Goal: Information Seeking & Learning: Learn about a topic

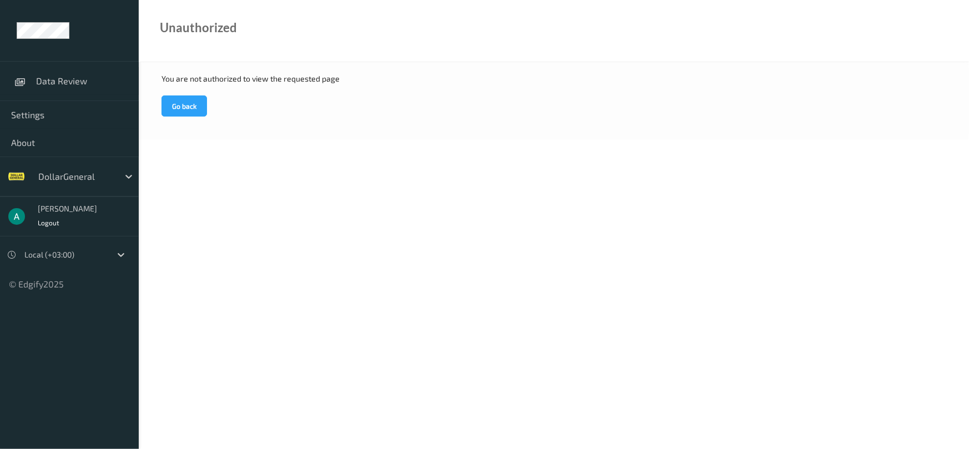
click at [181, 117] on div "You are not authorized to view the requested page Go back" at bounding box center [554, 100] width 830 height 77
click at [183, 109] on button "Go back" at bounding box center [183, 105] width 45 height 21
click at [189, 103] on button "Go back" at bounding box center [183, 105] width 45 height 21
click at [285, 156] on body "Data Review Settings About DollarGeneral [PERSON_NAME] Logout Local (+03:00) © …" at bounding box center [484, 224] width 969 height 449
click at [72, 88] on link "Data Review" at bounding box center [69, 81] width 139 height 28
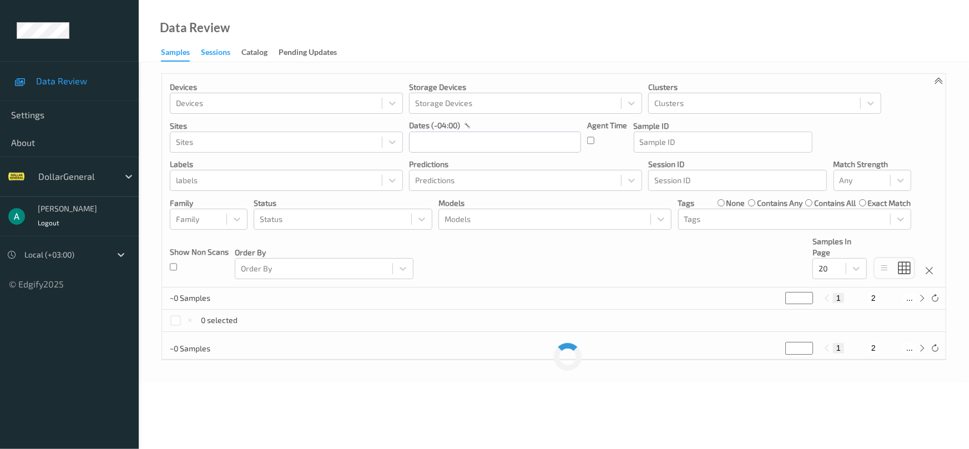
click at [211, 52] on div "Sessions" at bounding box center [215, 54] width 29 height 14
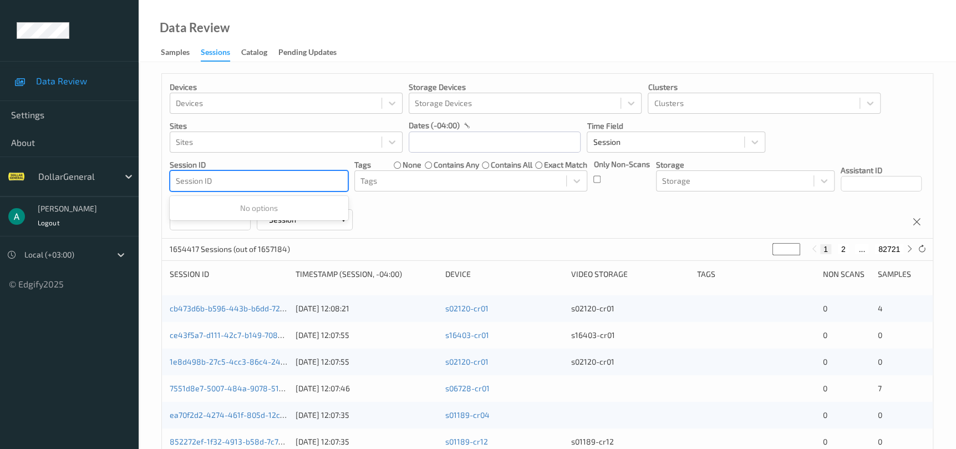
click at [284, 185] on div at bounding box center [259, 180] width 166 height 13
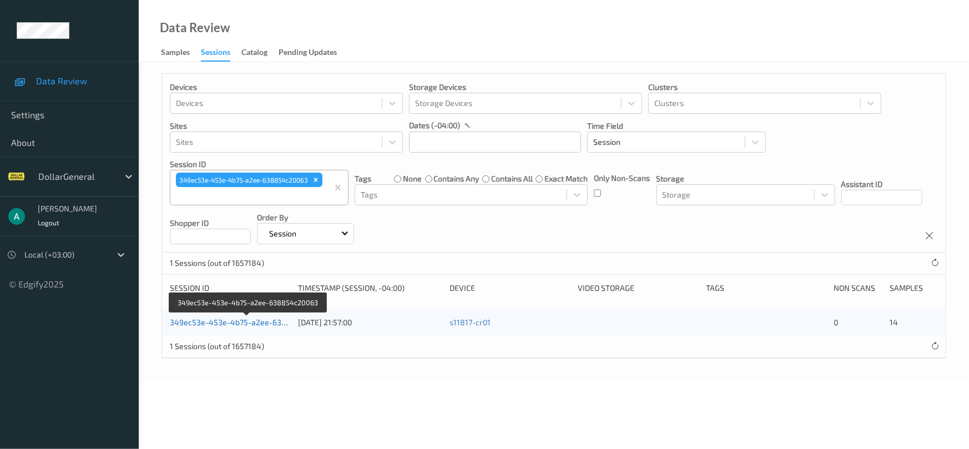
click at [260, 319] on link "349ec53e-453e-4b75-a2ee-638854c20063" at bounding box center [248, 321] width 157 height 9
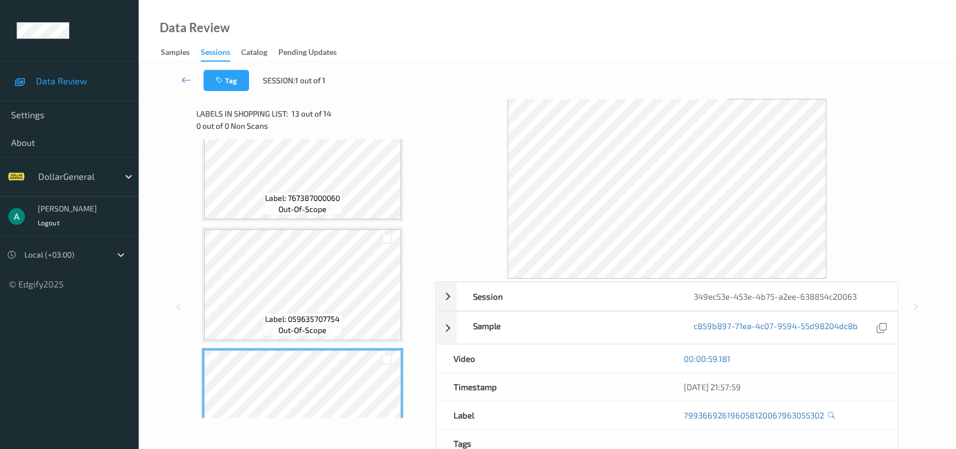
scroll to position [1332, 0]
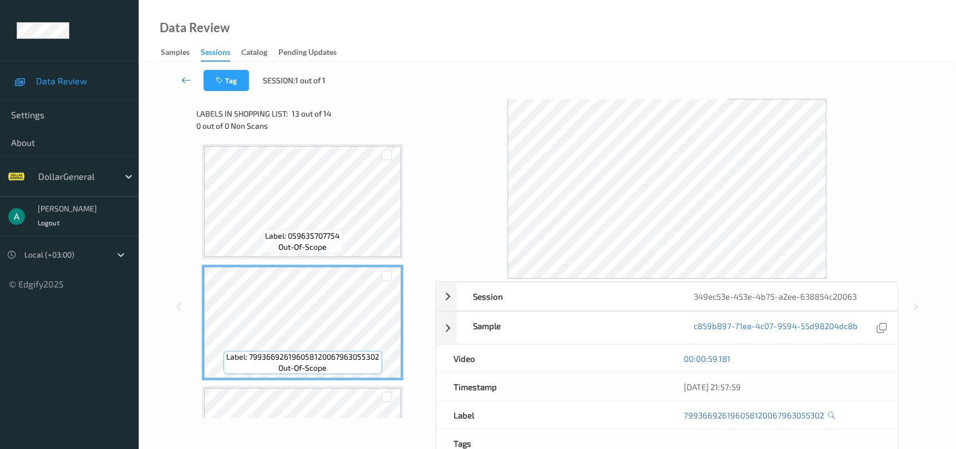
click at [189, 84] on icon at bounding box center [186, 79] width 10 height 11
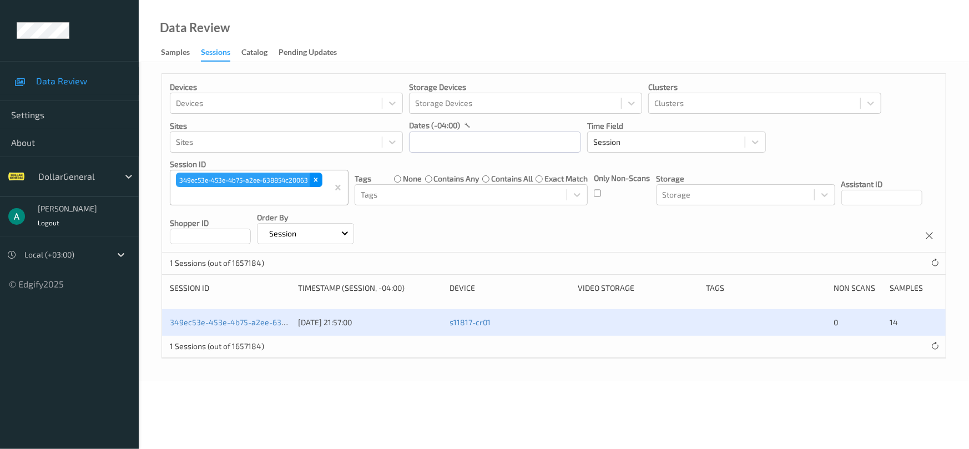
click at [318, 179] on icon "Remove 349ec53e-453e-4b75-a2ee-638854c20063" at bounding box center [316, 180] width 8 height 8
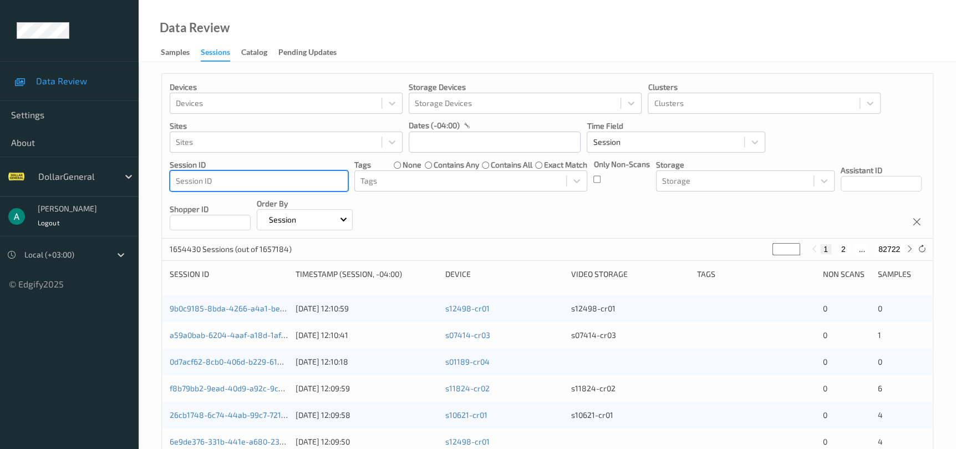
drag, startPoint x: 319, startPoint y: 179, endPoint x: 331, endPoint y: 180, distance: 12.3
click at [331, 180] on div at bounding box center [259, 180] width 166 height 13
drag, startPoint x: 305, startPoint y: 172, endPoint x: 316, endPoint y: 180, distance: 13.5
click at [316, 180] on div at bounding box center [259, 180] width 166 height 13
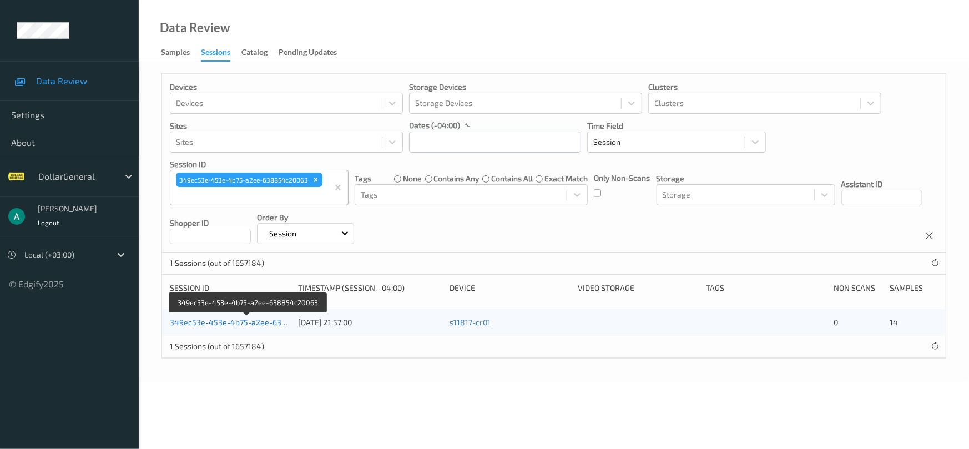
click at [267, 319] on link "349ec53e-453e-4b75-a2ee-638854c20063" at bounding box center [248, 321] width 157 height 9
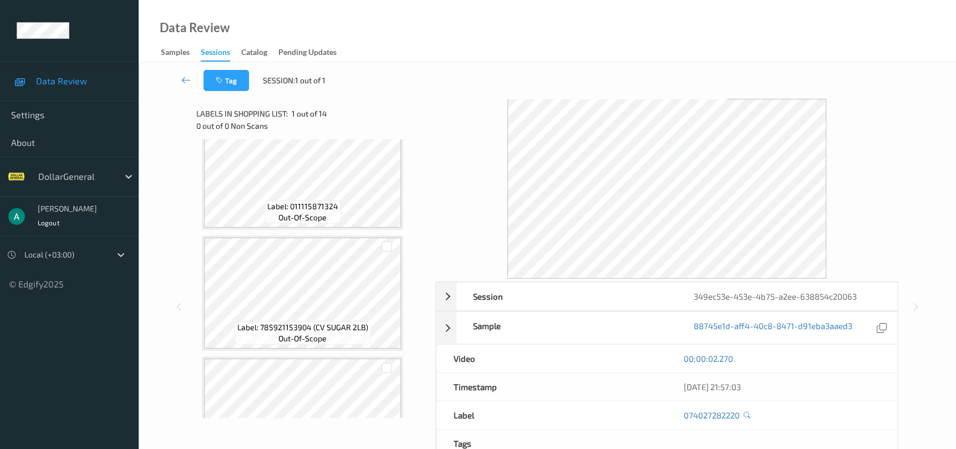
scroll to position [416, 0]
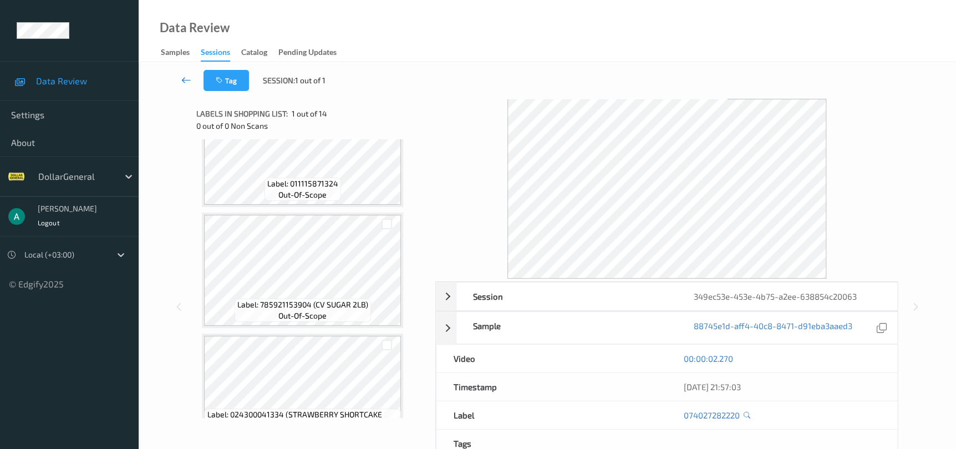
click at [185, 79] on icon at bounding box center [186, 79] width 10 height 11
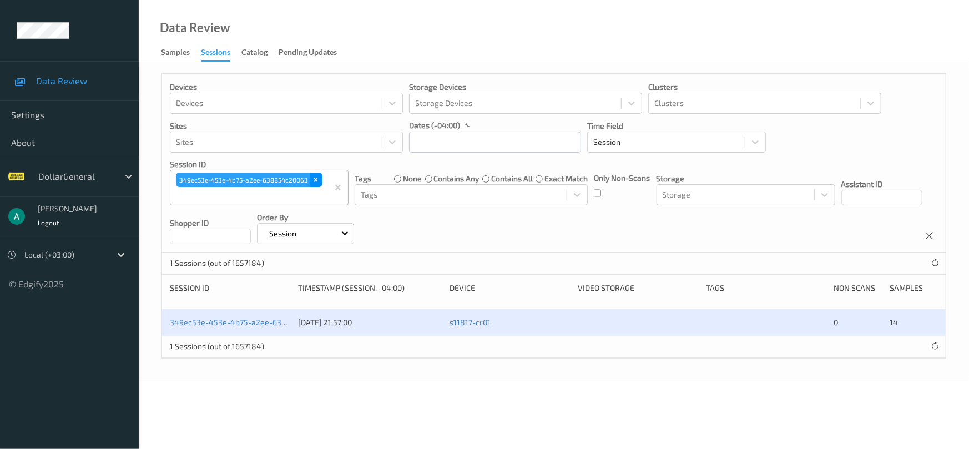
click at [317, 180] on icon "Remove 349ec53e-453e-4b75-a2ee-638854c20063" at bounding box center [316, 180] width 4 height 4
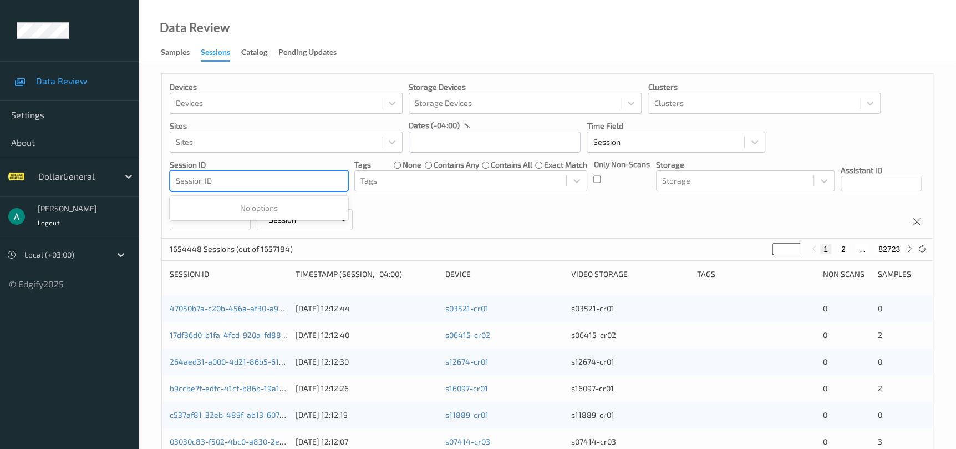
drag, startPoint x: 317, startPoint y: 181, endPoint x: 335, endPoint y: 193, distance: 20.8
click at [335, 193] on div "Devices Devices Storage Devices Storage Devices Clusters Clusters Sites Sites d…" at bounding box center [547, 156] width 771 height 165
click at [331, 187] on div at bounding box center [259, 180] width 166 height 13
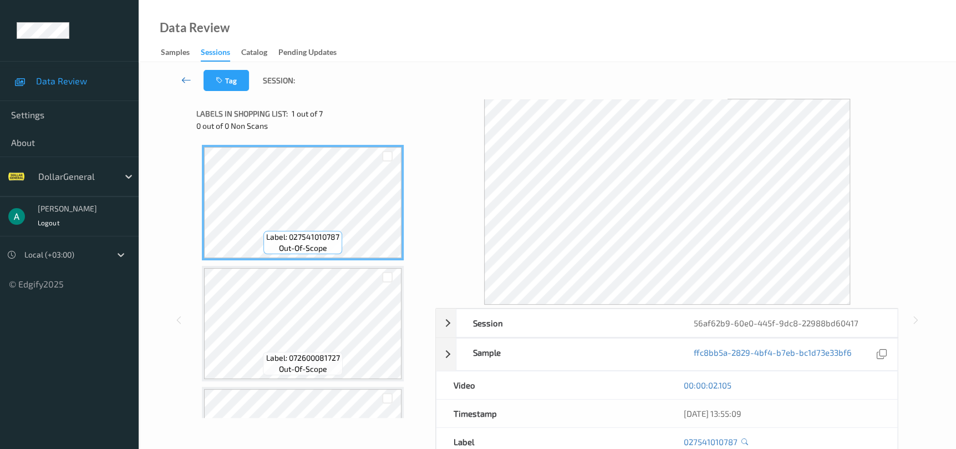
click at [186, 82] on icon at bounding box center [186, 79] width 10 height 11
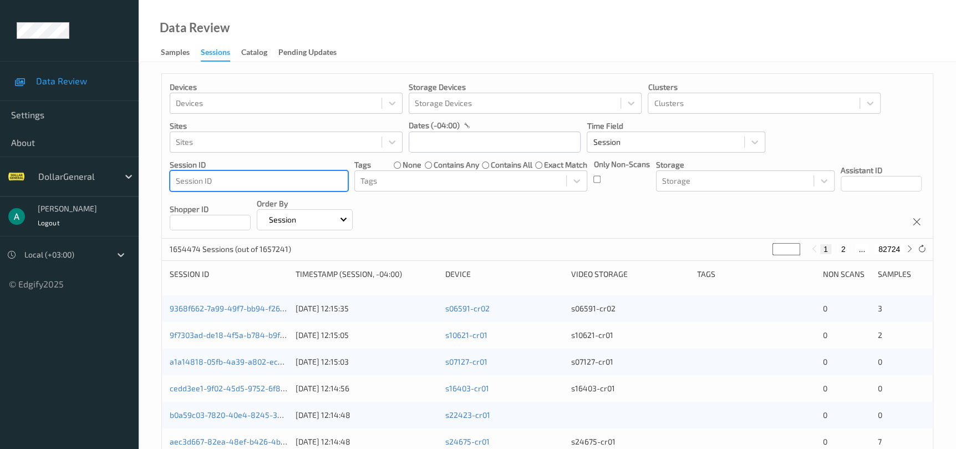
drag, startPoint x: 262, startPoint y: 181, endPoint x: 291, endPoint y: 185, distance: 29.2
click at [291, 185] on div at bounding box center [259, 180] width 166 height 13
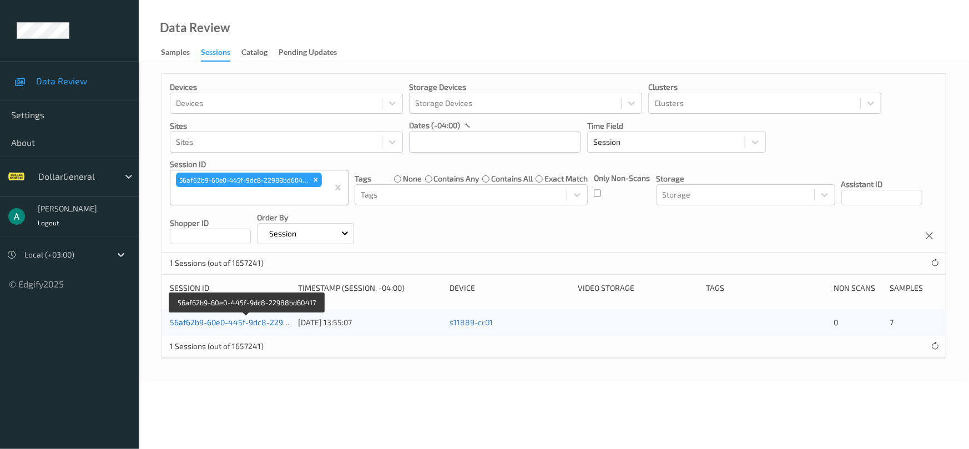
click at [218, 326] on link "56af62b9-60e0-445f-9dc8-22988bd60417" at bounding box center [246, 321] width 153 height 9
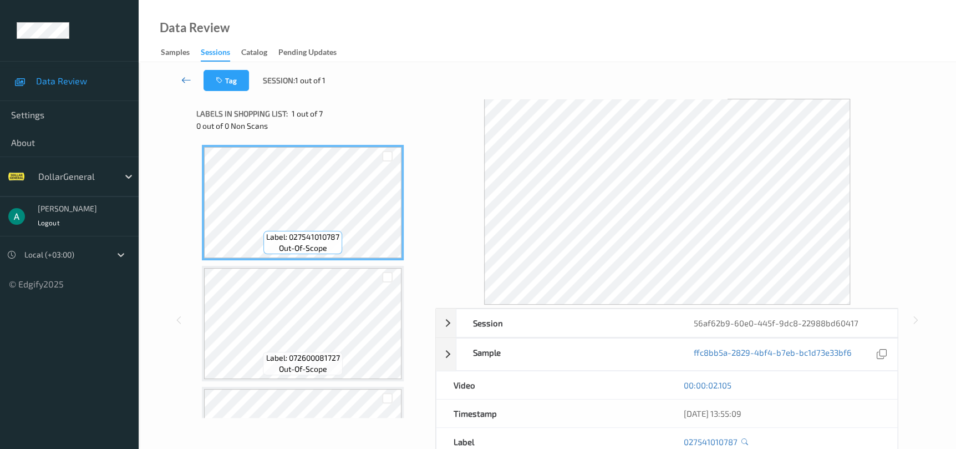
click at [189, 77] on icon at bounding box center [186, 79] width 10 height 11
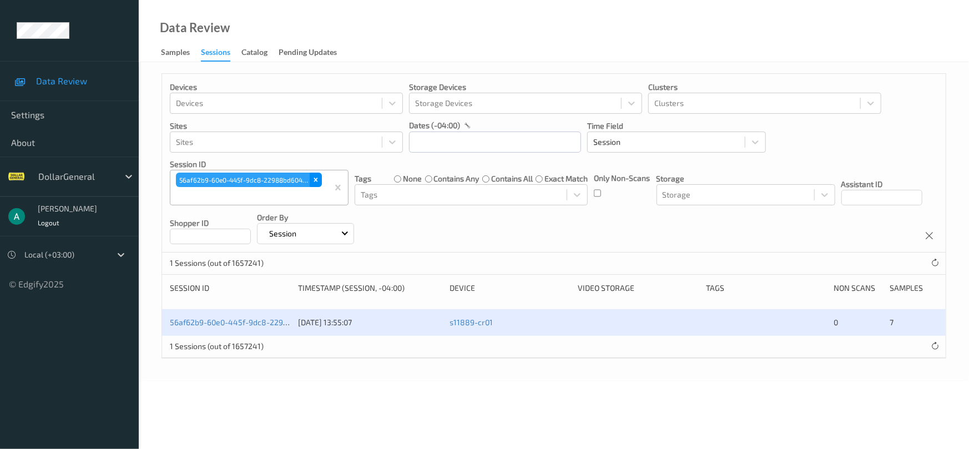
click at [313, 181] on icon "Remove 56af62b9-60e0-445f-9dc8-22988bd60417" at bounding box center [316, 180] width 8 height 8
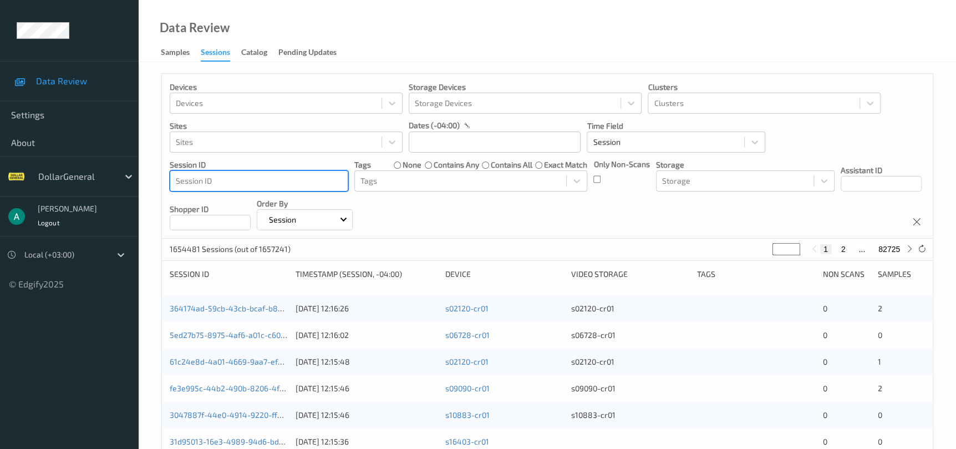
drag, startPoint x: 311, startPoint y: 181, endPoint x: 323, endPoint y: 179, distance: 11.9
click at [323, 179] on div at bounding box center [259, 180] width 166 height 13
click at [322, 179] on div at bounding box center [259, 180] width 166 height 13
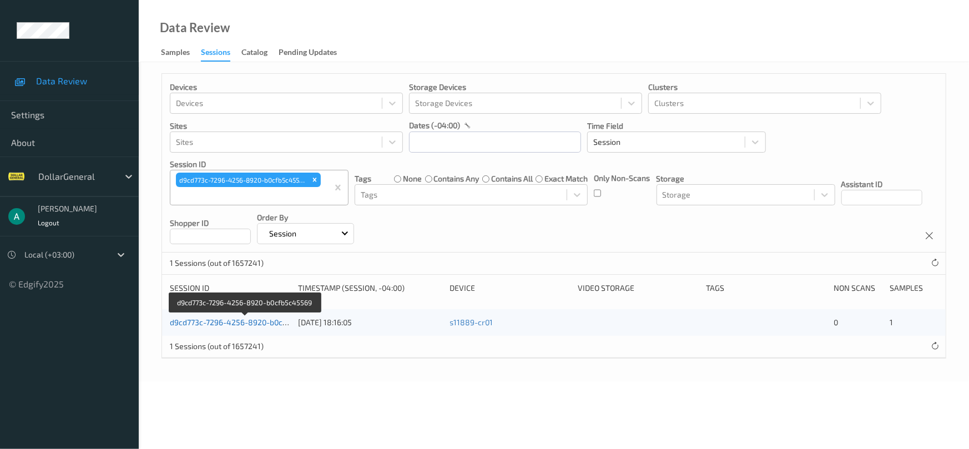
click at [220, 326] on link "d9cd773c-7296-4256-8920-b0cfb5c45569" at bounding box center [245, 321] width 151 height 9
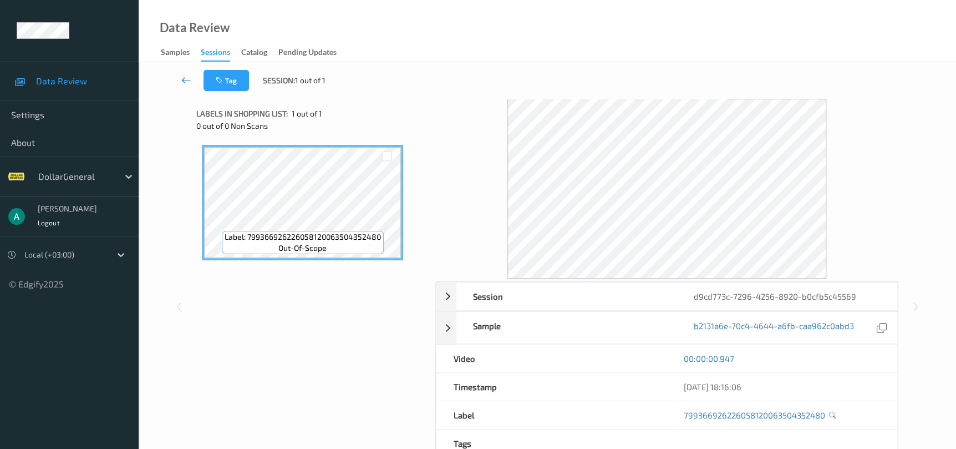
click at [183, 80] on icon at bounding box center [186, 79] width 10 height 11
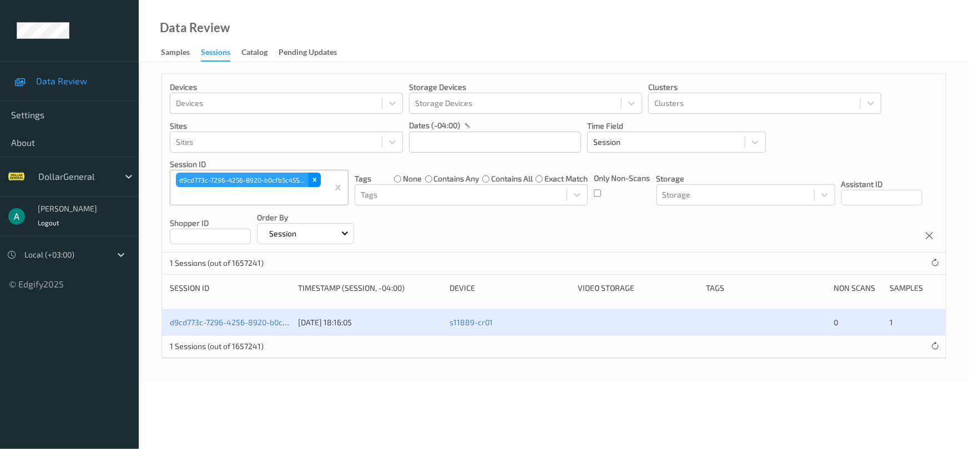
click at [316, 180] on icon "Remove d9cd773c-7296-4256-8920-b0cfb5c45569" at bounding box center [315, 180] width 8 height 8
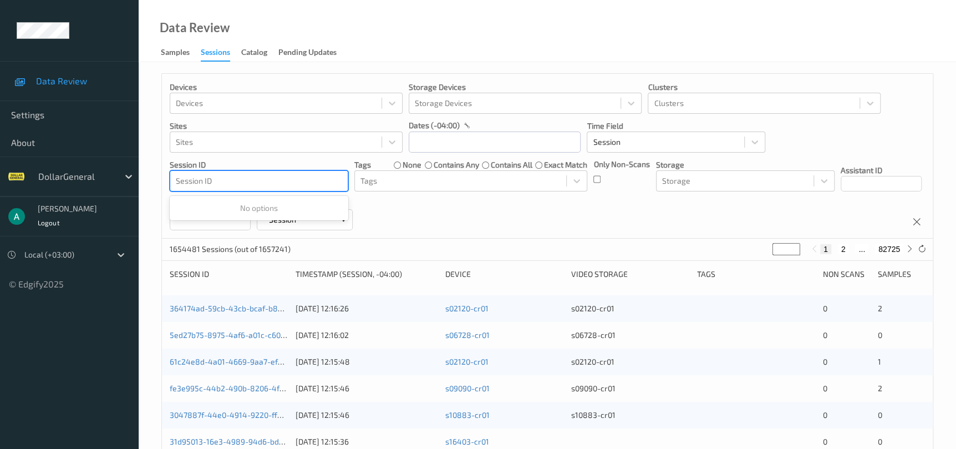
click at [291, 183] on div at bounding box center [259, 180] width 166 height 13
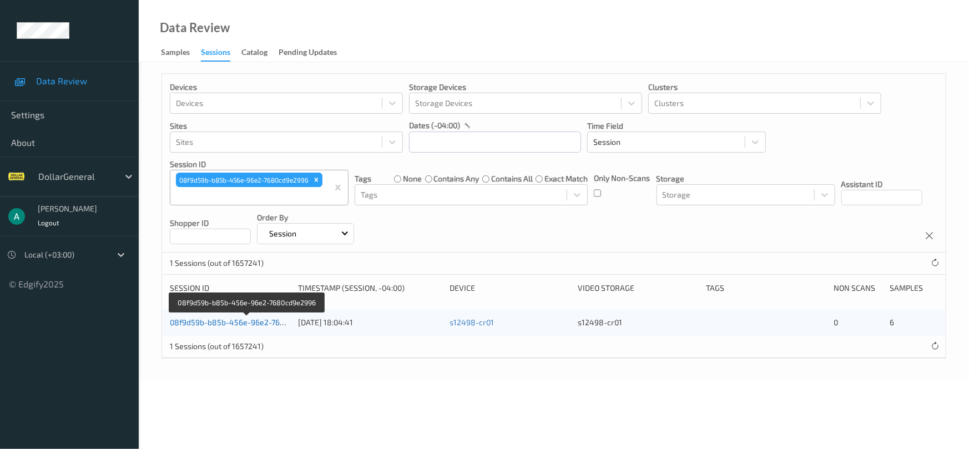
click at [258, 319] on link "08f9d59b-b85b-456e-96e2-7680cd9e2996" at bounding box center [247, 321] width 154 height 9
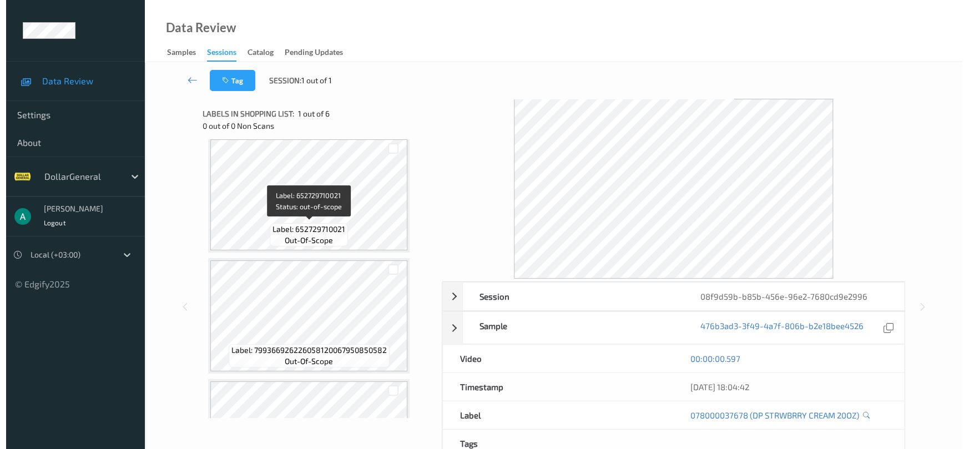
scroll to position [333, 0]
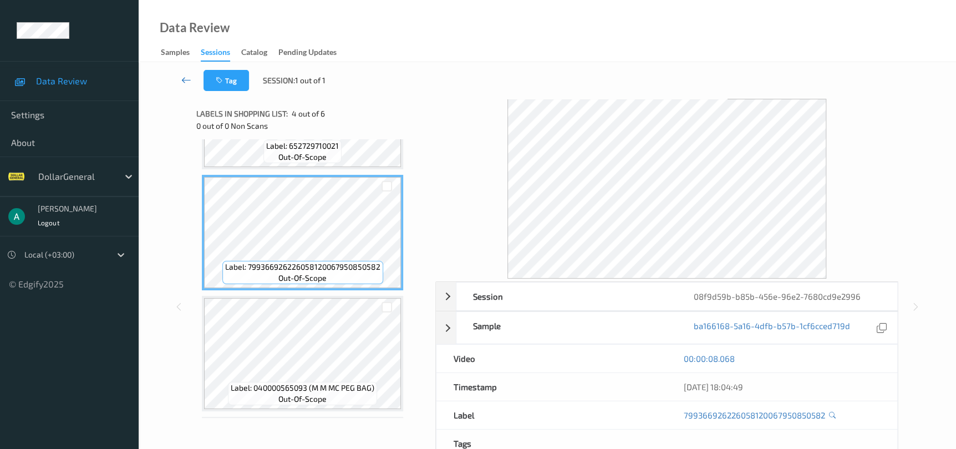
click at [194, 76] on link at bounding box center [186, 80] width 34 height 21
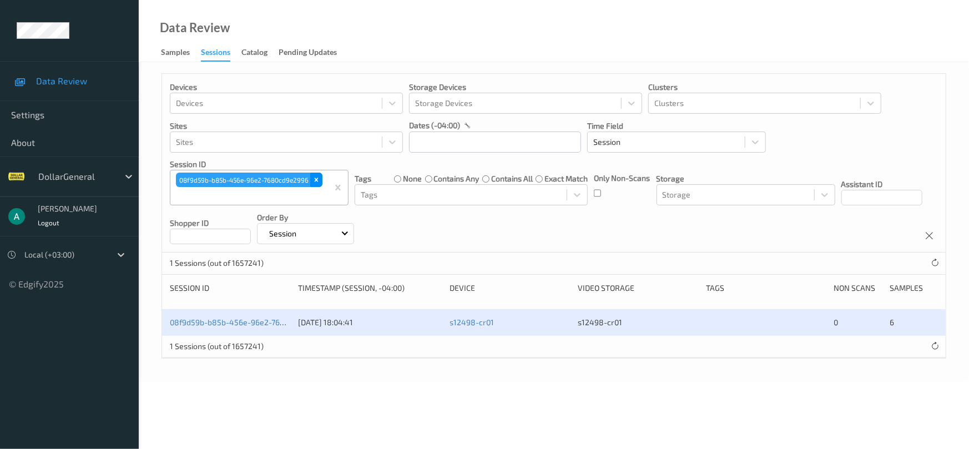
click at [317, 179] on icon "Remove 08f9d59b-b85b-456e-96e2-7680cd9e2996" at bounding box center [317, 180] width 4 height 4
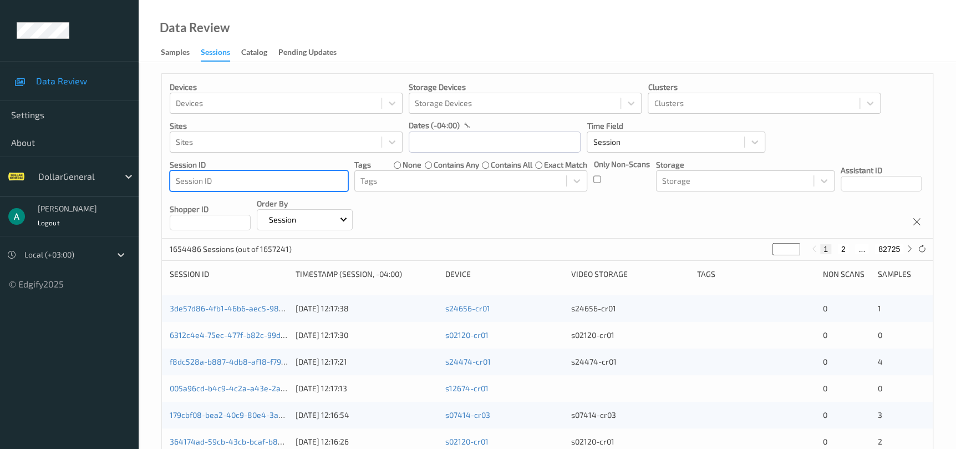
click at [317, 179] on div at bounding box center [259, 180] width 166 height 13
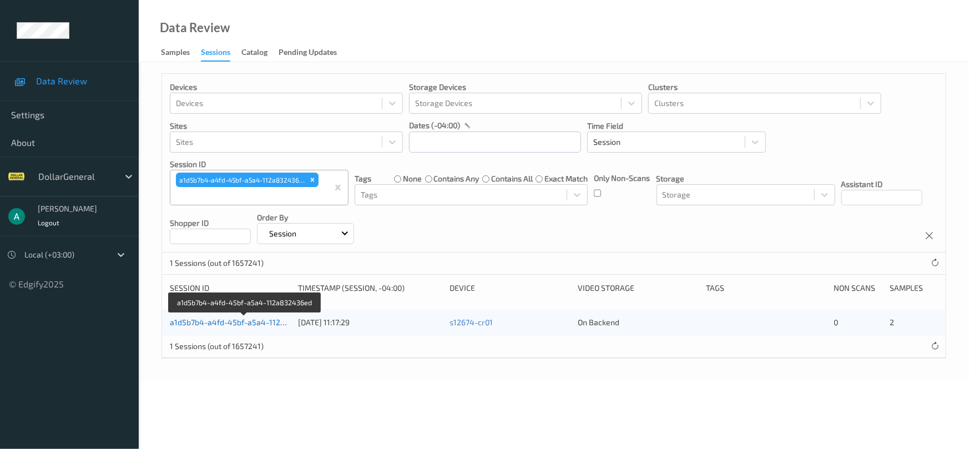
click at [257, 317] on link "a1d5b7b4-a4fd-45bf-a5a4-112a832436ed" at bounding box center [245, 321] width 151 height 9
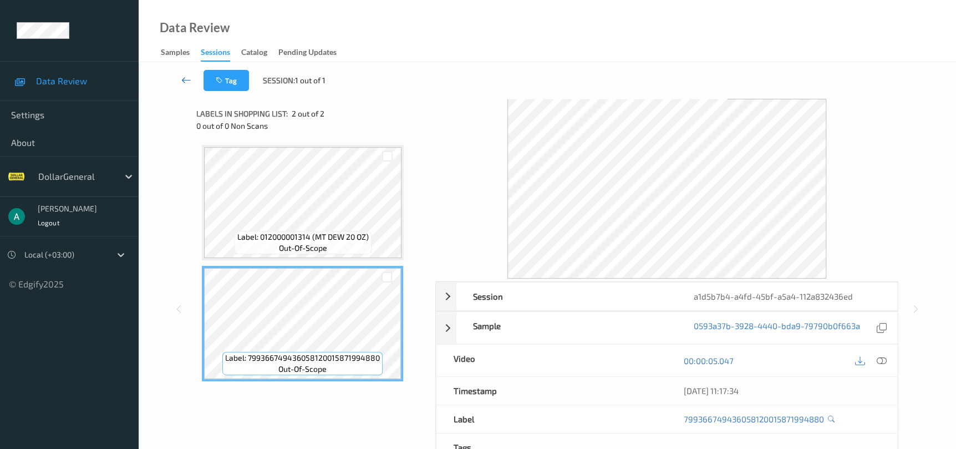
click at [191, 82] on link at bounding box center [186, 80] width 34 height 21
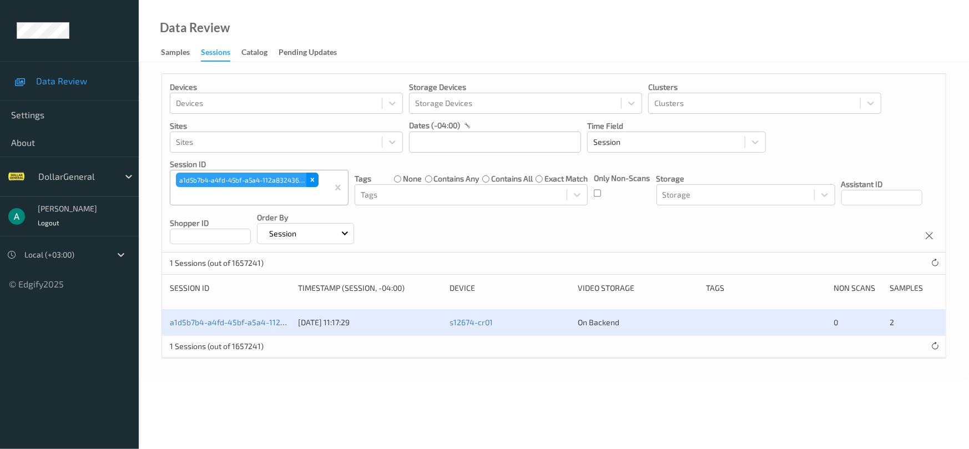
click at [315, 185] on div "Remove a1d5b7b4-a4fd-45bf-a5a4-112a832436ed" at bounding box center [312, 180] width 12 height 14
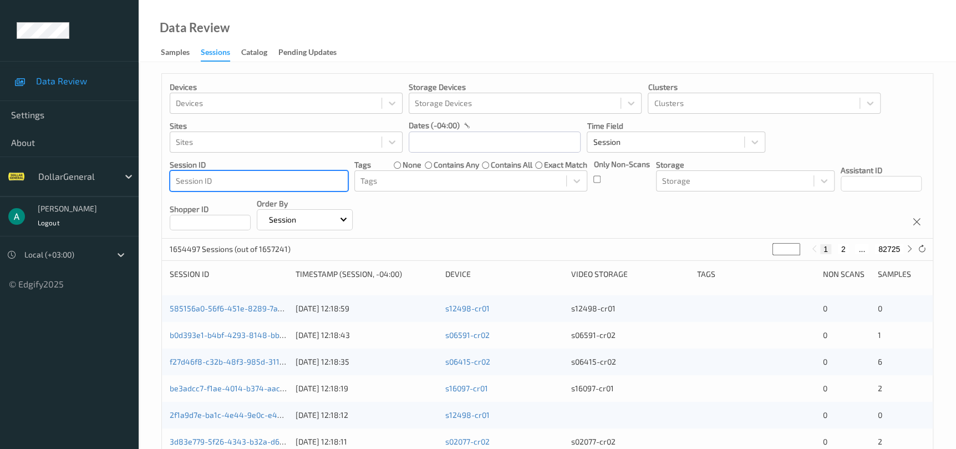
drag, startPoint x: 313, startPoint y: 184, endPoint x: 318, endPoint y: 188, distance: 6.7
click at [318, 188] on div "Session ID" at bounding box center [259, 181] width 178 height 18
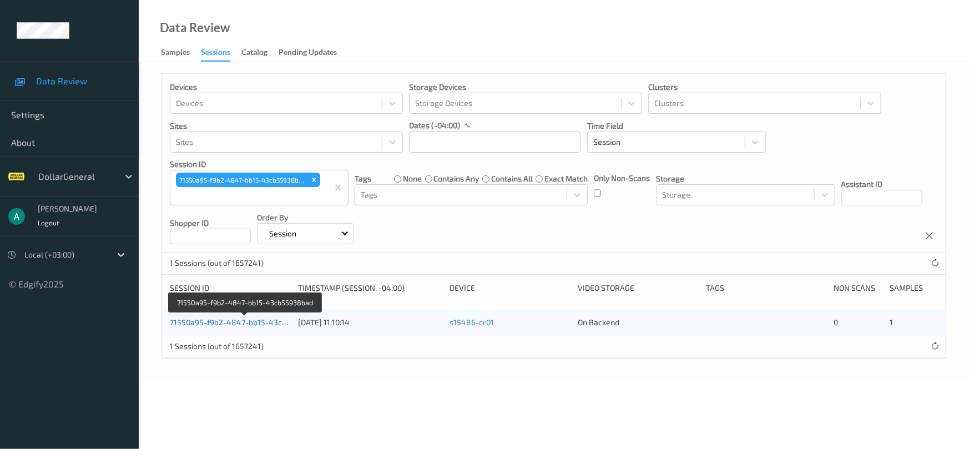
click at [234, 322] on link "71550a95-f9b2-4847-bb15-43cb55938bad" at bounding box center [246, 321] width 153 height 9
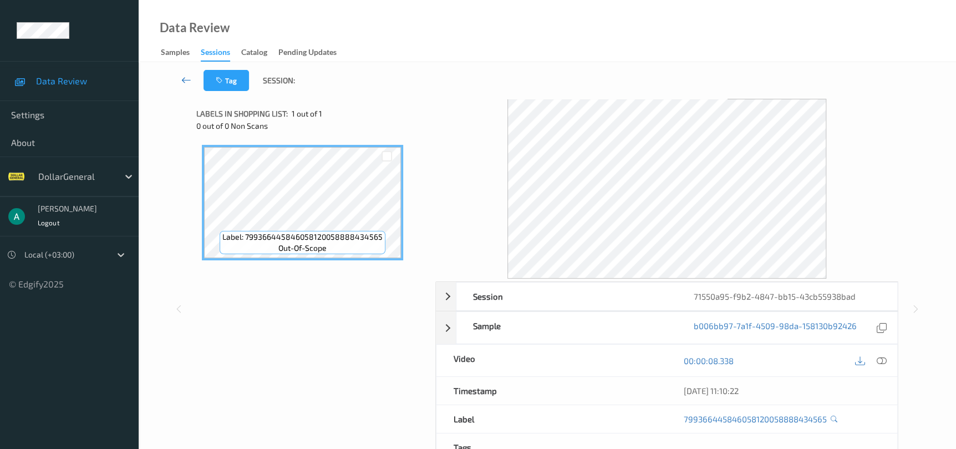
click at [191, 78] on link at bounding box center [186, 80] width 34 height 21
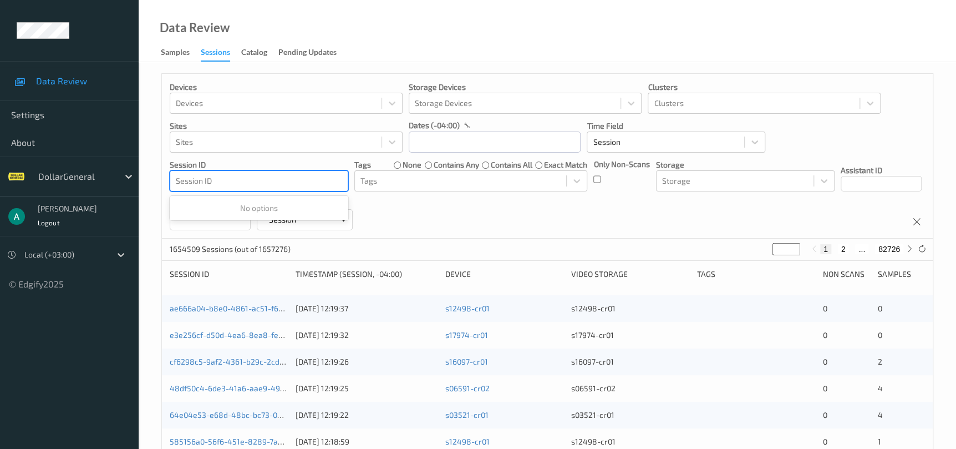
click at [312, 186] on div at bounding box center [259, 180] width 166 height 13
drag, startPoint x: 312, startPoint y: 186, endPoint x: 327, endPoint y: 185, distance: 14.5
click at [327, 185] on div at bounding box center [259, 180] width 166 height 13
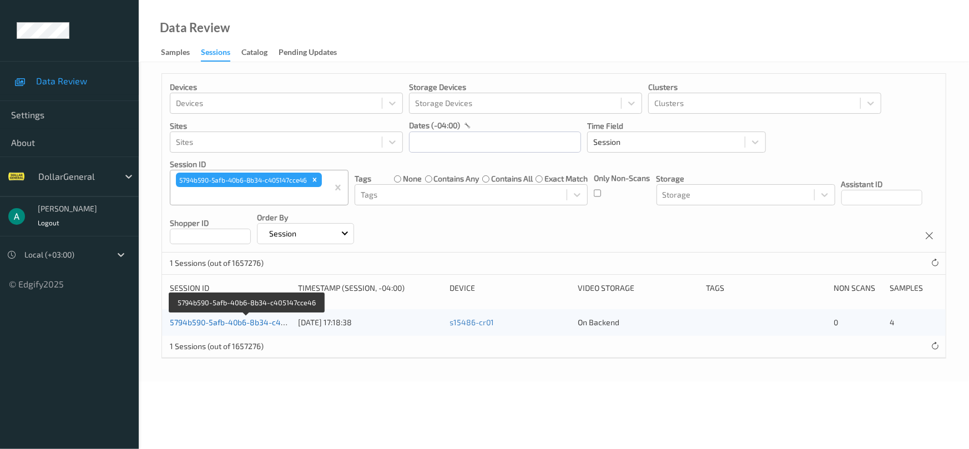
click at [252, 323] on link "5794b590-5afb-40b6-8b34-c405147cce46" at bounding box center [247, 321] width 154 height 9
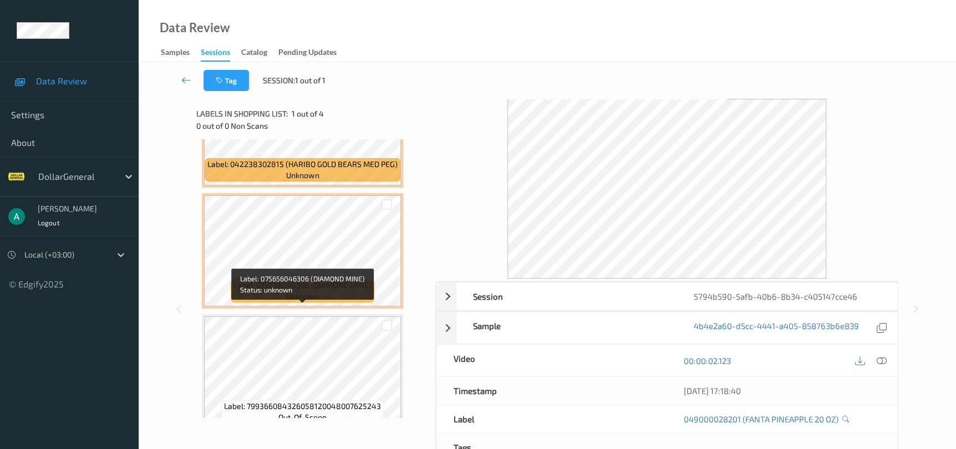
scroll to position [209, 0]
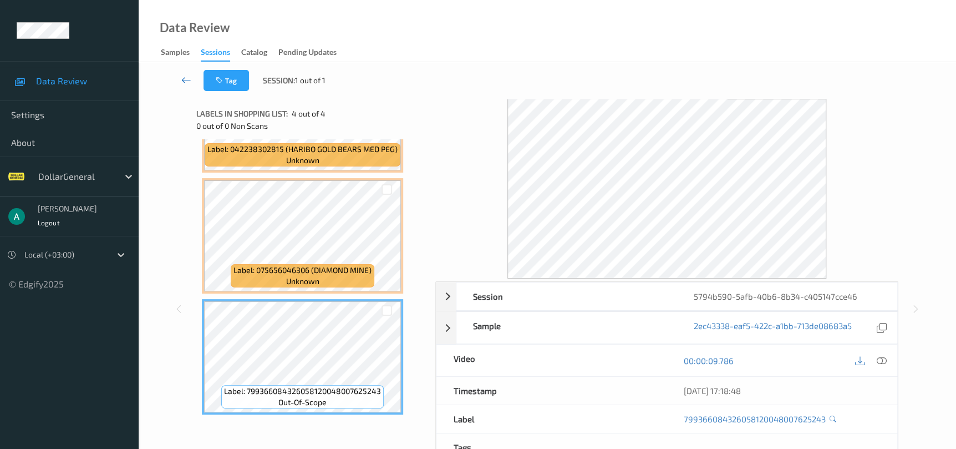
click at [188, 82] on icon at bounding box center [186, 79] width 10 height 11
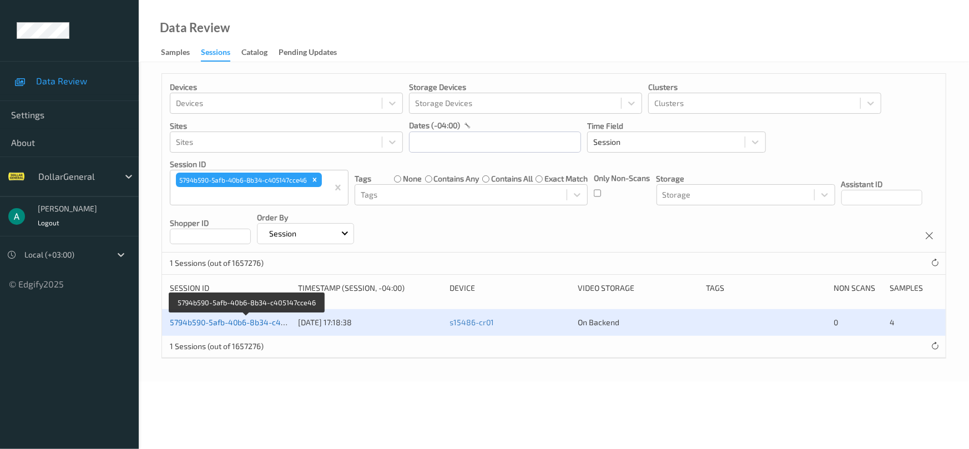
click at [226, 319] on link "5794b590-5afb-40b6-8b34-c405147cce46" at bounding box center [247, 321] width 154 height 9
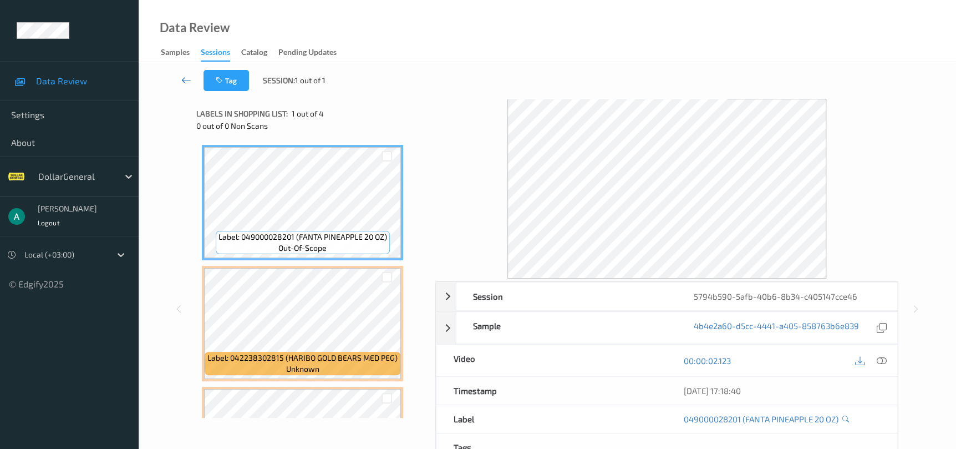
click at [182, 78] on icon at bounding box center [186, 79] width 10 height 11
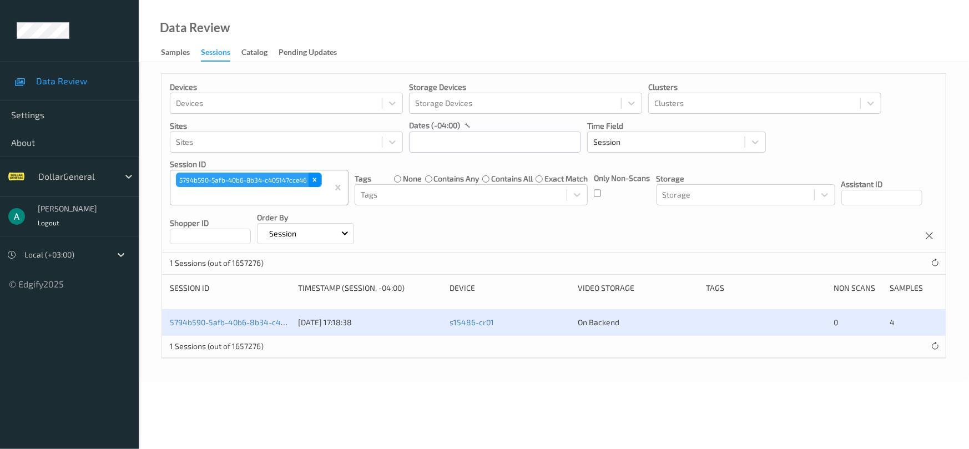
click at [316, 178] on icon "Remove 5794b590-5afb-40b6-8b34-c405147cce46" at bounding box center [315, 180] width 8 height 8
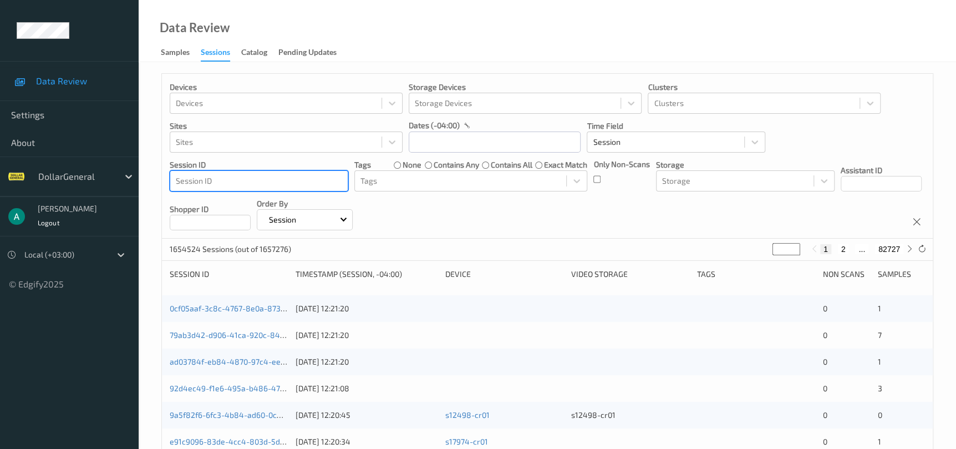
drag, startPoint x: 312, startPoint y: 178, endPoint x: 318, endPoint y: 187, distance: 11.2
click at [318, 187] on div at bounding box center [259, 180] width 166 height 13
drag, startPoint x: 297, startPoint y: 186, endPoint x: 316, endPoint y: 181, distance: 20.1
click at [316, 181] on div at bounding box center [259, 180] width 166 height 13
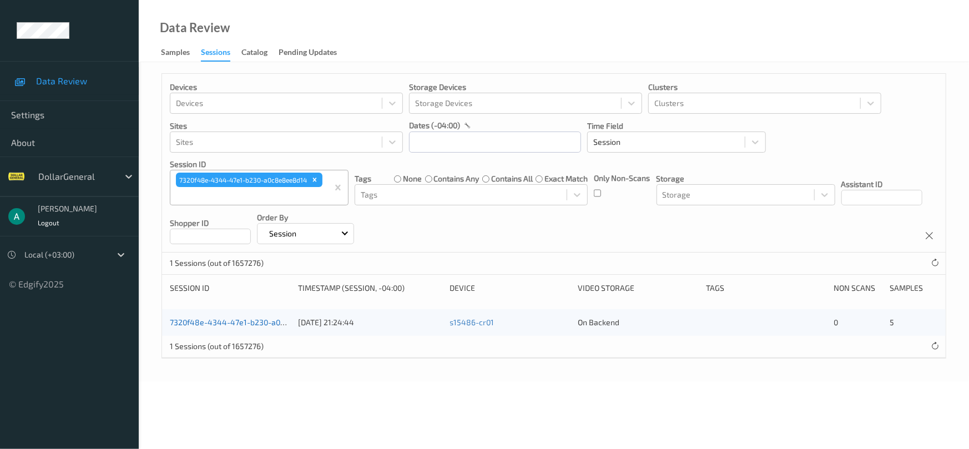
click at [224, 317] on link "7320f48e-4344-47e1-b230-a0c8e8ee8d14" at bounding box center [247, 321] width 155 height 9
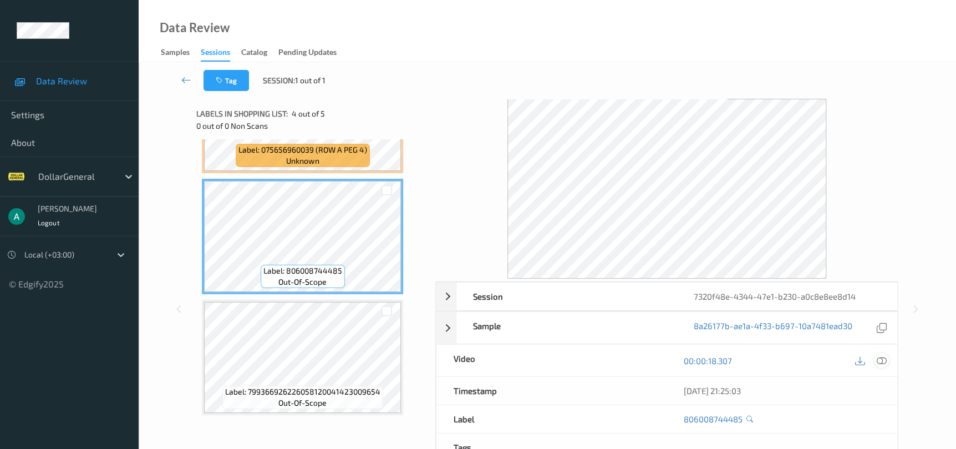
click at [876, 361] on div at bounding box center [881, 360] width 15 height 15
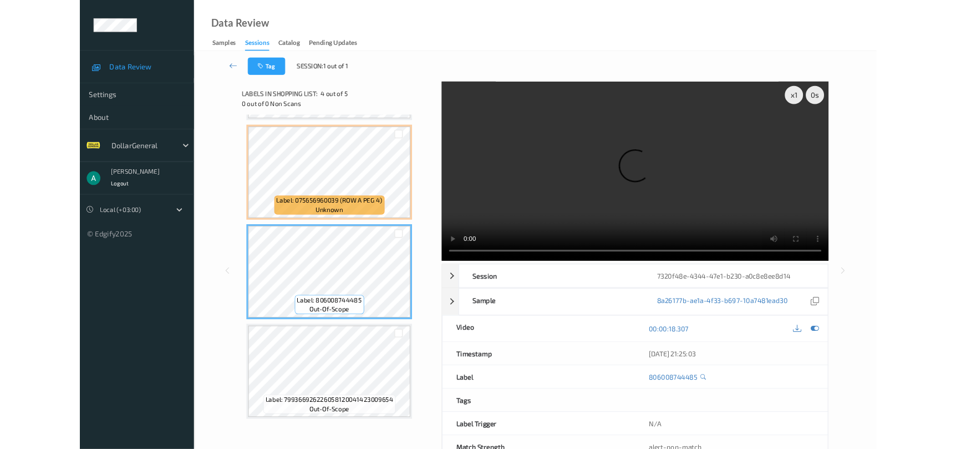
scroll to position [233, 0]
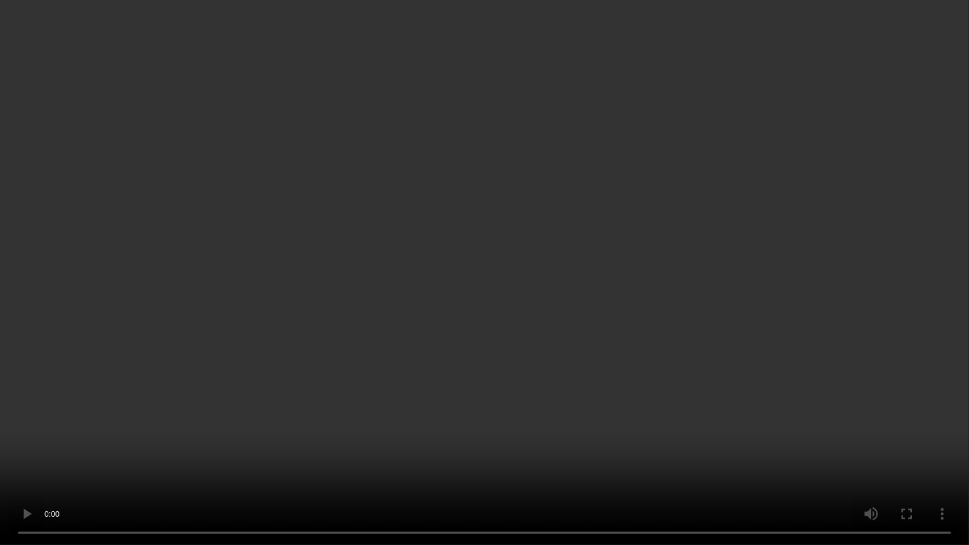
click at [651, 276] on video at bounding box center [484, 272] width 969 height 545
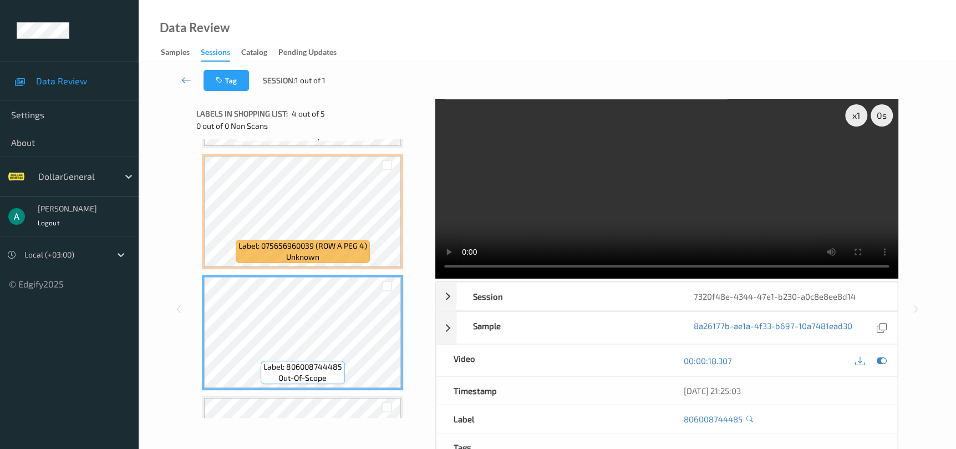
click at [682, 201] on video at bounding box center [667, 189] width 463 height 180
click at [185, 80] on icon at bounding box center [186, 79] width 10 height 11
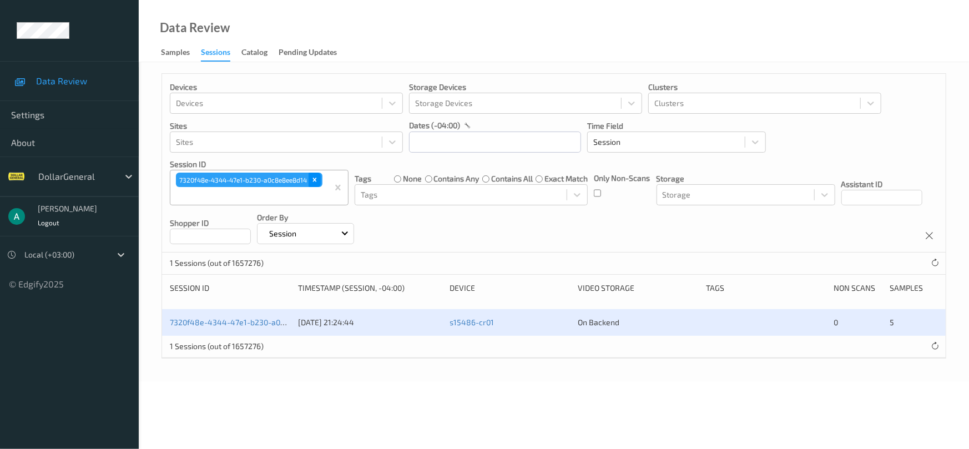
click at [316, 176] on icon "Remove 7320f48e-4344-47e1-b230-a0c8e8ee8d14" at bounding box center [315, 180] width 8 height 8
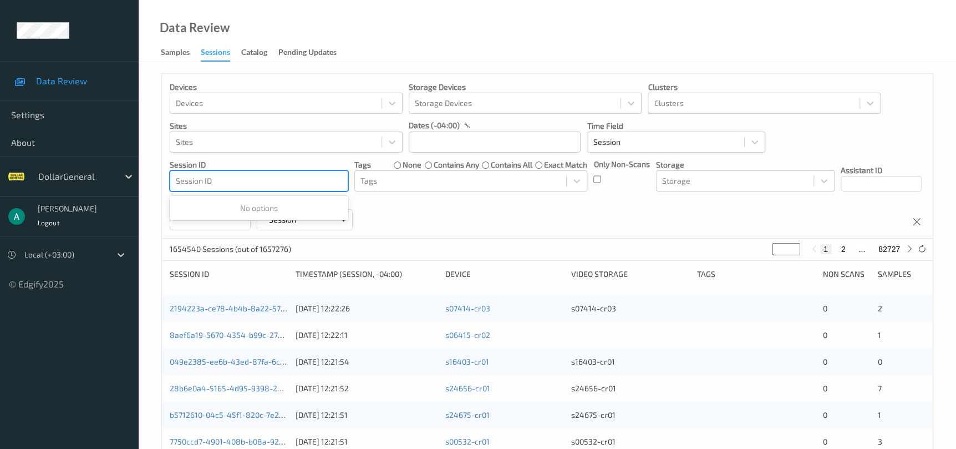
drag, startPoint x: 309, startPoint y: 191, endPoint x: 321, endPoint y: 184, distance: 13.9
click at [321, 184] on div at bounding box center [259, 180] width 166 height 13
drag, startPoint x: 319, startPoint y: 184, endPoint x: 328, endPoint y: 184, distance: 8.9
click at [328, 184] on div at bounding box center [259, 180] width 166 height 13
type input "v"
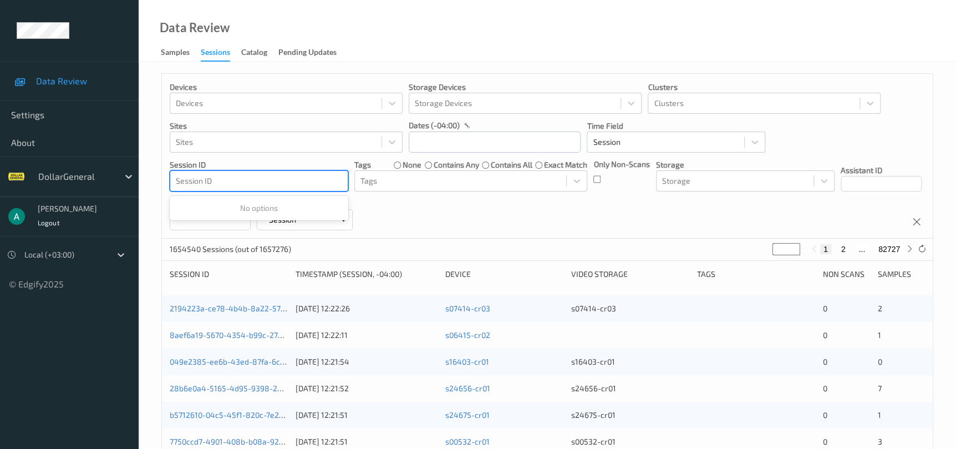
type input "v"
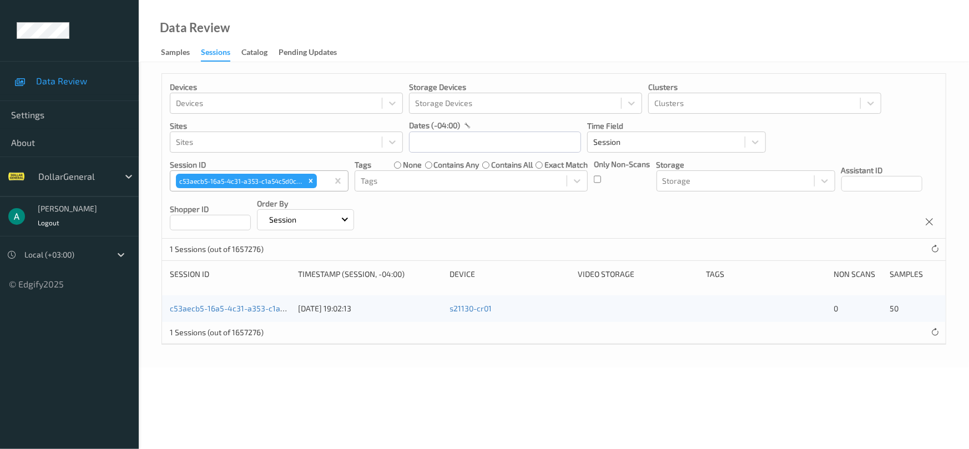
click at [201, 301] on div "c53aecb5-16a5-4c31-a353-c1a54c5d0c9b 31/07/2025 19:02:13 s21130-cr01 0 50" at bounding box center [553, 308] width 783 height 27
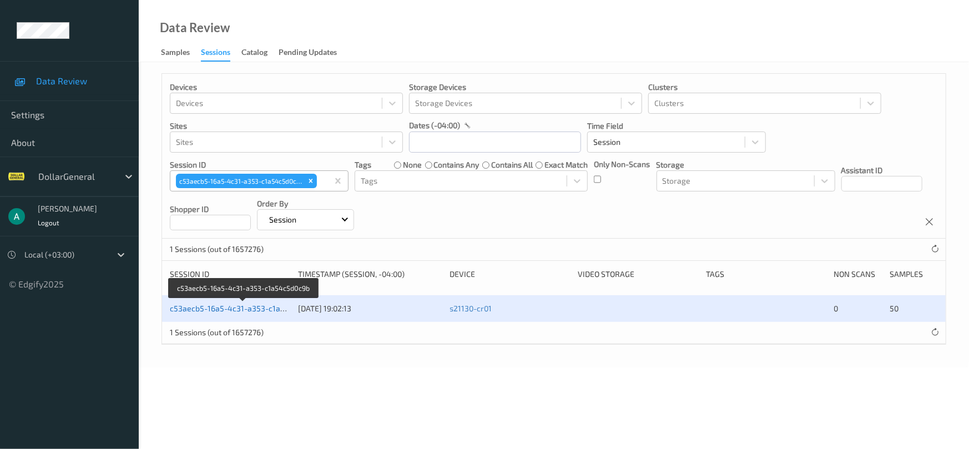
click at [198, 308] on link "c53aecb5-16a5-4c31-a353-c1a54c5d0c9b" at bounding box center [245, 307] width 150 height 9
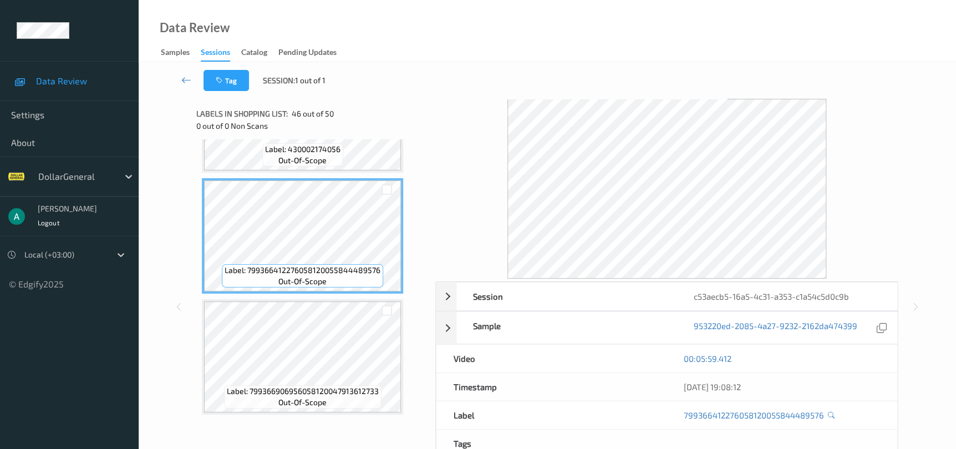
scroll to position [5326, 0]
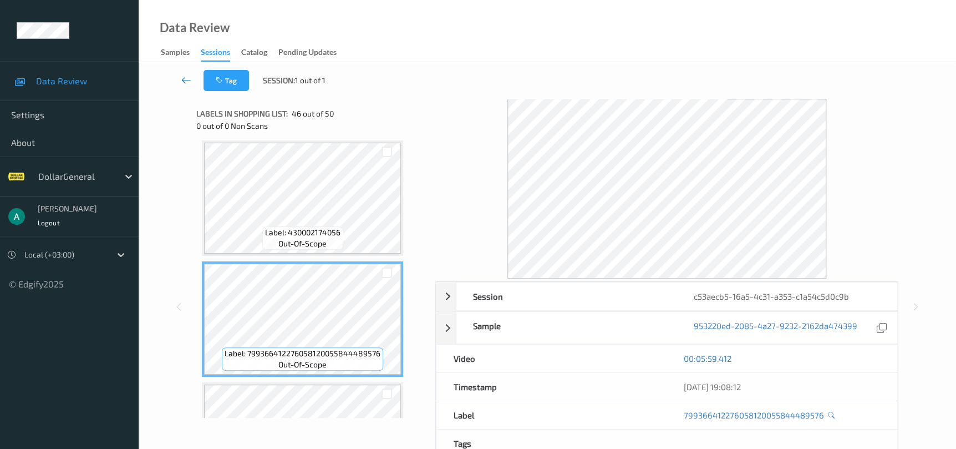
click at [187, 76] on icon at bounding box center [186, 79] width 10 height 11
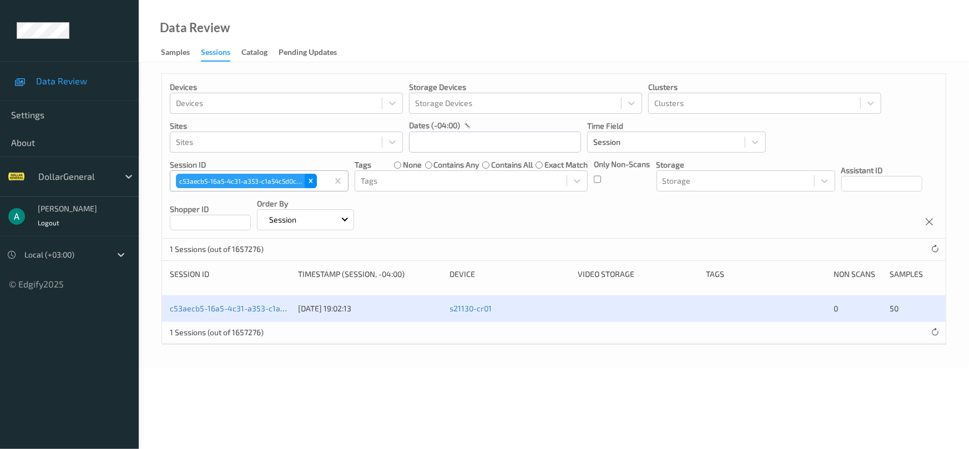
click at [307, 180] on icon "Remove c53aecb5-16a5-4c31-a353-c1a54c5d0c9b" at bounding box center [311, 181] width 8 height 8
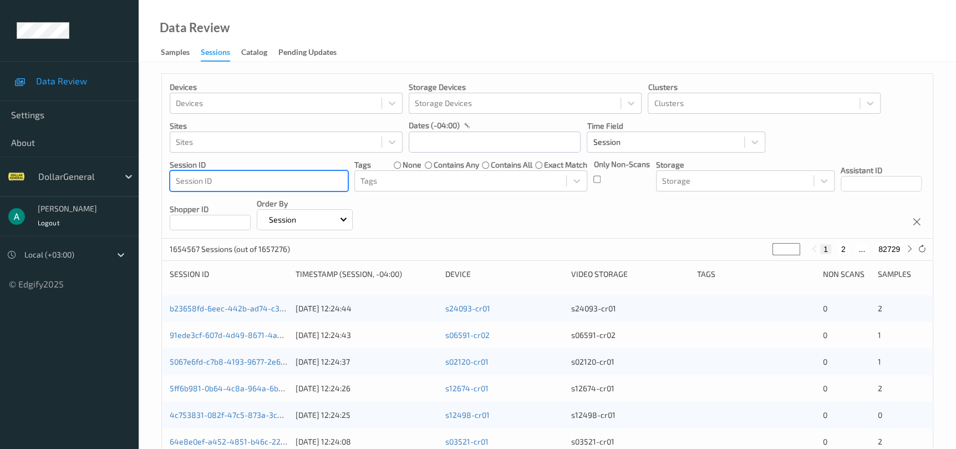
click at [300, 183] on div at bounding box center [259, 180] width 166 height 13
type input "V"
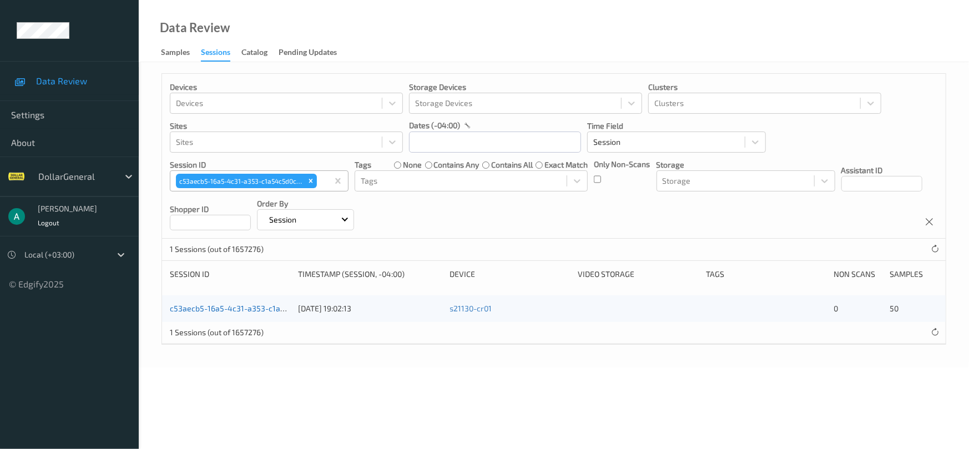
click at [247, 305] on link "c53aecb5-16a5-4c31-a353-c1a54c5d0c9b" at bounding box center [245, 307] width 150 height 9
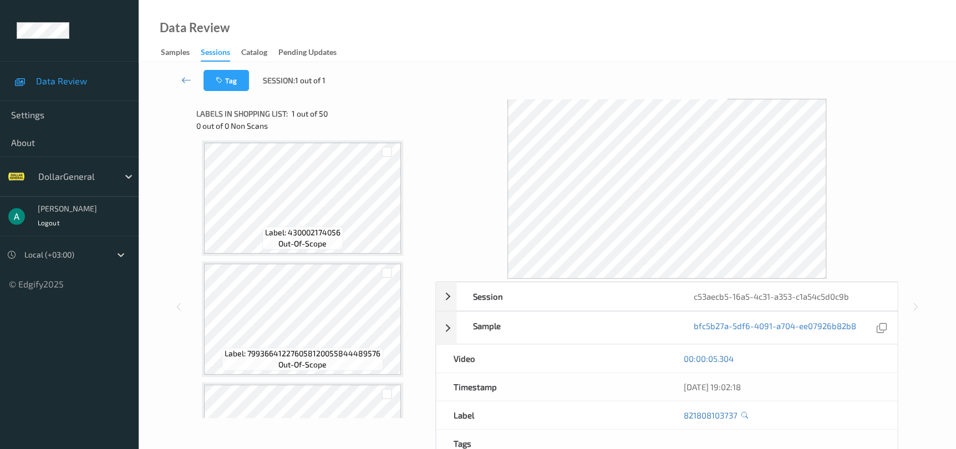
scroll to position [5409, 0]
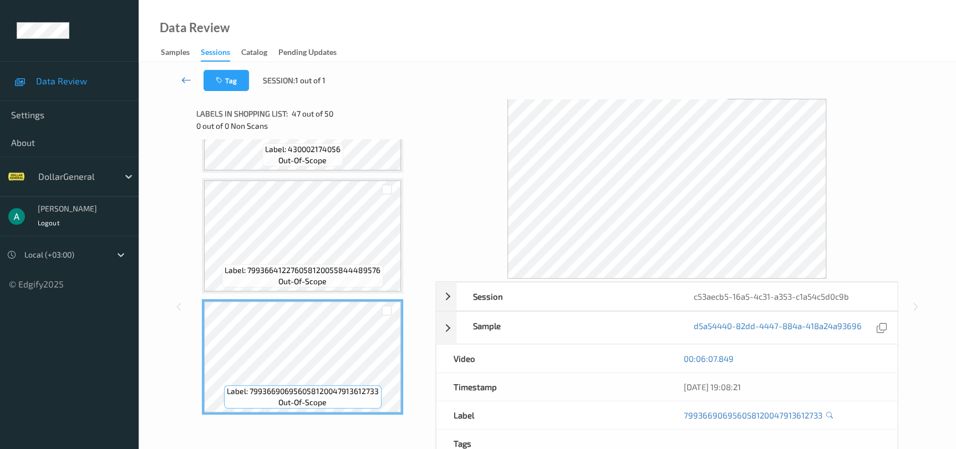
click at [188, 74] on icon at bounding box center [186, 79] width 10 height 11
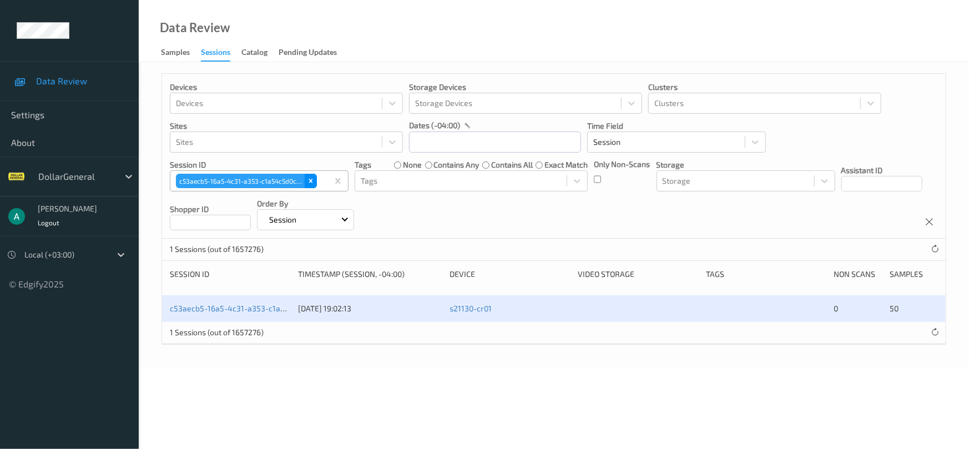
click at [311, 182] on icon "Remove c53aecb5-16a5-4c31-a353-c1a54c5d0c9b" at bounding box center [311, 181] width 8 height 8
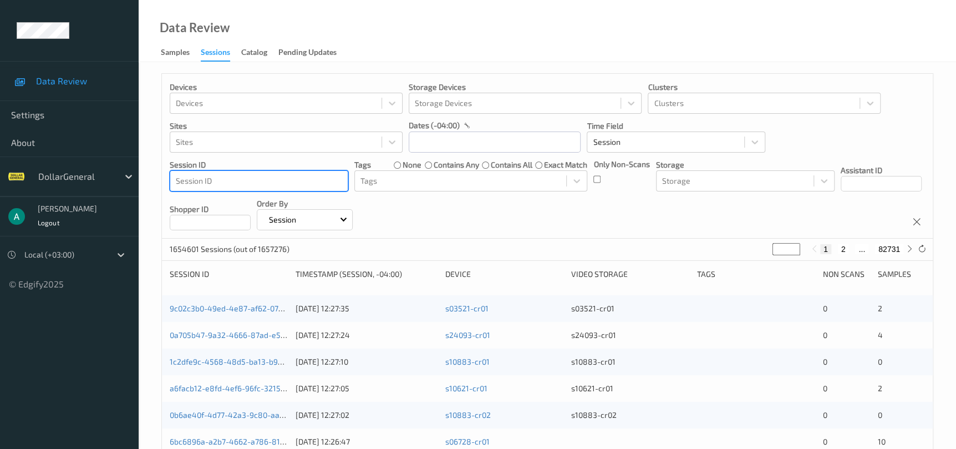
drag, startPoint x: 313, startPoint y: 183, endPoint x: 322, endPoint y: 188, distance: 9.7
click at [322, 188] on div "Session ID" at bounding box center [259, 181] width 178 height 18
type input "V"
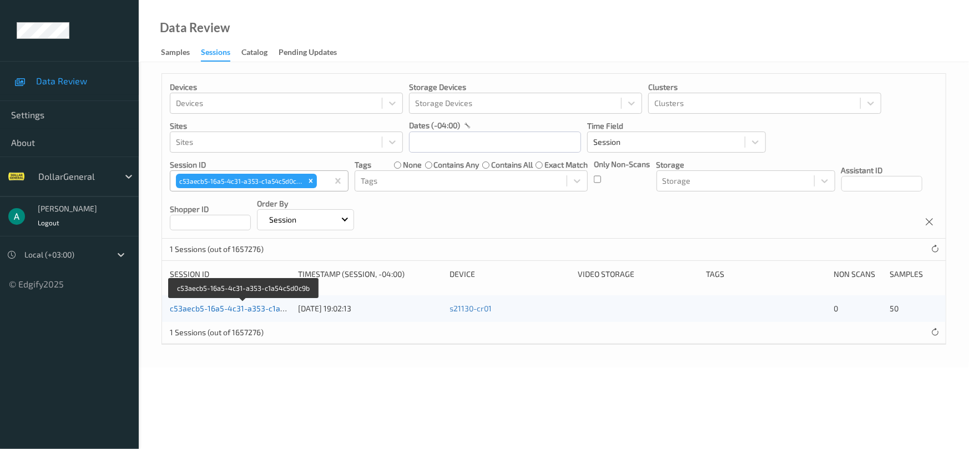
click at [264, 311] on link "c53aecb5-16a5-4c31-a353-c1a54c5d0c9b" at bounding box center [245, 307] width 150 height 9
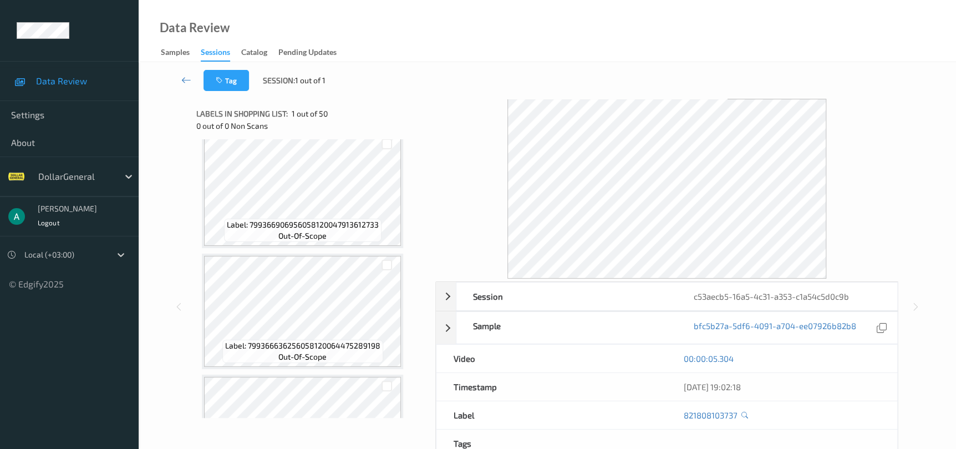
scroll to position [5659, 0]
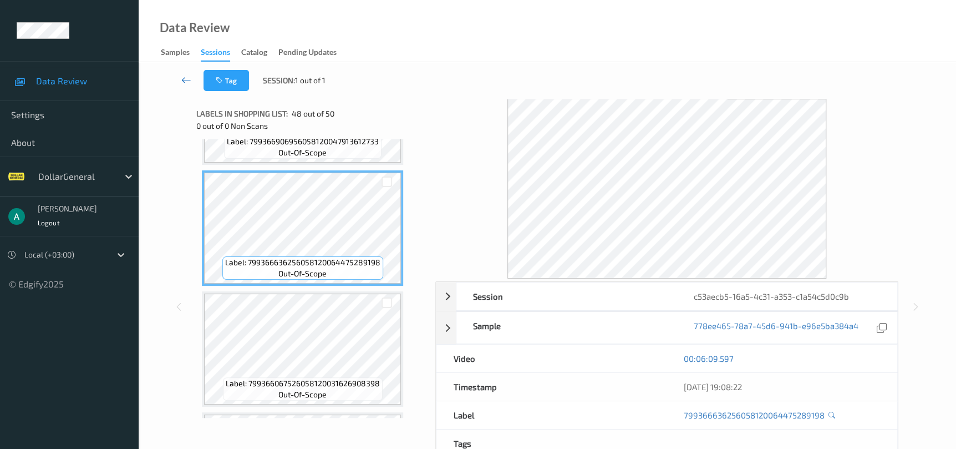
click at [188, 80] on icon at bounding box center [186, 79] width 10 height 11
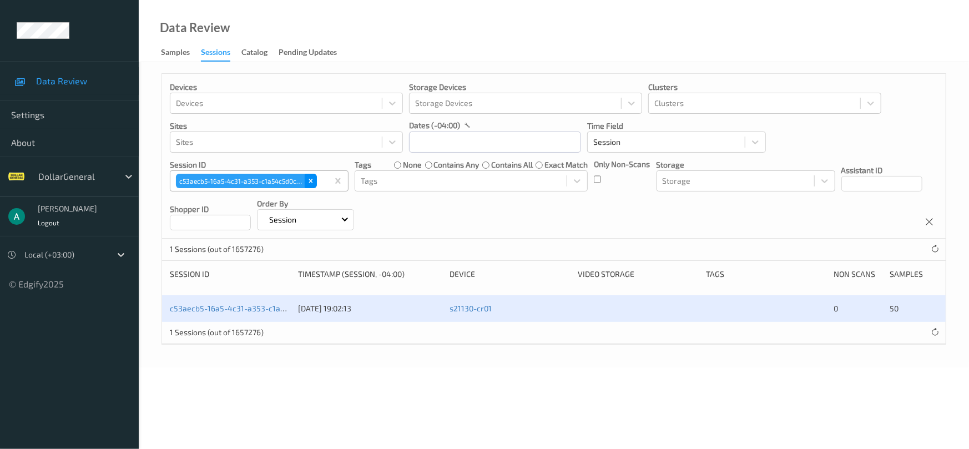
click at [307, 183] on icon "Remove c53aecb5-16a5-4c31-a353-c1a54c5d0c9b" at bounding box center [311, 181] width 8 height 8
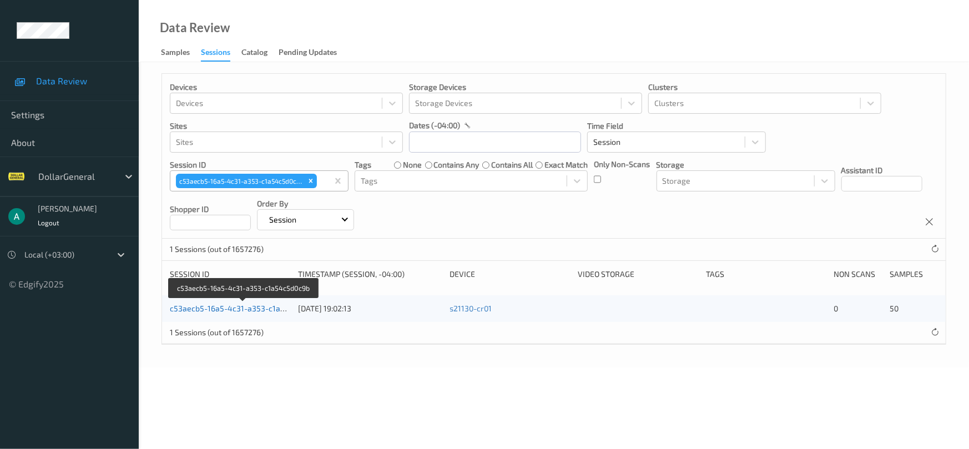
click at [229, 306] on link "c53aecb5-16a5-4c31-a353-c1a54c5d0c9b" at bounding box center [245, 307] width 150 height 9
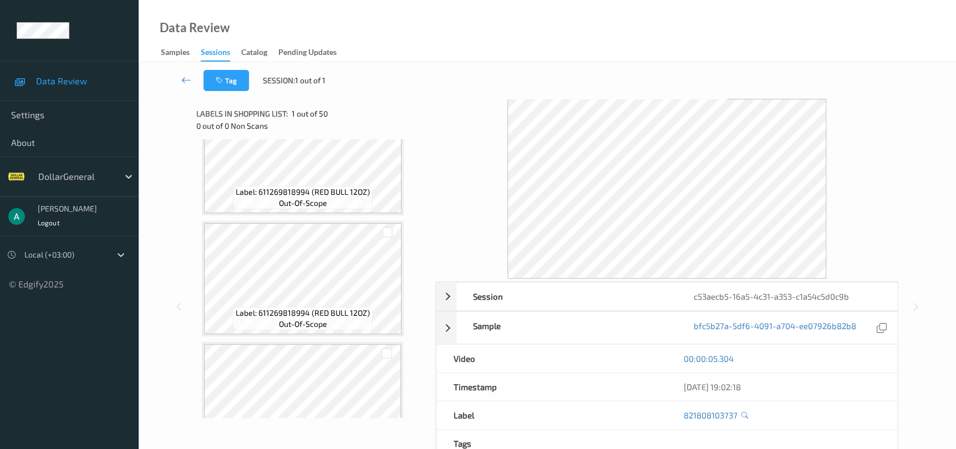
scroll to position [499, 0]
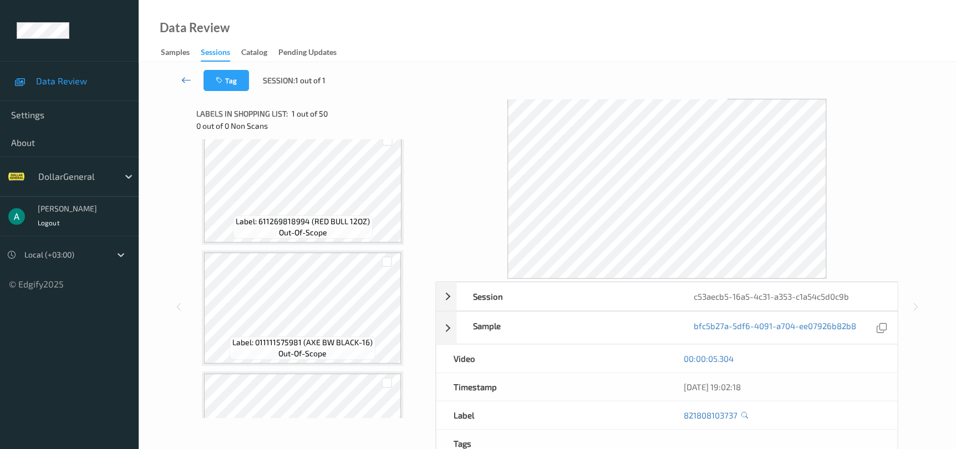
click at [190, 80] on icon at bounding box center [186, 79] width 10 height 11
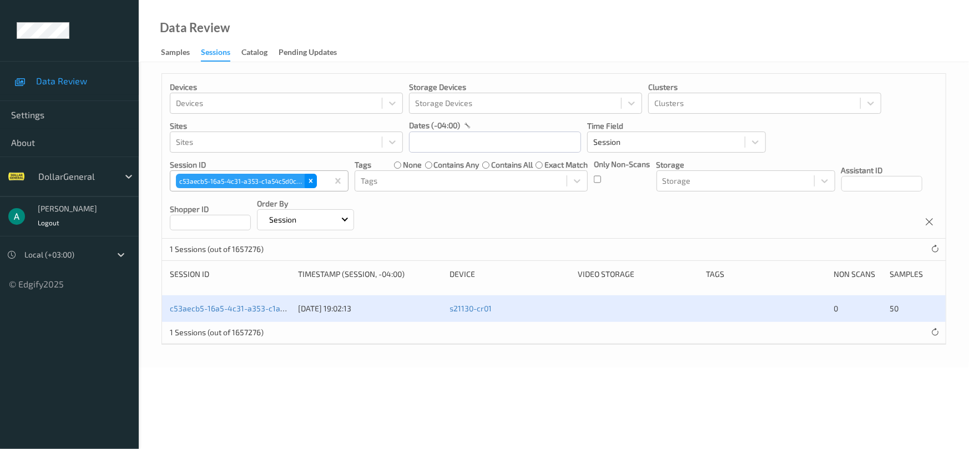
click at [311, 178] on icon "Remove c53aecb5-16a5-4c31-a353-c1a54c5d0c9b" at bounding box center [311, 181] width 8 height 8
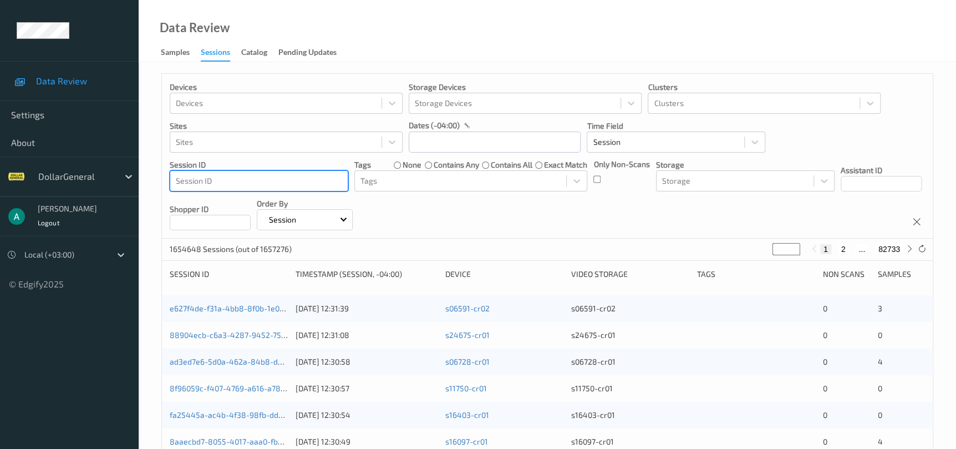
click at [310, 184] on div at bounding box center [259, 180] width 166 height 13
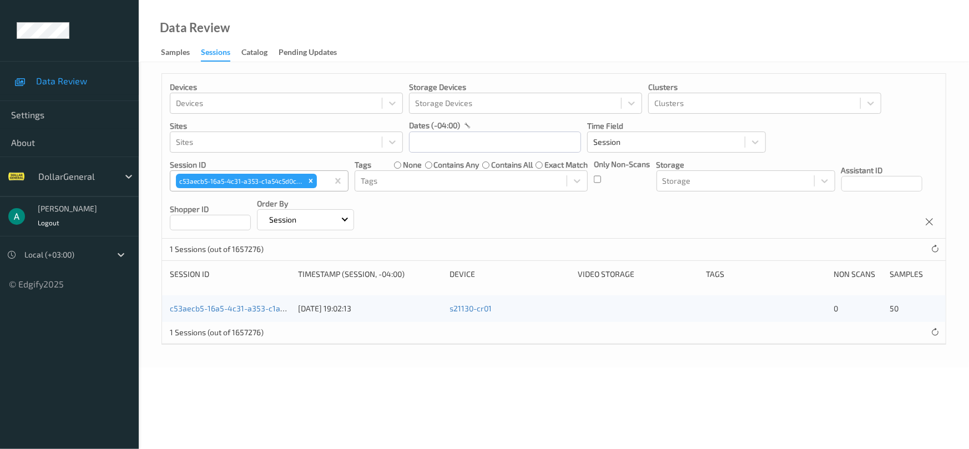
click at [219, 313] on div "c53aecb5-16a5-4c31-a353-c1a54c5d0c9b 31/07/2025 19:02:13 s21130-cr01 0 50" at bounding box center [553, 308] width 783 height 27
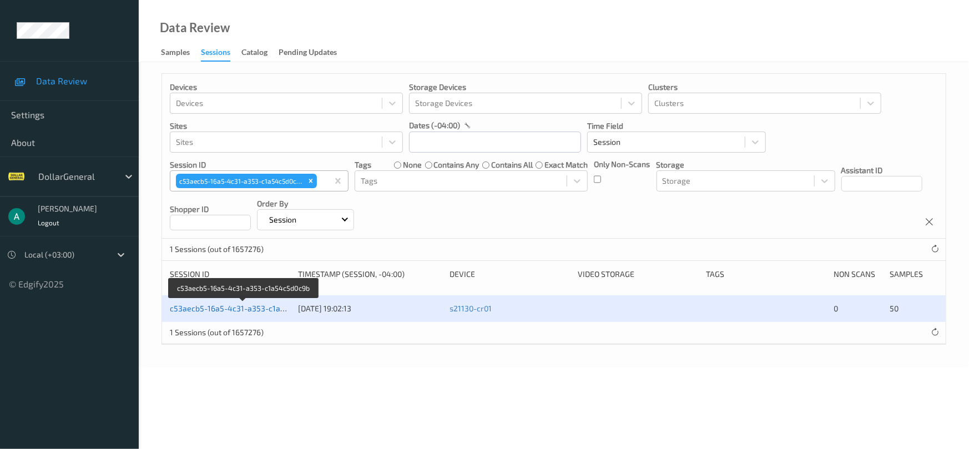
click at [222, 306] on link "c53aecb5-16a5-4c31-a353-c1a54c5d0c9b" at bounding box center [245, 307] width 150 height 9
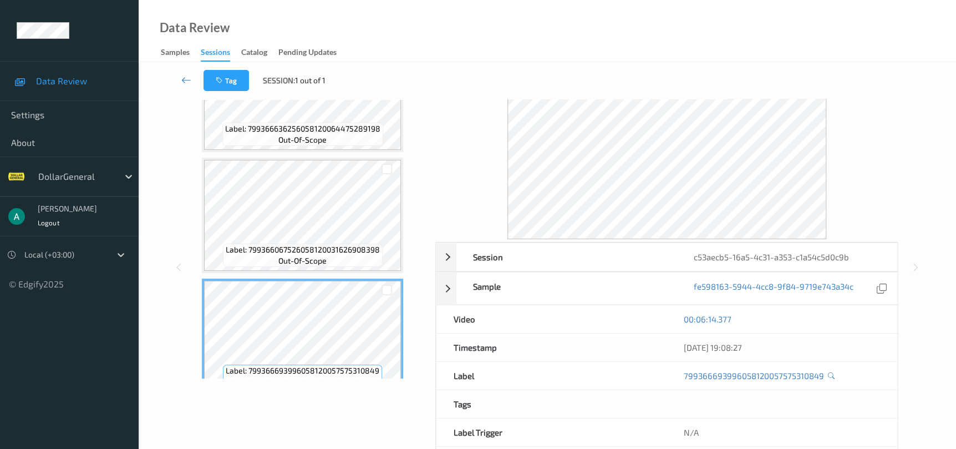
scroll to position [5, 0]
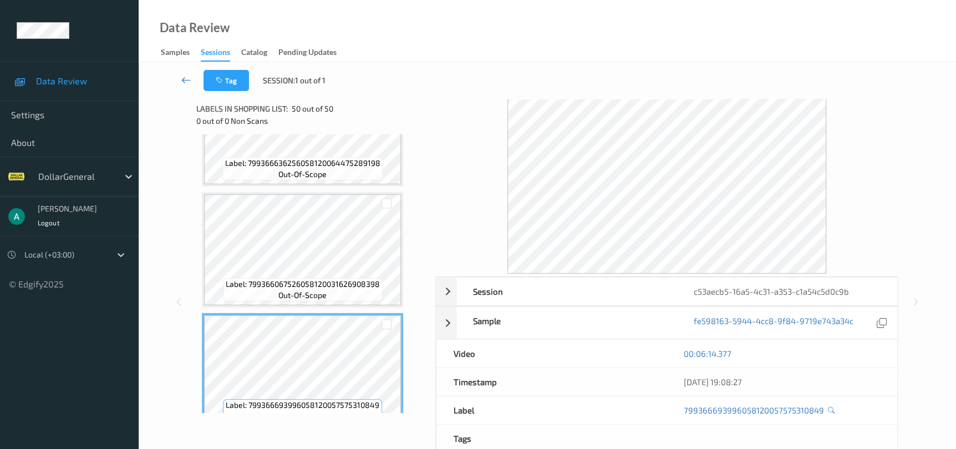
click at [188, 76] on icon at bounding box center [186, 79] width 10 height 11
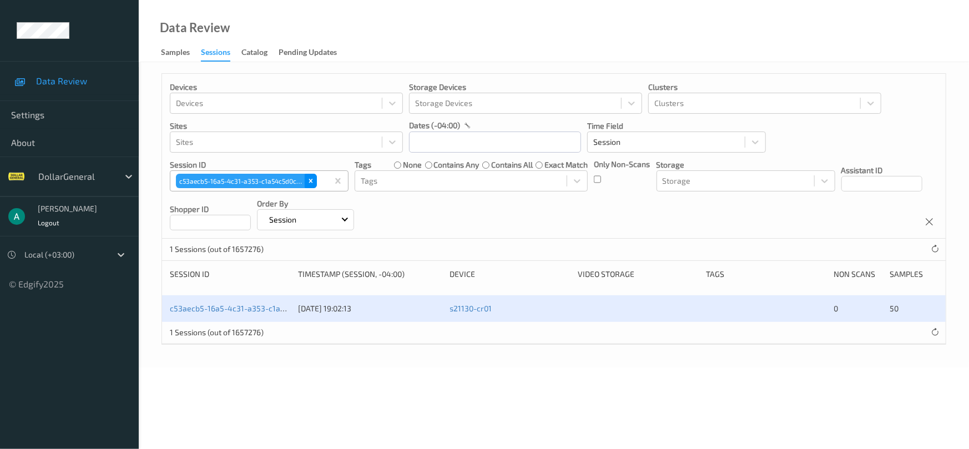
click at [312, 184] on icon "Remove c53aecb5-16a5-4c31-a353-c1a54c5d0c9b" at bounding box center [311, 181] width 8 height 8
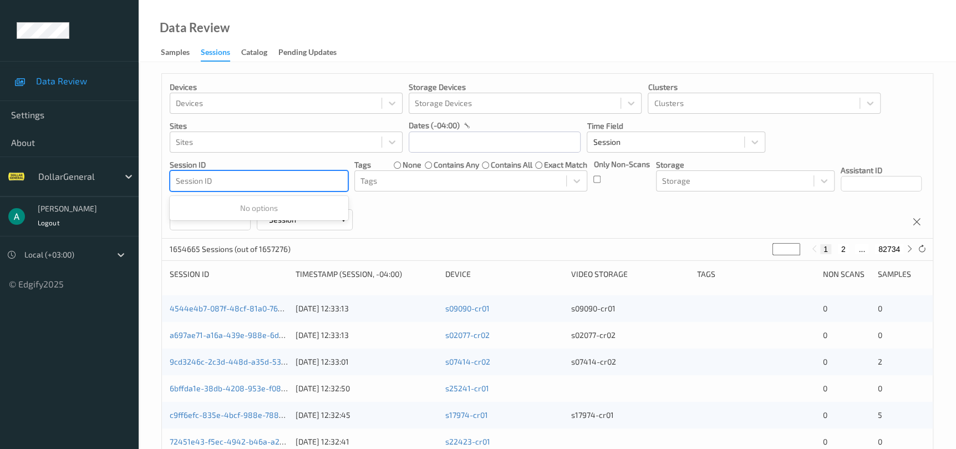
drag, startPoint x: 306, startPoint y: 180, endPoint x: 323, endPoint y: 187, distance: 18.7
click at [323, 187] on div at bounding box center [259, 180] width 166 height 13
click at [311, 179] on div at bounding box center [259, 180] width 166 height 13
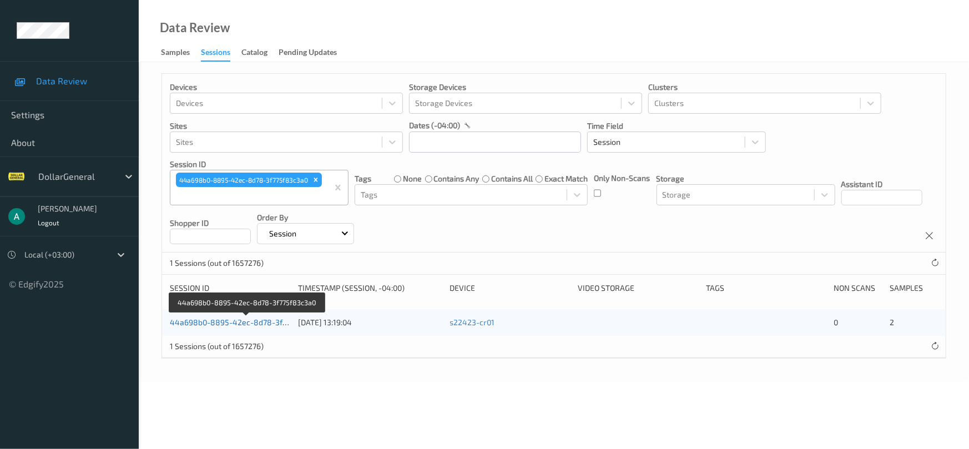
click at [244, 325] on link "44a698b0-8895-42ec-8d78-3f775f83c3a0" at bounding box center [247, 321] width 154 height 9
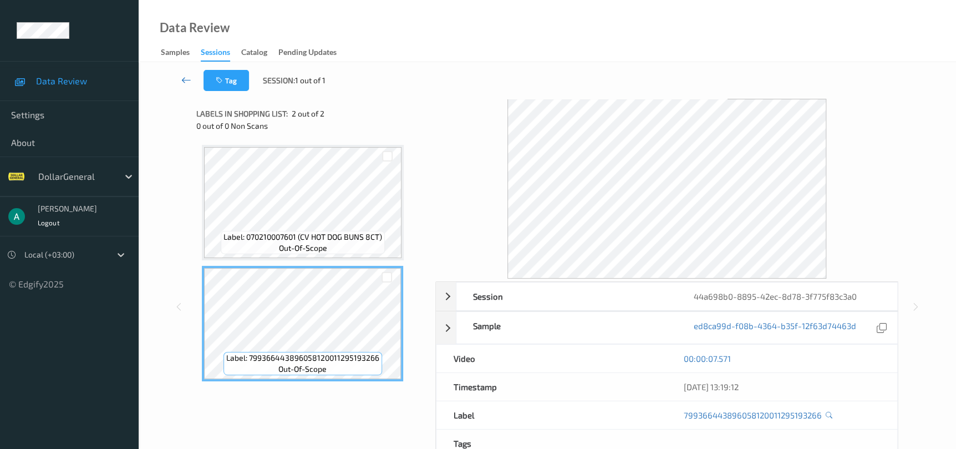
click at [188, 76] on icon at bounding box center [186, 79] width 10 height 11
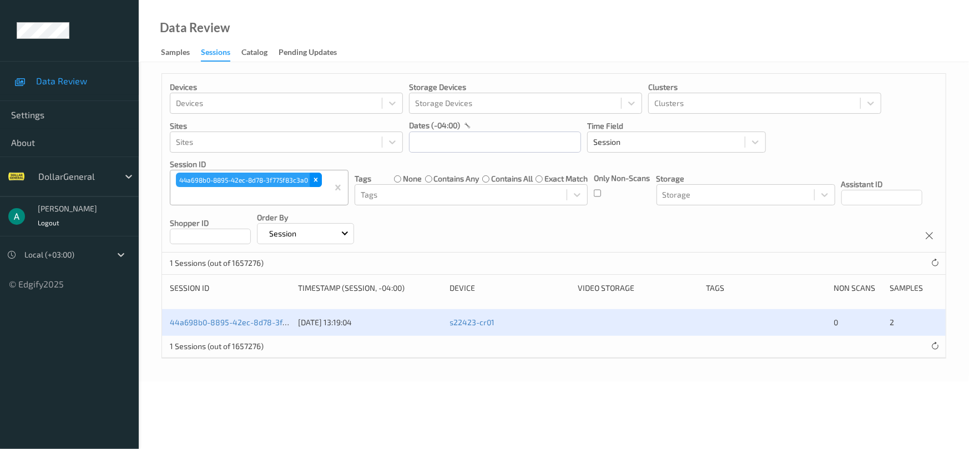
click at [313, 181] on icon "Remove 44a698b0-8895-42ec-8d78-3f775f83c3a0" at bounding box center [316, 180] width 8 height 8
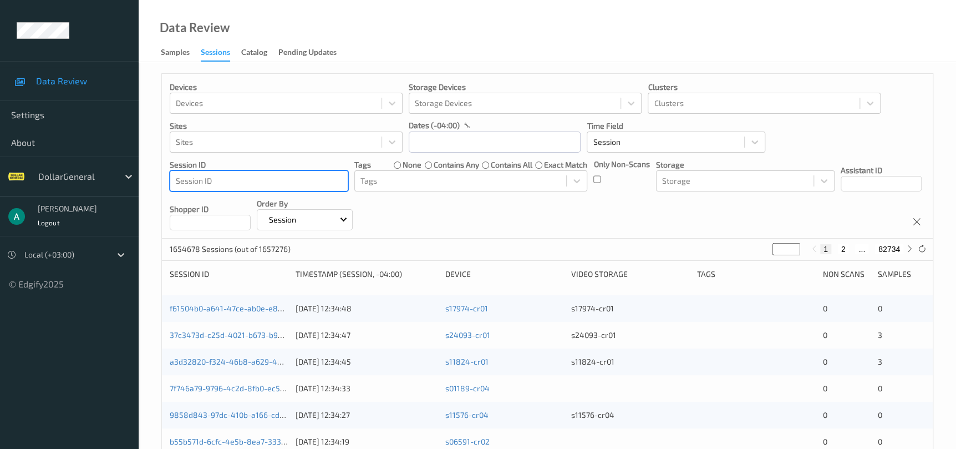
click at [308, 175] on div at bounding box center [259, 180] width 166 height 13
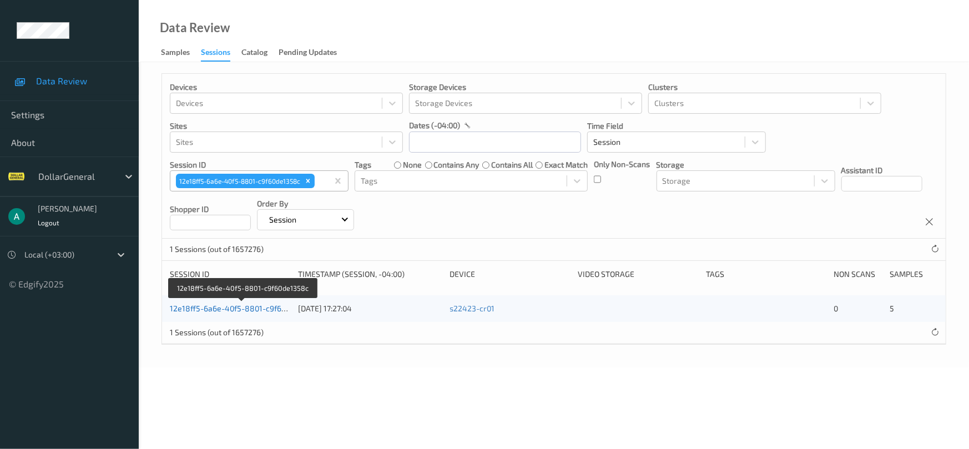
click at [212, 311] on link "12e18ff5-6a6e-40f5-8801-c9f60de1358c" at bounding box center [243, 307] width 146 height 9
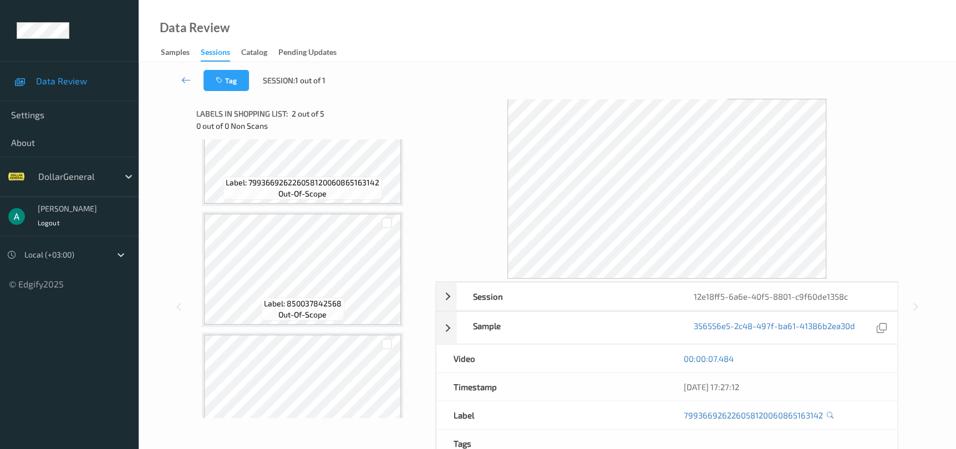
scroll to position [329, 0]
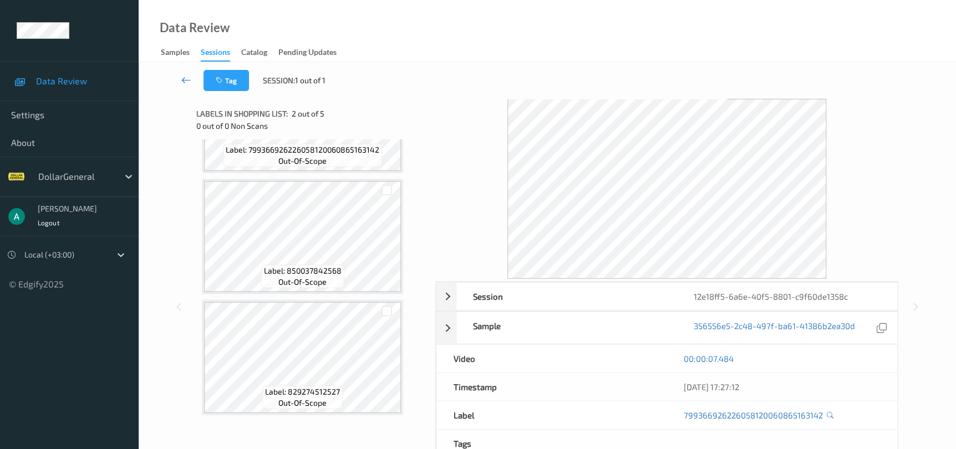
click at [193, 75] on link at bounding box center [186, 80] width 34 height 21
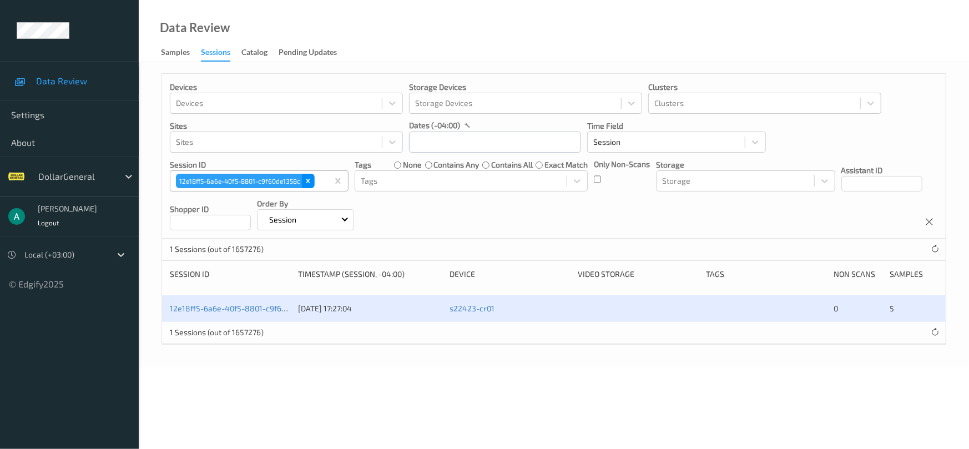
click at [306, 184] on icon "Remove 12e18ff5-6a6e-40f5-8801-c9f60de1358c" at bounding box center [308, 181] width 8 height 8
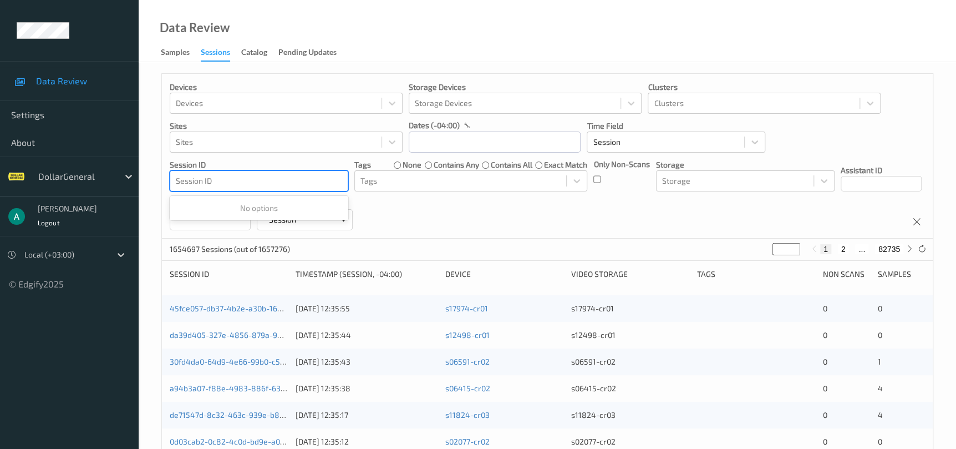
drag, startPoint x: 293, startPoint y: 186, endPoint x: 316, endPoint y: 179, distance: 23.3
click at [316, 179] on div at bounding box center [259, 180] width 166 height 13
click at [313, 186] on div at bounding box center [259, 180] width 166 height 13
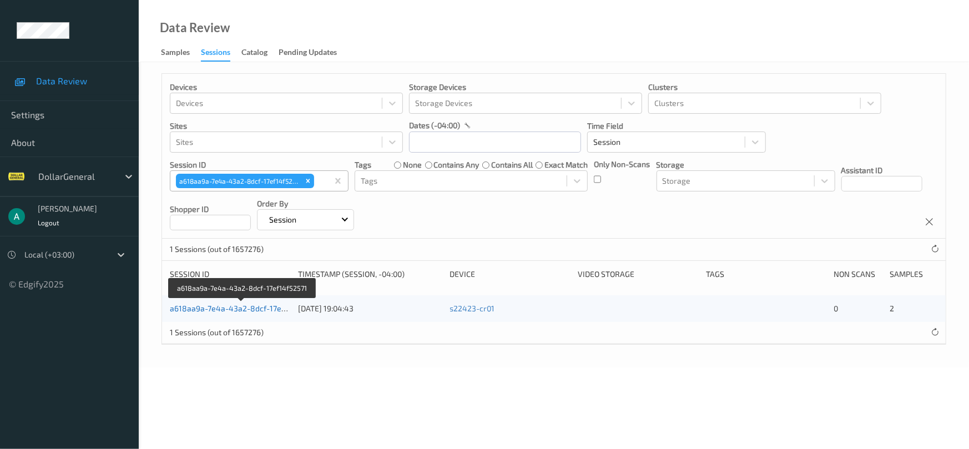
click at [244, 309] on link "a618aa9a-7e4a-43a2-8dcf-17ef14f52571" at bounding box center [243, 307] width 146 height 9
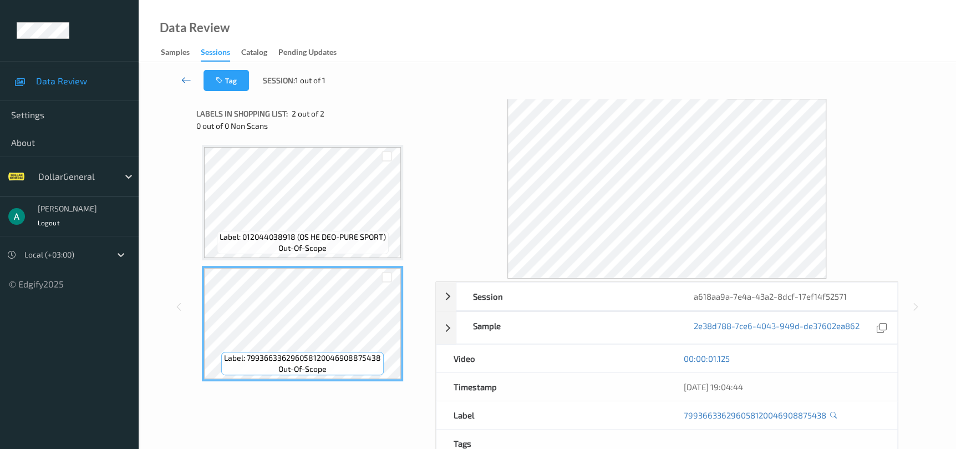
click at [190, 75] on icon at bounding box center [186, 79] width 10 height 11
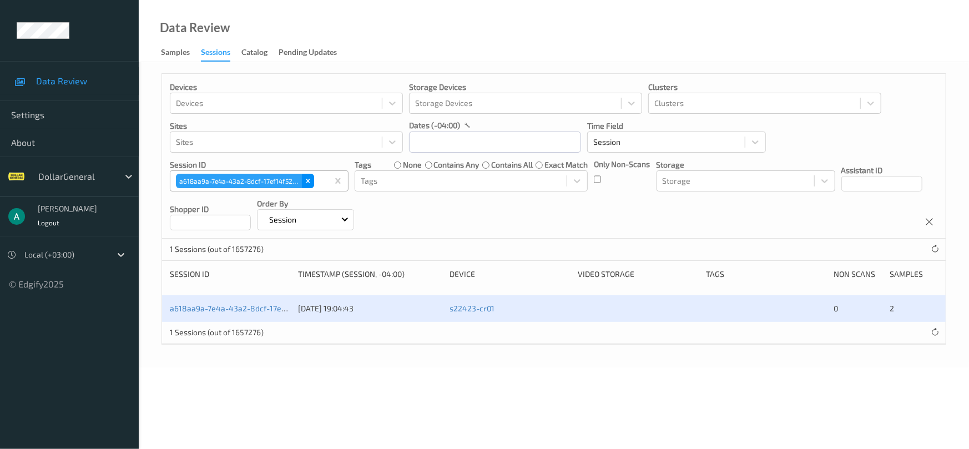
click at [307, 181] on icon "Remove a618aa9a-7e4a-43a2-8dcf-17ef14f52571" at bounding box center [308, 181] width 8 height 8
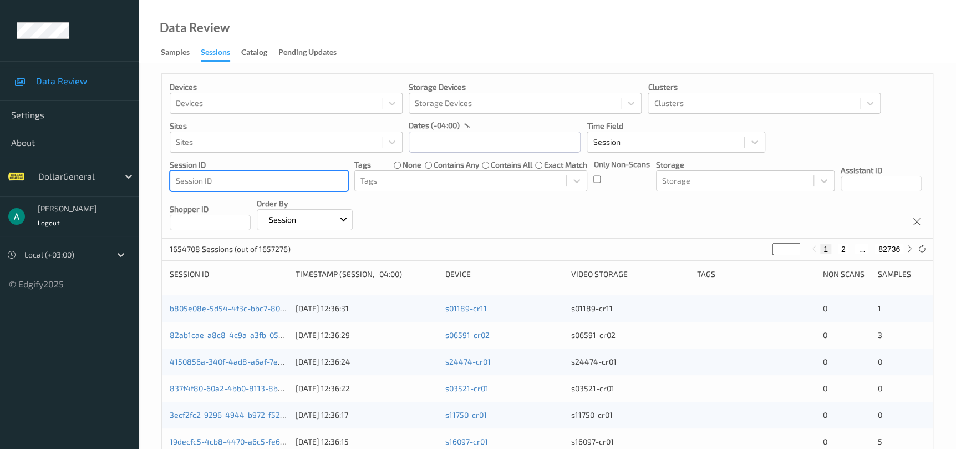
drag, startPoint x: 307, startPoint y: 181, endPoint x: 330, endPoint y: 176, distance: 23.4
click at [330, 176] on div at bounding box center [259, 180] width 166 height 13
drag, startPoint x: 315, startPoint y: 181, endPoint x: 330, endPoint y: 184, distance: 15.1
click at [330, 184] on div at bounding box center [259, 180] width 166 height 13
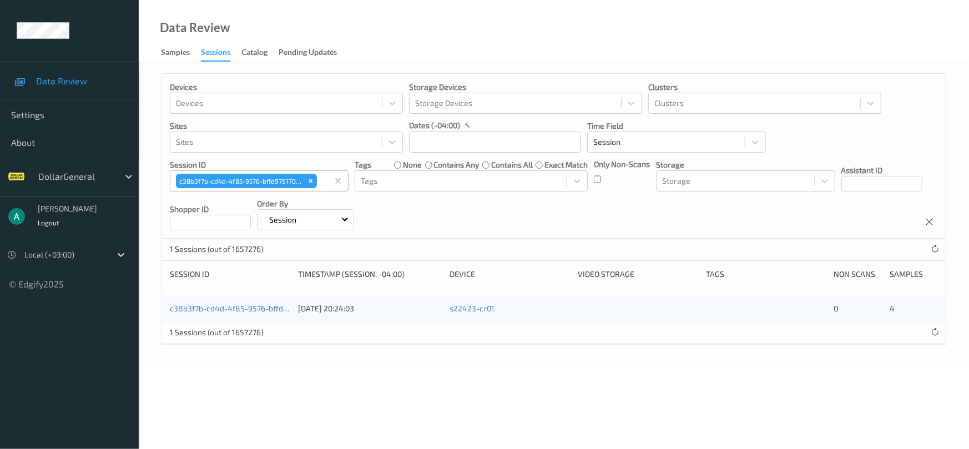
click at [255, 312] on div "c38b3f7b-cd4d-4f85-9576-bffd979170c8" at bounding box center [230, 308] width 120 height 11
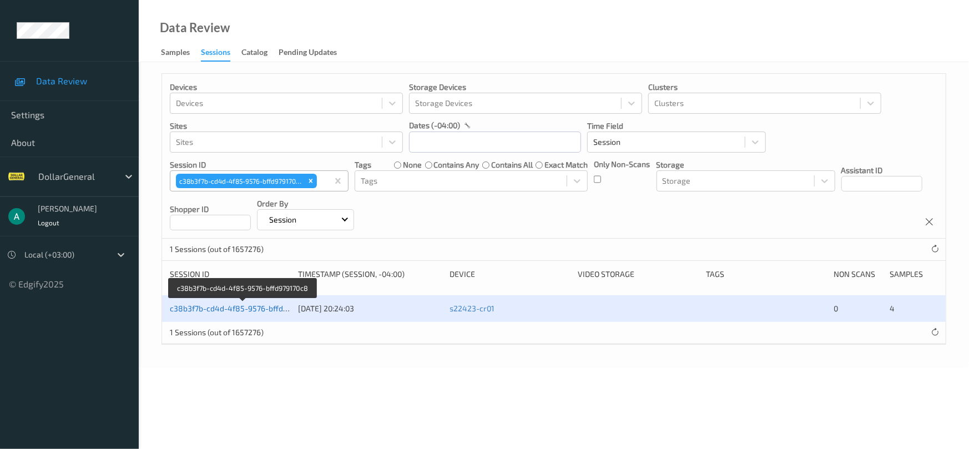
click at [257, 306] on link "c38b3f7b-cd4d-4f85-9576-bffd979170c8" at bounding box center [243, 307] width 146 height 9
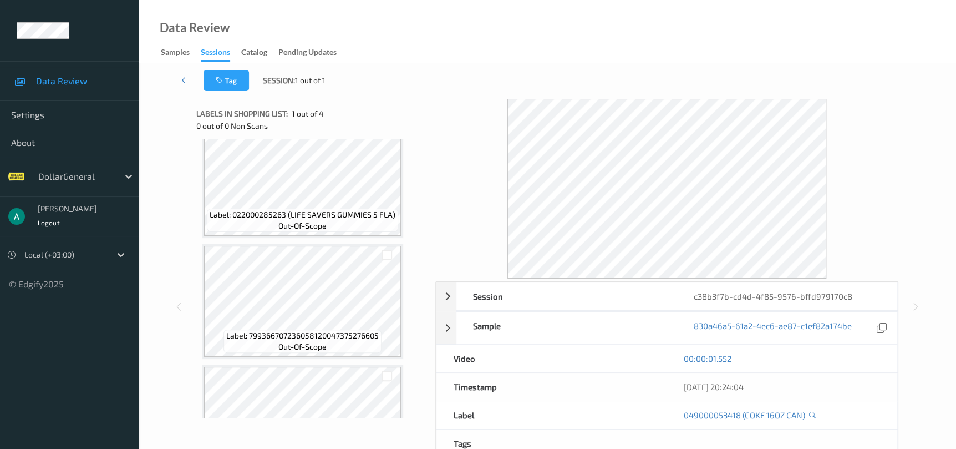
scroll to position [166, 0]
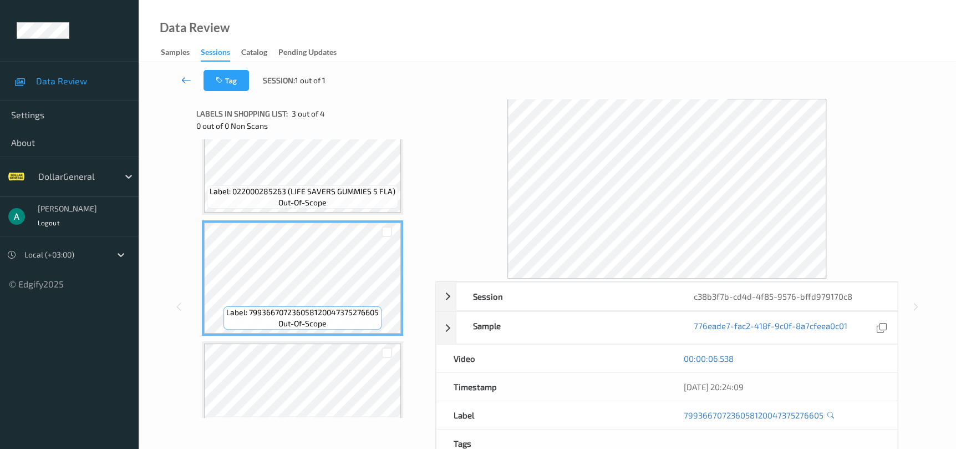
click at [189, 85] on icon at bounding box center [186, 79] width 10 height 11
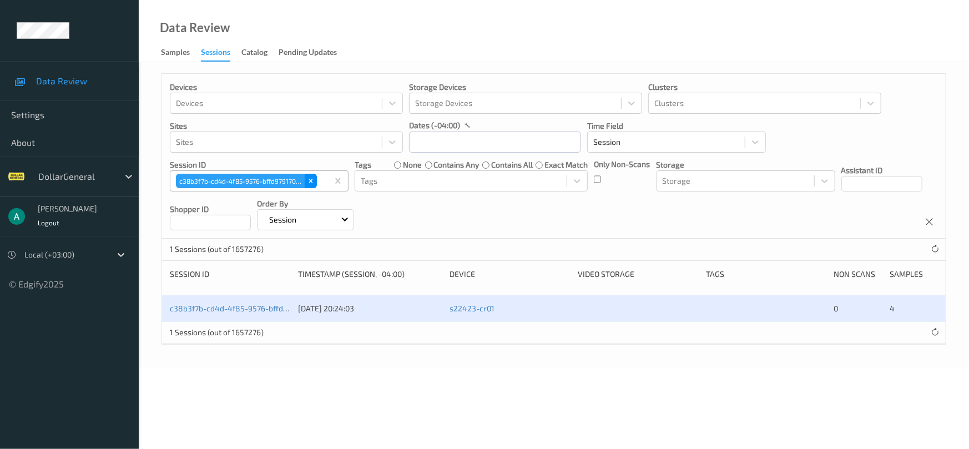
click at [311, 182] on icon "Remove c38b3f7b-cd4d-4f85-9576-bffd979170c8" at bounding box center [310, 181] width 4 height 4
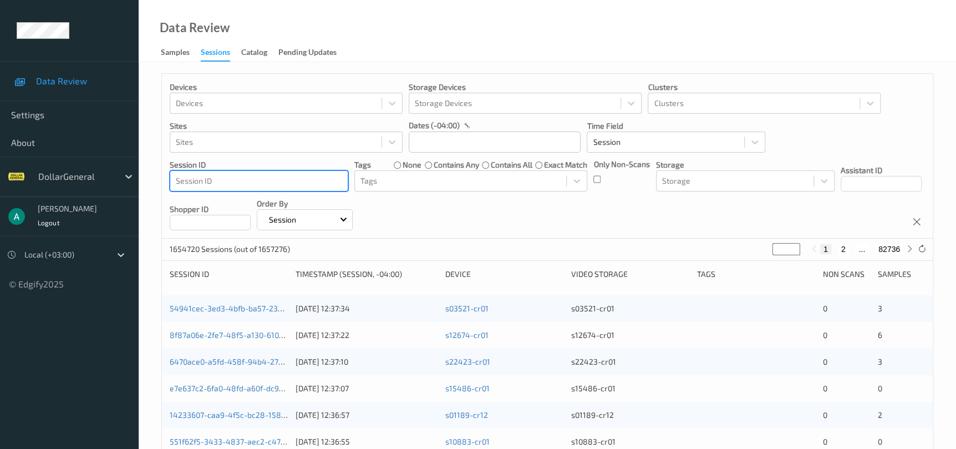
drag, startPoint x: 309, startPoint y: 181, endPoint x: 327, endPoint y: 183, distance: 18.4
click at [327, 183] on div at bounding box center [259, 180] width 166 height 13
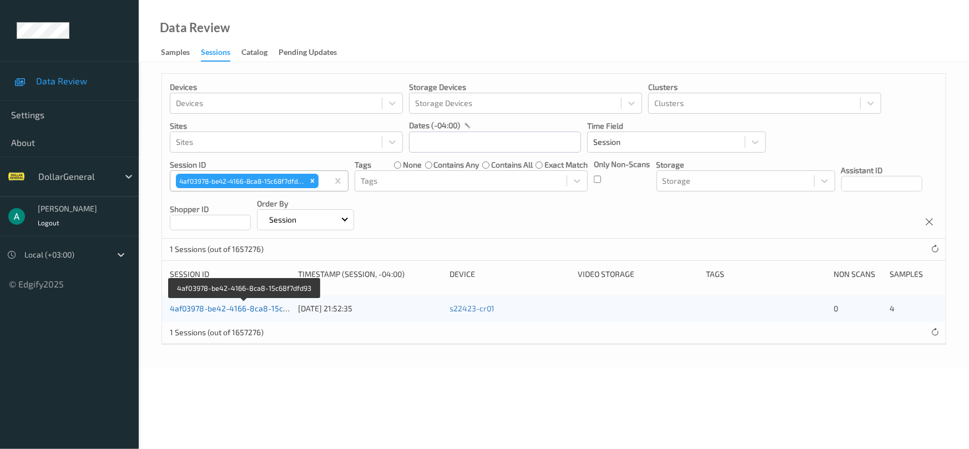
click at [226, 307] on link "4af03978-be42-4166-8ca8-15c68f7dfd93" at bounding box center [245, 307] width 150 height 9
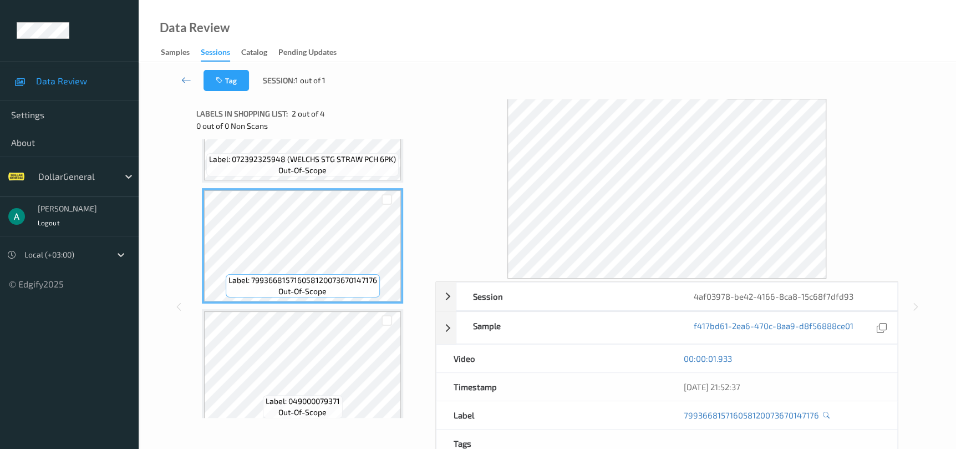
scroll to position [42, 0]
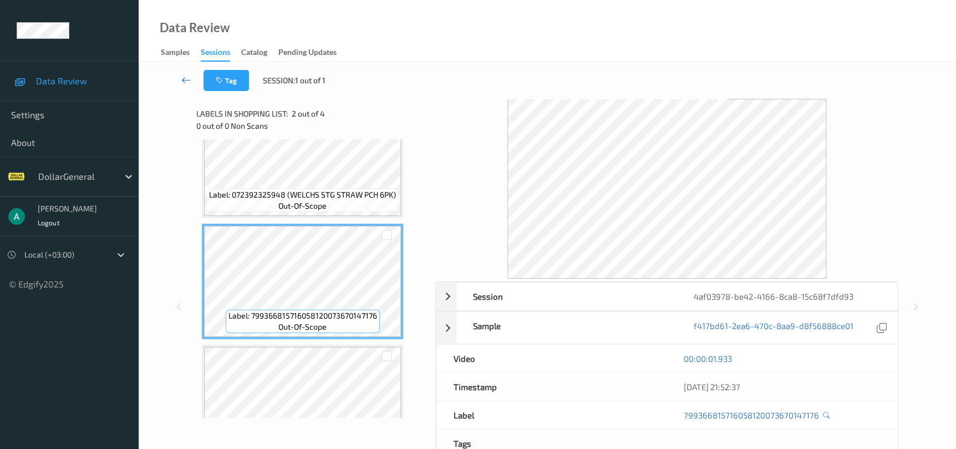
click at [186, 77] on icon at bounding box center [186, 79] width 10 height 11
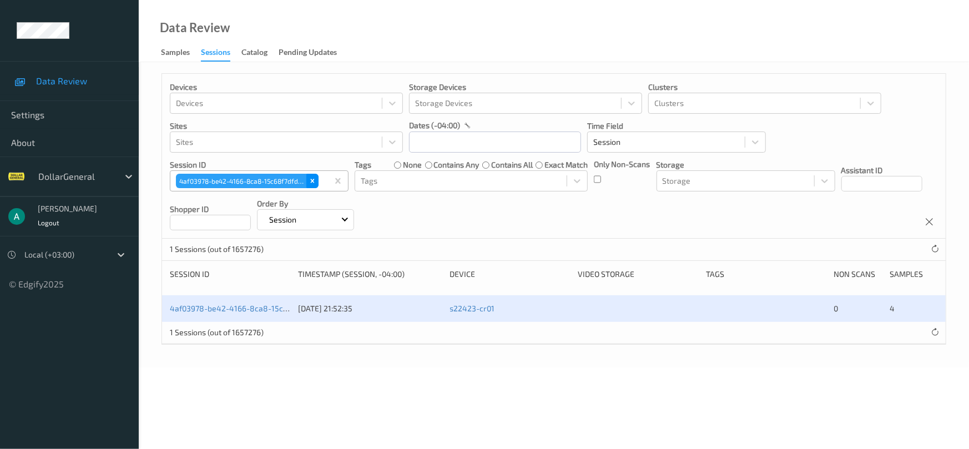
click at [312, 178] on icon "Remove 4af03978-be42-4166-8ca8-15c68f7dfd93" at bounding box center [312, 181] width 8 height 8
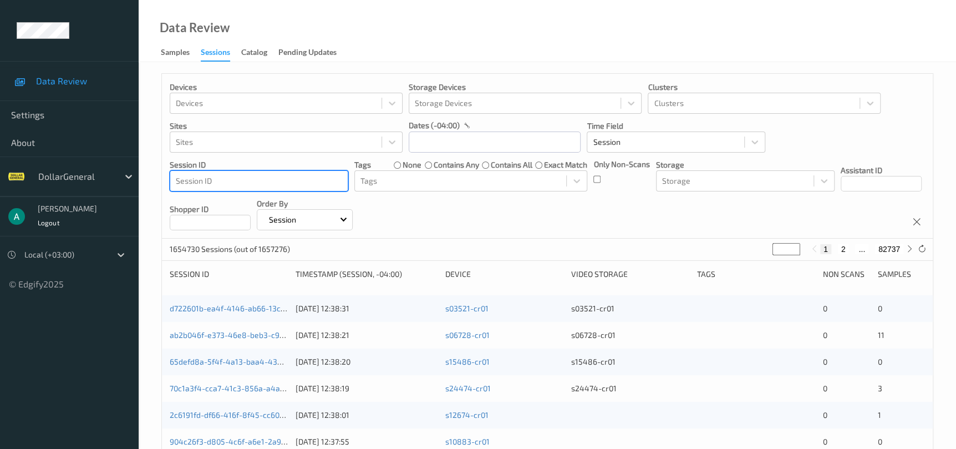
drag, startPoint x: 312, startPoint y: 178, endPoint x: 328, endPoint y: 181, distance: 16.4
click at [328, 181] on div at bounding box center [259, 180] width 166 height 13
type input "v"
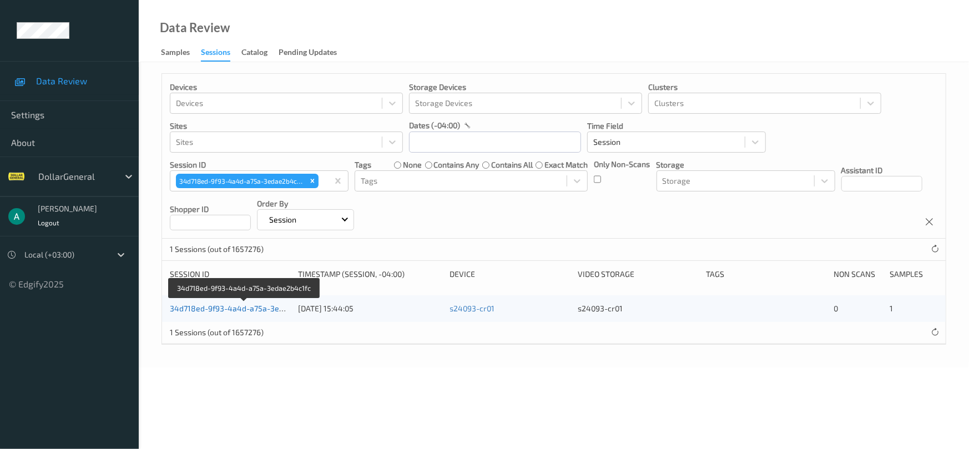
click at [236, 310] on link "34d718ed-9f93-4a4d-a75a-3edae2b4c1fc" at bounding box center [245, 307] width 150 height 9
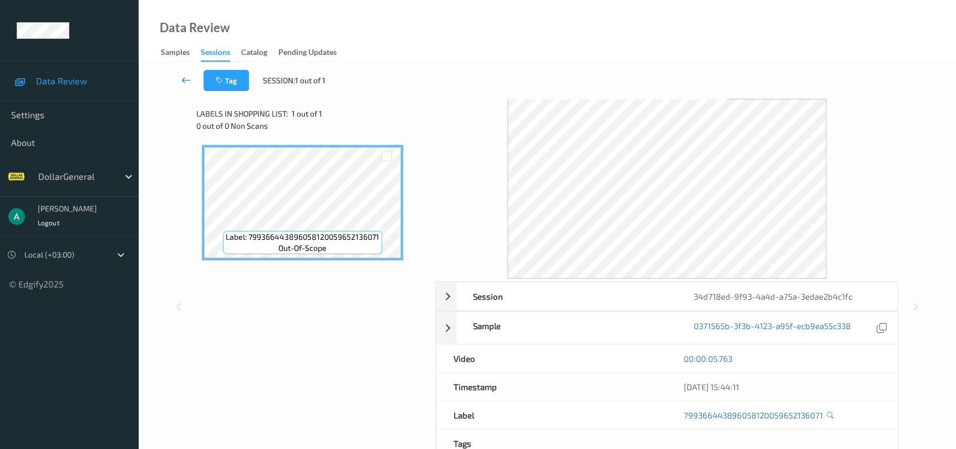
click at [190, 80] on icon at bounding box center [186, 79] width 10 height 11
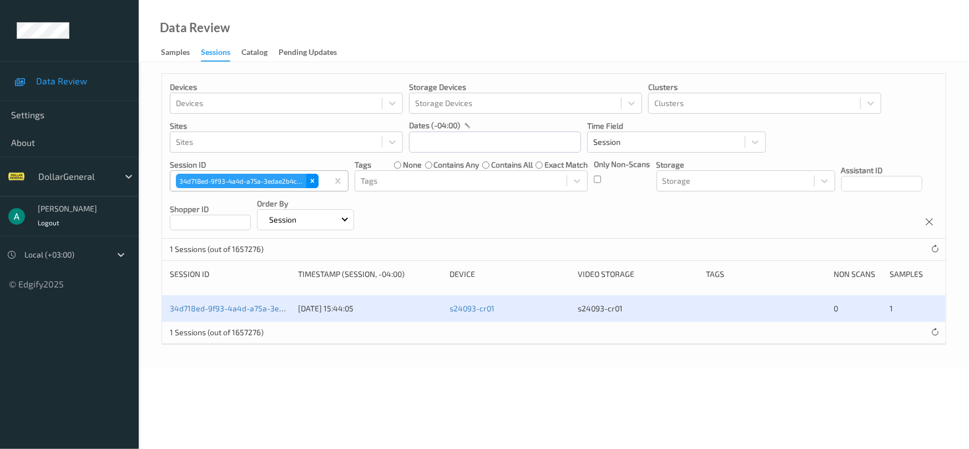
click at [312, 178] on icon "Remove 34d718ed-9f93-4a4d-a75a-3edae2b4c1fc" at bounding box center [312, 181] width 8 height 8
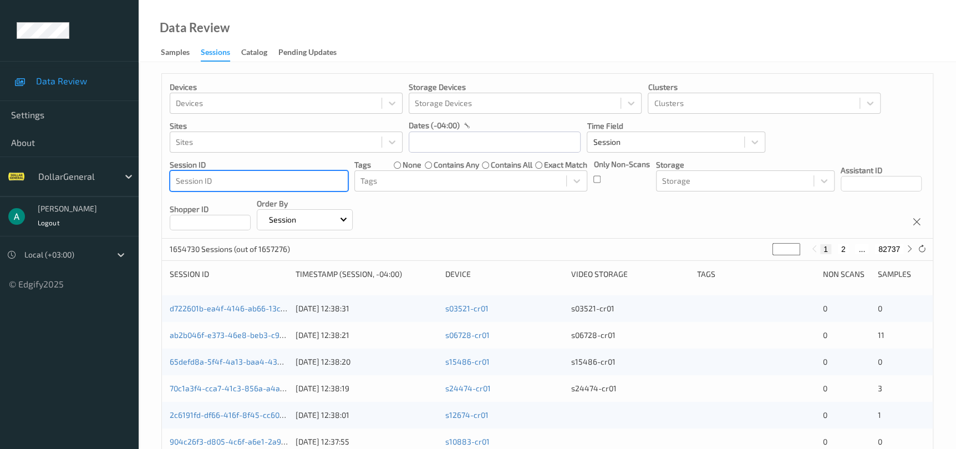
drag, startPoint x: 312, startPoint y: 178, endPoint x: 330, endPoint y: 178, distance: 17.8
click at [330, 178] on div at bounding box center [259, 180] width 166 height 13
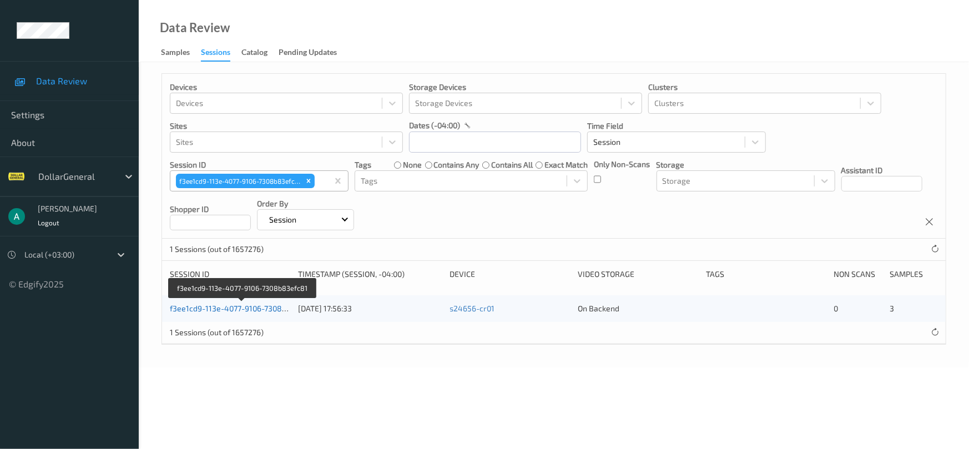
click at [246, 306] on link "f3ee1cd9-113e-4077-9106-7308b83efc81" at bounding box center [242, 307] width 145 height 9
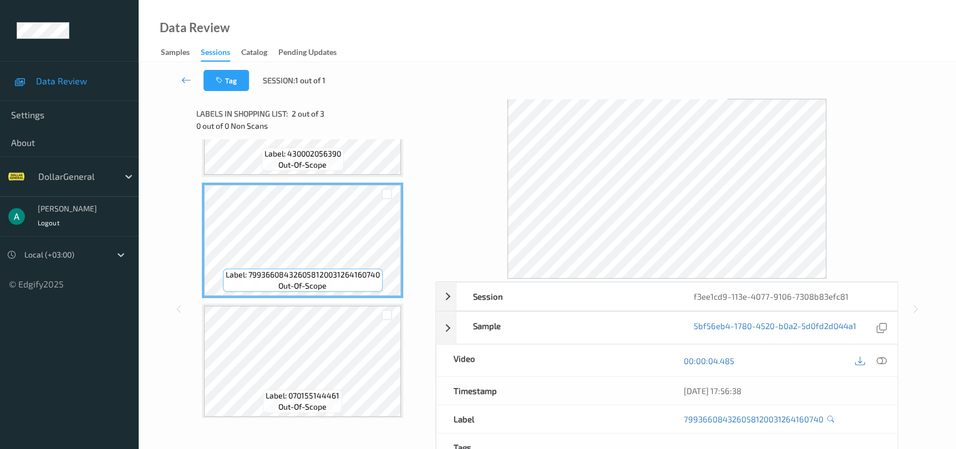
scroll to position [88, 0]
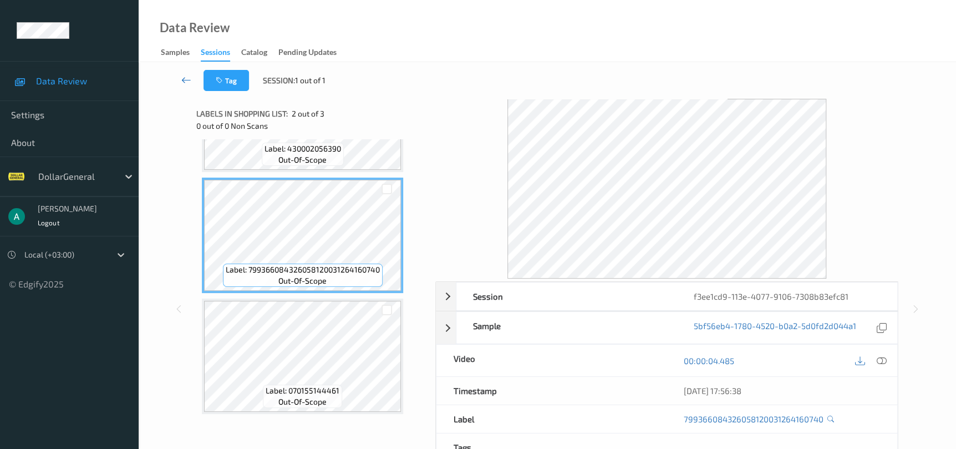
click at [191, 79] on link at bounding box center [186, 80] width 34 height 21
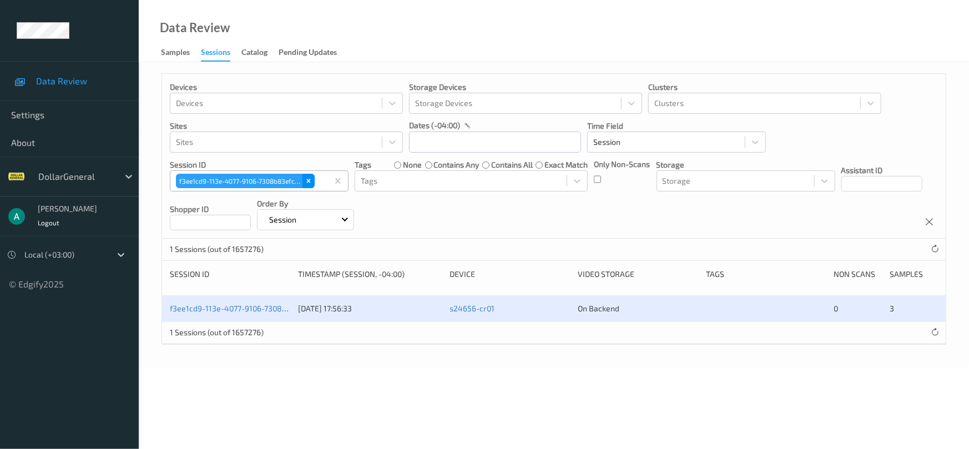
click at [308, 178] on icon "Remove f3ee1cd9-113e-4077-9106-7308b83efc81" at bounding box center [309, 181] width 8 height 8
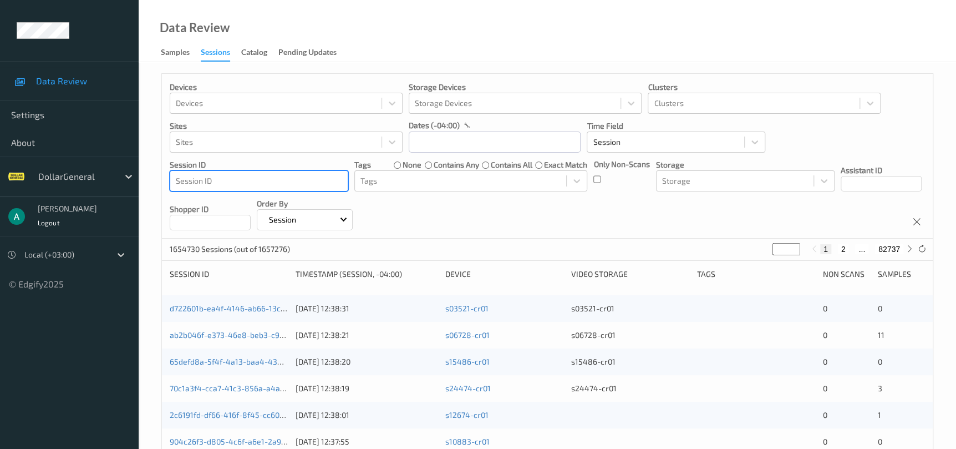
drag, startPoint x: 308, startPoint y: 185, endPoint x: 325, endPoint y: 187, distance: 16.7
click at [325, 187] on div at bounding box center [259, 180] width 166 height 13
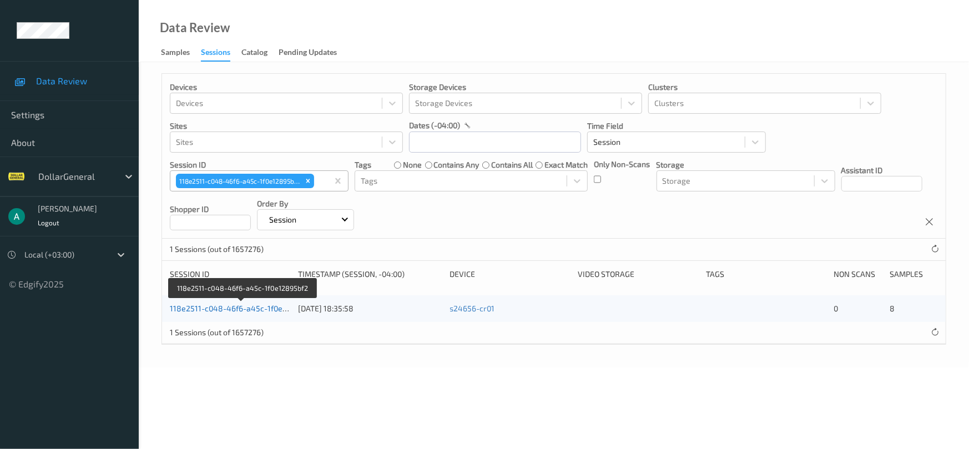
click at [237, 309] on link "118e2511-c048-46f6-a45c-1f0e12895bf2" at bounding box center [243, 307] width 146 height 9
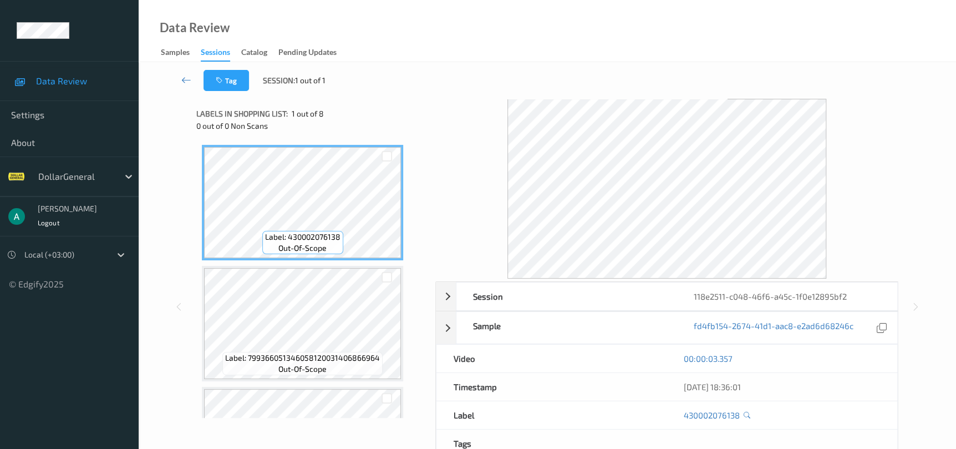
scroll to position [83, 0]
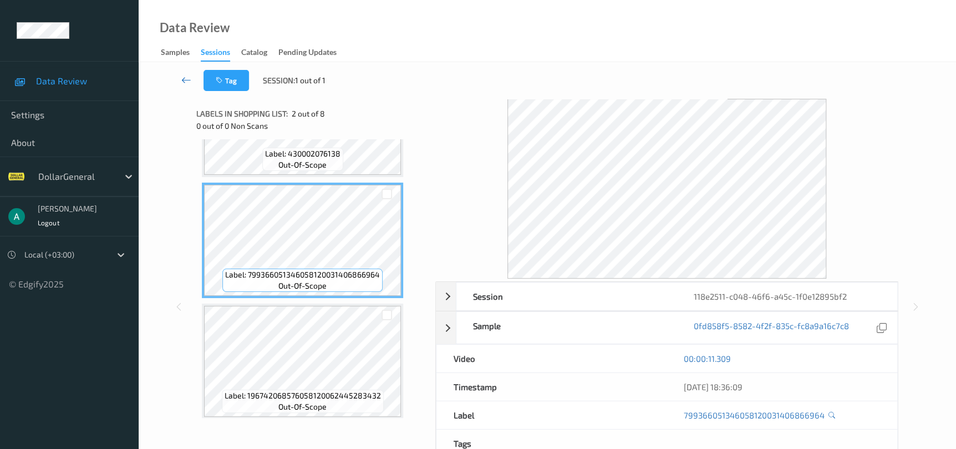
click at [190, 80] on icon at bounding box center [186, 79] width 10 height 11
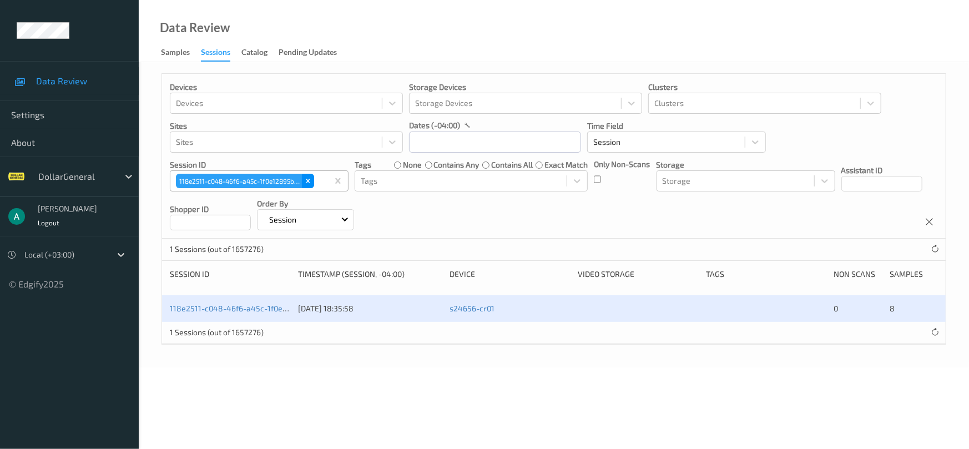
click at [309, 175] on div "Remove 118e2511-c048-46f6-a45c-1f0e12895bf2" at bounding box center [308, 181] width 12 height 14
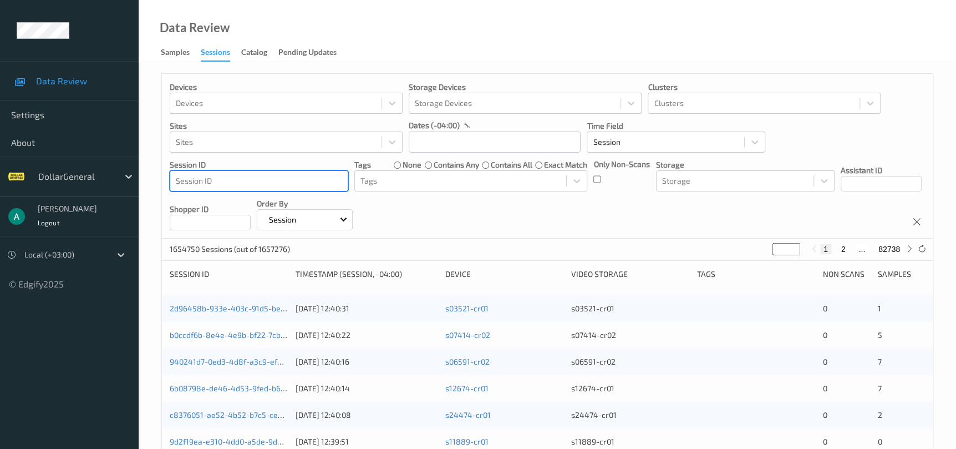
drag, startPoint x: 305, startPoint y: 182, endPoint x: 314, endPoint y: 187, distance: 10.2
click at [314, 187] on div at bounding box center [259, 180] width 166 height 13
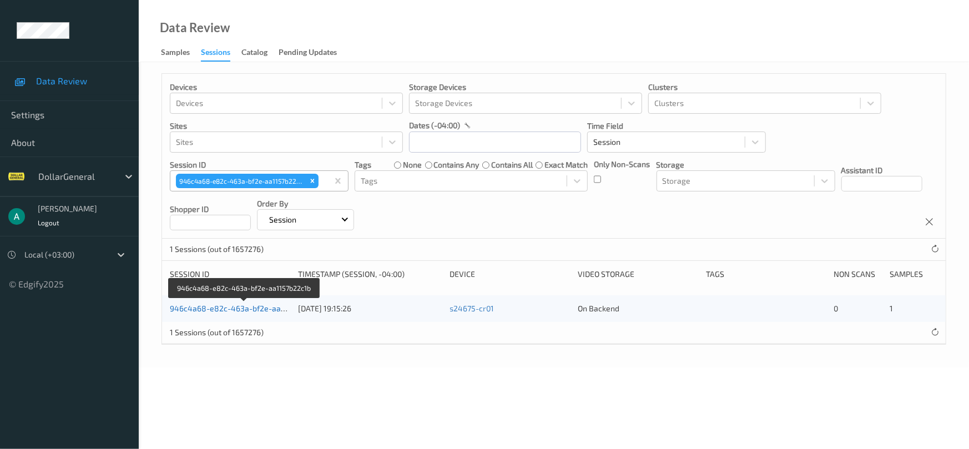
click at [250, 308] on link "946c4a68-e82c-463a-bf2e-aa1157b22c1b" at bounding box center [245, 307] width 151 height 9
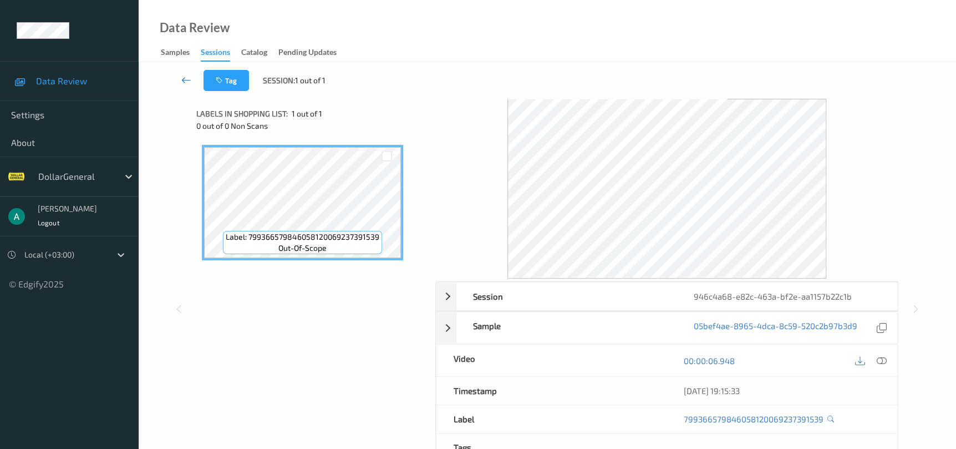
click at [191, 80] on icon at bounding box center [186, 79] width 10 height 11
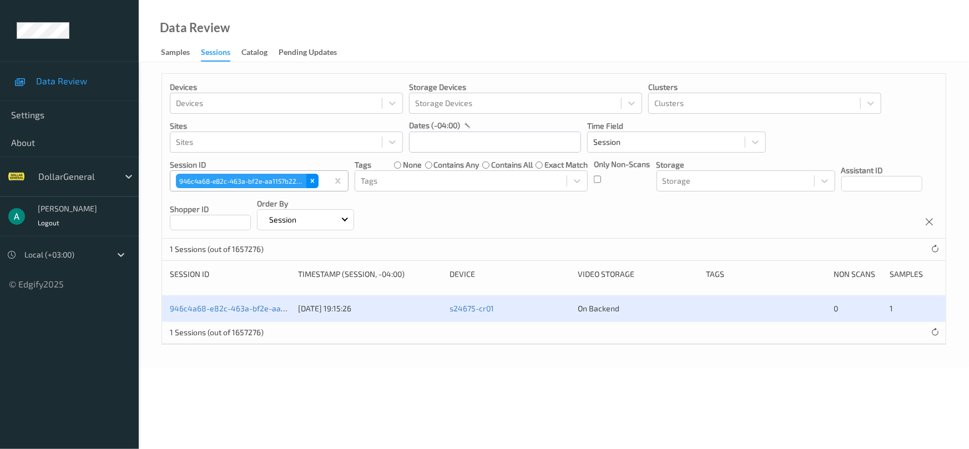
click at [314, 179] on icon "Remove 946c4a68-e82c-463a-bf2e-aa1157b22c1b" at bounding box center [312, 181] width 8 height 8
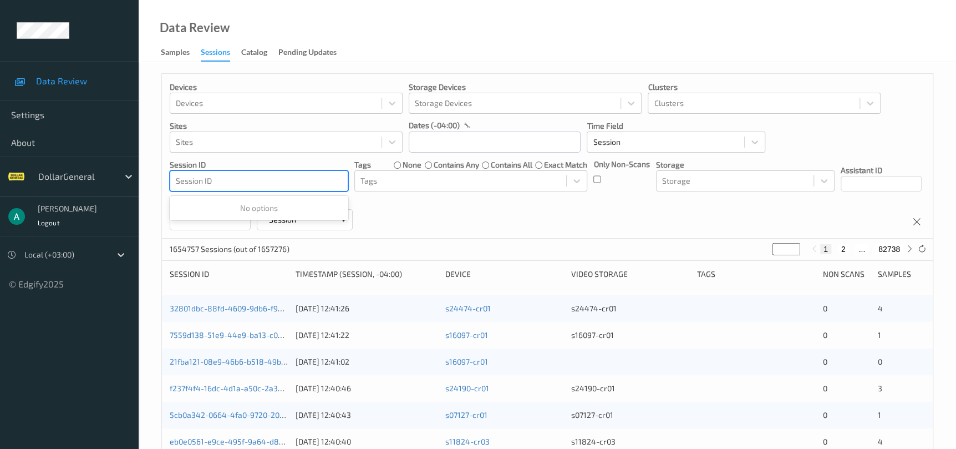
drag, startPoint x: 311, startPoint y: 180, endPoint x: 337, endPoint y: 175, distance: 26.5
click at [337, 175] on div at bounding box center [259, 180] width 166 height 13
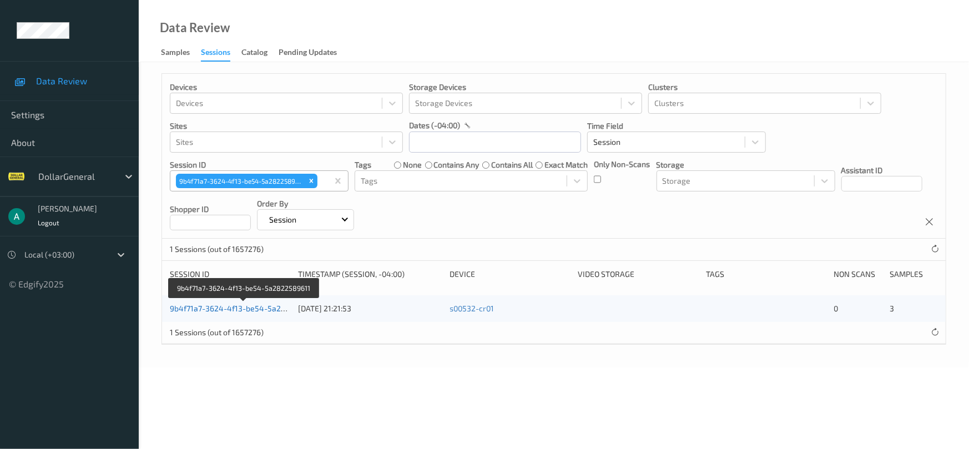
click at [222, 306] on link "9b4f71a7-3624-4f13-be54-5a2822589611" at bounding box center [245, 307] width 150 height 9
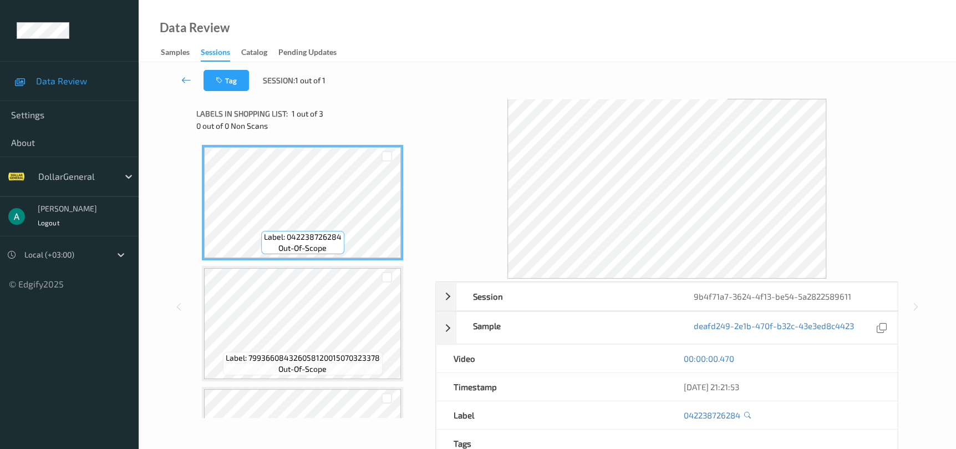
scroll to position [83, 0]
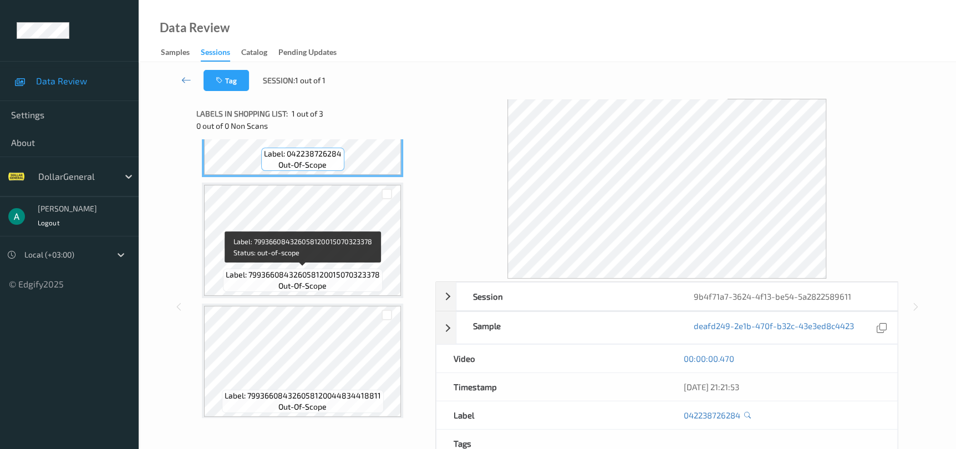
click at [319, 270] on span "Label: 799366084326058120015070323378" at bounding box center [303, 274] width 154 height 11
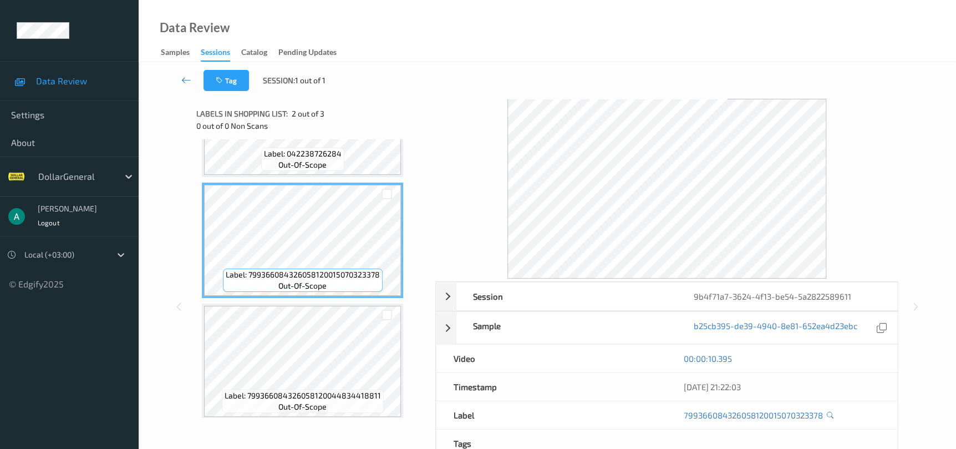
scroll to position [88, 0]
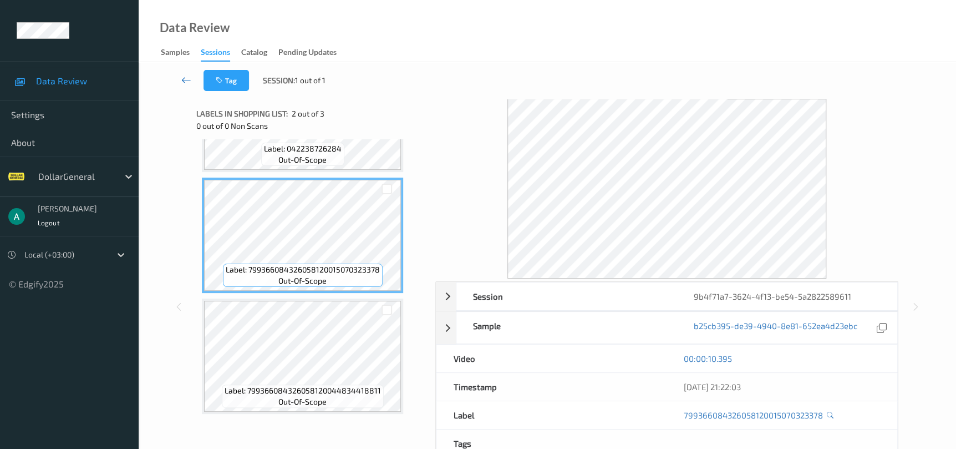
click at [185, 78] on icon at bounding box center [186, 79] width 10 height 11
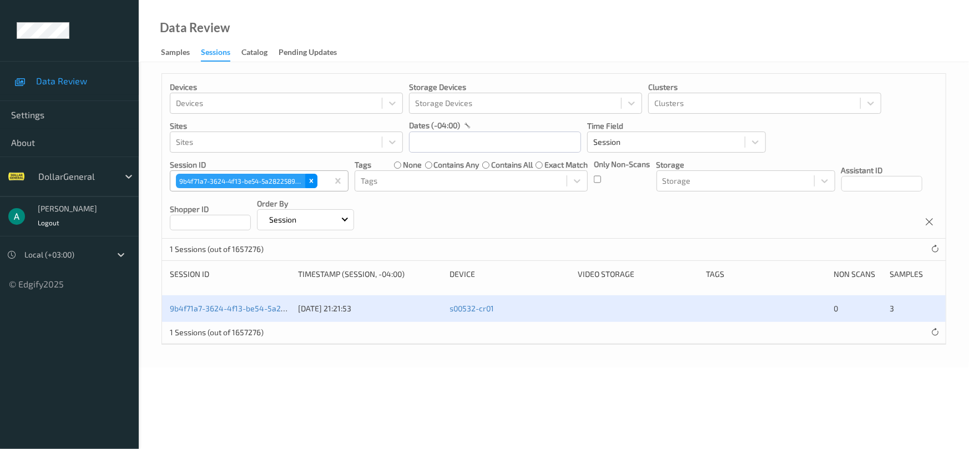
click at [311, 182] on icon "Remove 9b4f71a7-3624-4f13-be54-5a2822589611" at bounding box center [311, 181] width 8 height 8
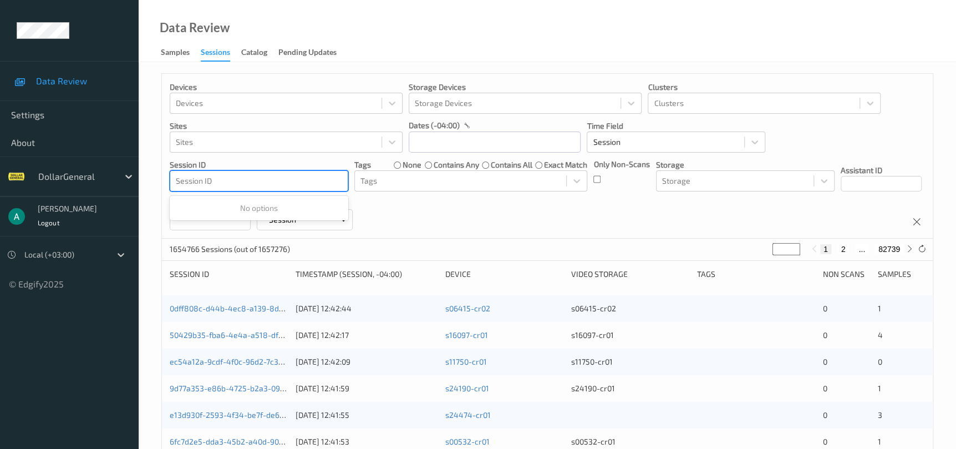
drag, startPoint x: 304, startPoint y: 177, endPoint x: 318, endPoint y: 184, distance: 16.1
click at [318, 184] on div at bounding box center [259, 180] width 166 height 13
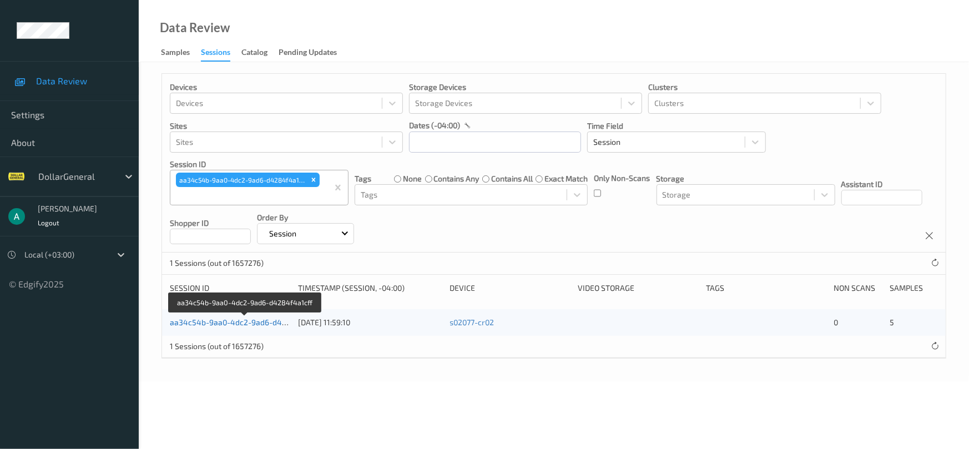
click at [257, 318] on link "aa34c54b-9aa0-4dc2-9ad6-d4284f4a1cff" at bounding box center [245, 321] width 151 height 9
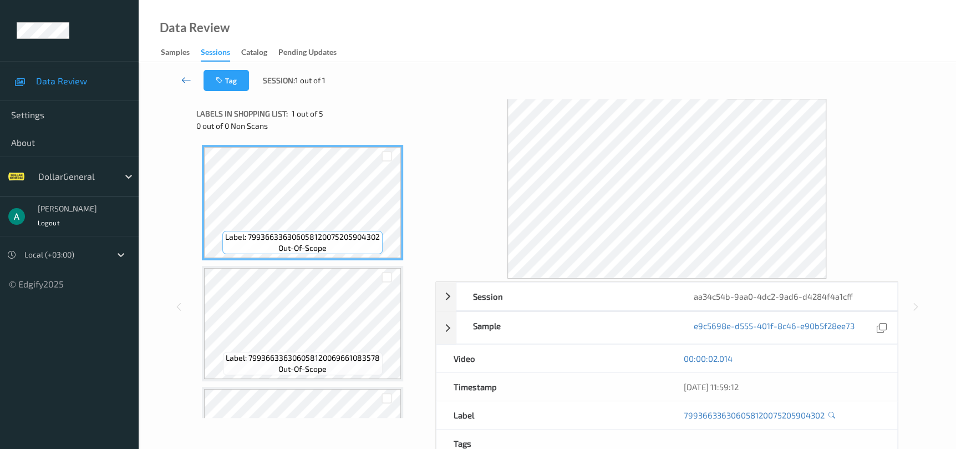
click at [192, 79] on link at bounding box center [186, 80] width 34 height 21
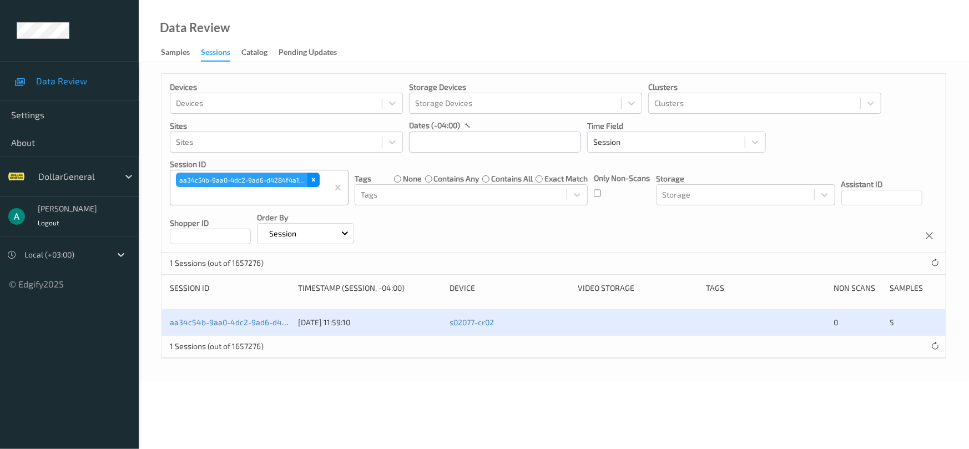
click at [311, 177] on icon "Remove aa34c54b-9aa0-4dc2-9ad6-d4284f4a1cff" at bounding box center [314, 180] width 8 height 8
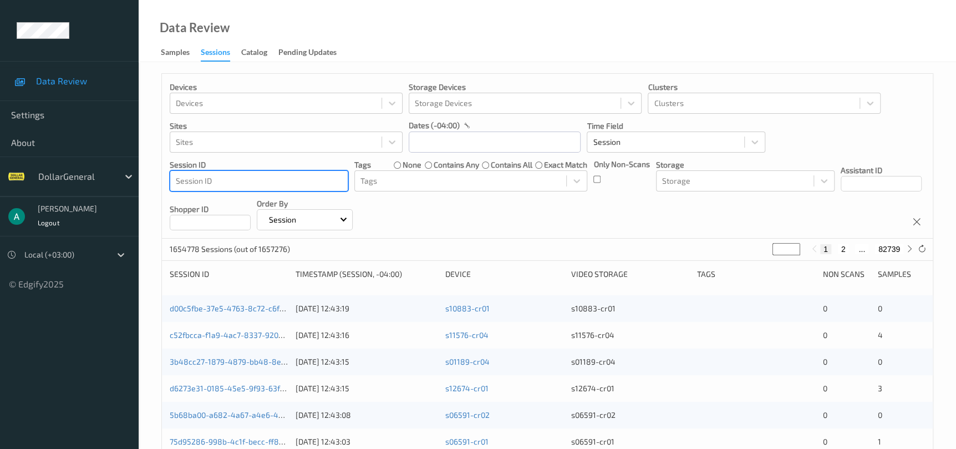
drag, startPoint x: 311, startPoint y: 177, endPoint x: 319, endPoint y: 184, distance: 10.6
click at [319, 184] on div at bounding box center [259, 180] width 166 height 13
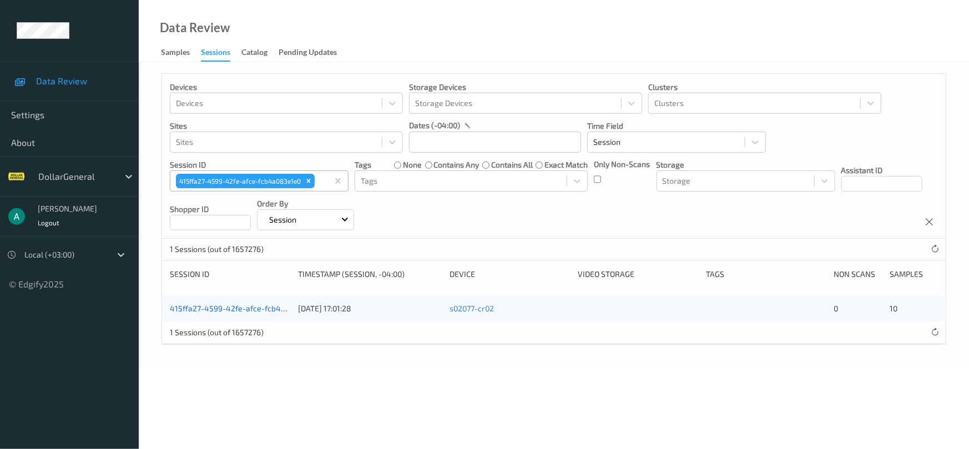
click at [238, 311] on link "415ffa27-4599-42fe-afce-fcb4a083e1e0" at bounding box center [243, 307] width 146 height 9
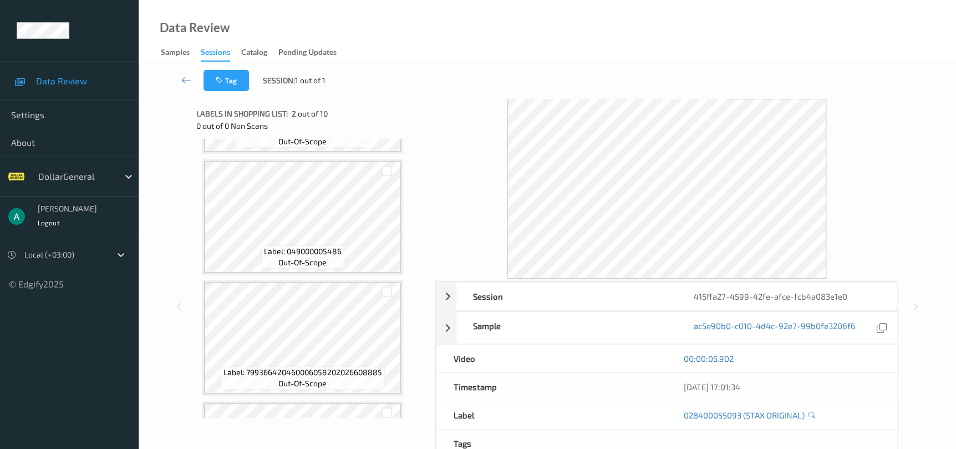
scroll to position [915, 0]
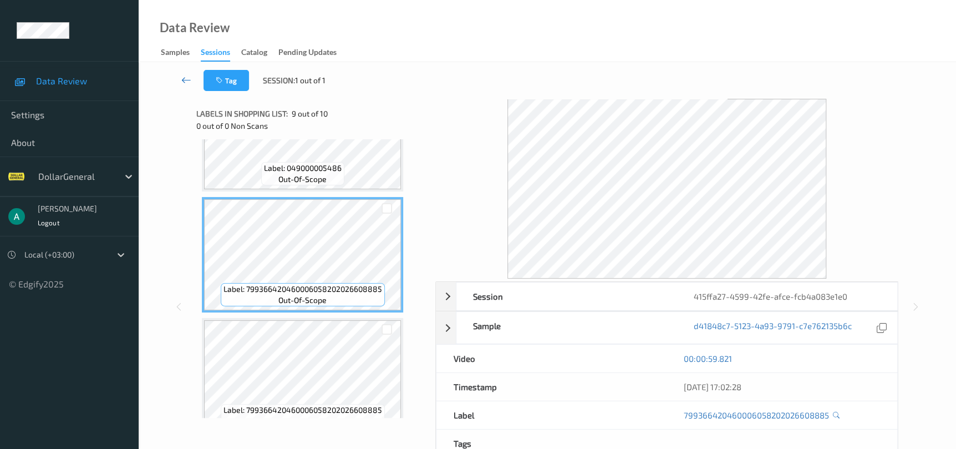
click at [189, 77] on icon at bounding box center [186, 79] width 10 height 11
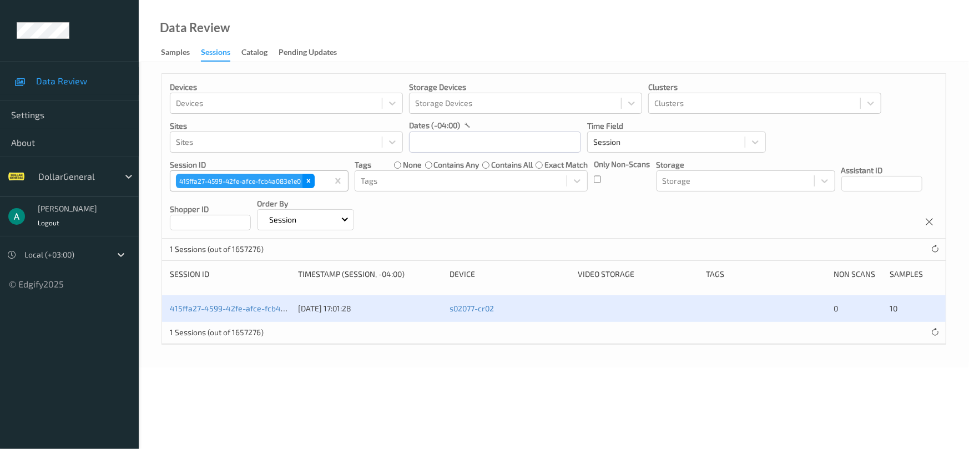
click at [310, 180] on icon "Remove 415ffa27-4599-42fe-afce-fcb4a083e1e0" at bounding box center [309, 181] width 4 height 4
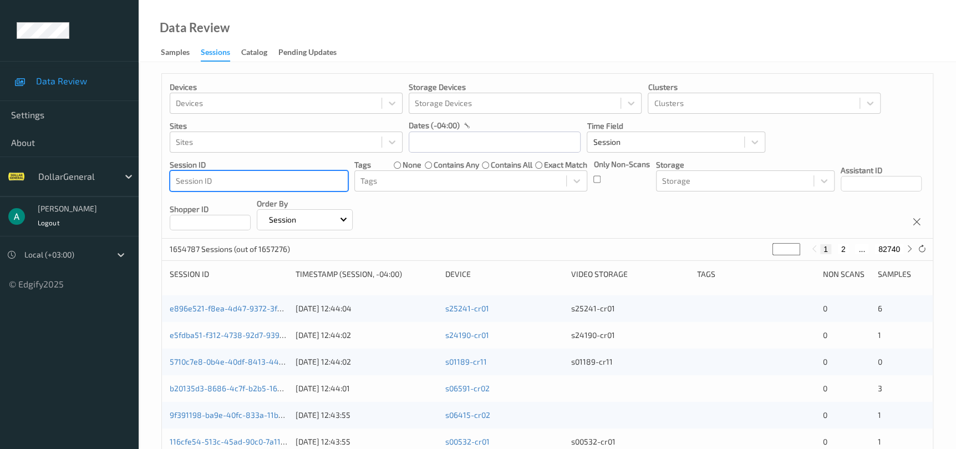
drag, startPoint x: 306, startPoint y: 180, endPoint x: 320, endPoint y: 179, distance: 13.4
click at [320, 179] on div at bounding box center [259, 180] width 166 height 13
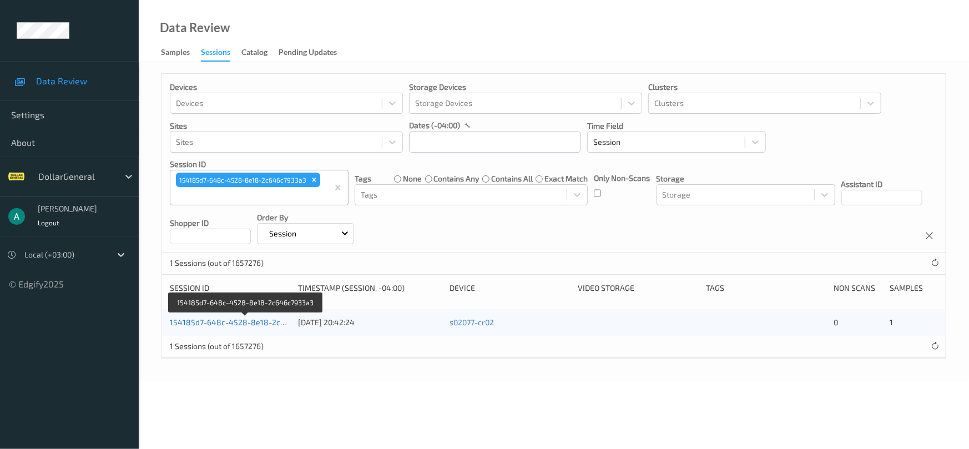
click at [246, 318] on link "154185d7-648c-4528-8e18-2c646c7933a3" at bounding box center [247, 321] width 154 height 9
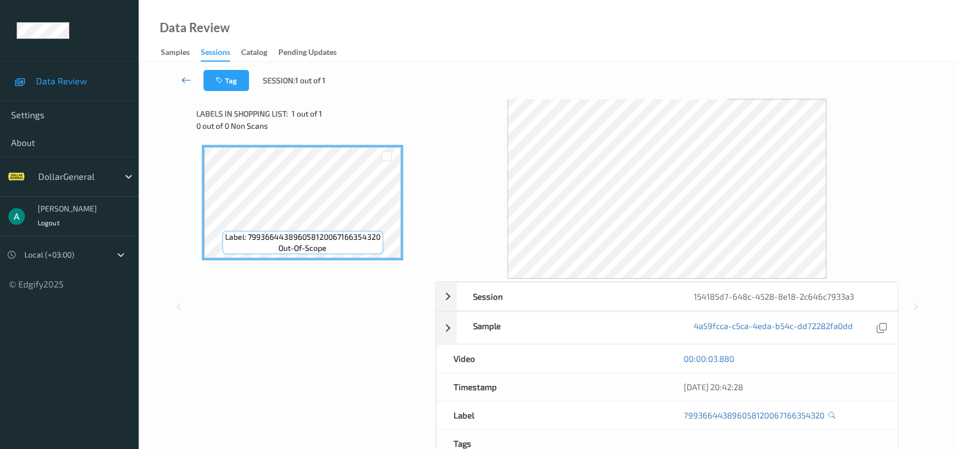
click at [188, 80] on icon at bounding box center [186, 79] width 10 height 11
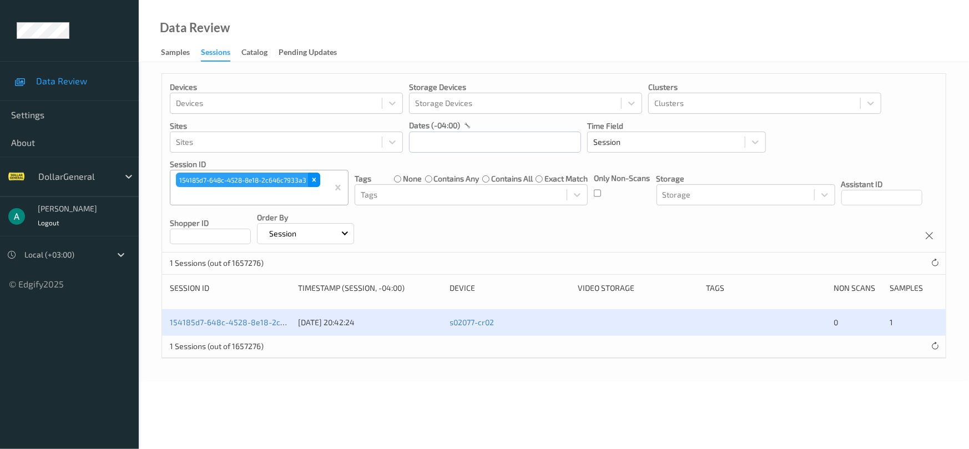
click at [313, 181] on icon "Remove 154185d7-648c-4528-8e18-2c646c7933a3" at bounding box center [314, 180] width 4 height 4
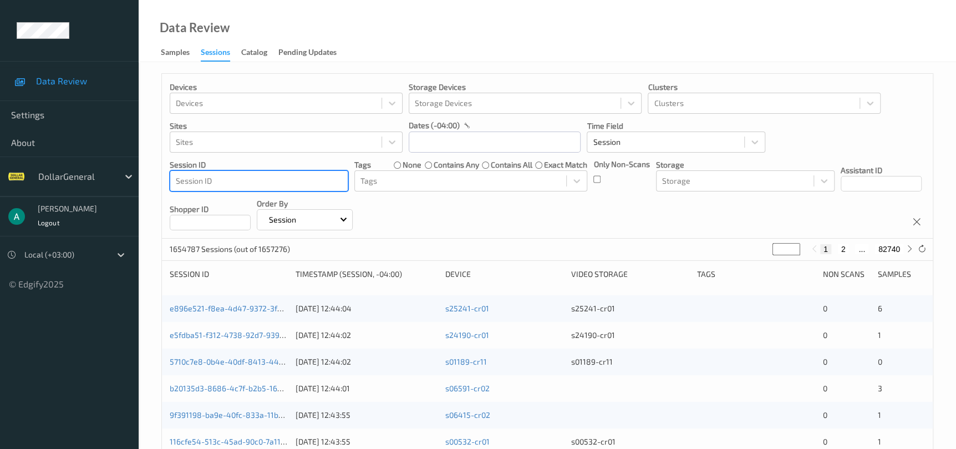
click at [305, 181] on div at bounding box center [259, 180] width 166 height 13
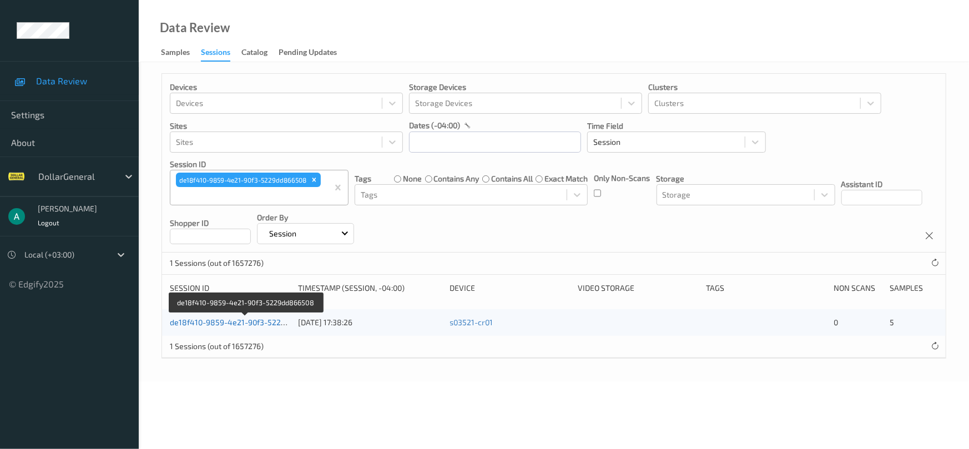
click at [231, 322] on link "de18f410-9859-4e21-90f3-5229dd866508" at bounding box center [246, 321] width 152 height 9
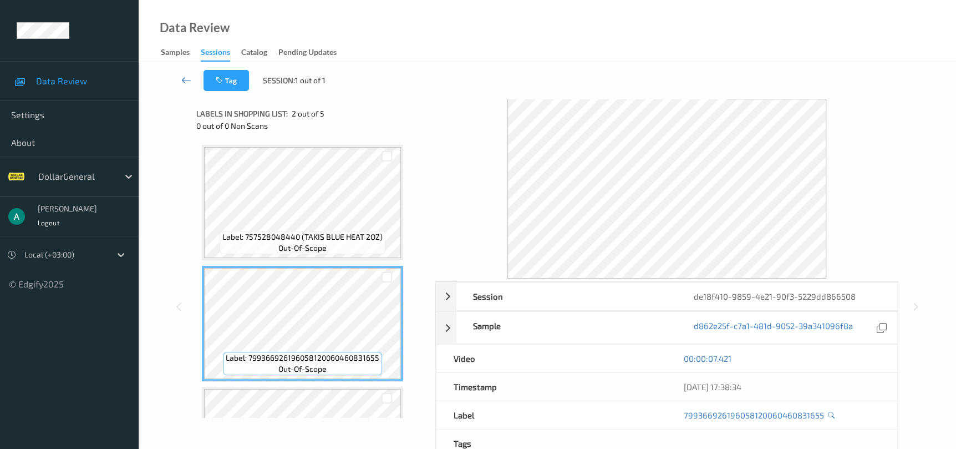
click at [189, 79] on icon at bounding box center [186, 79] width 10 height 11
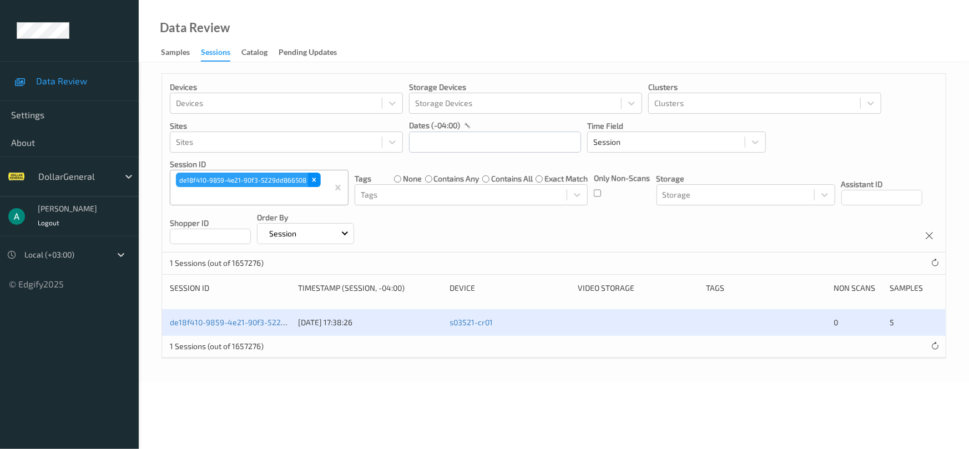
click at [317, 180] on icon "Remove de18f410-9859-4e21-90f3-5229dd866508" at bounding box center [314, 180] width 8 height 8
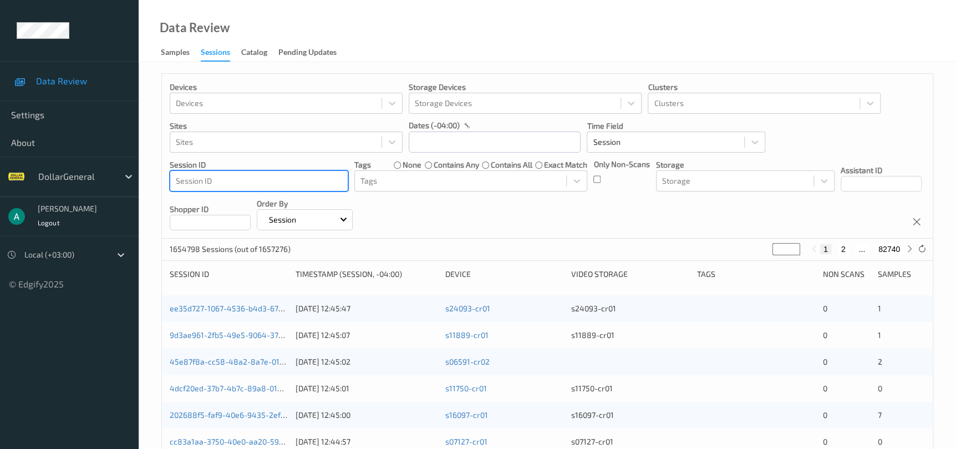
click at [312, 179] on div at bounding box center [259, 180] width 166 height 13
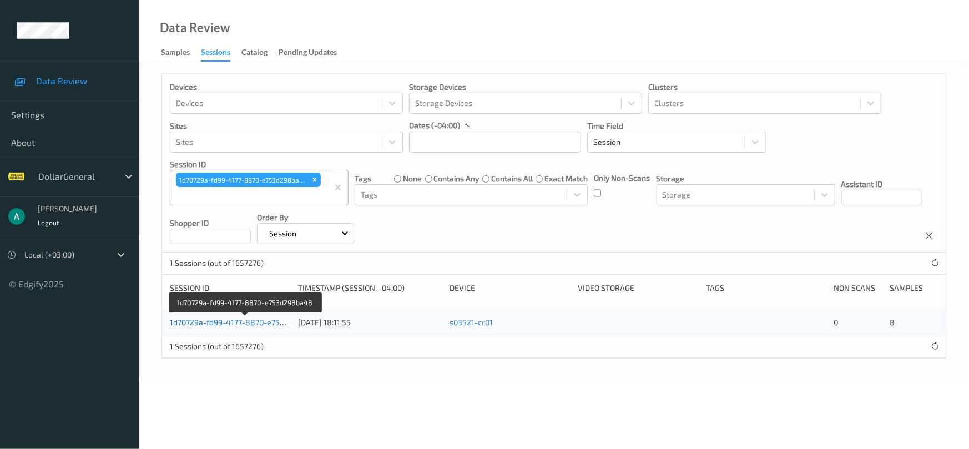
click at [212, 321] on link "1d70729a-fd99-4177-8870-e753d298ba48" at bounding box center [245, 321] width 151 height 9
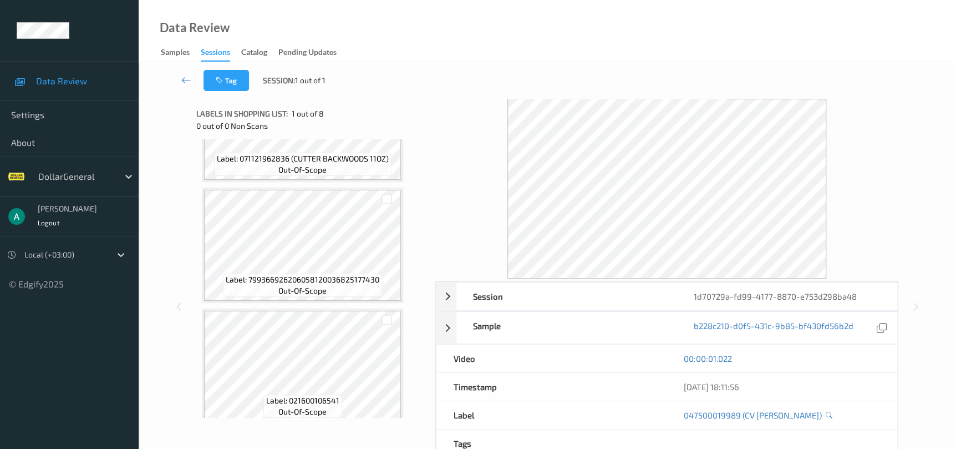
scroll to position [583, 0]
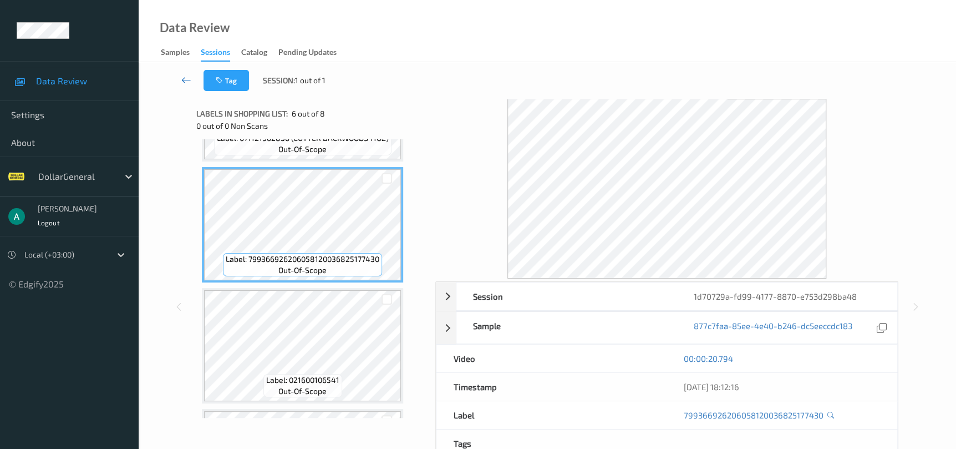
click at [181, 80] on icon at bounding box center [186, 79] width 10 height 11
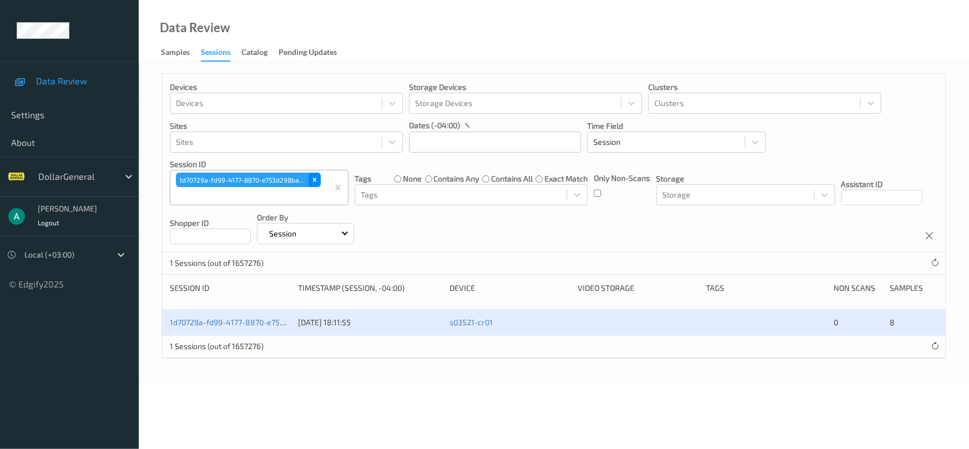
click at [312, 178] on icon "Remove 1d70729a-fd99-4177-8870-e753d298ba48" at bounding box center [314, 180] width 4 height 4
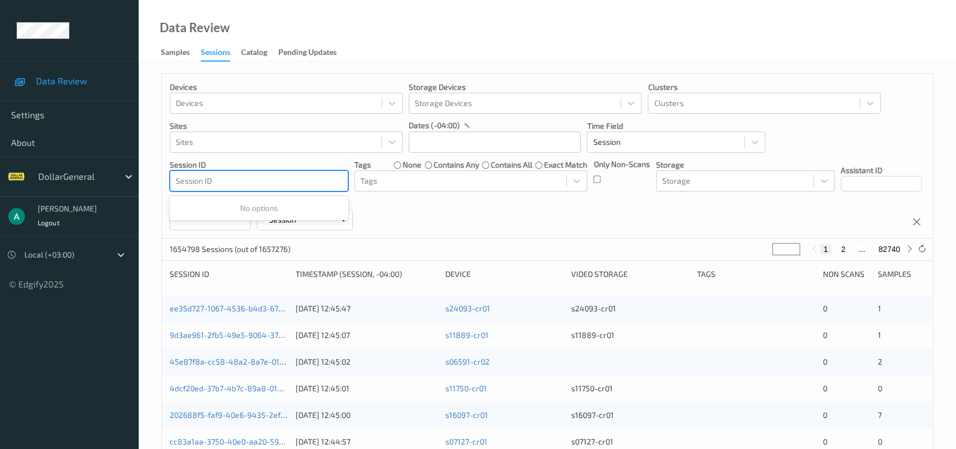
click at [303, 176] on div at bounding box center [259, 180] width 166 height 13
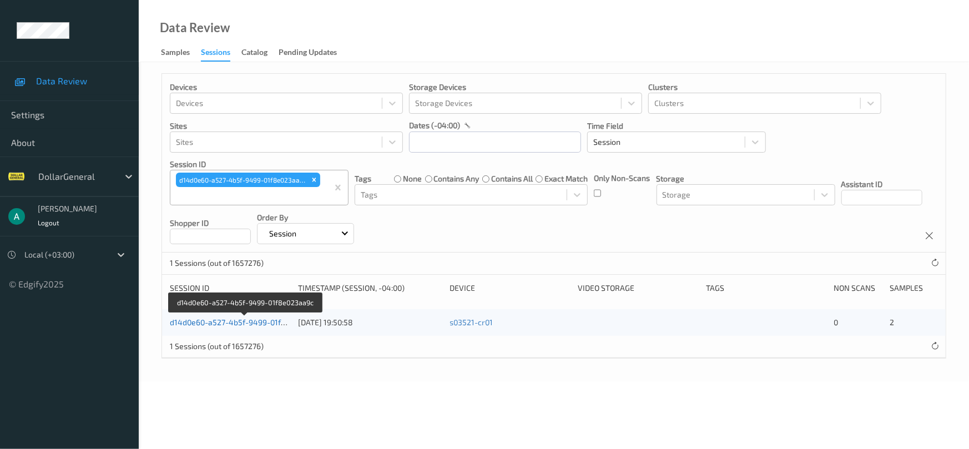
click at [245, 320] on link "d14d0e60-a527-4b5f-9499-01f8e023aa9c" at bounding box center [245, 321] width 151 height 9
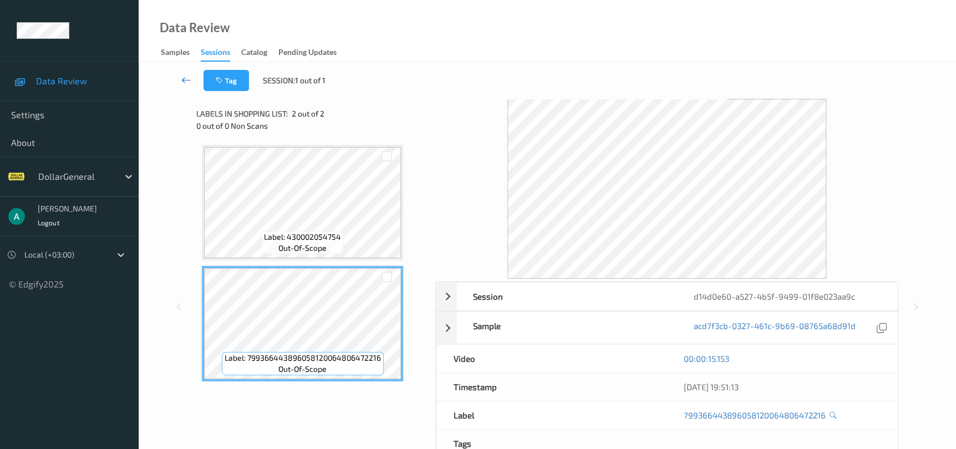
click at [183, 80] on icon at bounding box center [186, 79] width 10 height 11
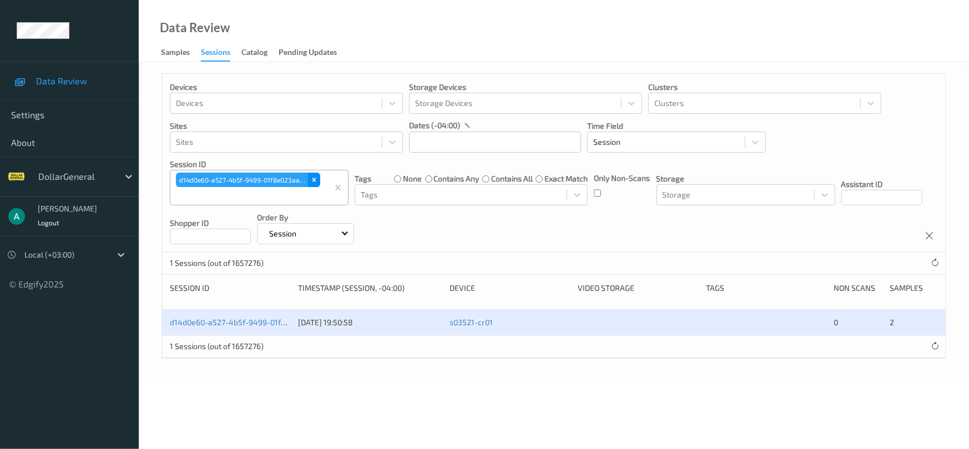
click at [315, 177] on icon "Remove d14d0e60-a527-4b5f-9499-01f8e023aa9c" at bounding box center [314, 180] width 8 height 8
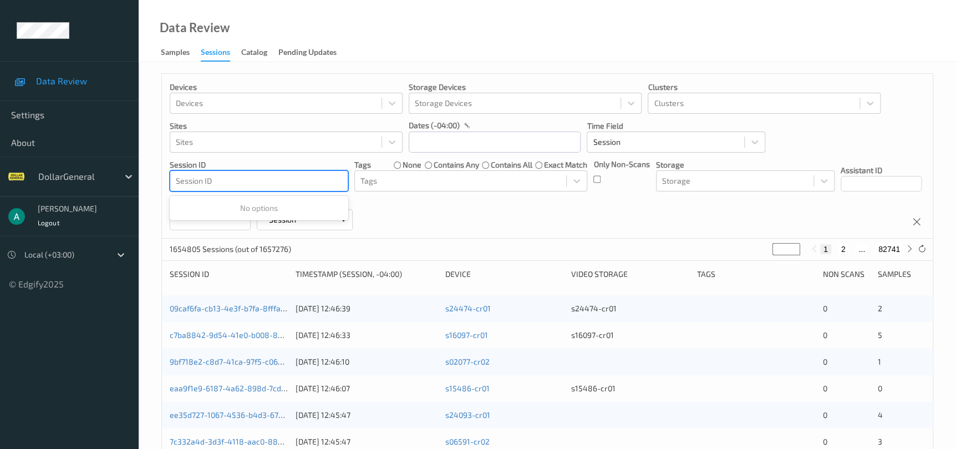
click at [306, 184] on div at bounding box center [259, 180] width 166 height 13
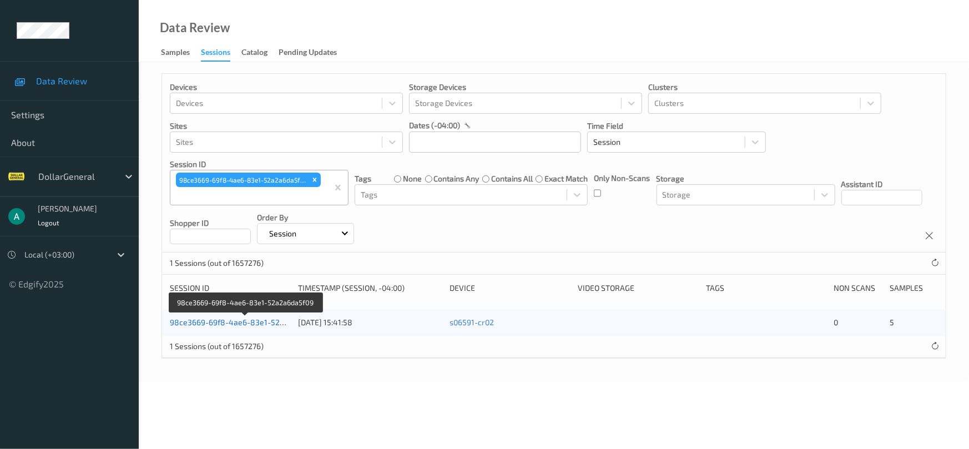
click at [240, 324] on link "98ce3669-69f8-4ae6-83e1-52a2a6da5f09" at bounding box center [246, 321] width 153 height 9
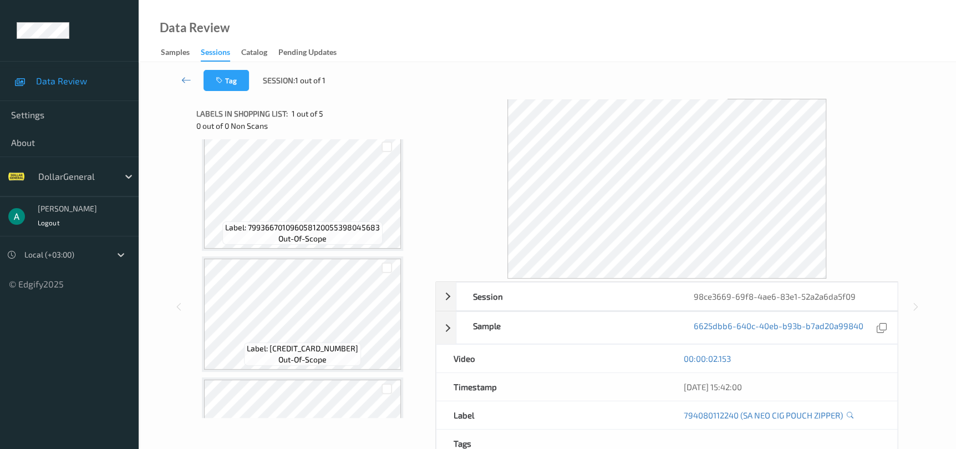
scroll to position [166, 0]
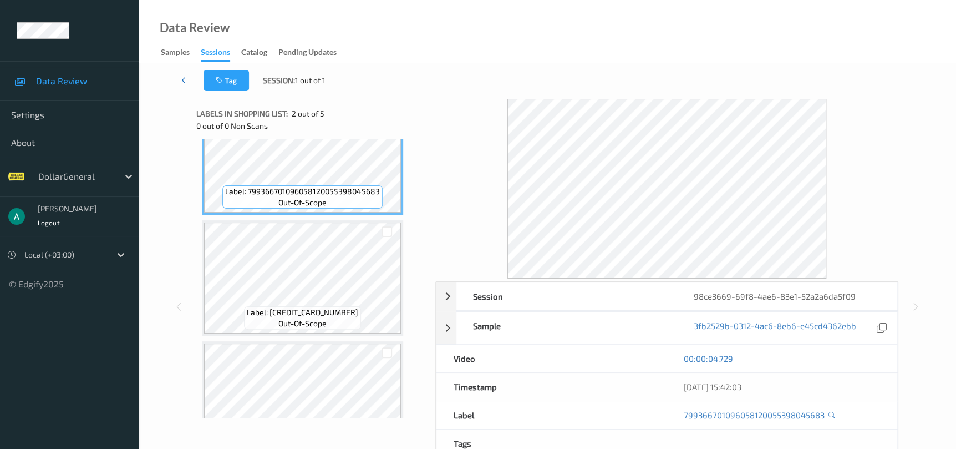
click at [191, 81] on icon at bounding box center [186, 79] width 10 height 11
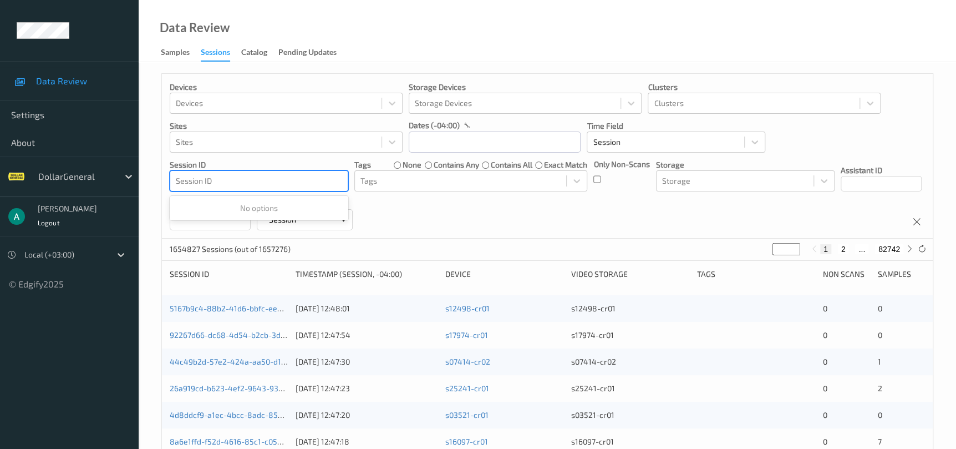
drag, startPoint x: 286, startPoint y: 175, endPoint x: 296, endPoint y: 179, distance: 10.7
click at [296, 179] on div at bounding box center [259, 180] width 166 height 13
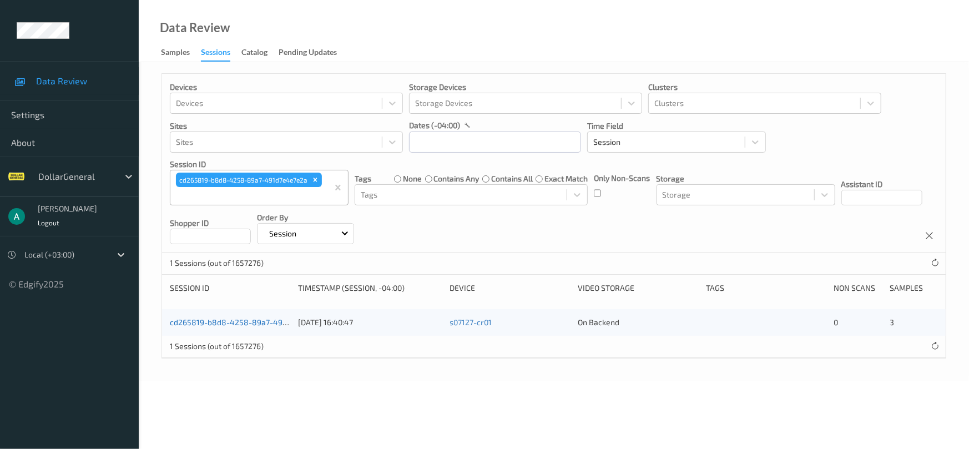
click at [253, 318] on link "cd265819-b8d8-4258-89a7-491d7e4e7e2a" at bounding box center [247, 321] width 155 height 9
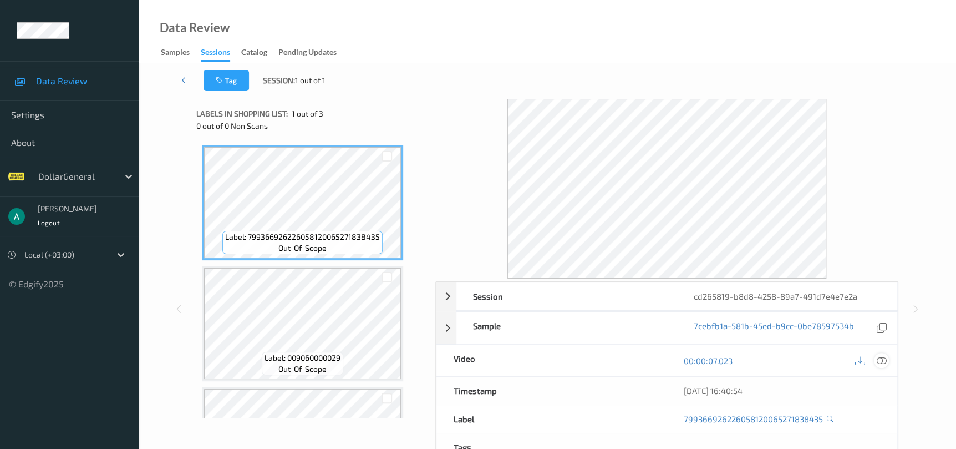
click at [883, 356] on icon at bounding box center [882, 361] width 10 height 10
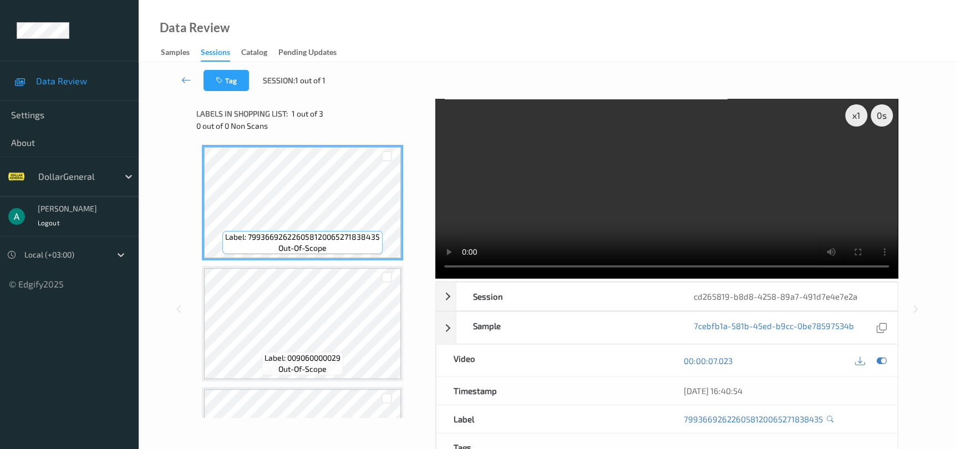
click at [577, 191] on video at bounding box center [667, 189] width 463 height 180
click at [537, 191] on video at bounding box center [667, 189] width 463 height 180
click at [188, 81] on icon at bounding box center [186, 79] width 10 height 11
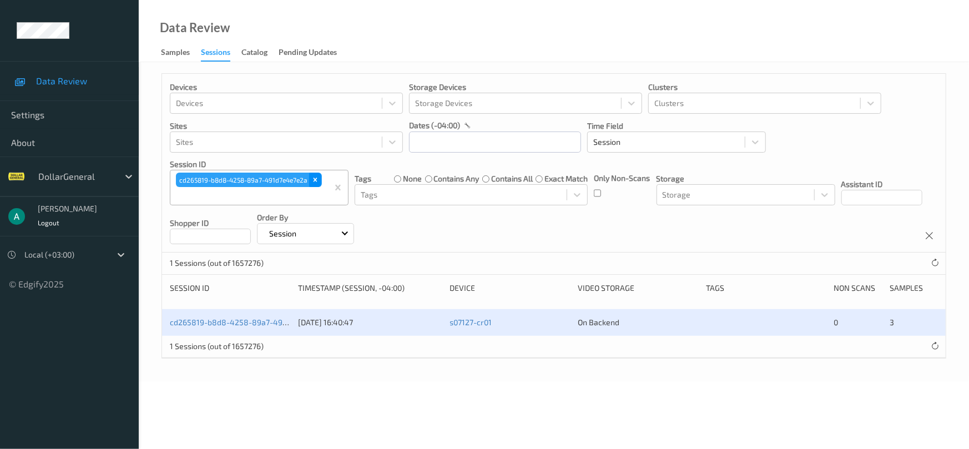
click at [315, 181] on icon "Remove cd265819-b8d8-4258-89a7-491d7e4e7e2a" at bounding box center [315, 180] width 8 height 8
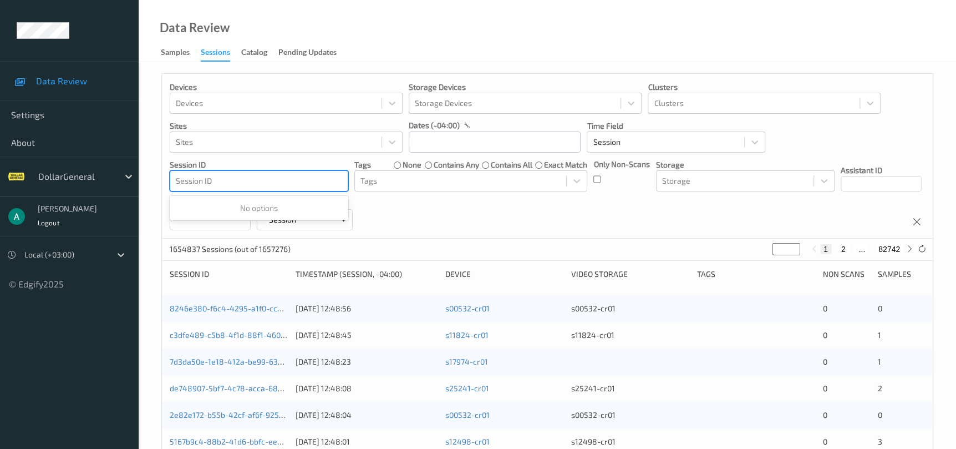
click at [315, 181] on div at bounding box center [259, 180] width 166 height 13
click at [316, 181] on div at bounding box center [259, 180] width 166 height 13
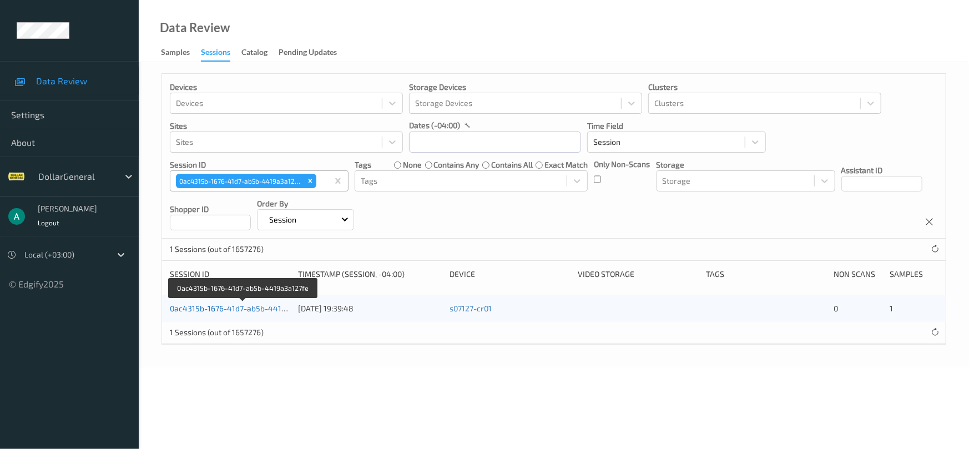
click at [245, 307] on link "0ac4315b-1676-41d7-ab5b-4419a3a127fe" at bounding box center [244, 307] width 148 height 9
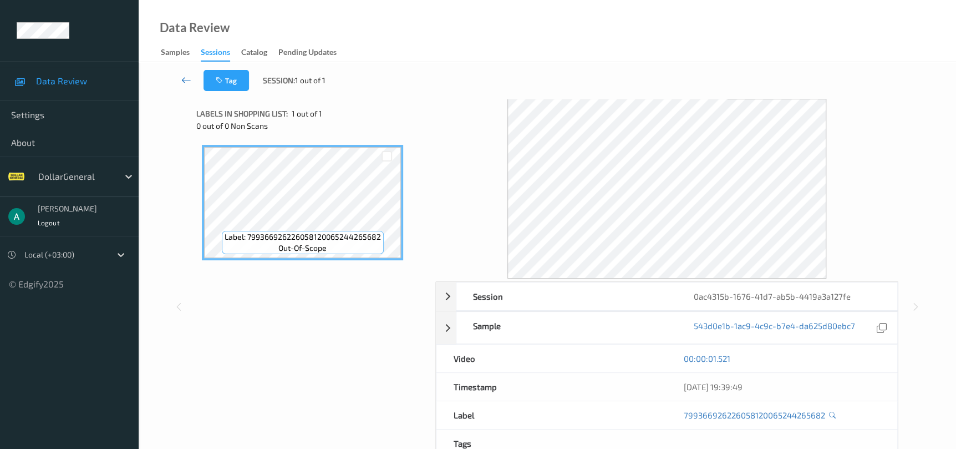
click at [184, 78] on icon at bounding box center [186, 79] width 10 height 11
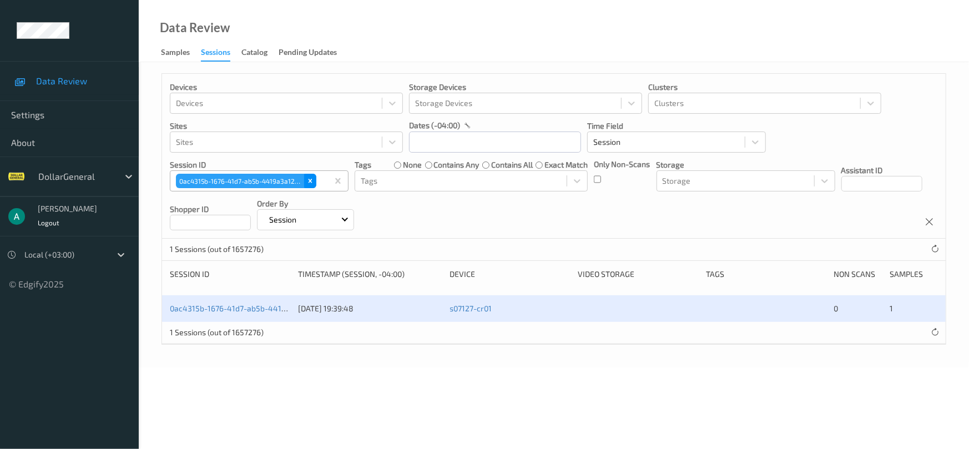
click at [308, 183] on icon "Remove 0ac4315b-1676-41d7-ab5b-4419a3a127fe" at bounding box center [310, 181] width 8 height 8
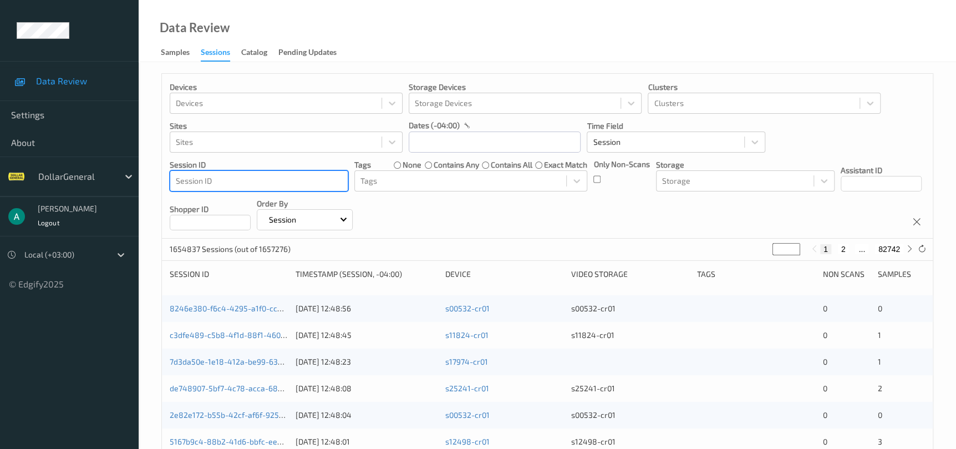
click at [306, 182] on div at bounding box center [259, 180] width 166 height 13
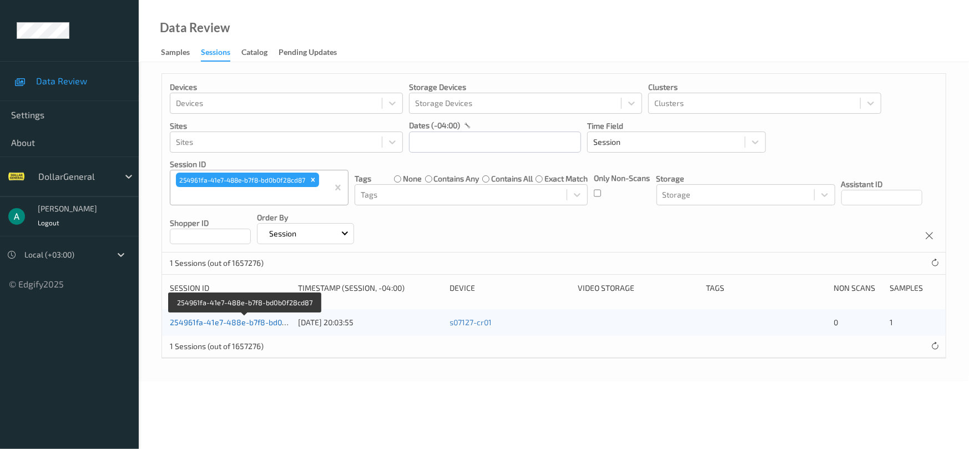
click at [203, 318] on link "254961fa-41e7-488e-b7f8-bd0b0f28cd87" at bounding box center [245, 321] width 150 height 9
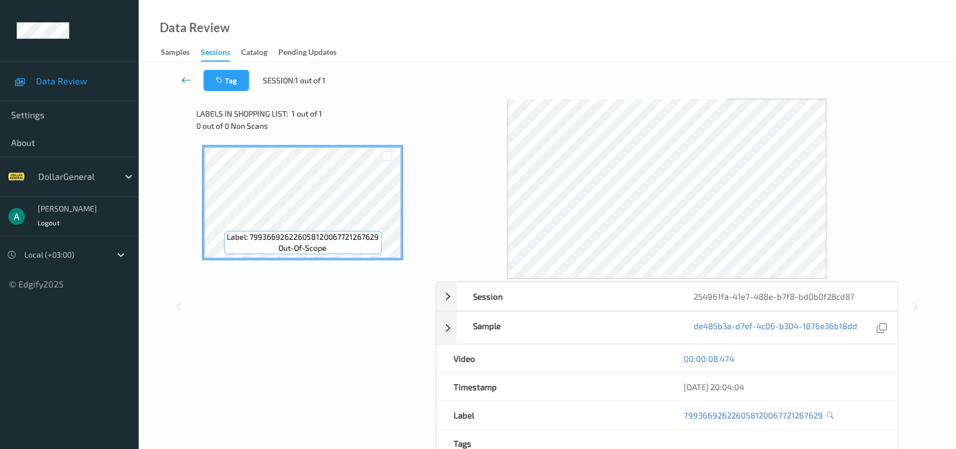
click at [186, 86] on link at bounding box center [186, 80] width 34 height 21
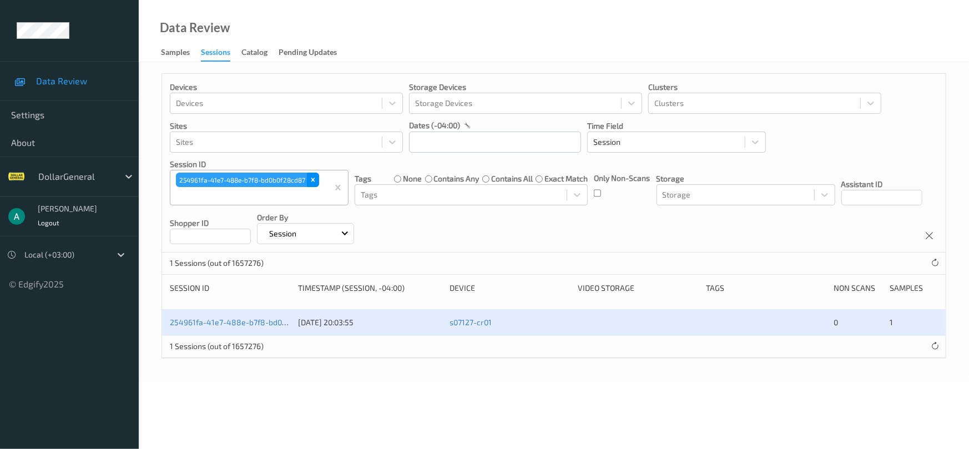
click at [312, 180] on icon "Remove 254961fa-41e7-488e-b7f8-bd0b0f28cd87" at bounding box center [313, 180] width 4 height 4
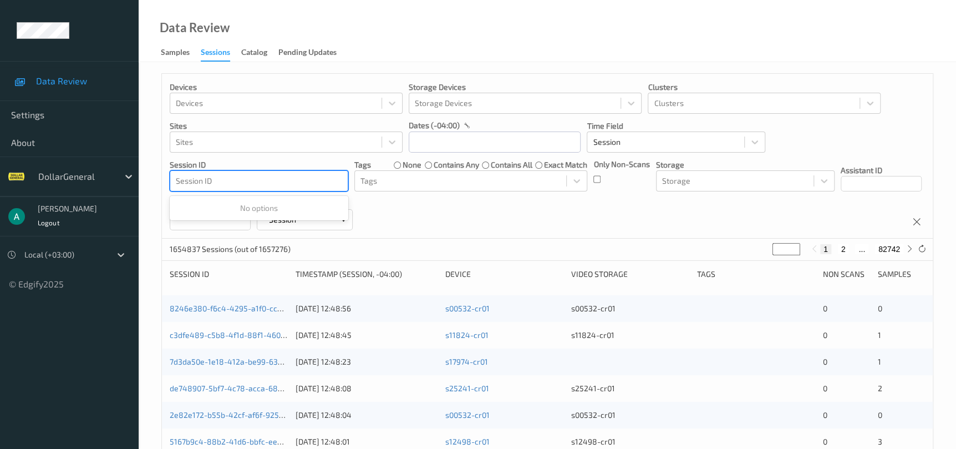
click at [308, 180] on div at bounding box center [259, 180] width 166 height 13
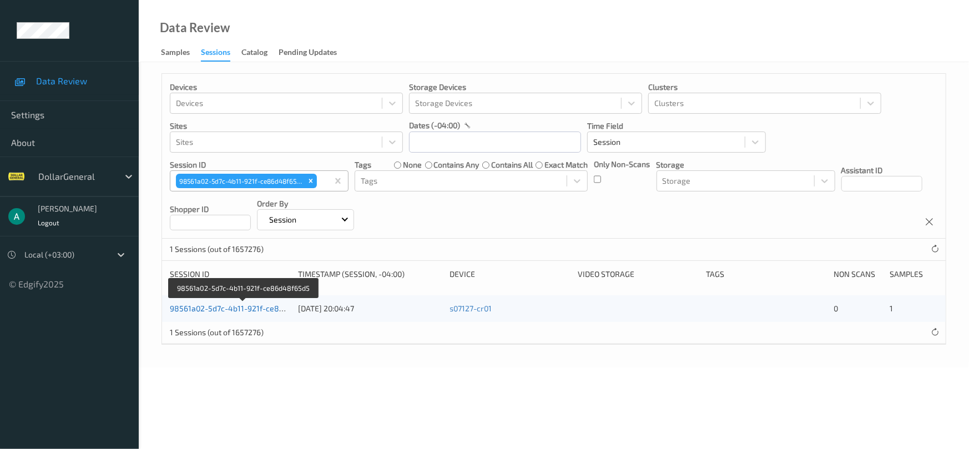
click at [220, 306] on link "98561a02-5d7c-4b11-921f-ce86d48f65d5" at bounding box center [244, 307] width 149 height 9
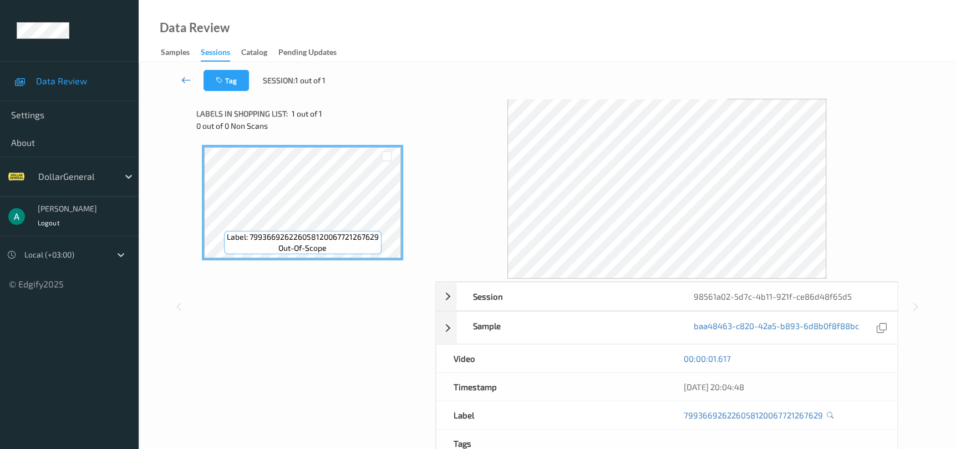
click at [185, 78] on icon at bounding box center [186, 79] width 10 height 11
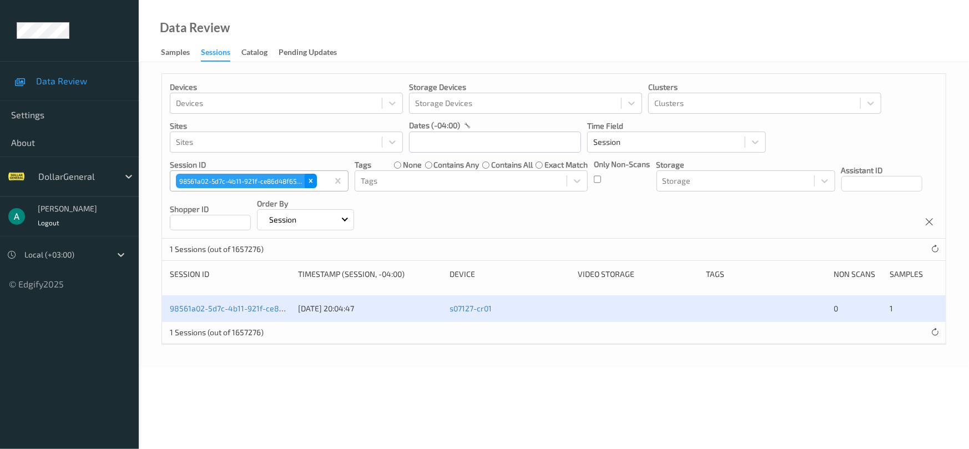
click at [308, 181] on icon "Remove 98561a02-5d7c-4b11-921f-ce86d48f65d5" at bounding box center [311, 181] width 8 height 8
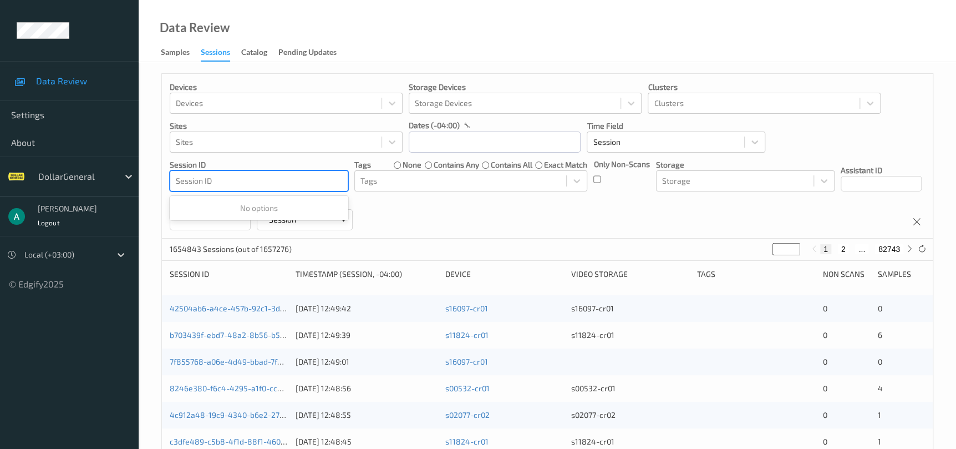
click at [301, 180] on div at bounding box center [259, 180] width 166 height 13
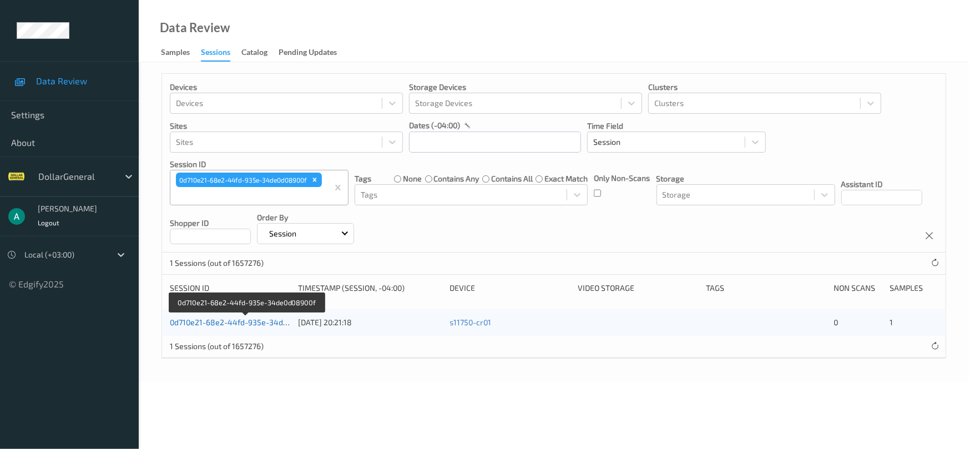
click at [217, 323] on link "0d710e21-68e2-44fd-935e-34de0d08900f" at bounding box center [246, 321] width 152 height 9
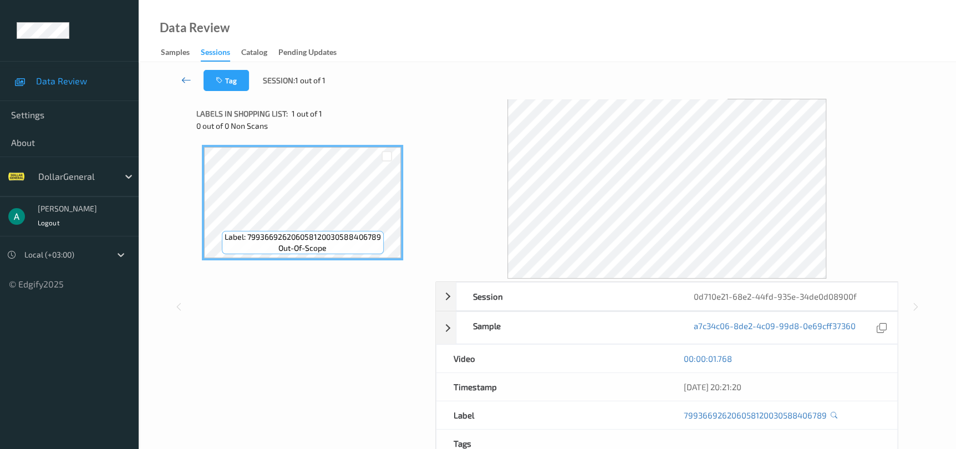
click at [191, 78] on icon at bounding box center [186, 79] width 10 height 11
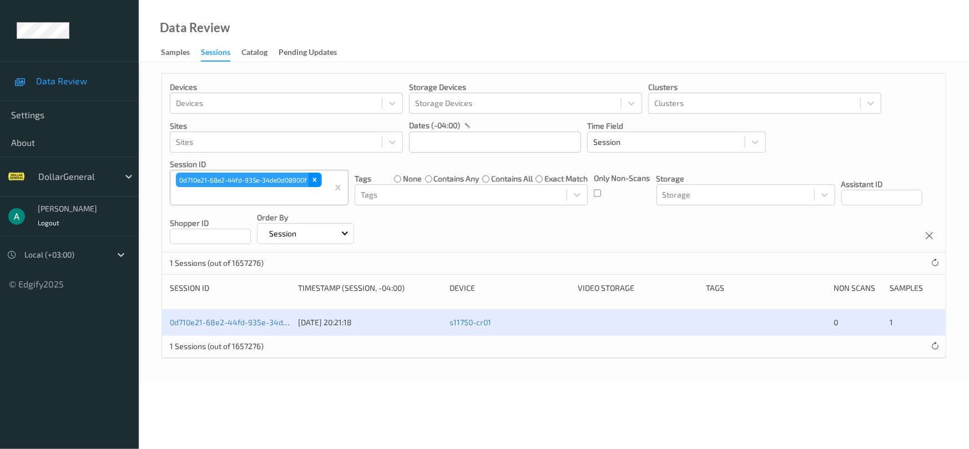
click at [312, 177] on icon "Remove 0d710e21-68e2-44fd-935e-34de0d08900f" at bounding box center [315, 180] width 8 height 8
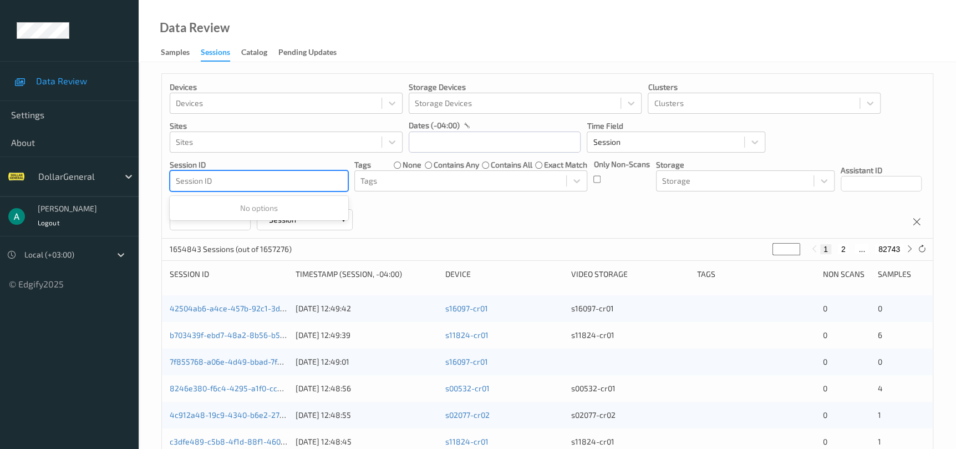
click at [305, 178] on div at bounding box center [259, 180] width 166 height 13
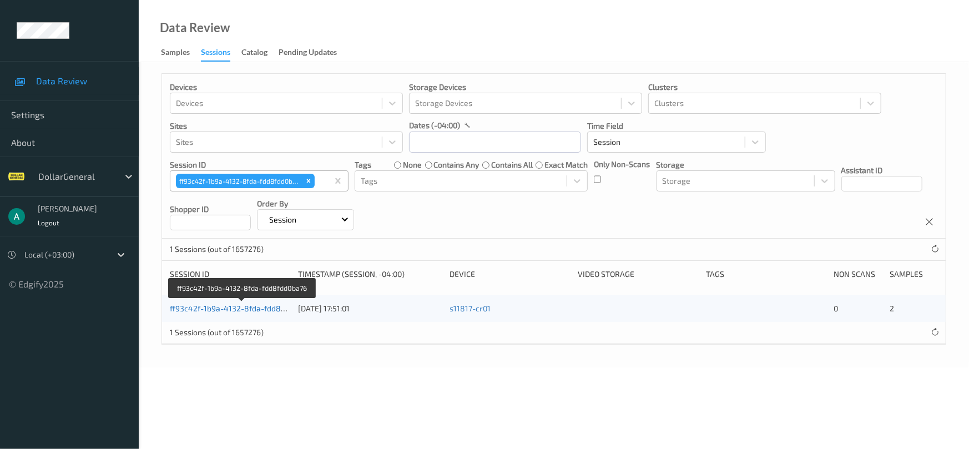
click at [221, 307] on link "ff93c42f-1b9a-4132-8fda-fdd8fdd0ba76" at bounding box center [242, 307] width 144 height 9
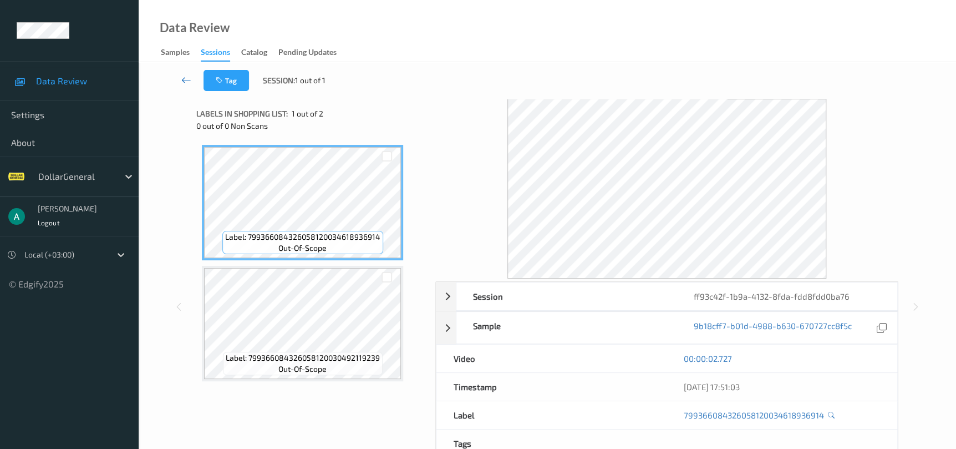
click at [184, 77] on icon at bounding box center [186, 79] width 10 height 11
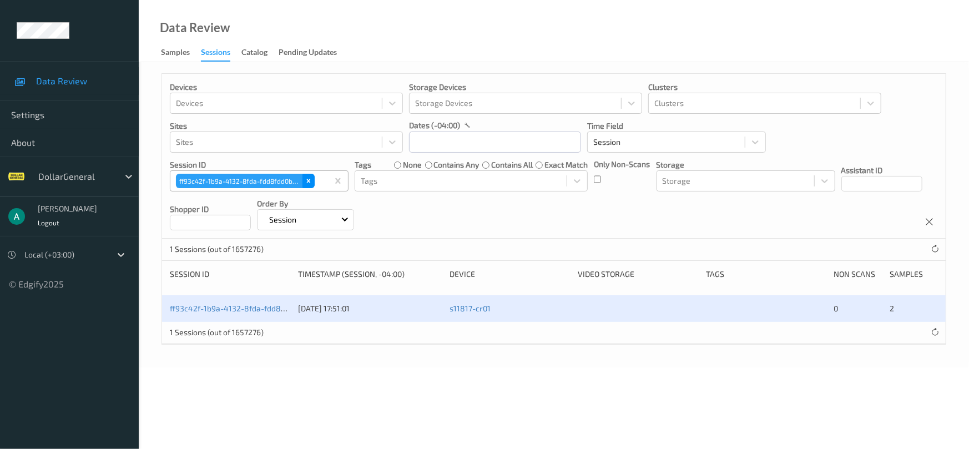
click at [305, 183] on icon "Remove ff93c42f-1b9a-4132-8fda-fdd8fdd0ba76" at bounding box center [309, 181] width 8 height 8
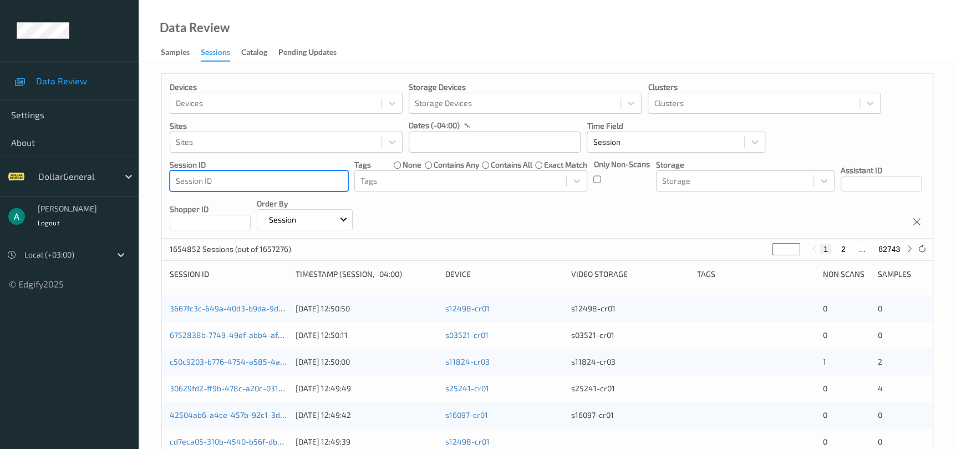
drag, startPoint x: 299, startPoint y: 180, endPoint x: 312, endPoint y: 181, distance: 13.4
click at [312, 181] on div at bounding box center [259, 180] width 166 height 13
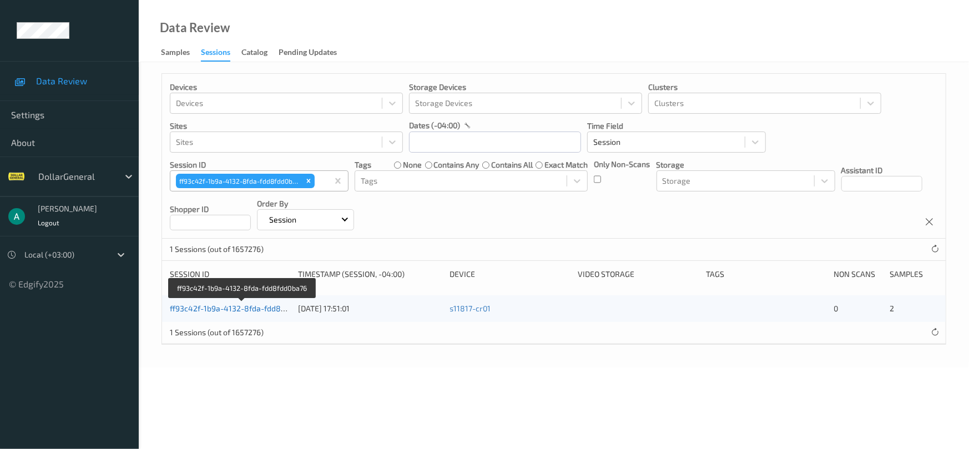
click at [223, 305] on link "ff93c42f-1b9a-4132-8fda-fdd8fdd0ba76" at bounding box center [242, 307] width 144 height 9
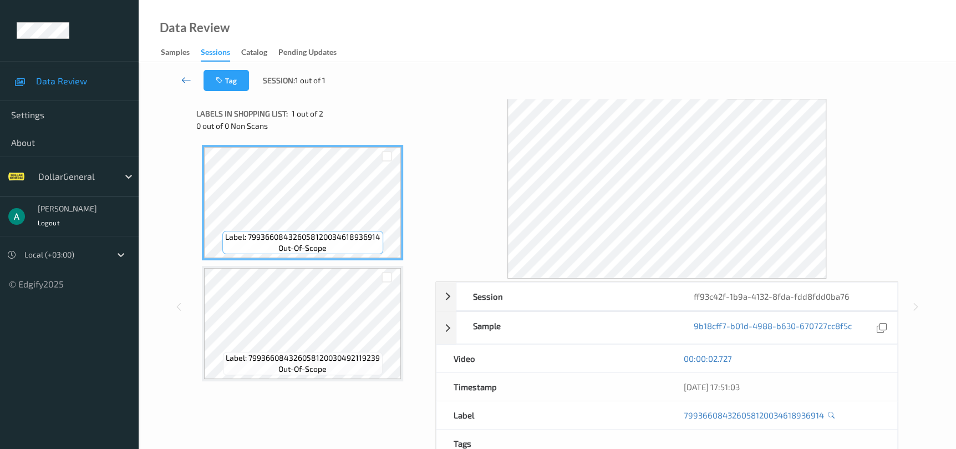
click at [188, 80] on icon at bounding box center [186, 79] width 10 height 11
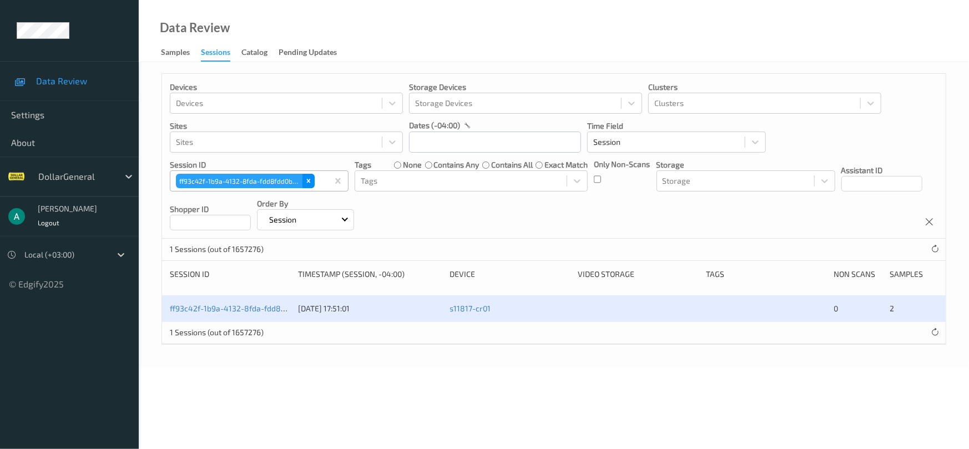
click at [311, 179] on icon "Remove ff93c42f-1b9a-4132-8fda-fdd8fdd0ba76" at bounding box center [309, 181] width 8 height 8
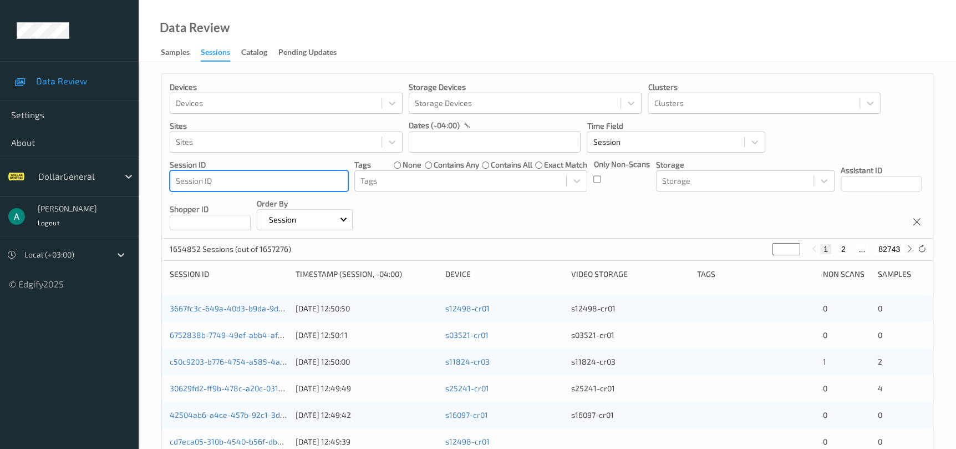
click at [310, 179] on div at bounding box center [259, 180] width 166 height 13
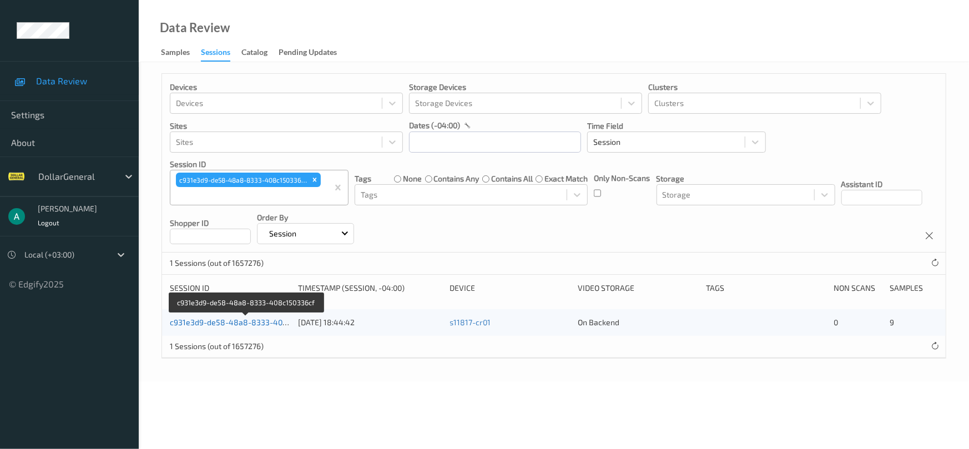
click at [226, 317] on link "c931e3d9-de58-48a8-8333-408c150336cf" at bounding box center [247, 321] width 154 height 9
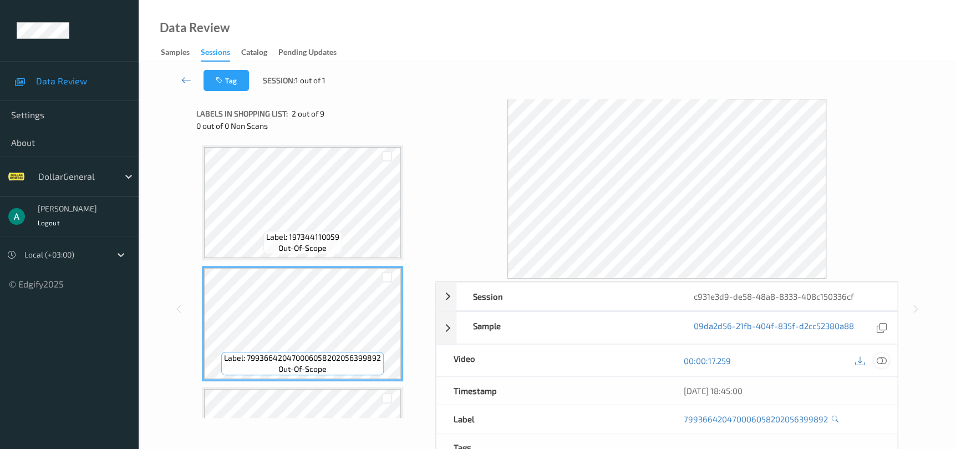
click at [876, 360] on div at bounding box center [881, 360] width 15 height 15
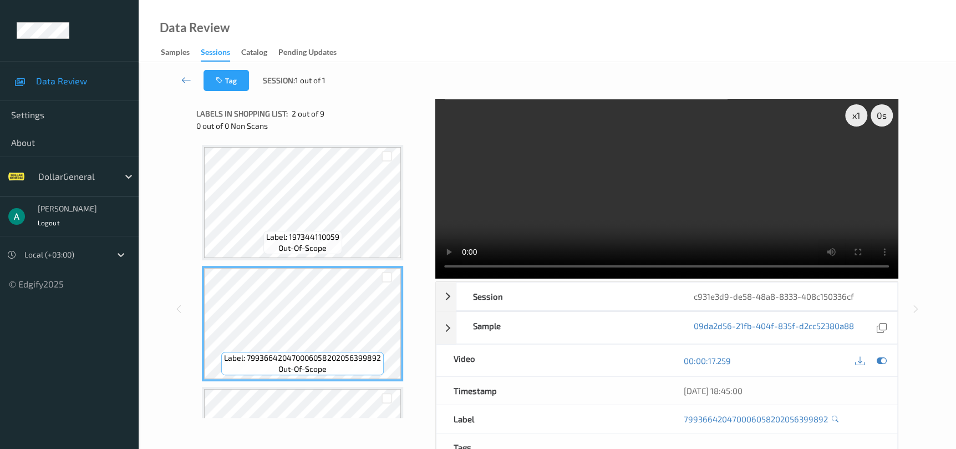
click at [766, 219] on video at bounding box center [667, 189] width 463 height 180
click at [669, 191] on video at bounding box center [667, 189] width 463 height 180
click at [196, 74] on link at bounding box center [186, 80] width 34 height 21
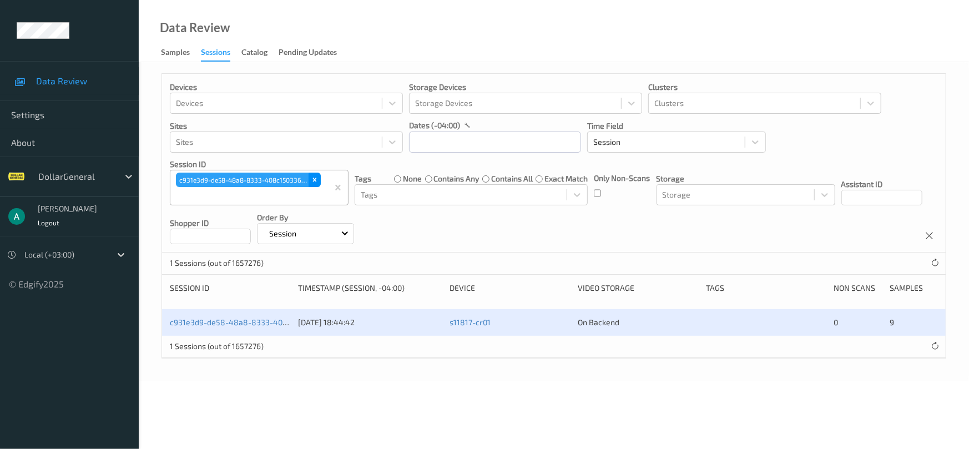
click at [316, 176] on icon "Remove c931e3d9-de58-48a8-8333-408c150336cf" at bounding box center [315, 180] width 8 height 8
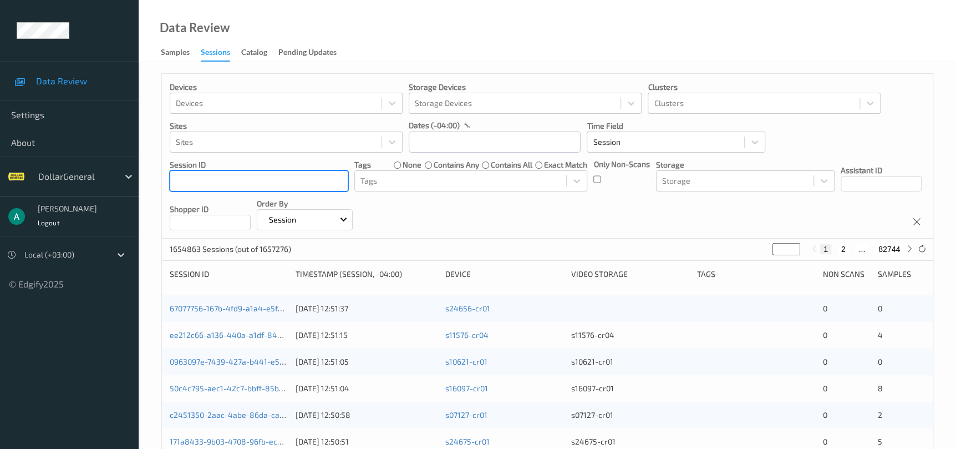
click at [313, 178] on div at bounding box center [259, 180] width 166 height 13
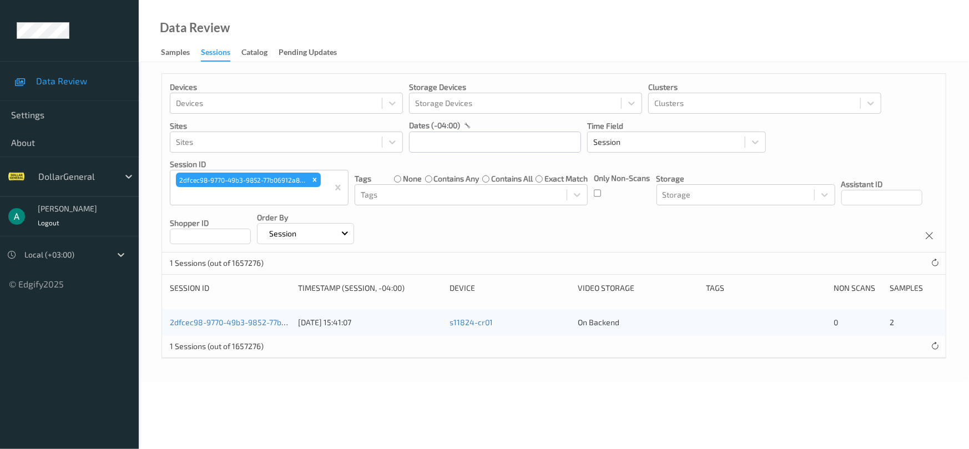
click at [260, 317] on div "2dfcec98-9770-49b3-9852-77b06912a868" at bounding box center [230, 322] width 120 height 11
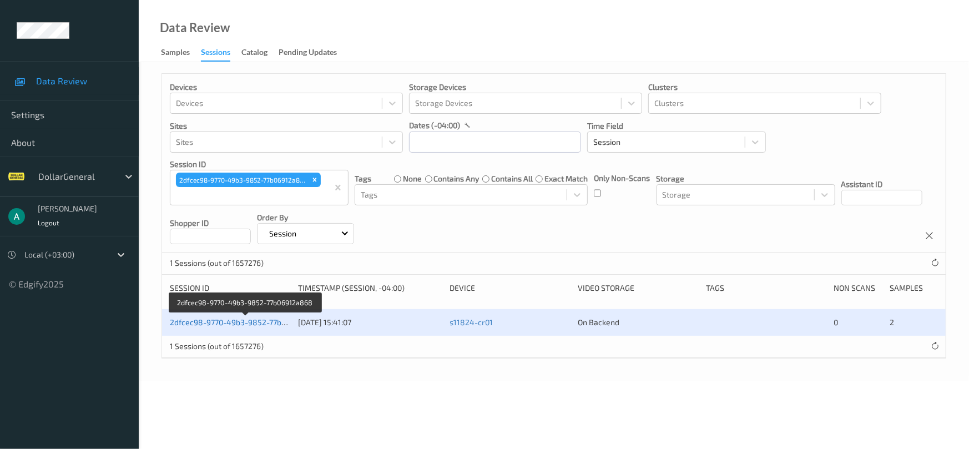
click at [254, 323] on link "2dfcec98-9770-49b3-9852-77b06912a868" at bounding box center [245, 321] width 151 height 9
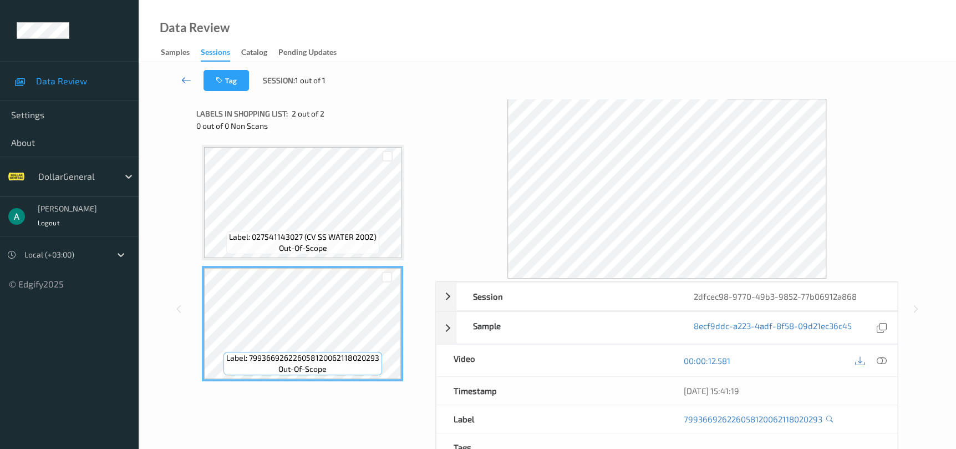
click at [188, 78] on icon at bounding box center [186, 79] width 10 height 11
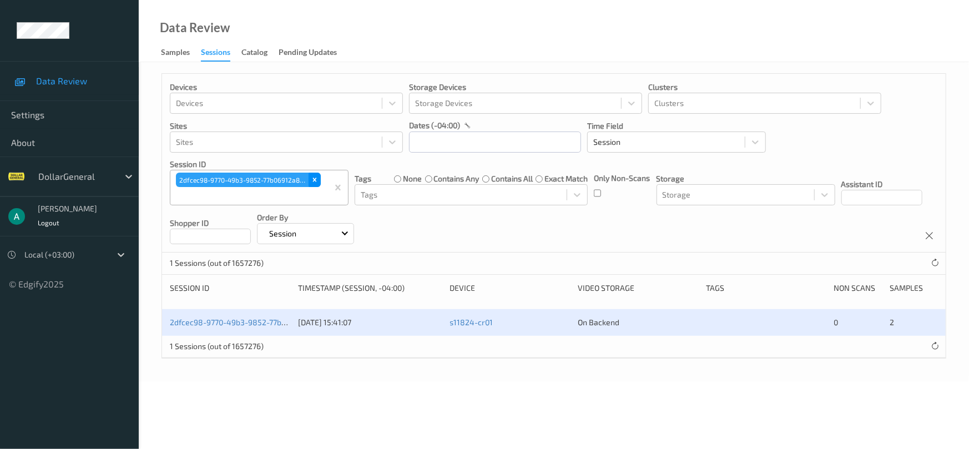
click at [313, 180] on icon "Remove 2dfcec98-9770-49b3-9852-77b06912a868" at bounding box center [315, 180] width 8 height 8
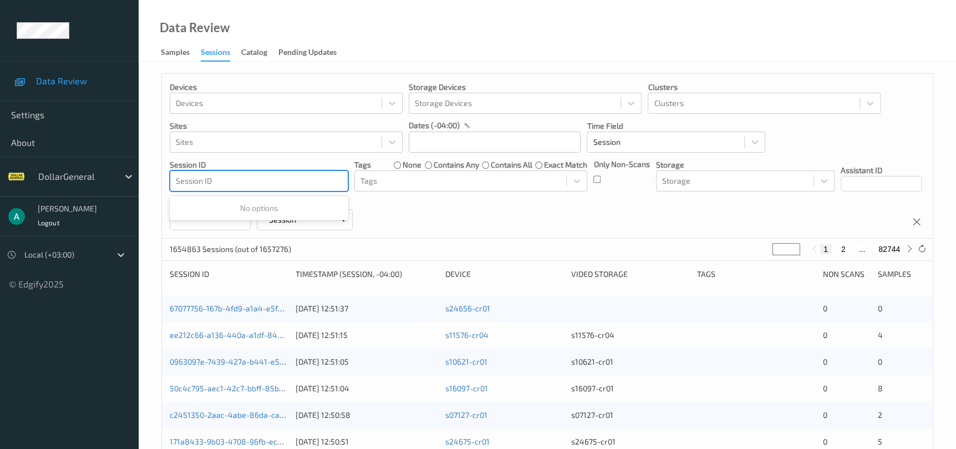
click at [297, 183] on div at bounding box center [259, 180] width 166 height 13
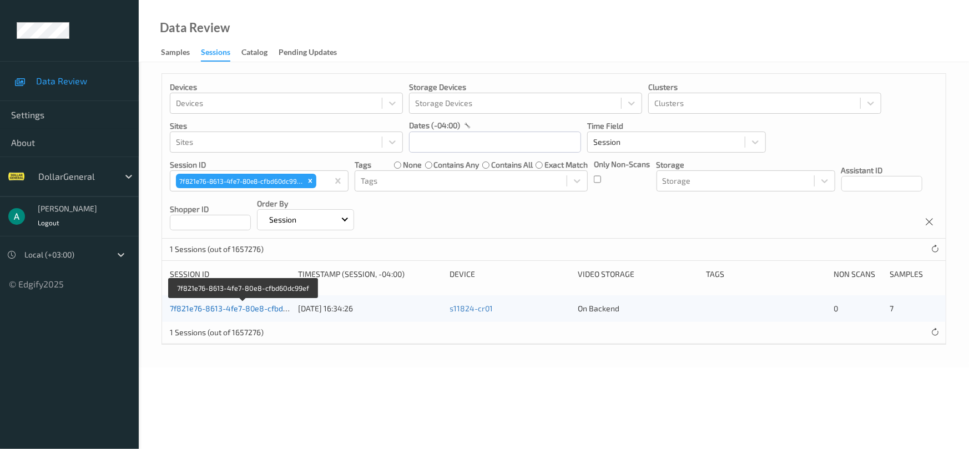
click at [243, 310] on link "7f821e76-8613-4fe7-80e8-cfbd60dc99ef" at bounding box center [243, 307] width 146 height 9
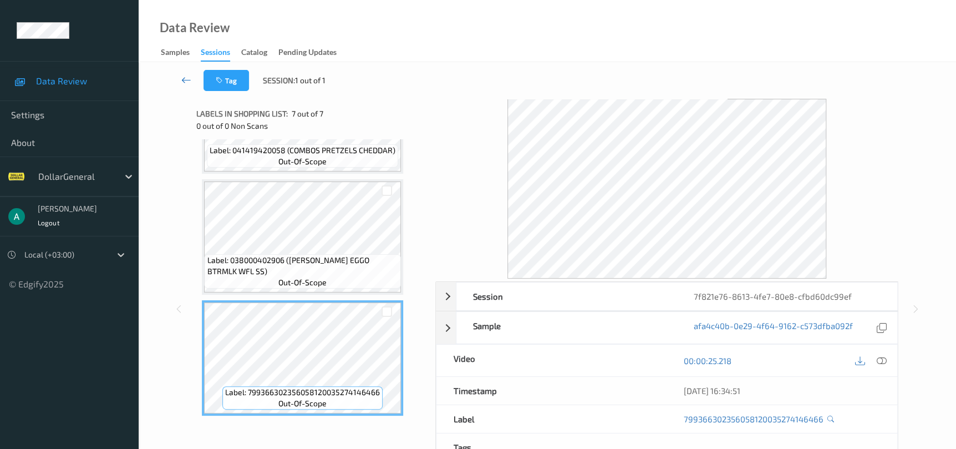
click at [190, 80] on icon at bounding box center [186, 79] width 10 height 11
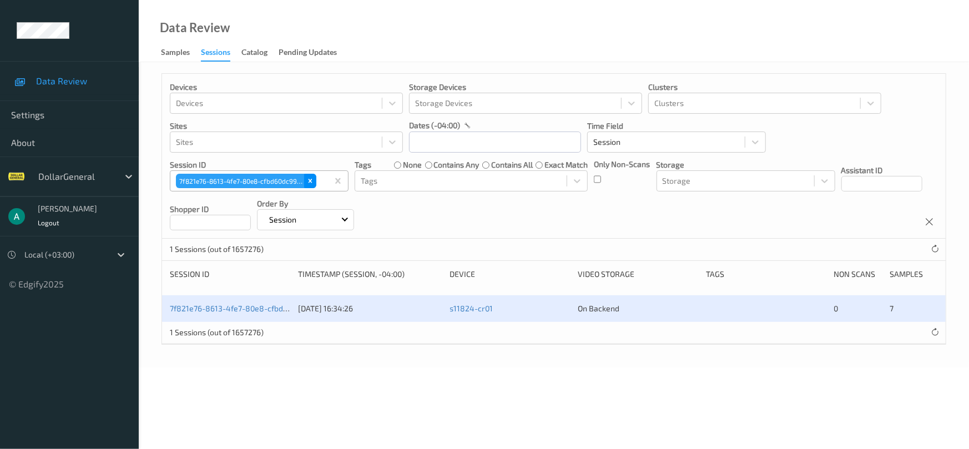
click at [311, 181] on icon "Remove 7f821e76-8613-4fe7-80e8-cfbd60dc99ef" at bounding box center [310, 181] width 4 height 4
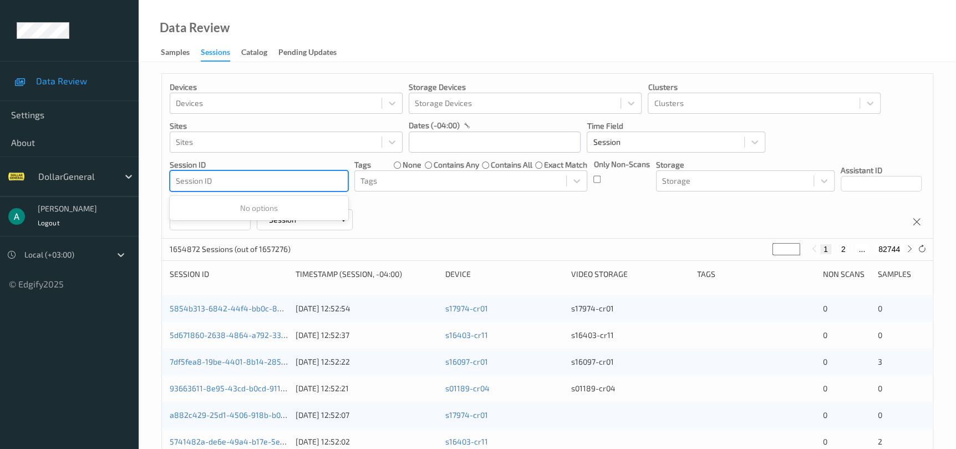
click at [307, 182] on div at bounding box center [259, 180] width 166 height 13
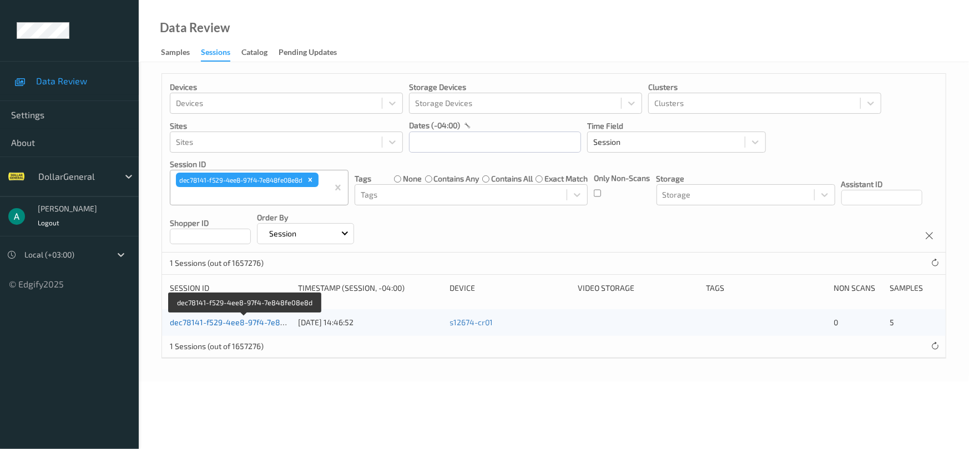
click at [239, 319] on link "dec78141-f529-4ee8-97f4-7e848fe08e8d" at bounding box center [245, 321] width 151 height 9
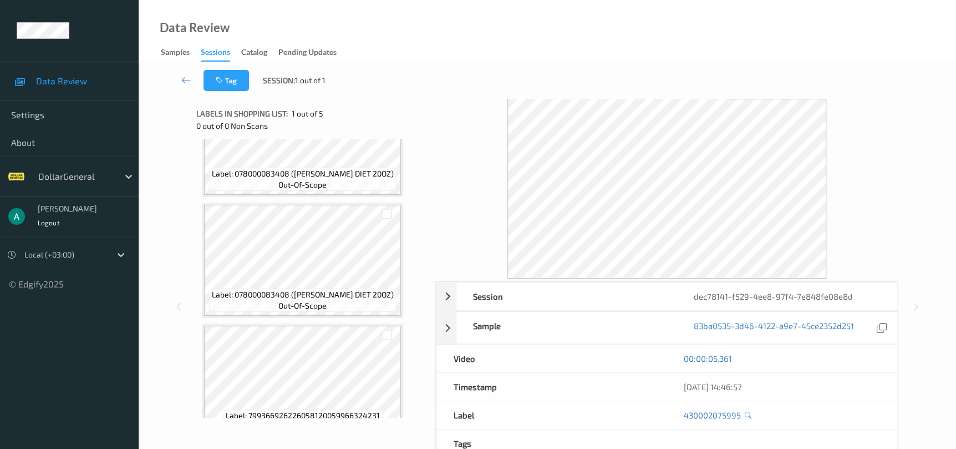
scroll to position [329, 0]
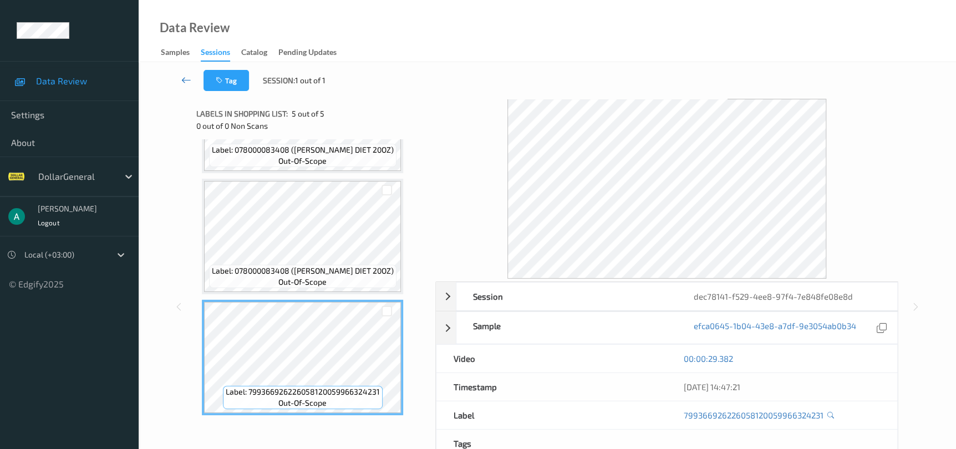
click at [185, 82] on icon at bounding box center [186, 79] width 10 height 11
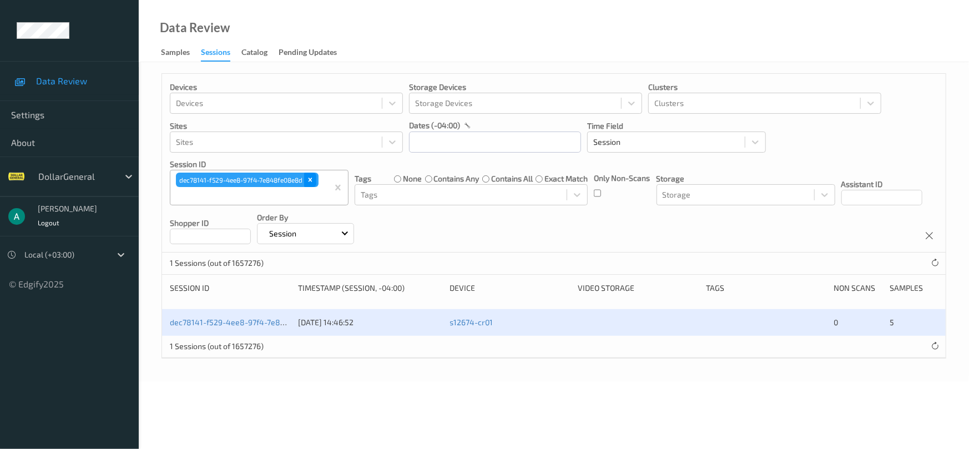
click at [313, 177] on icon "Remove dec78141-f529-4ee8-97f4-7e848fe08e8d" at bounding box center [310, 180] width 8 height 8
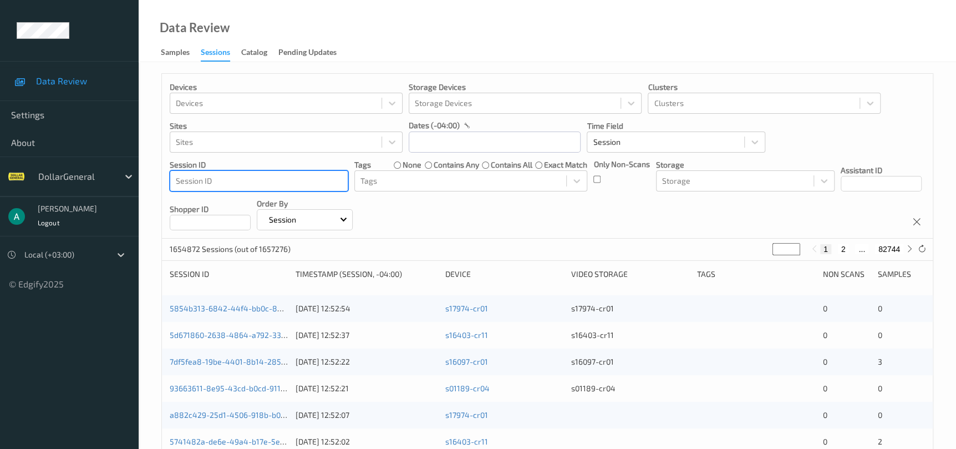
click at [307, 179] on div at bounding box center [259, 180] width 166 height 13
type input "v"
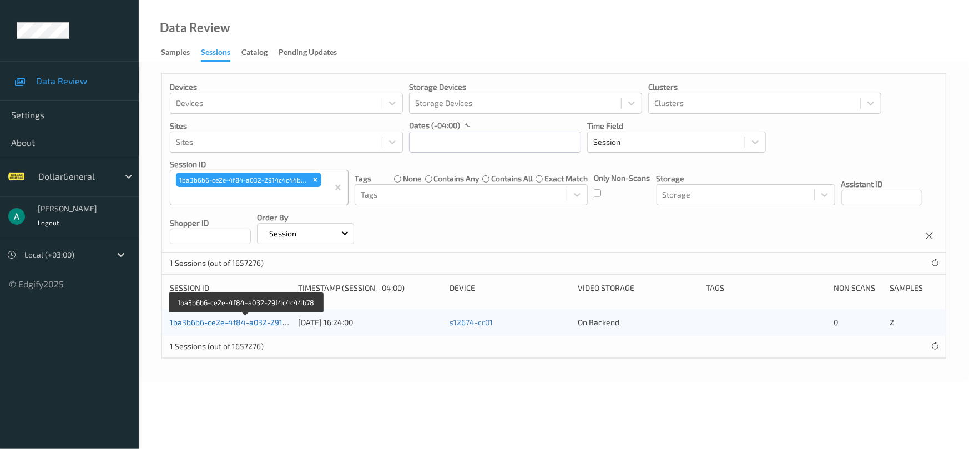
click at [232, 323] on link "1ba3b6b6-ce2e-4f84-a032-2914c4c44b78" at bounding box center [247, 321] width 154 height 9
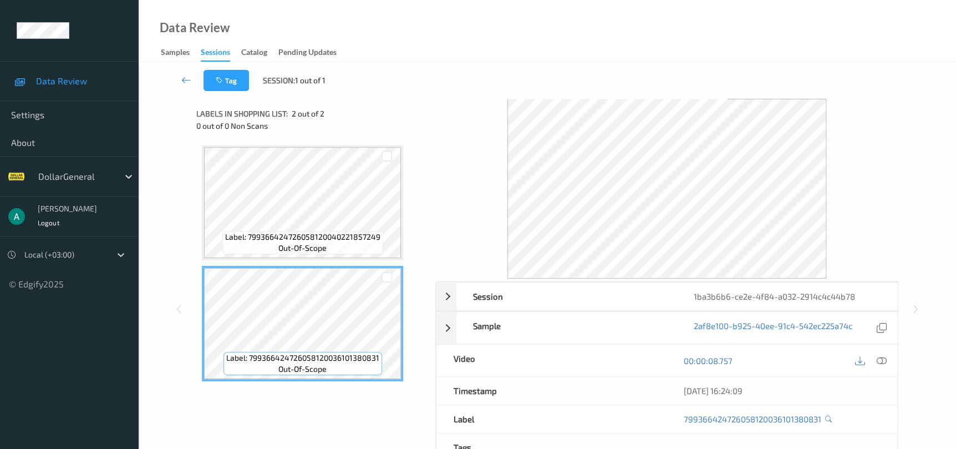
click at [322, 242] on span "out-of-scope" at bounding box center [303, 247] width 48 height 11
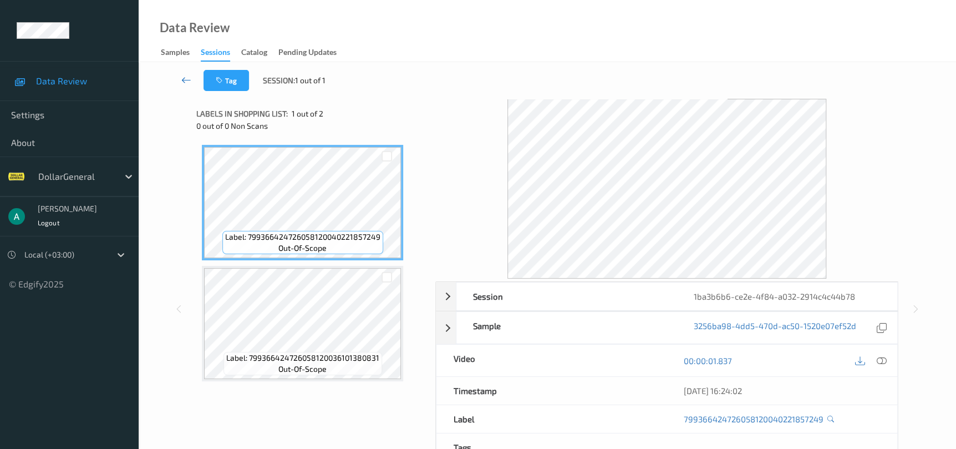
click at [186, 83] on icon at bounding box center [186, 79] width 10 height 11
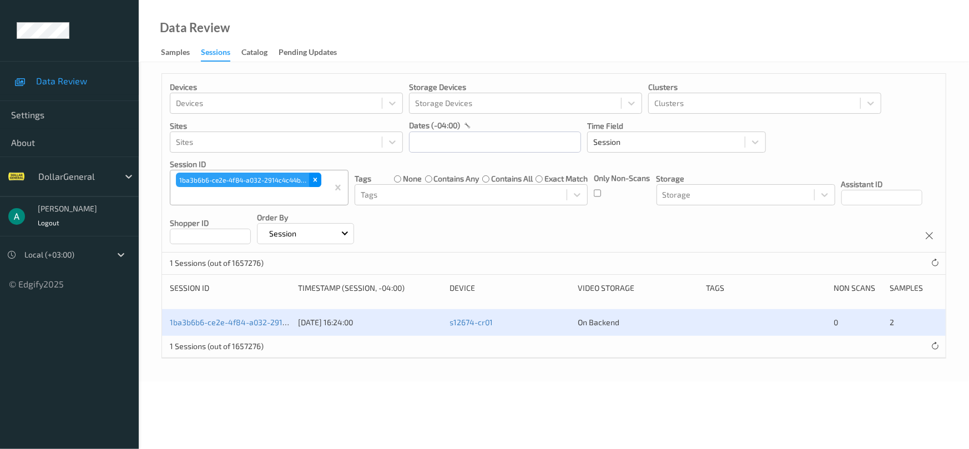
click at [318, 179] on icon "Remove 1ba3b6b6-ce2e-4f84-a032-2914c4c44b78" at bounding box center [315, 180] width 8 height 8
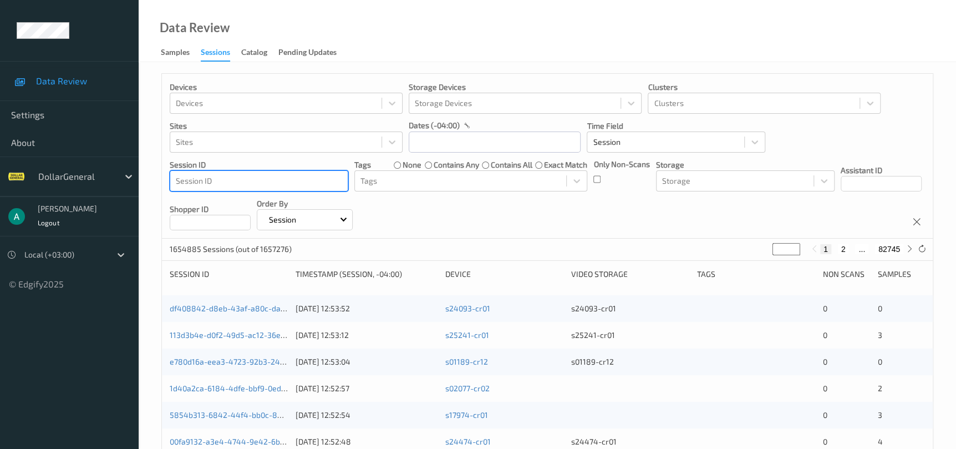
click at [298, 184] on div at bounding box center [259, 180] width 166 height 13
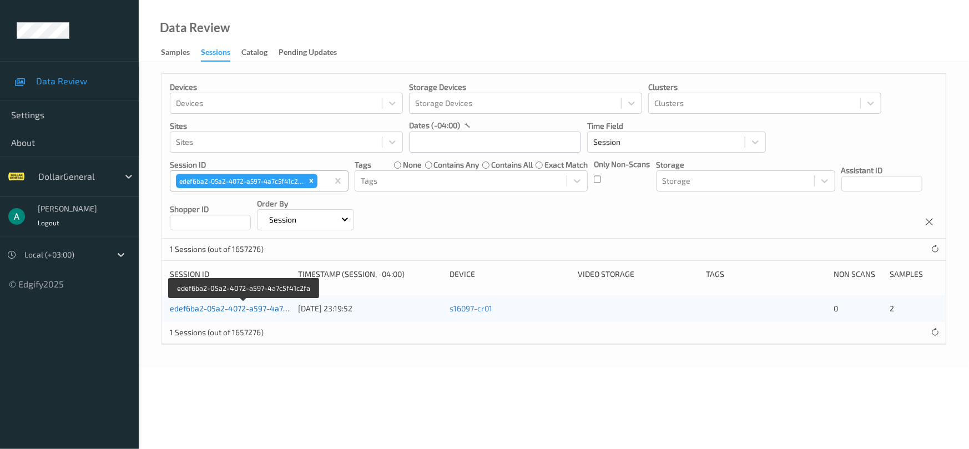
click at [222, 305] on link "edef6ba2-05a2-4072-a597-4a7c5f41c2fa" at bounding box center [244, 307] width 148 height 9
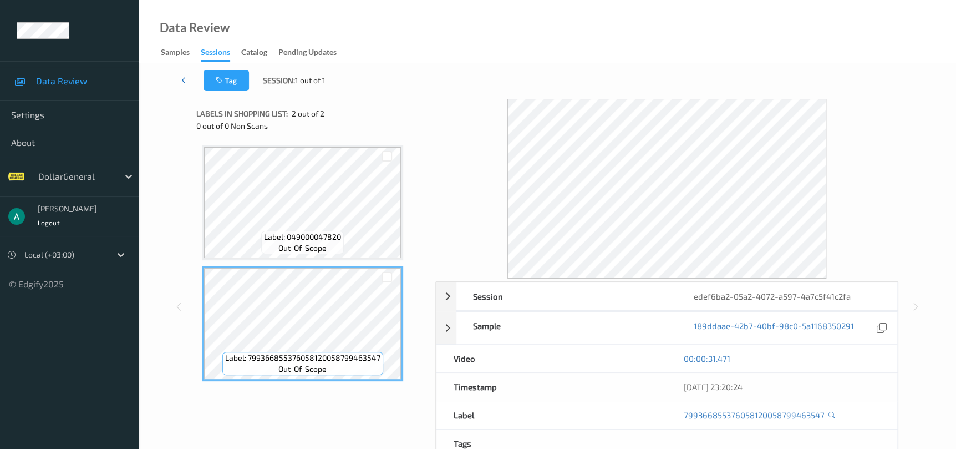
click at [191, 82] on icon at bounding box center [186, 79] width 10 height 11
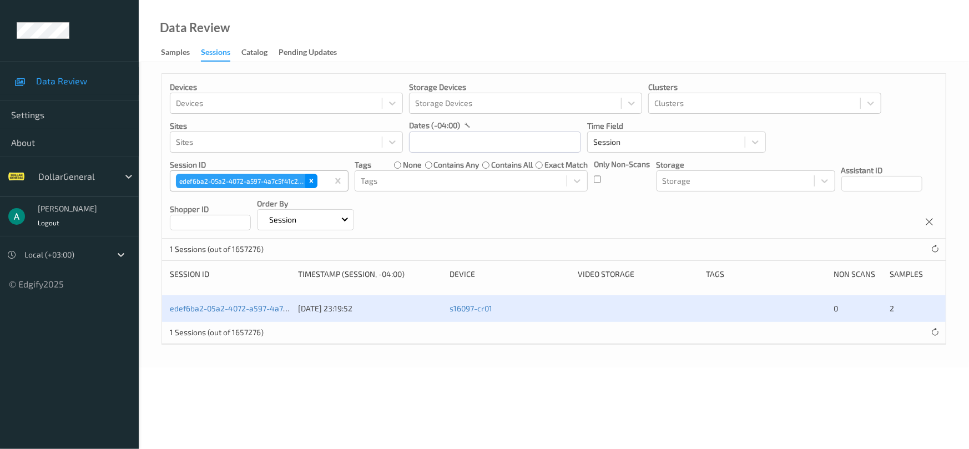
click at [313, 181] on icon "Remove edef6ba2-05a2-4072-a597-4a7c5f41c2fa" at bounding box center [311, 181] width 8 height 8
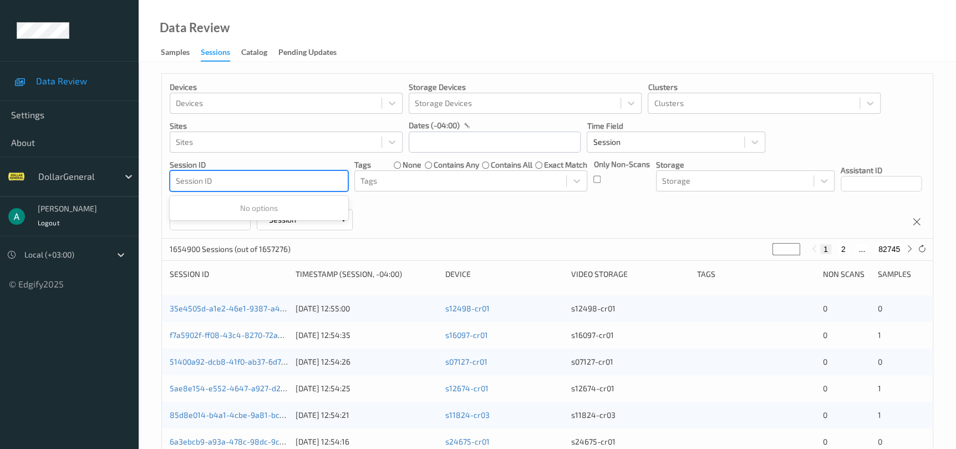
click at [304, 180] on div at bounding box center [259, 180] width 166 height 13
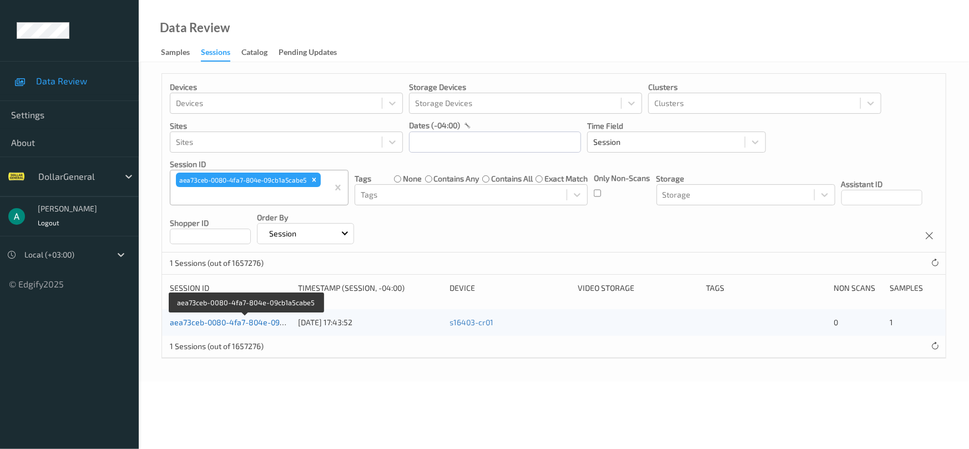
click at [270, 318] on link "aea73ceb-0080-4fa7-804e-09cb1a5cabe5" at bounding box center [246, 321] width 152 height 9
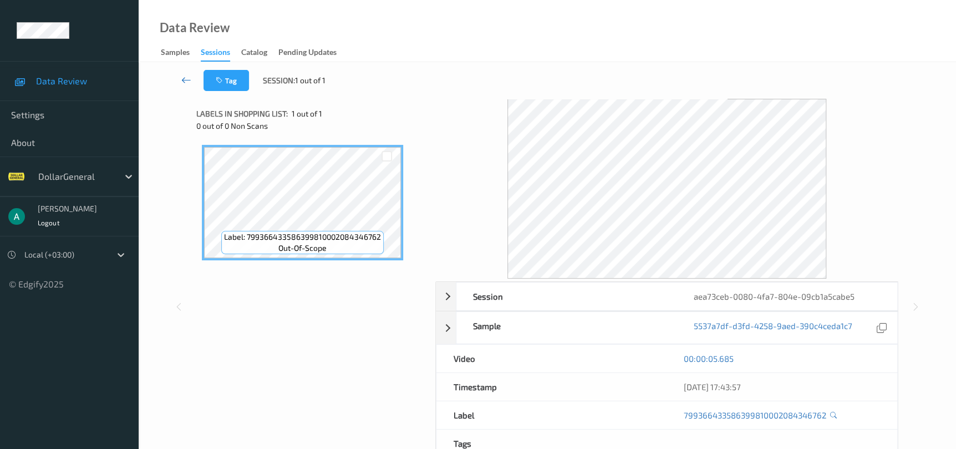
click at [186, 82] on icon at bounding box center [186, 79] width 10 height 11
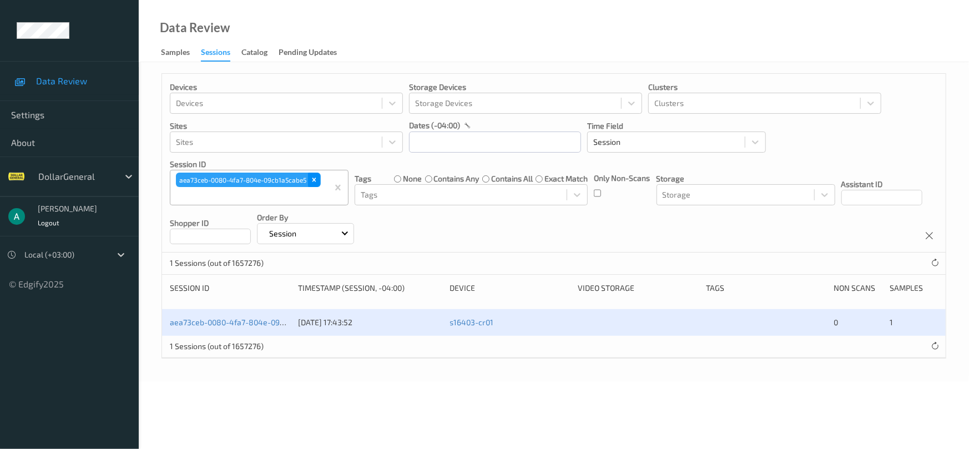
click at [312, 181] on icon "Remove aea73ceb-0080-4fa7-804e-09cb1a5cabe5" at bounding box center [314, 180] width 8 height 8
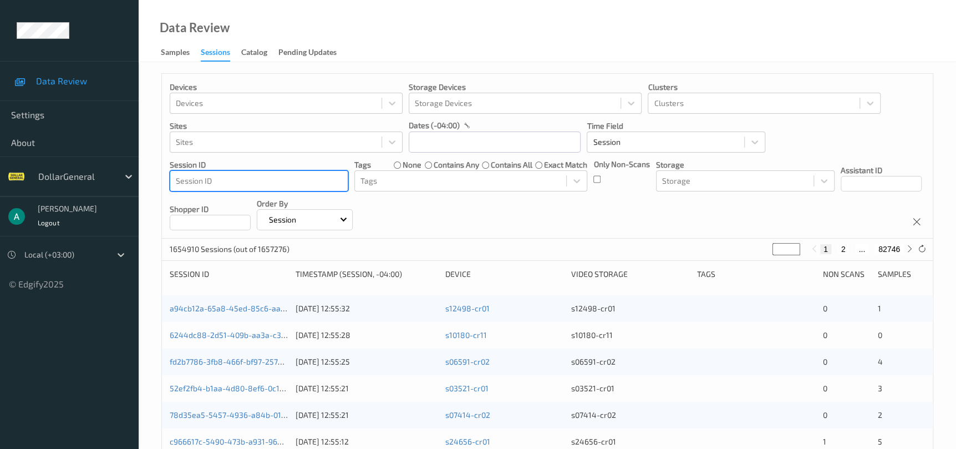
click at [292, 183] on div at bounding box center [259, 180] width 166 height 13
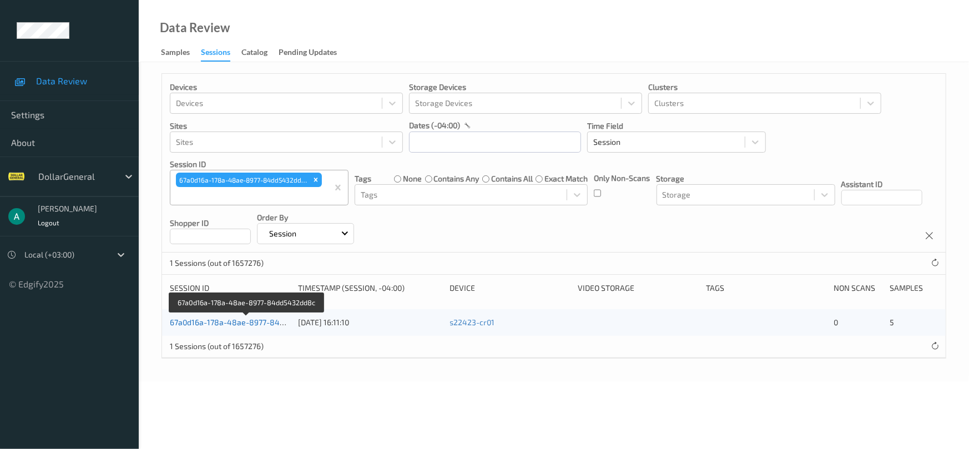
click at [205, 318] on link "67a0d16a-178a-48ae-8977-84dd5432dd8c" at bounding box center [247, 321] width 155 height 9
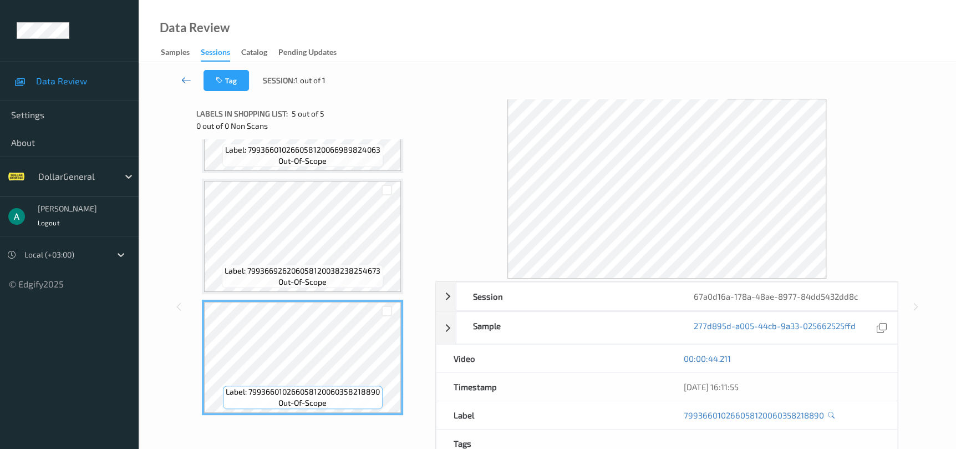
click at [196, 73] on link at bounding box center [186, 80] width 34 height 21
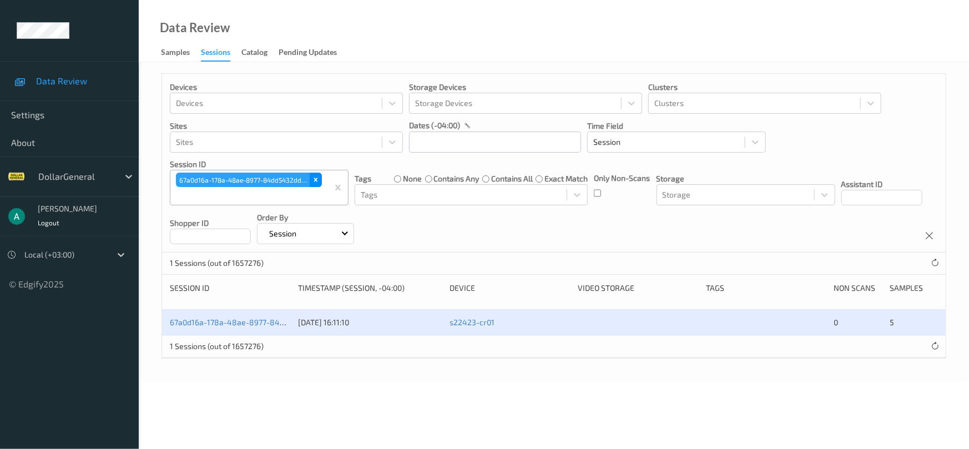
click at [316, 177] on icon "Remove 67a0d16a-178a-48ae-8977-84dd5432dd8c" at bounding box center [316, 180] width 8 height 8
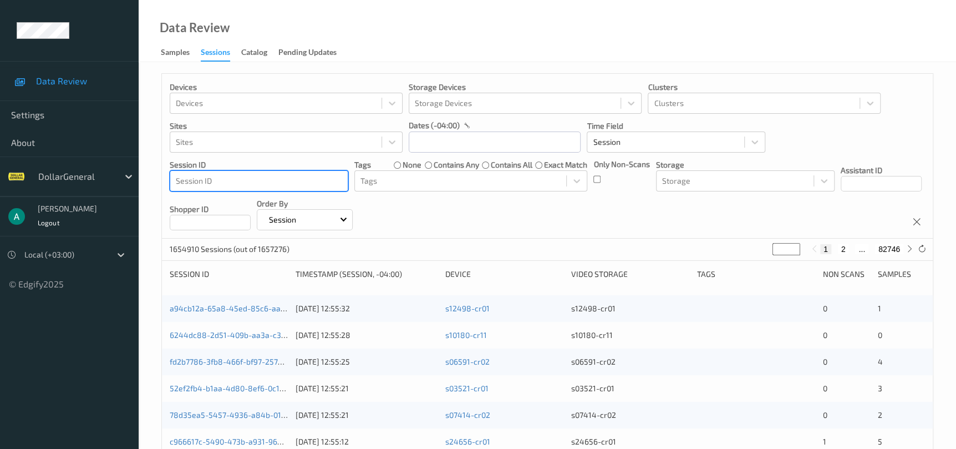
click at [293, 185] on div at bounding box center [259, 180] width 166 height 13
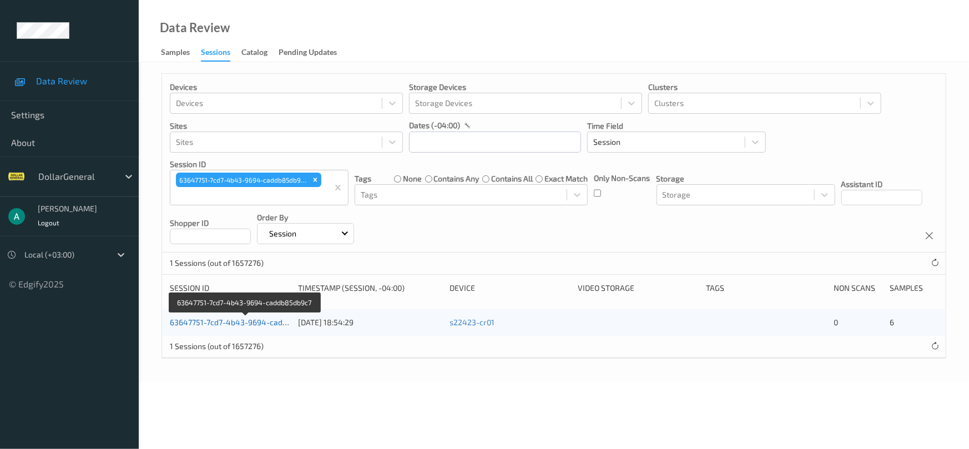
click at [235, 321] on link "63647751-7cd7-4b43-9694-caddb85db9c7" at bounding box center [246, 321] width 152 height 9
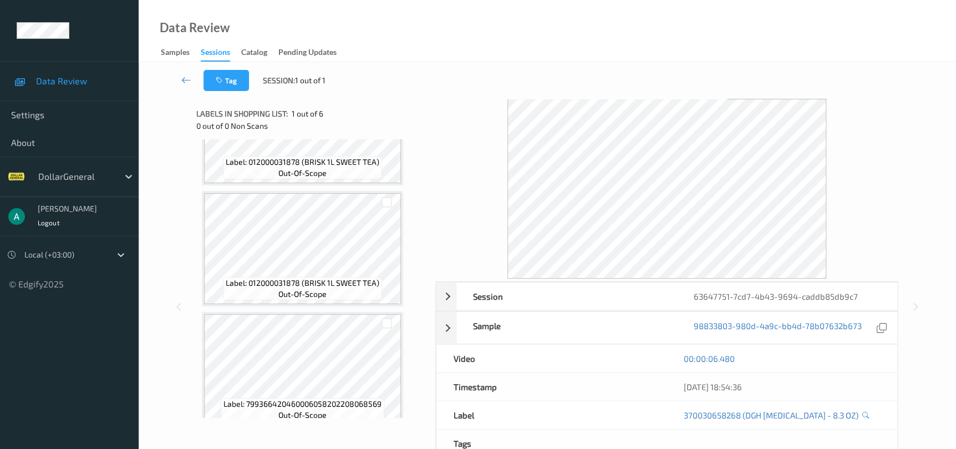
scroll to position [449, 0]
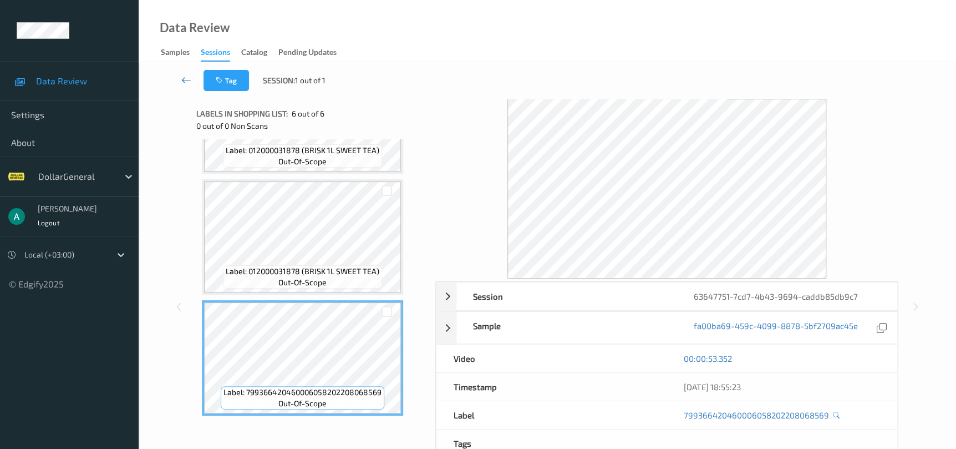
click at [186, 82] on icon at bounding box center [186, 79] width 10 height 11
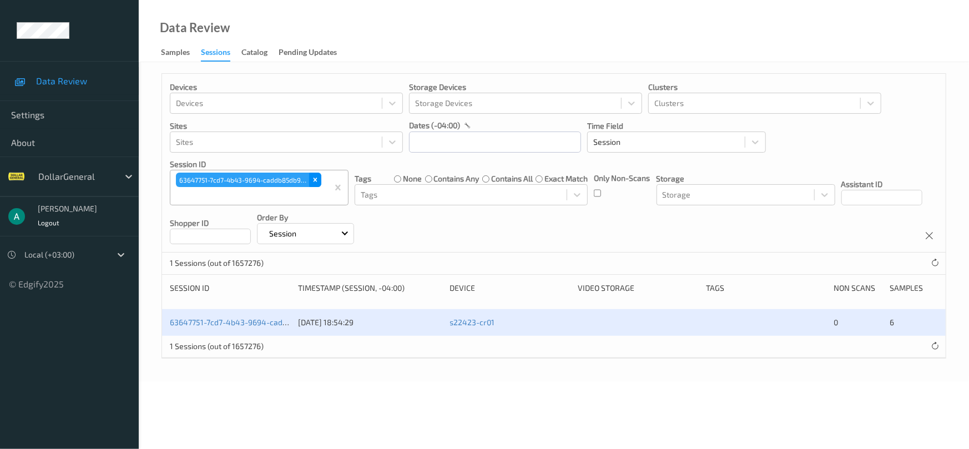
click at [315, 180] on icon "Remove 63647751-7cd7-4b43-9694-caddb85db9c7" at bounding box center [315, 180] width 4 height 4
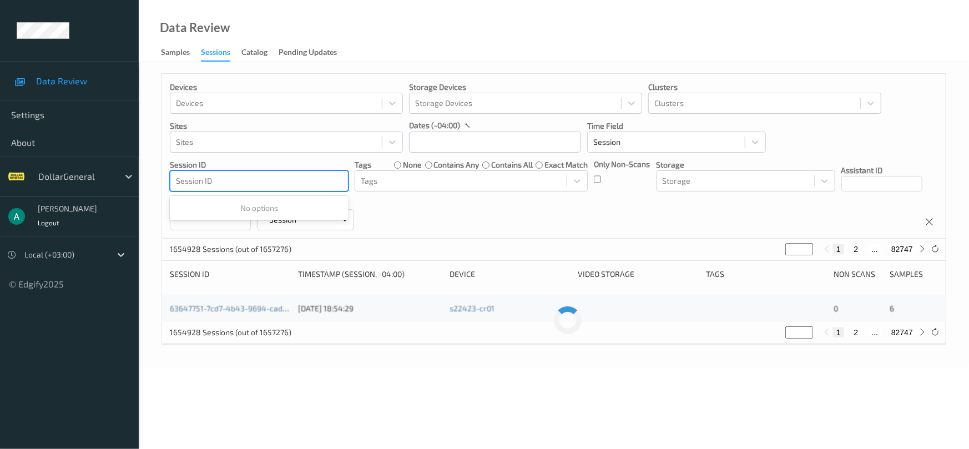
click at [306, 181] on div at bounding box center [259, 180] width 166 height 13
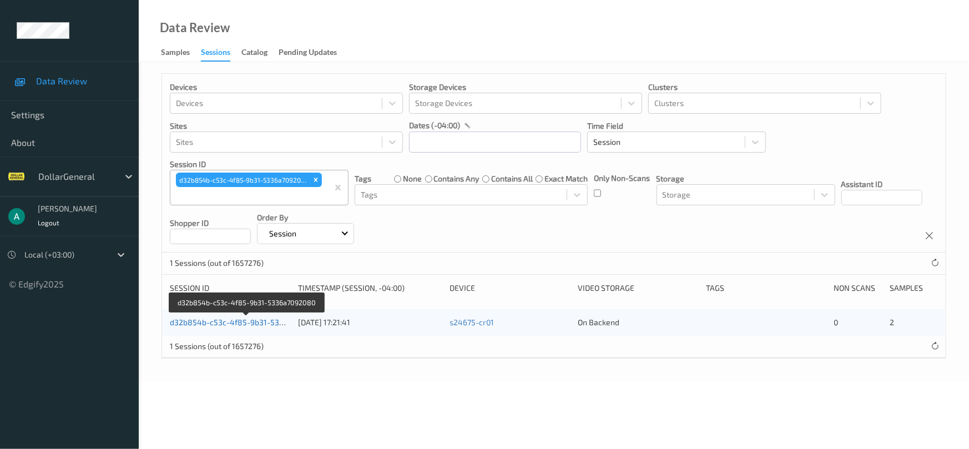
click at [203, 324] on link "d32b854b-c53c-4f85-9b31-5336a7092080" at bounding box center [247, 321] width 154 height 9
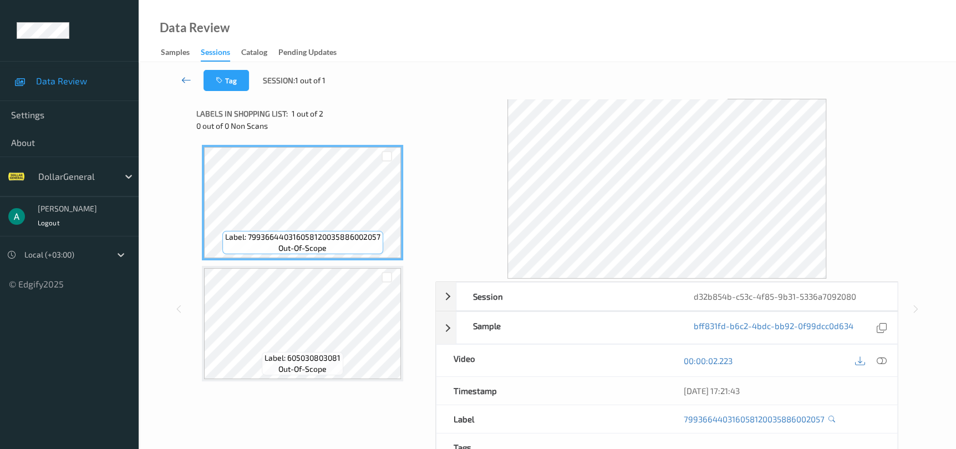
click at [188, 79] on icon at bounding box center [186, 79] width 10 height 11
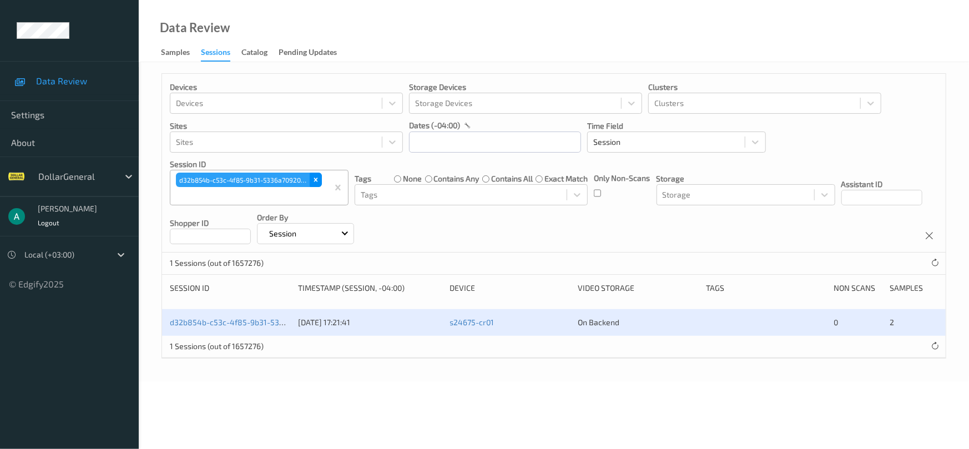
click at [317, 179] on icon "Remove d32b854b-c53c-4f85-9b31-5336a7092080" at bounding box center [316, 180] width 8 height 8
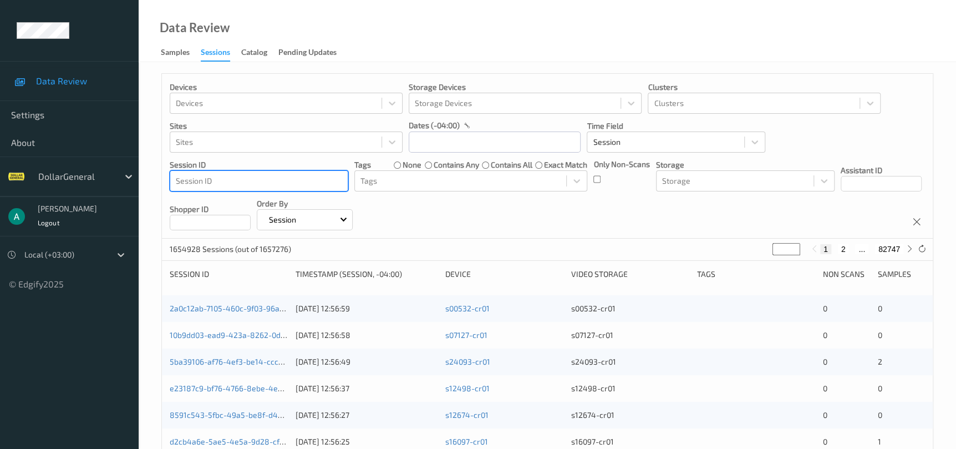
click at [299, 178] on div at bounding box center [259, 180] width 166 height 13
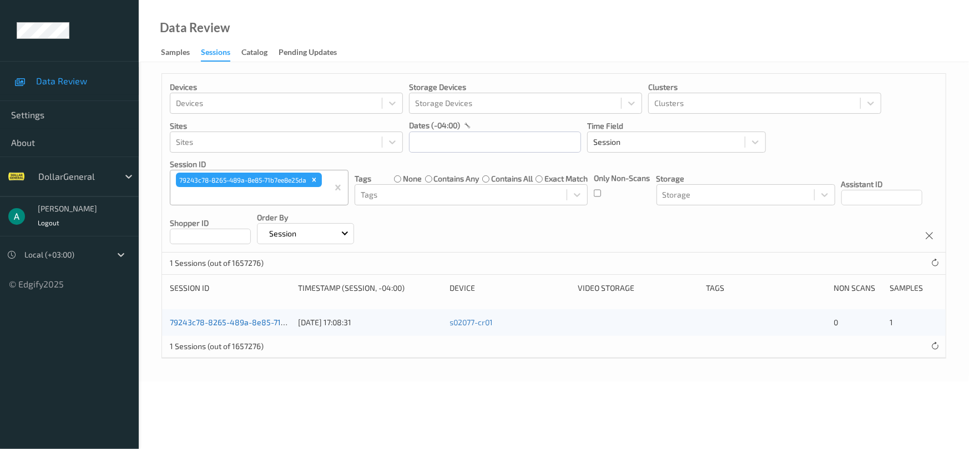
click at [245, 320] on link "79243c78-8265-489a-8e85-71b7ee8e25da" at bounding box center [247, 321] width 155 height 9
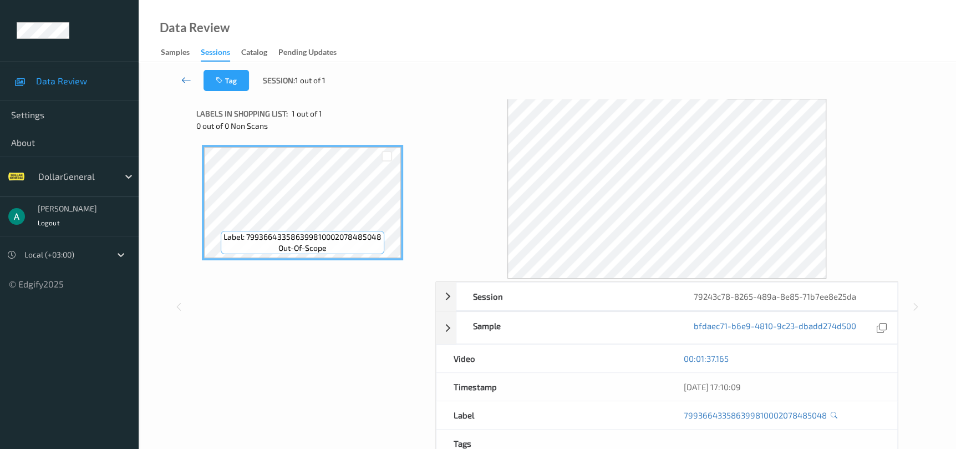
click at [187, 78] on icon at bounding box center [186, 79] width 10 height 11
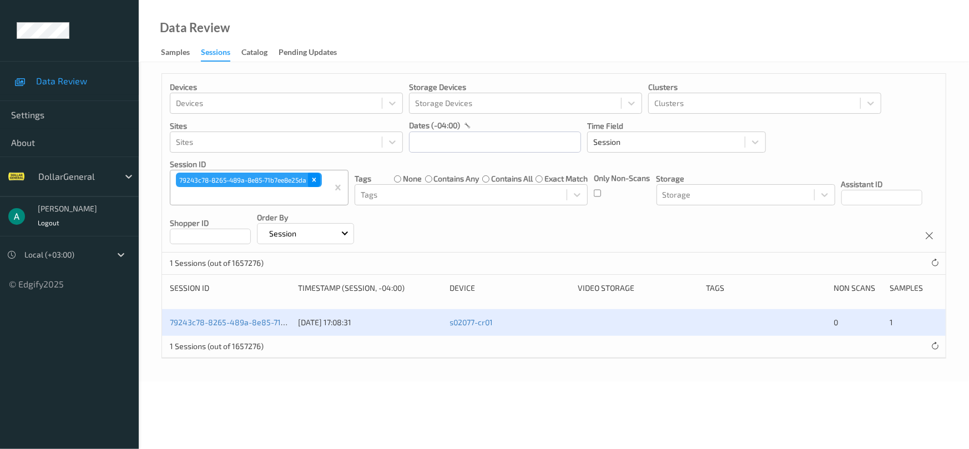
click at [315, 180] on icon "Remove 79243c78-8265-489a-8e85-71b7ee8e25da" at bounding box center [314, 180] width 8 height 8
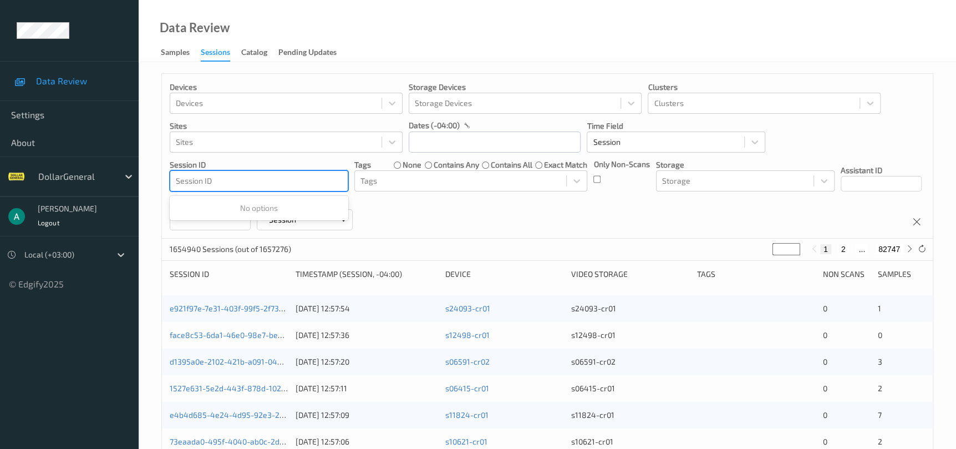
click at [292, 183] on div at bounding box center [259, 180] width 166 height 13
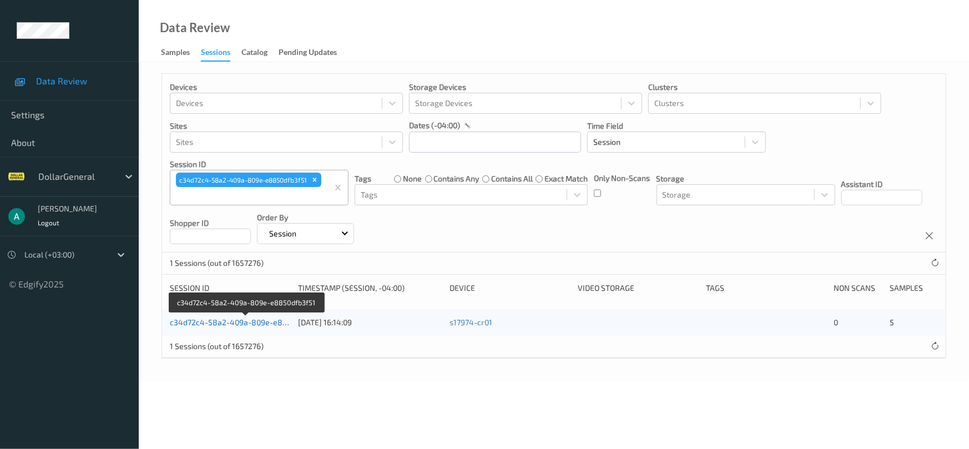
click at [237, 321] on link "c34d72c4-58a2-409a-809e-e8850dfb3f51" at bounding box center [246, 321] width 153 height 9
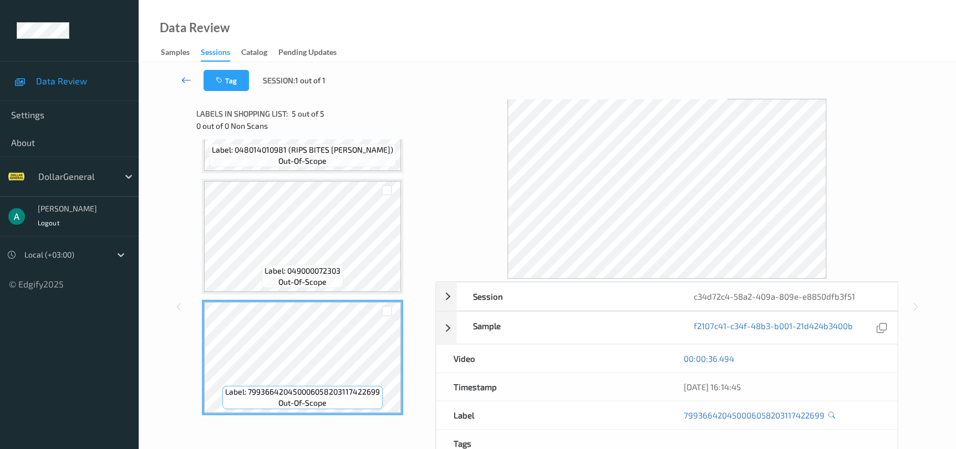
click at [188, 81] on icon at bounding box center [186, 79] width 10 height 11
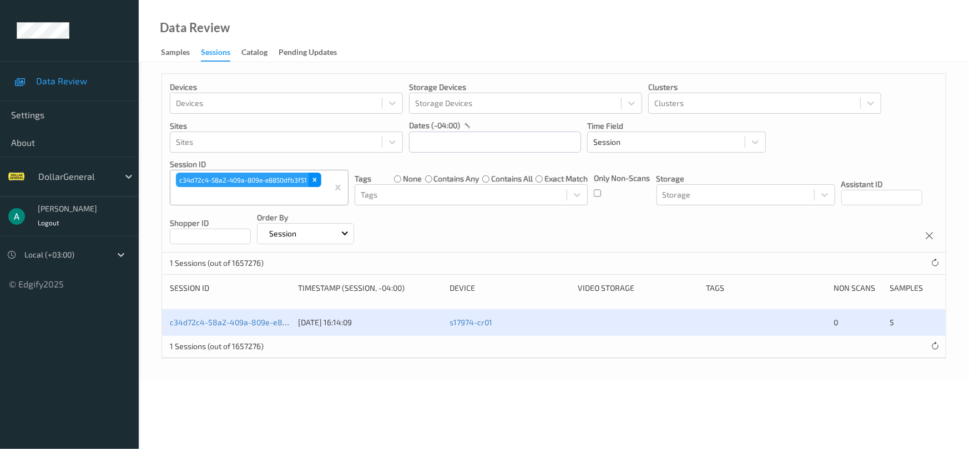
click at [316, 177] on icon "Remove c34d72c4-58a2-409a-809e-e8850dfb3f51" at bounding box center [315, 180] width 8 height 8
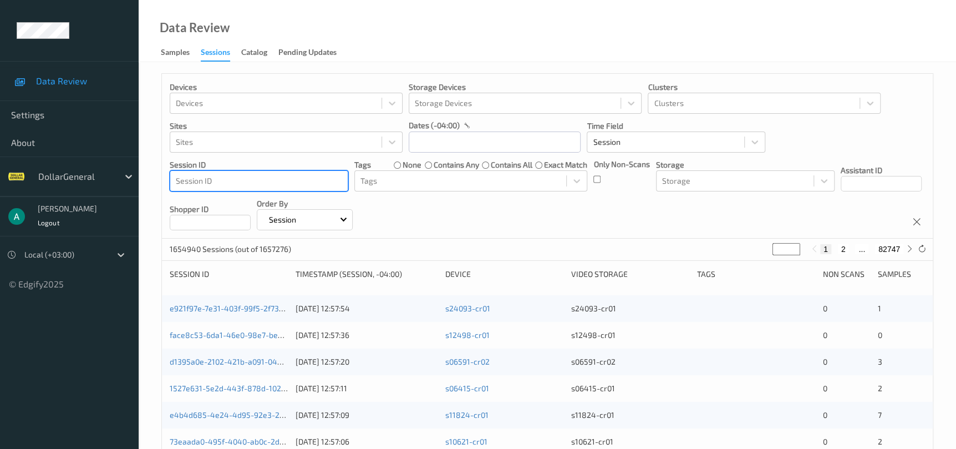
click at [304, 179] on div at bounding box center [259, 180] width 166 height 13
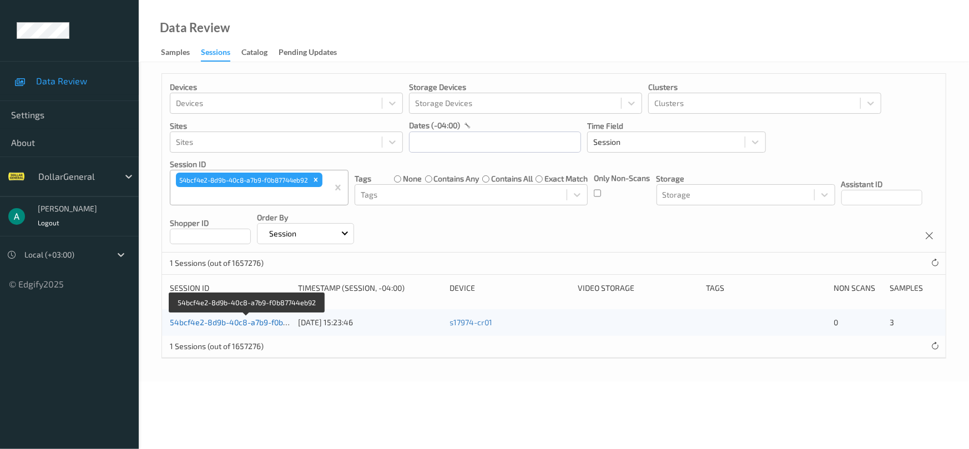
click at [196, 322] on link "54bcf4e2-8d9b-40c8-a7b9-f0b87744eb92" at bounding box center [247, 321] width 154 height 9
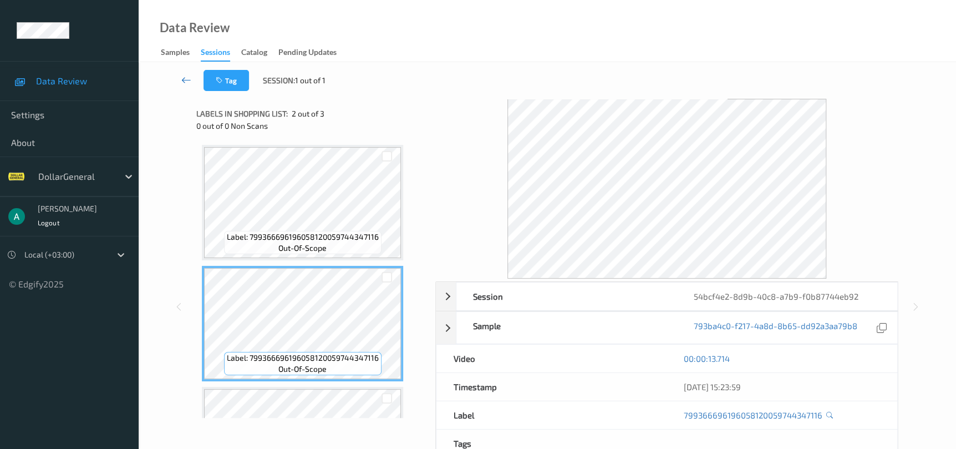
click at [188, 80] on icon at bounding box center [186, 79] width 10 height 11
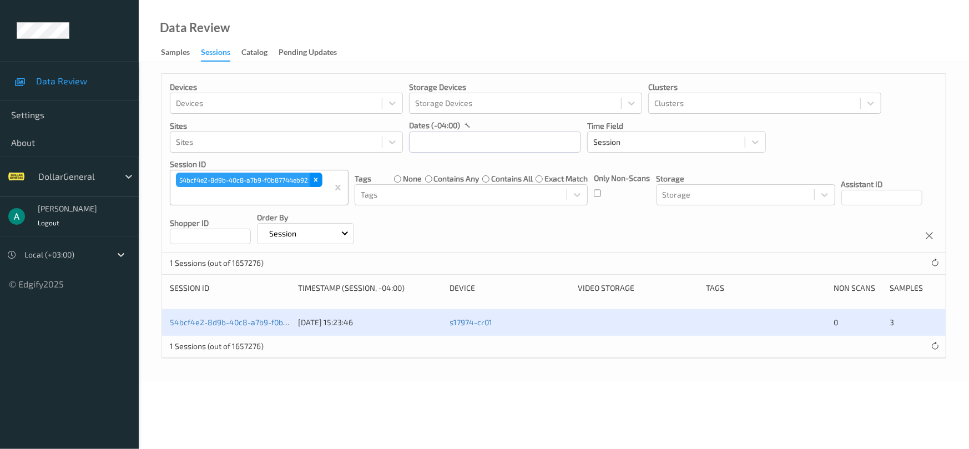
click at [316, 176] on icon "Remove 54bcf4e2-8d9b-40c8-a7b9-f0b87744eb92" at bounding box center [316, 180] width 8 height 8
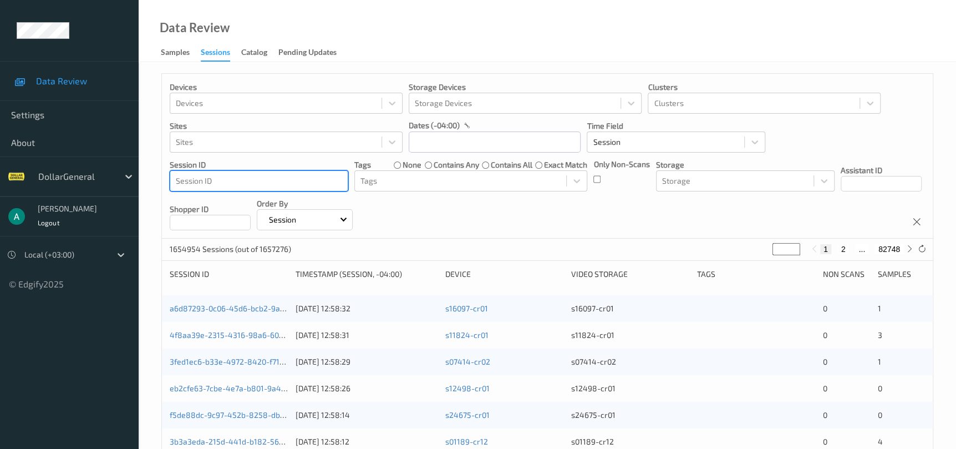
click at [294, 181] on div at bounding box center [259, 180] width 166 height 13
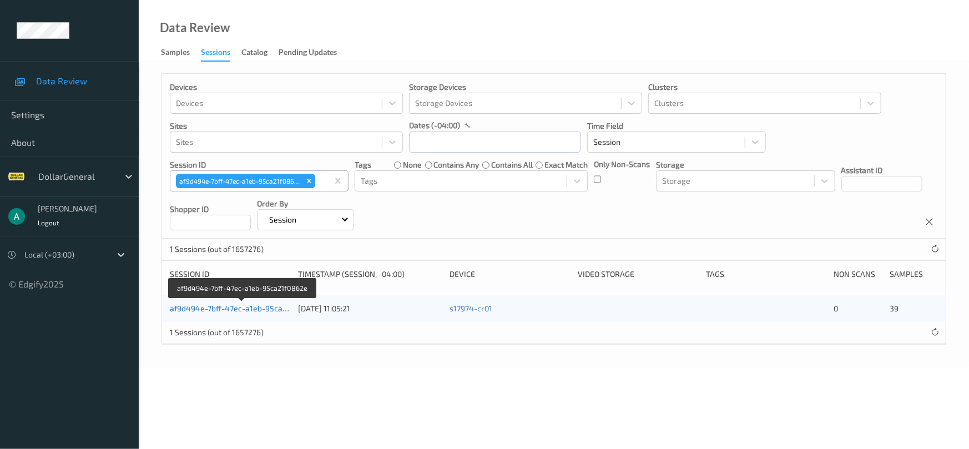
click at [269, 307] on link "af9d494e-7bff-47ec-a1eb-95ca21f0862e" at bounding box center [243, 307] width 146 height 9
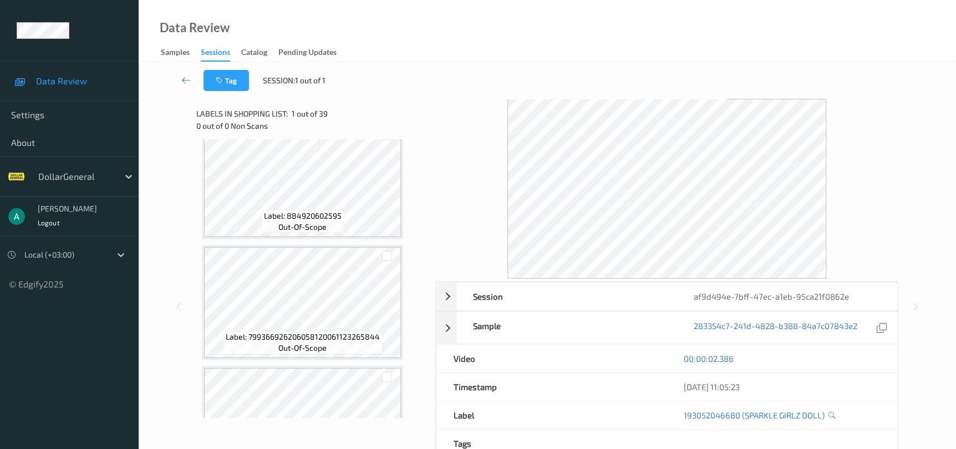
scroll to position [166, 0]
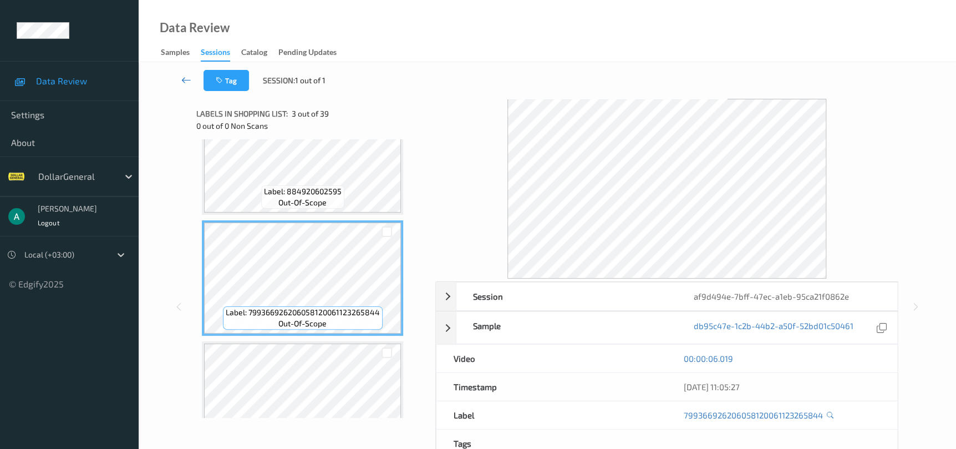
click at [189, 72] on link at bounding box center [186, 80] width 34 height 21
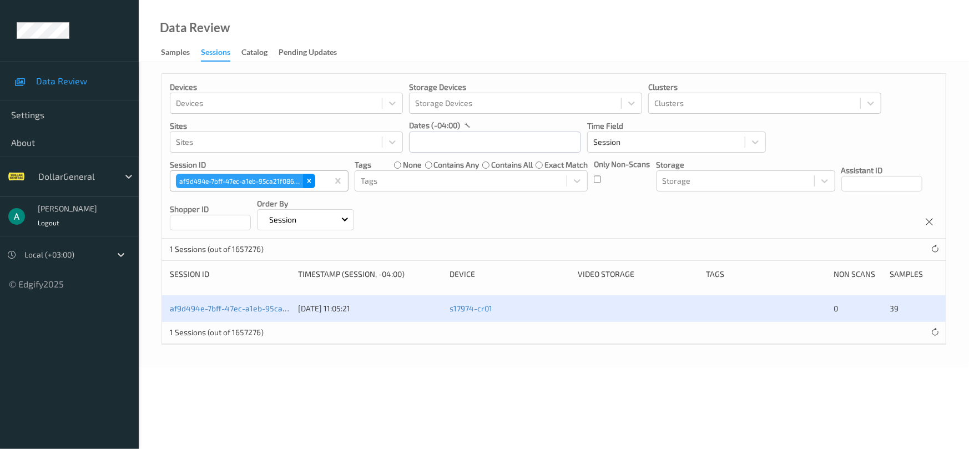
click at [307, 179] on icon "Remove af9d494e-7bff-47ec-a1eb-95ca21f0862e" at bounding box center [309, 181] width 8 height 8
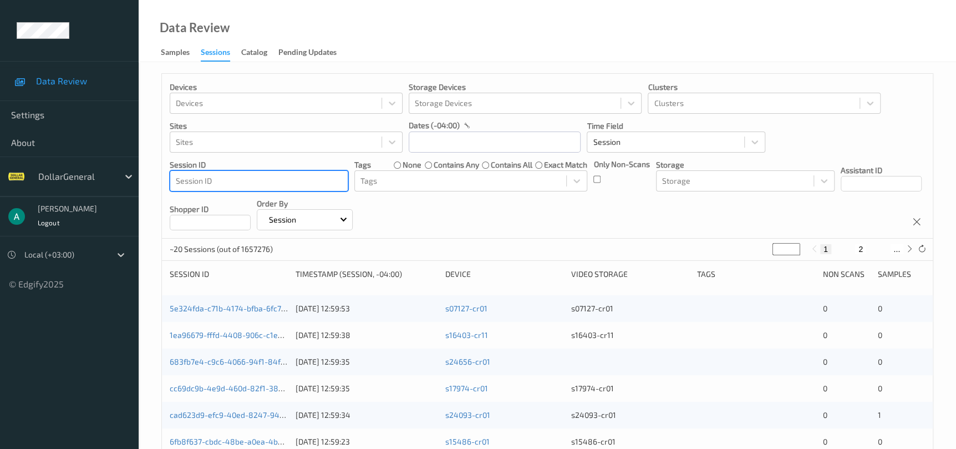
click at [299, 184] on div at bounding box center [259, 180] width 166 height 13
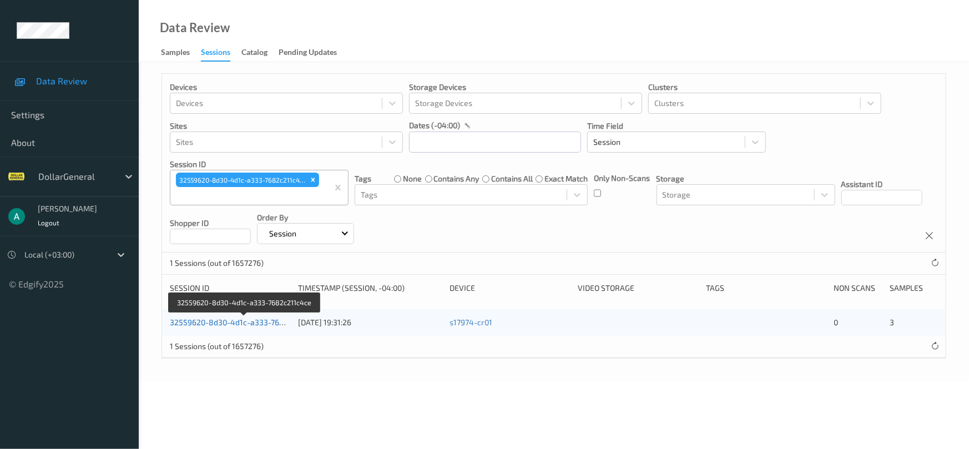
click at [227, 323] on link "32559620-8d30-4d1c-a333-7682c211c4ce" at bounding box center [245, 321] width 151 height 9
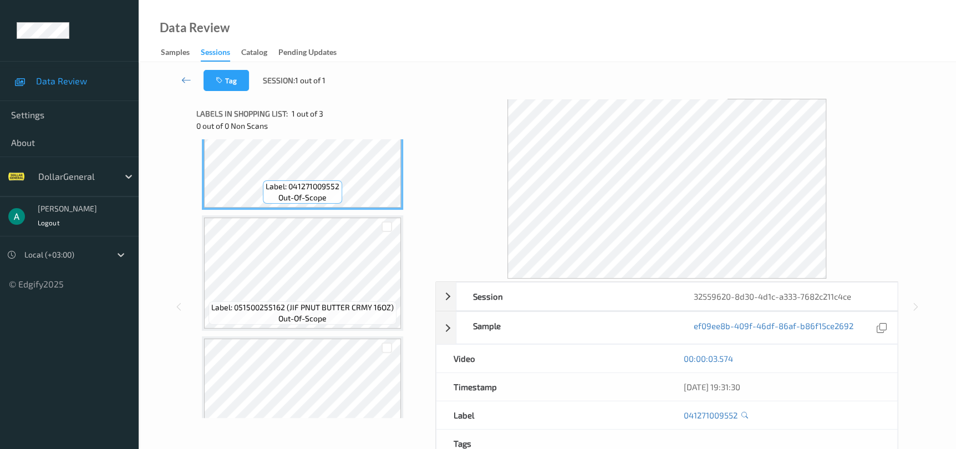
scroll to position [83, 0]
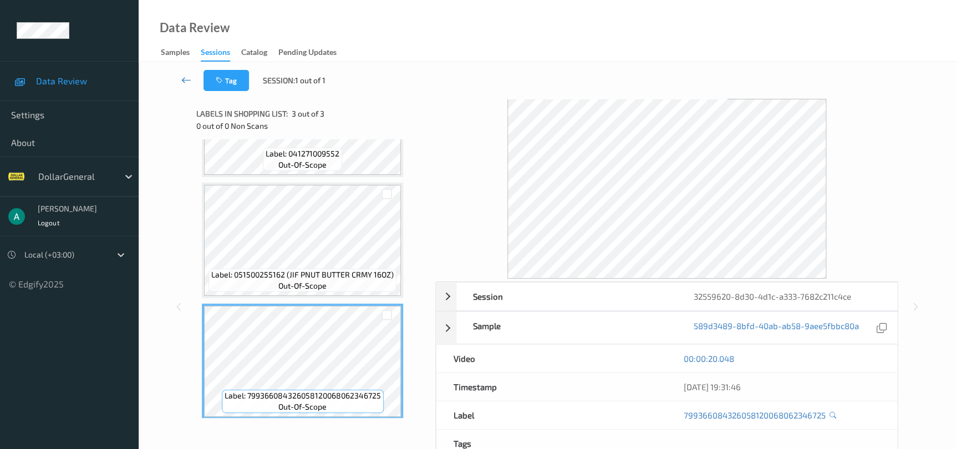
click at [187, 79] on icon at bounding box center [186, 79] width 10 height 11
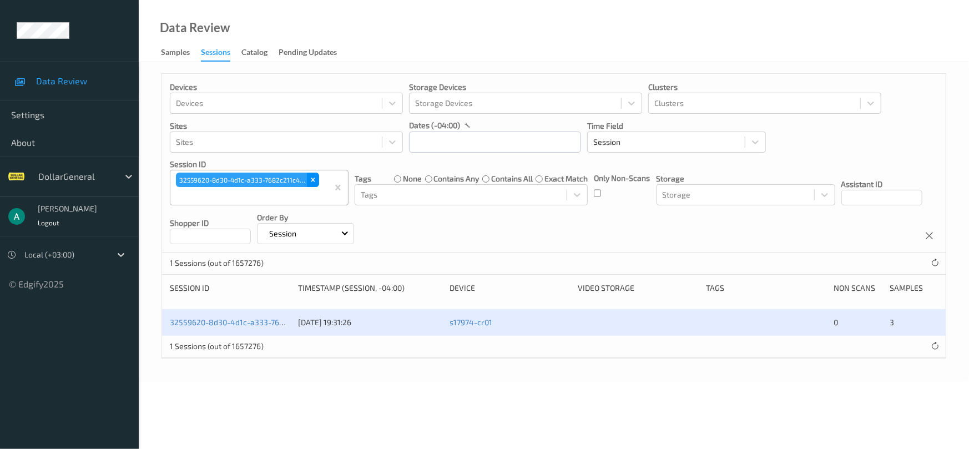
click at [313, 180] on icon "Remove 32559620-8d30-4d1c-a333-7682c211c4ce" at bounding box center [313, 180] width 8 height 8
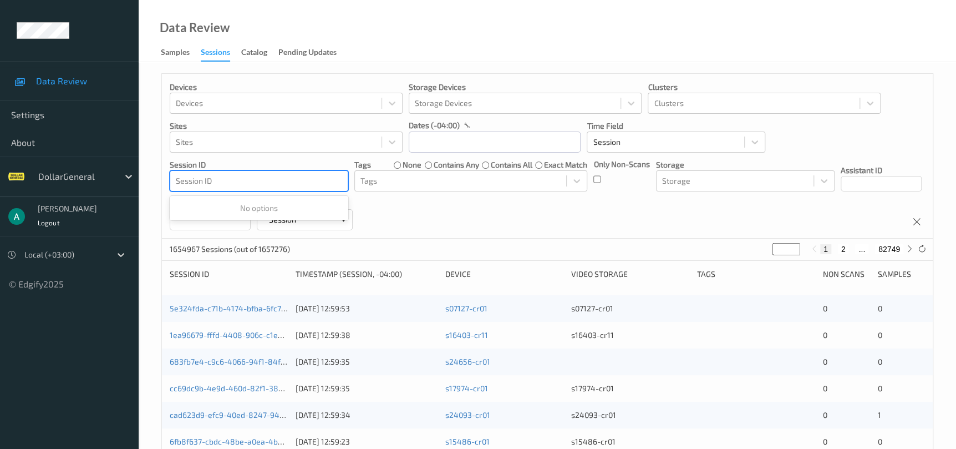
click at [296, 185] on div at bounding box center [259, 180] width 166 height 13
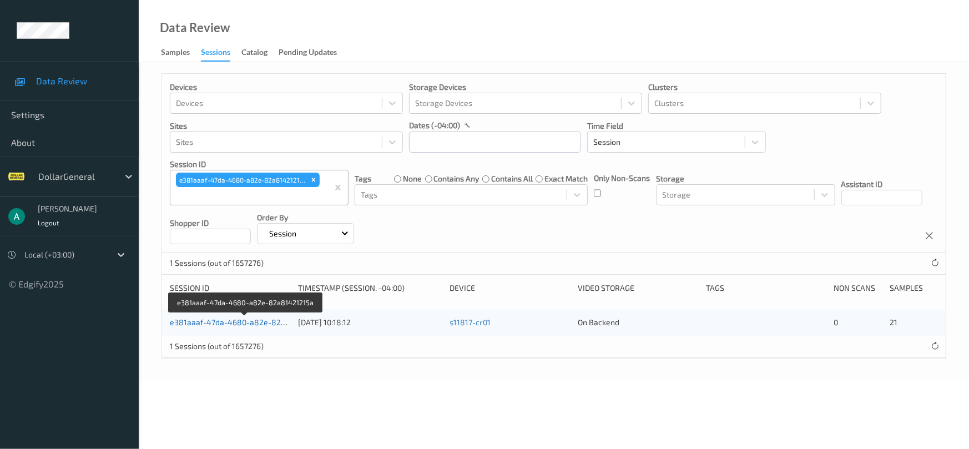
click at [217, 322] on link "e381aaaf-47da-4680-a82e-82a81421215a" at bounding box center [246, 321] width 153 height 9
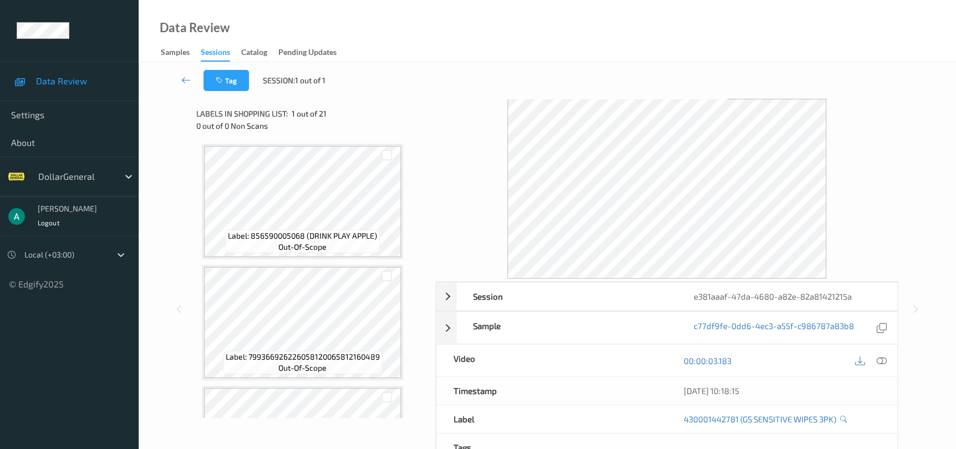
scroll to position [1415, 0]
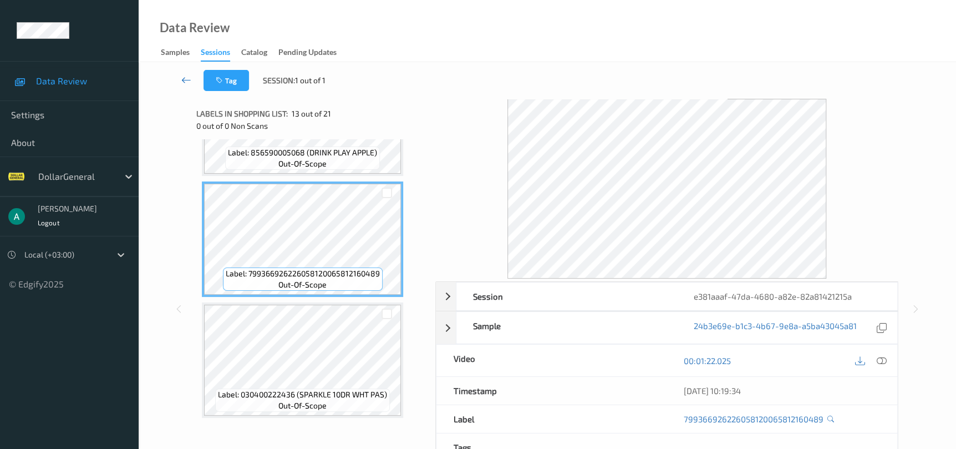
click at [193, 79] on link at bounding box center [186, 80] width 34 height 21
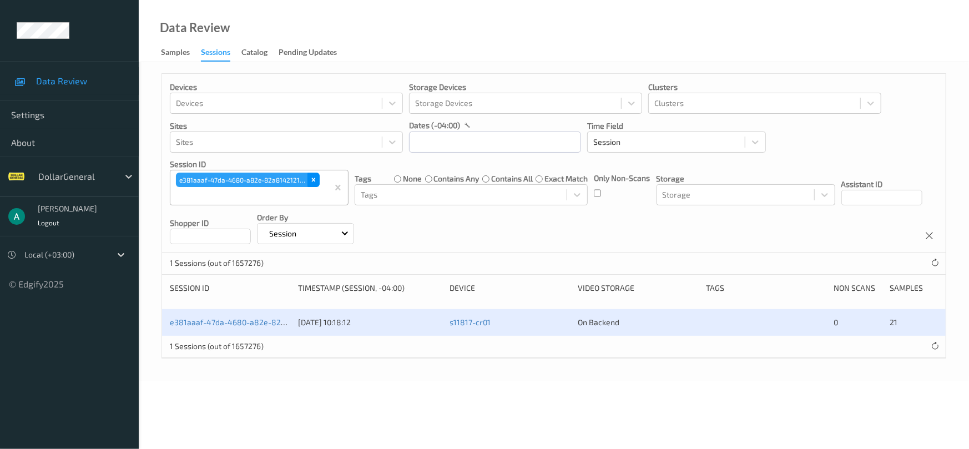
click at [313, 178] on icon "Remove e381aaaf-47da-4680-a82e-82a81421215a" at bounding box center [314, 180] width 8 height 8
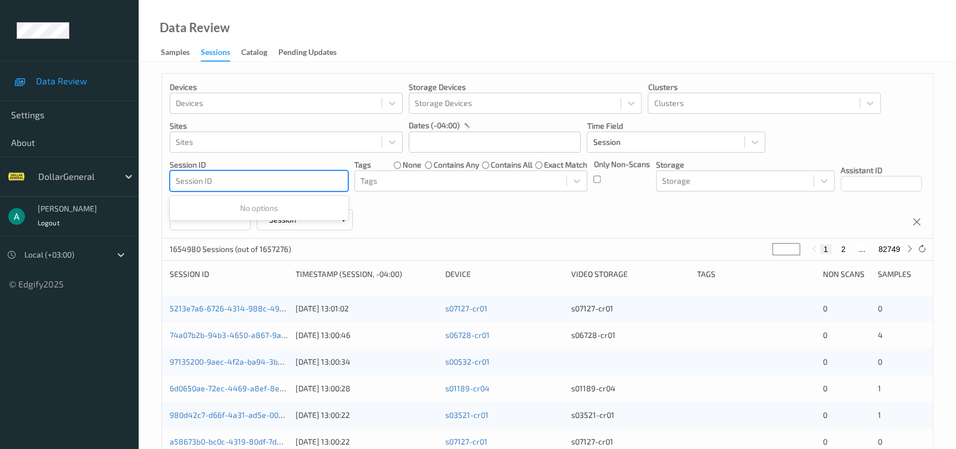
click at [308, 186] on div at bounding box center [259, 180] width 166 height 13
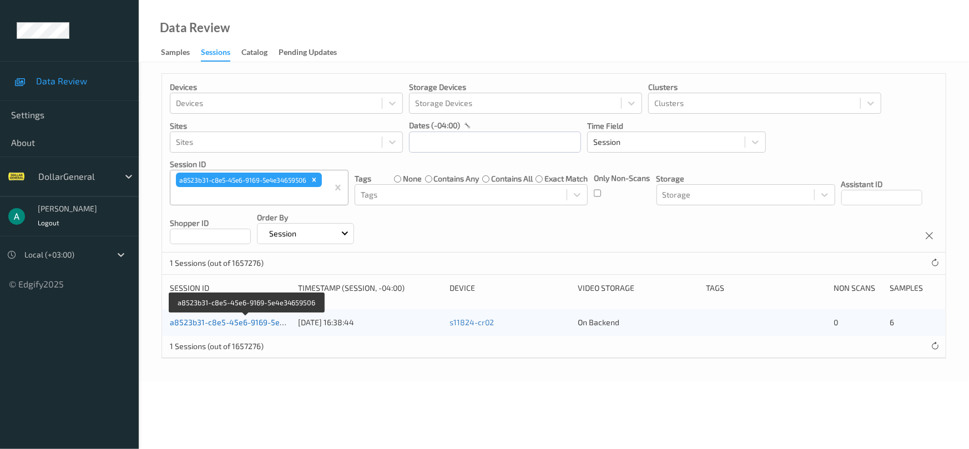
click at [247, 321] on link "a8523b31-c8e5-45e6-9169-5e4e34659506" at bounding box center [247, 321] width 155 height 9
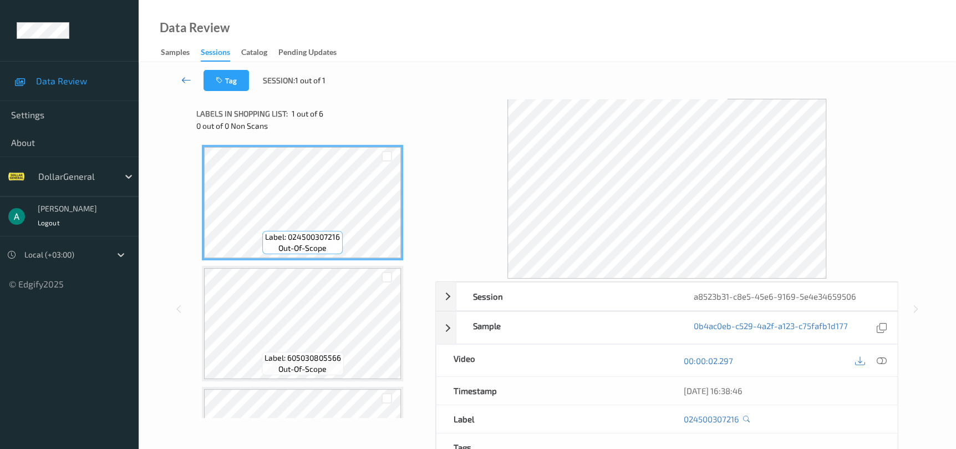
click at [187, 86] on link at bounding box center [186, 80] width 34 height 21
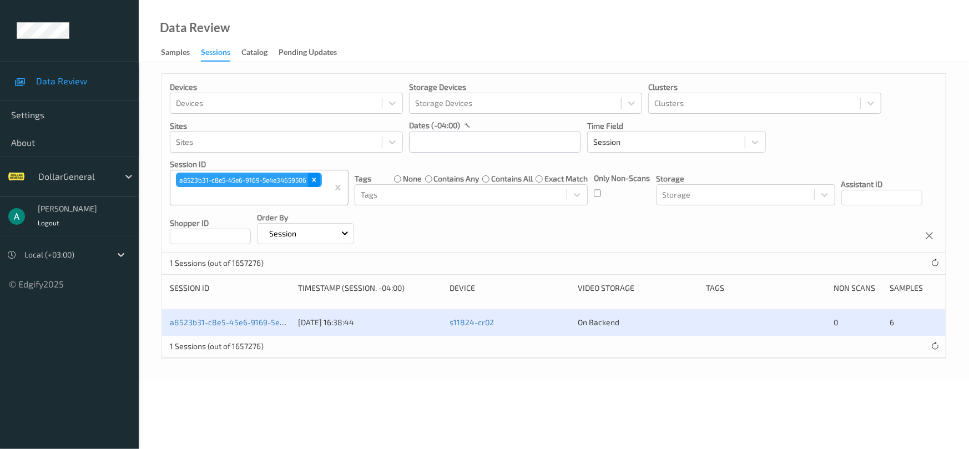
click at [312, 180] on icon "Remove a8523b31-c8e5-45e6-9169-5e4e34659506" at bounding box center [314, 180] width 8 height 8
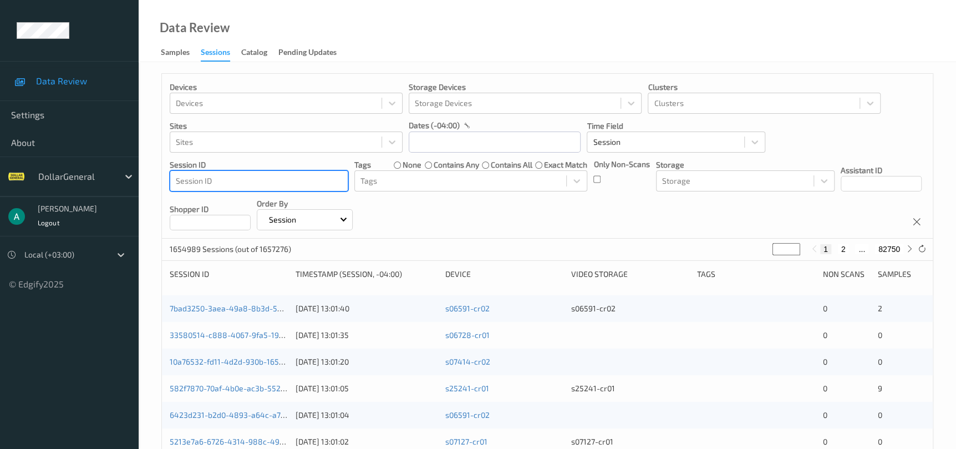
click at [281, 185] on div at bounding box center [259, 180] width 166 height 13
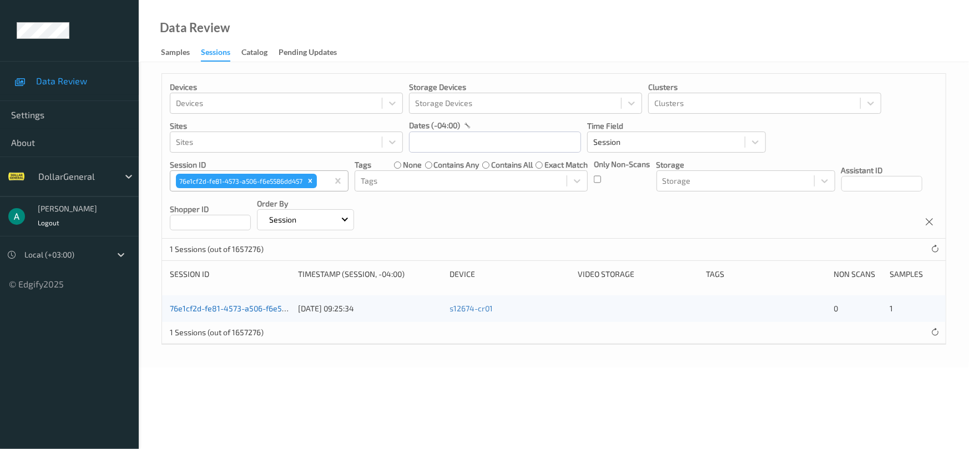
click at [244, 309] on link "76e1cf2d-fe81-4573-a506-f6e5586dd457" at bounding box center [244, 307] width 148 height 9
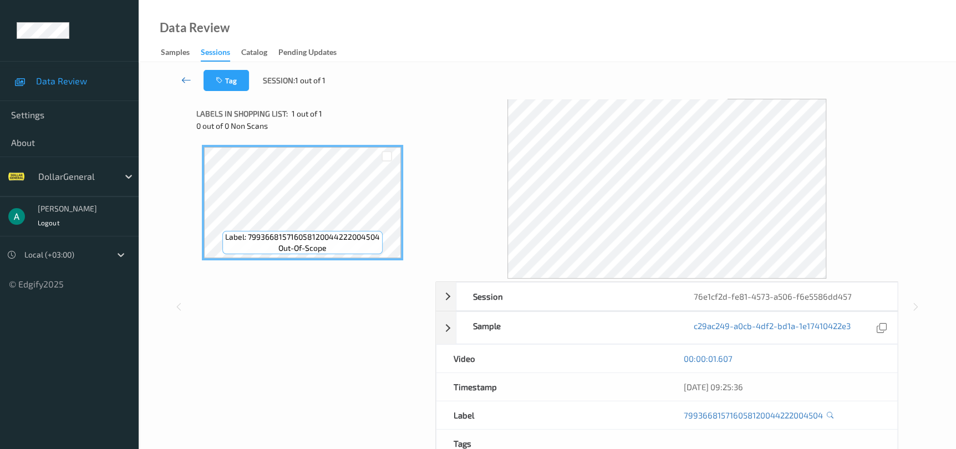
click at [189, 84] on icon at bounding box center [186, 79] width 10 height 11
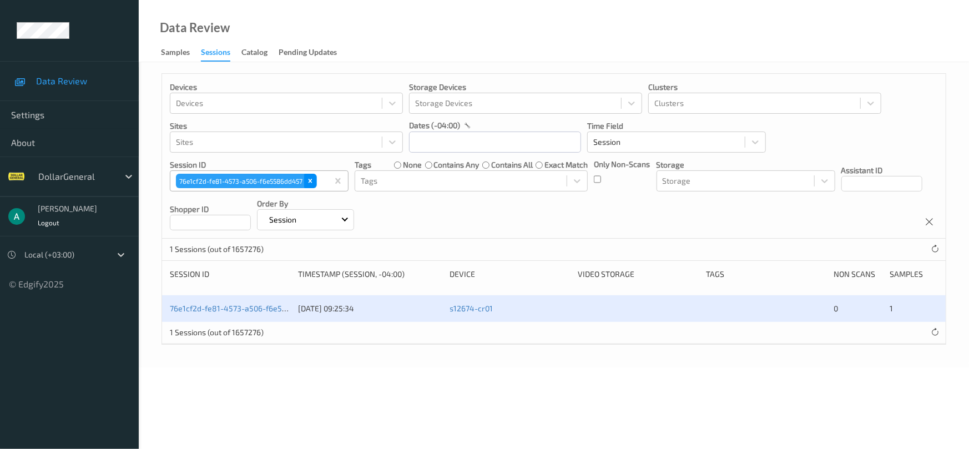
click at [312, 178] on icon "Remove 76e1cf2d-fe81-4573-a506-f6e5586dd457" at bounding box center [310, 181] width 8 height 8
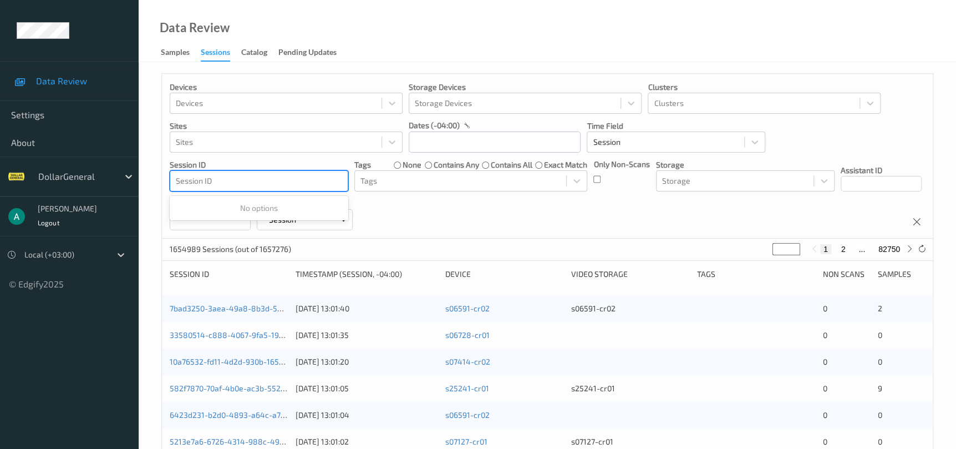
click at [310, 178] on div at bounding box center [259, 180] width 166 height 13
type input "v"
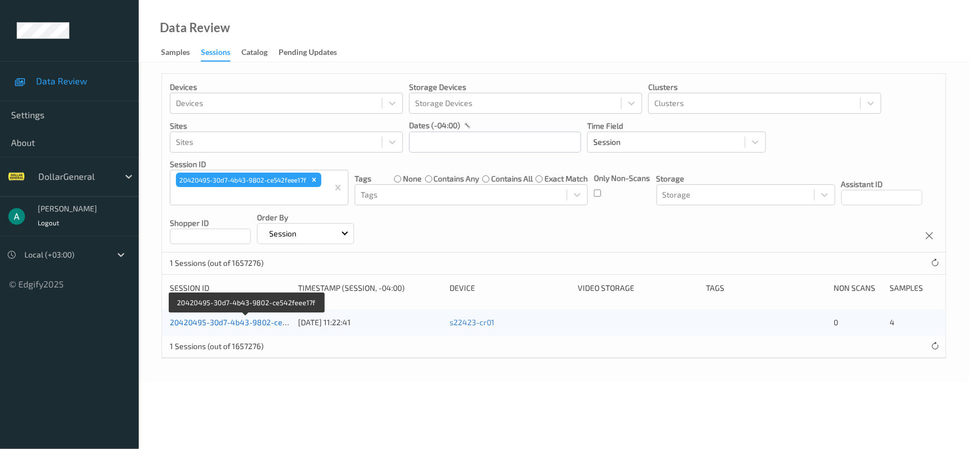
click at [236, 321] on link "20420495-30d7-4b43-9802-ce542feee17f" at bounding box center [246, 321] width 153 height 9
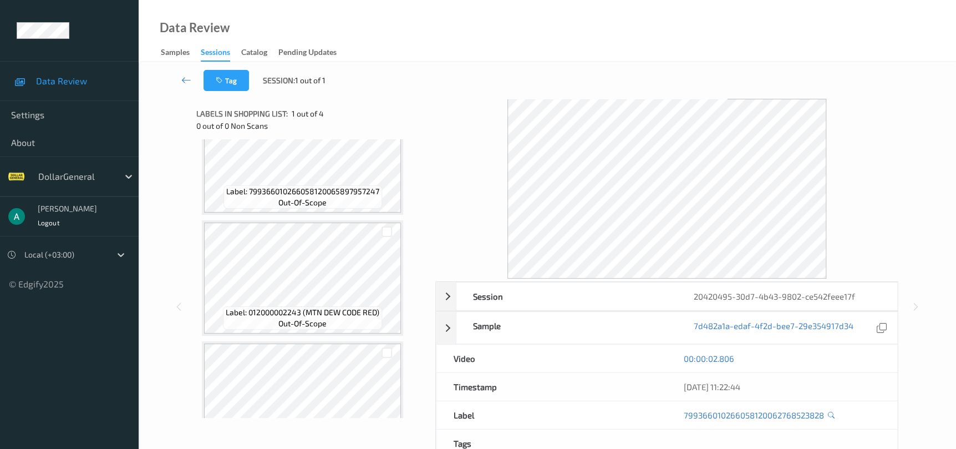
scroll to position [209, 0]
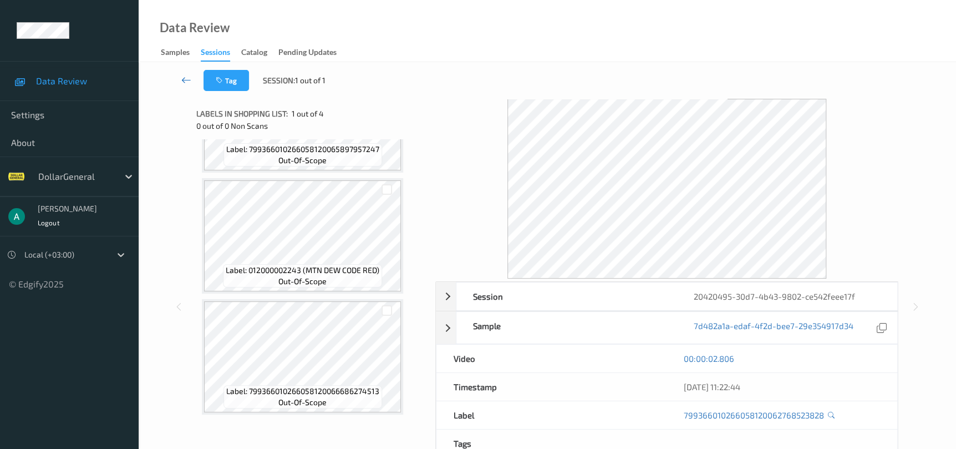
click at [185, 80] on icon at bounding box center [186, 79] width 10 height 11
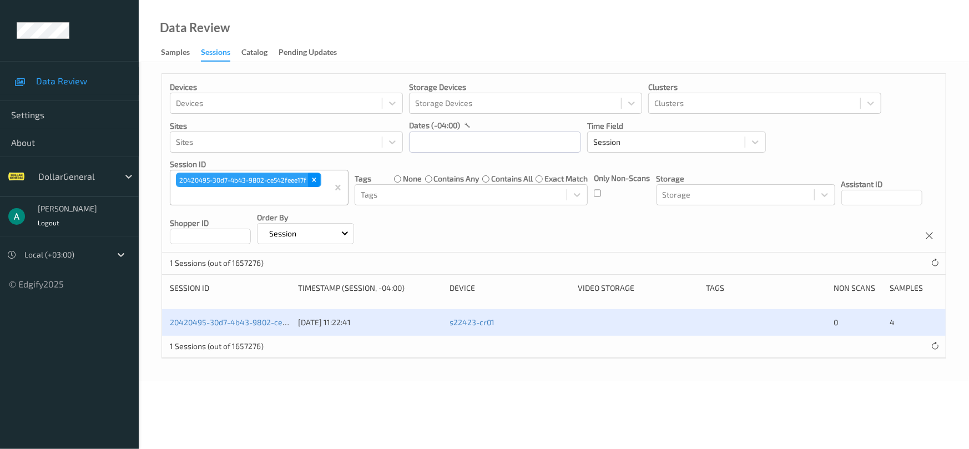
click at [317, 179] on icon "Remove 20420495-30d7-4b43-9802-ce542feee17f" at bounding box center [314, 180] width 8 height 8
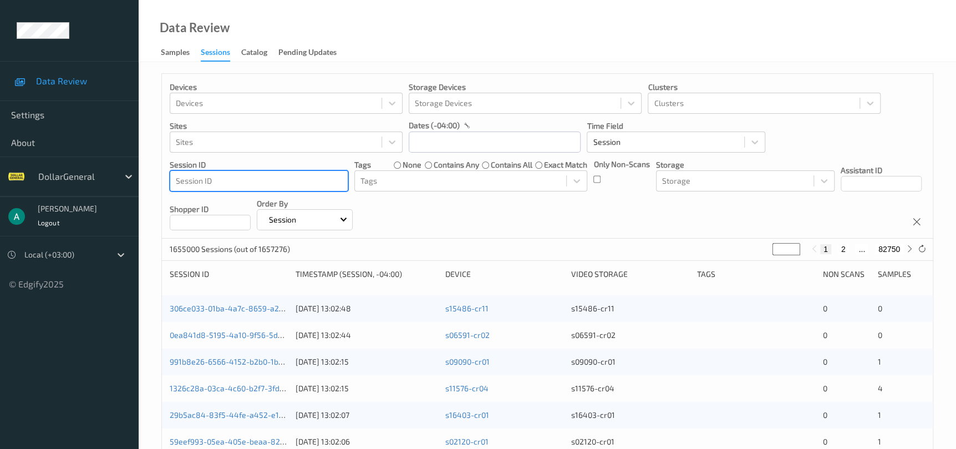
click at [302, 180] on div at bounding box center [259, 180] width 166 height 13
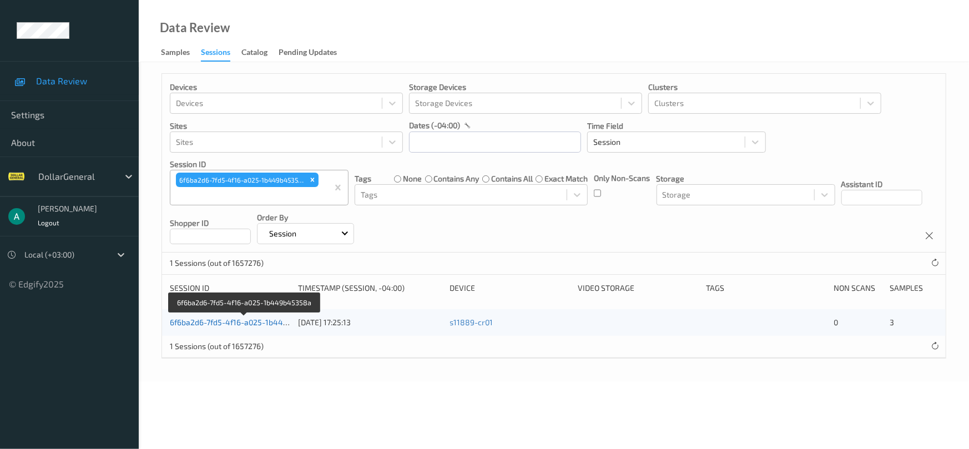
click at [249, 321] on link "6f6ba2d6-7fd5-4f16-a025-1b449b45358a" at bounding box center [245, 321] width 150 height 9
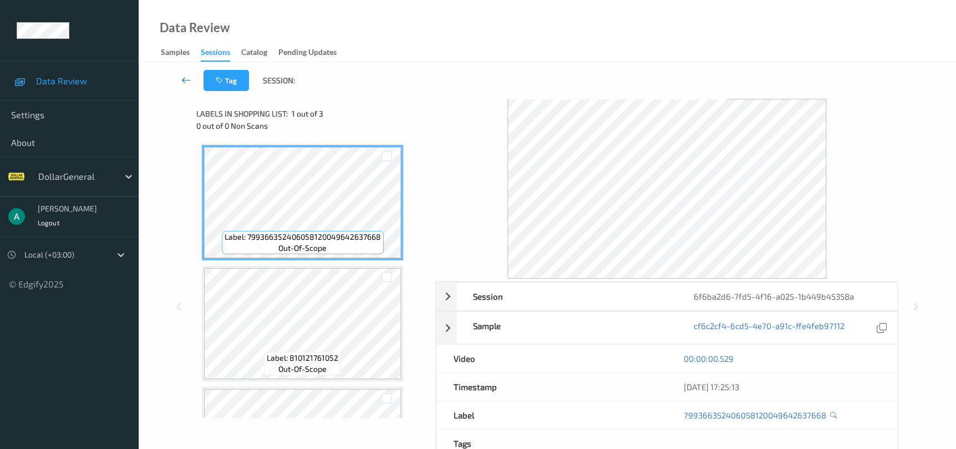
click at [185, 81] on icon at bounding box center [186, 79] width 10 height 11
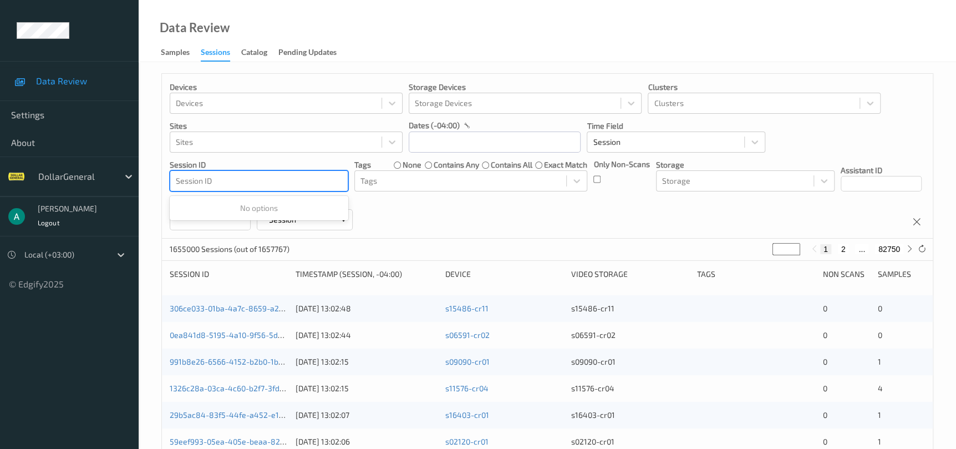
click at [269, 175] on div at bounding box center [259, 180] width 166 height 13
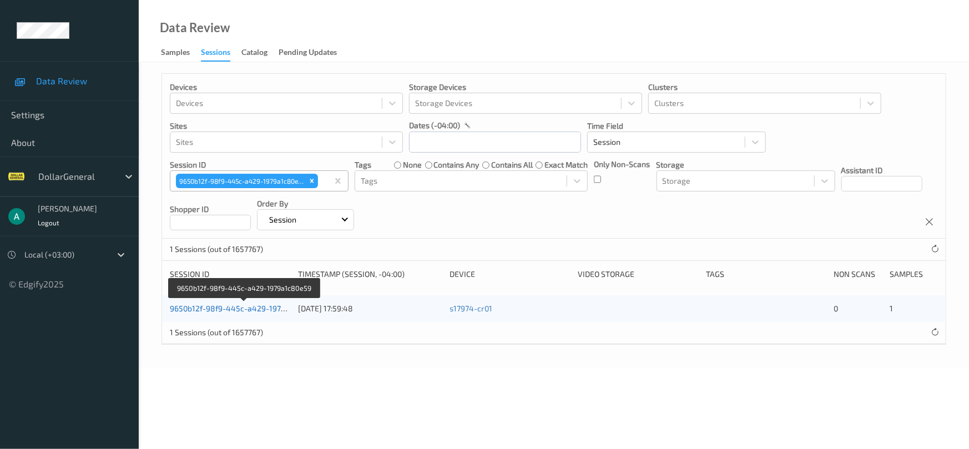
click at [231, 307] on link "9650b12f-98f9-445c-a429-1979a1c80e59" at bounding box center [245, 307] width 150 height 9
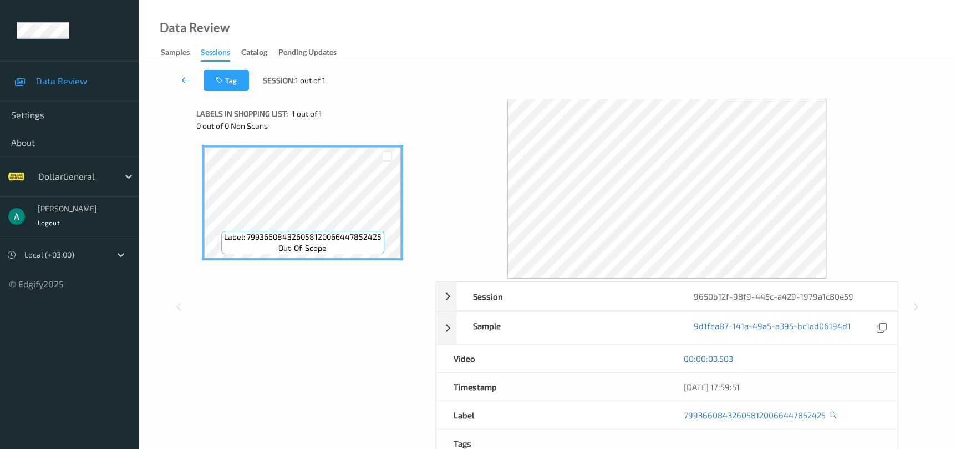
click at [188, 85] on link at bounding box center [186, 80] width 34 height 21
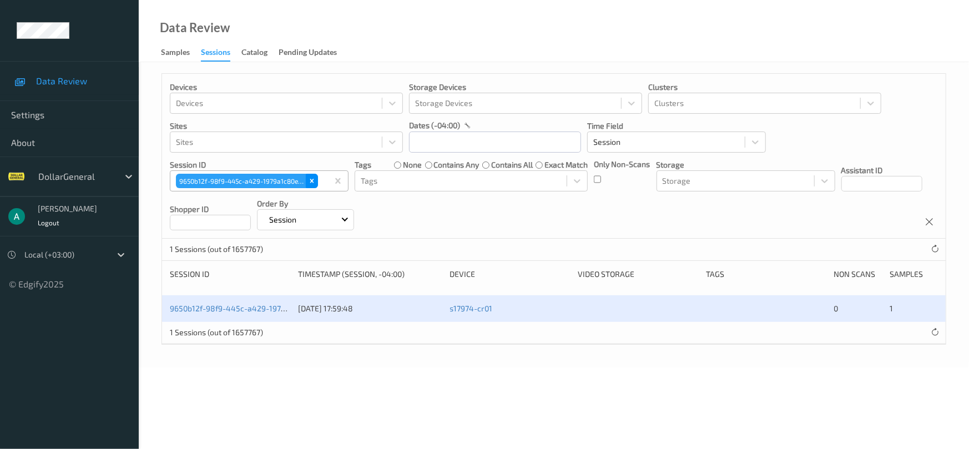
click at [315, 179] on icon "Remove 9650b12f-98f9-445c-a429-1979a1c80e59" at bounding box center [312, 181] width 8 height 8
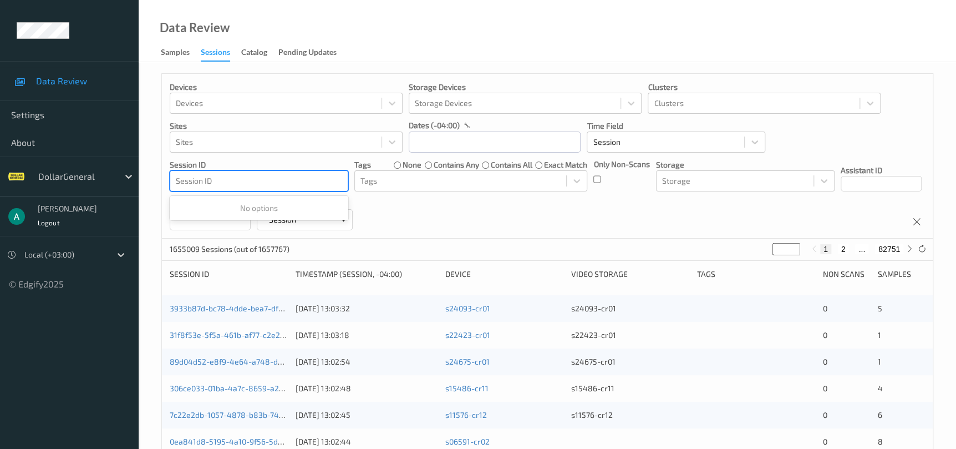
click at [314, 179] on div at bounding box center [259, 180] width 166 height 13
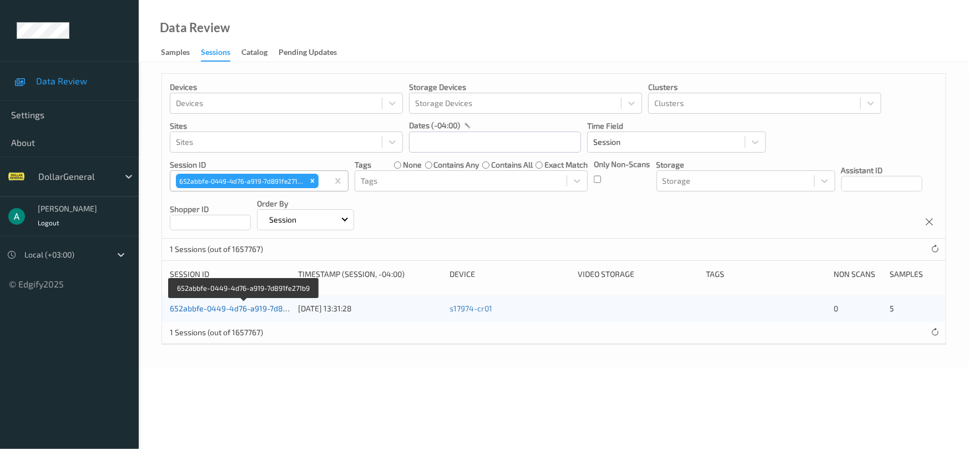
click at [226, 311] on link "652abbfe-0449-4d76-a919-7d891fe271b9" at bounding box center [244, 307] width 149 height 9
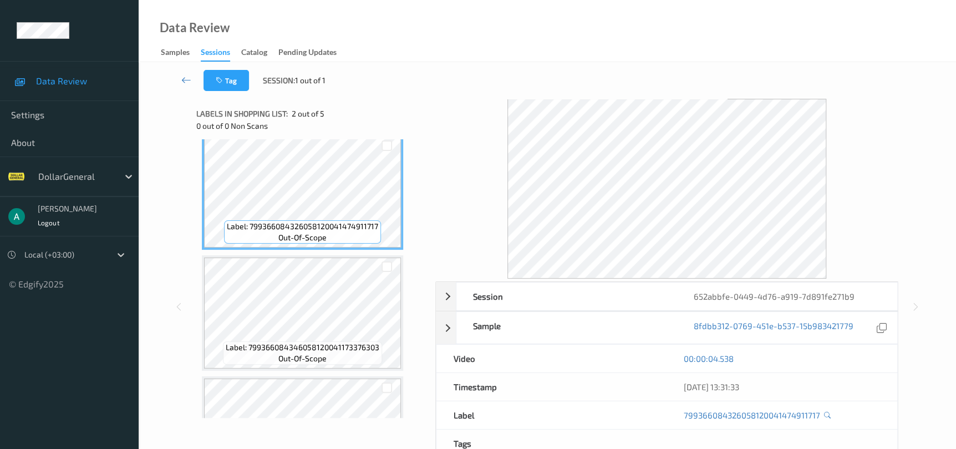
scroll to position [166, 0]
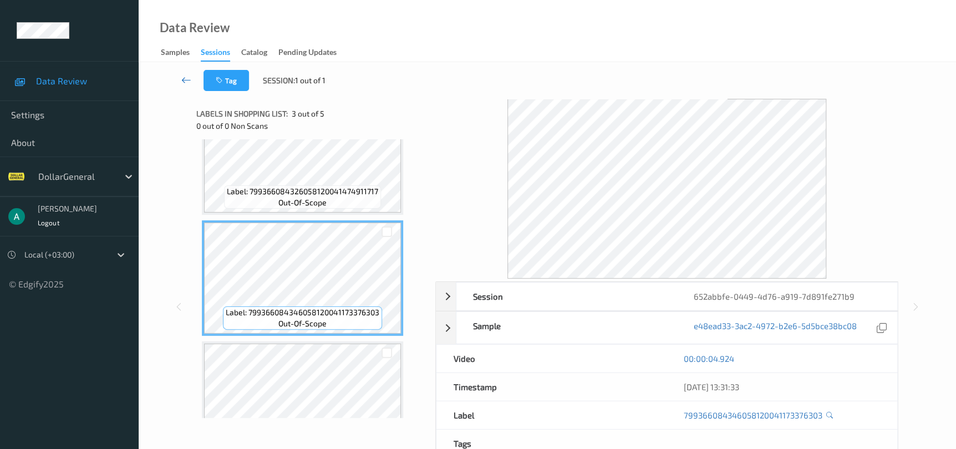
click at [180, 73] on link at bounding box center [186, 80] width 34 height 21
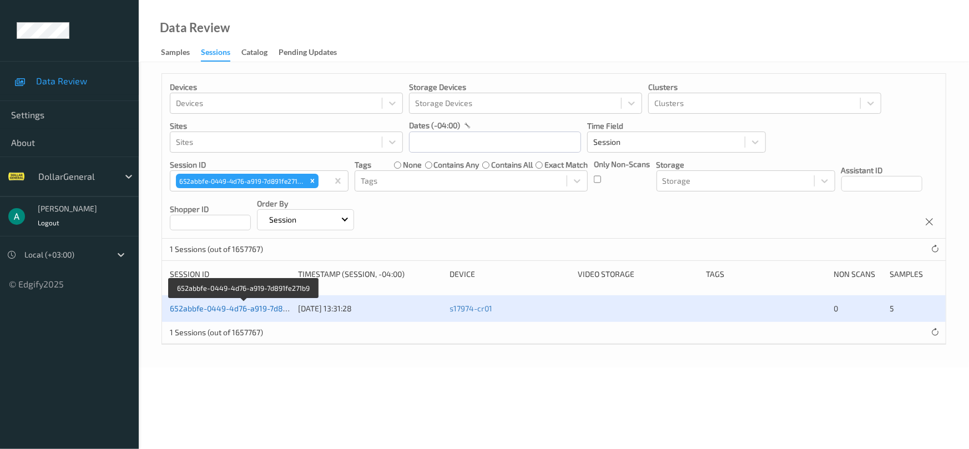
click at [220, 307] on link "652abbfe-0449-4d76-a919-7d891fe271b9" at bounding box center [244, 307] width 149 height 9
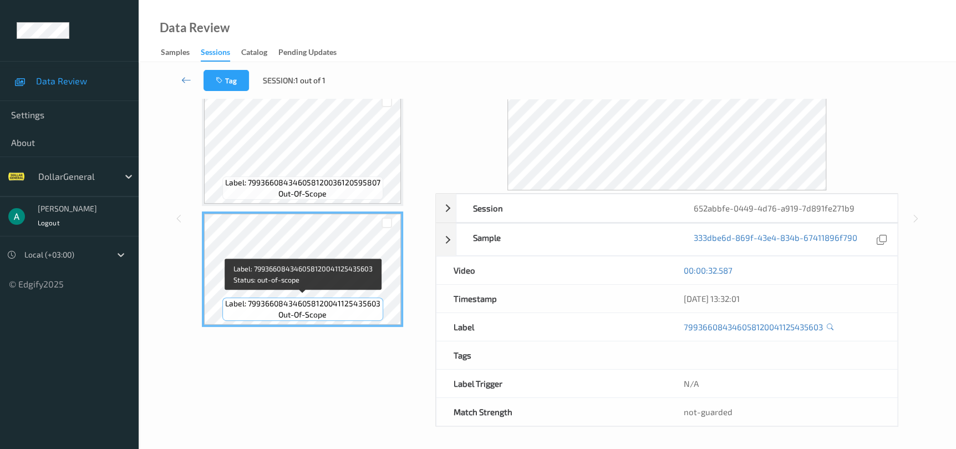
scroll to position [79, 0]
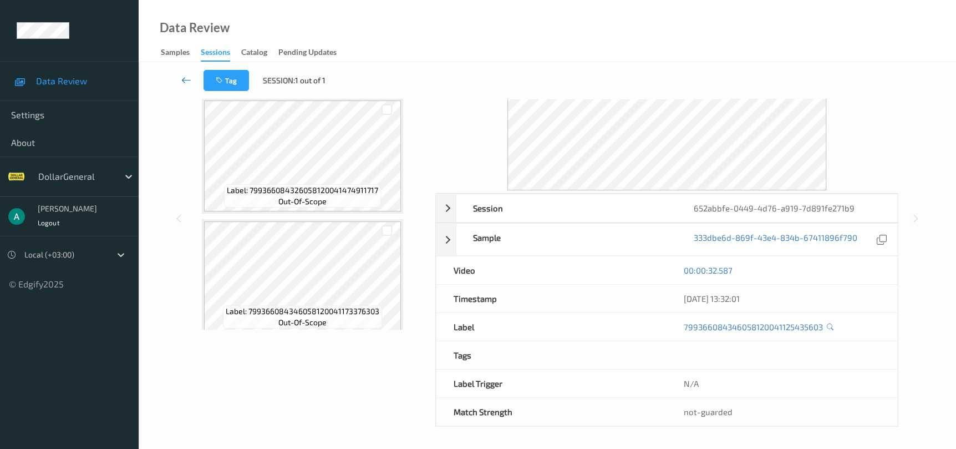
click at [194, 77] on link at bounding box center [186, 80] width 34 height 21
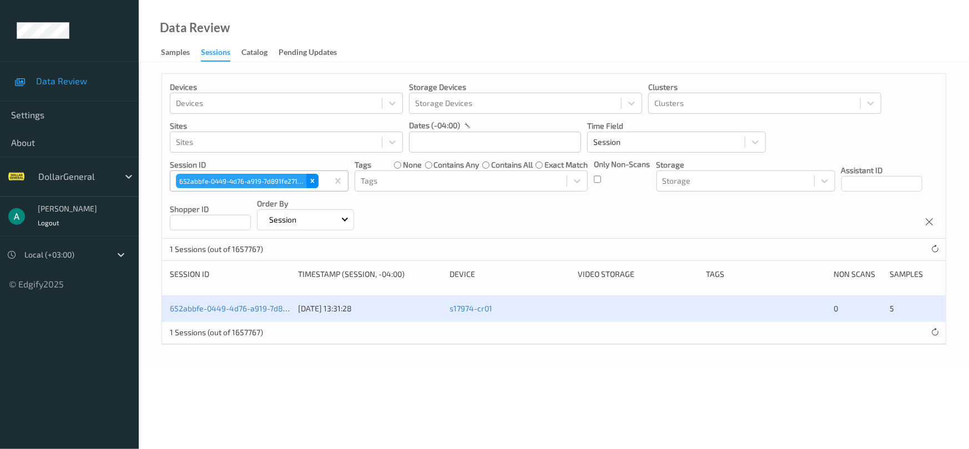
click at [312, 181] on icon "Remove 652abbfe-0449-4d76-a919-7d891fe271b9" at bounding box center [312, 181] width 4 height 4
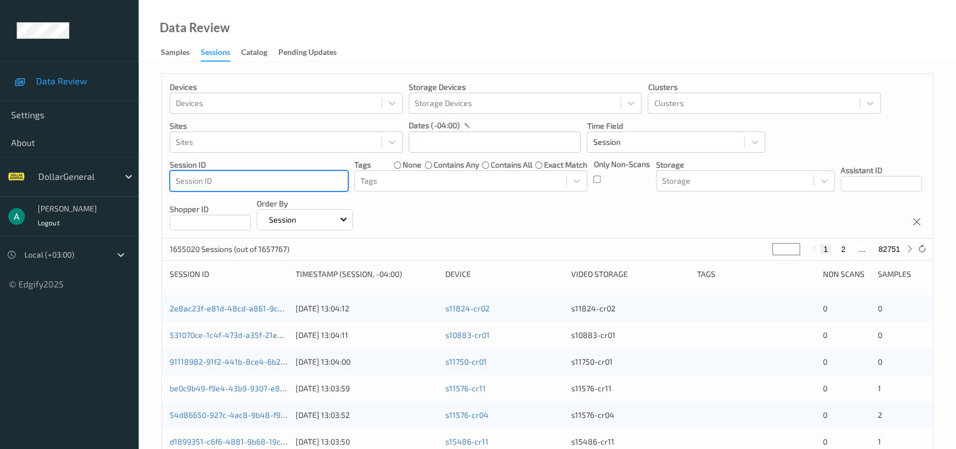
click at [257, 180] on div at bounding box center [259, 180] width 166 height 13
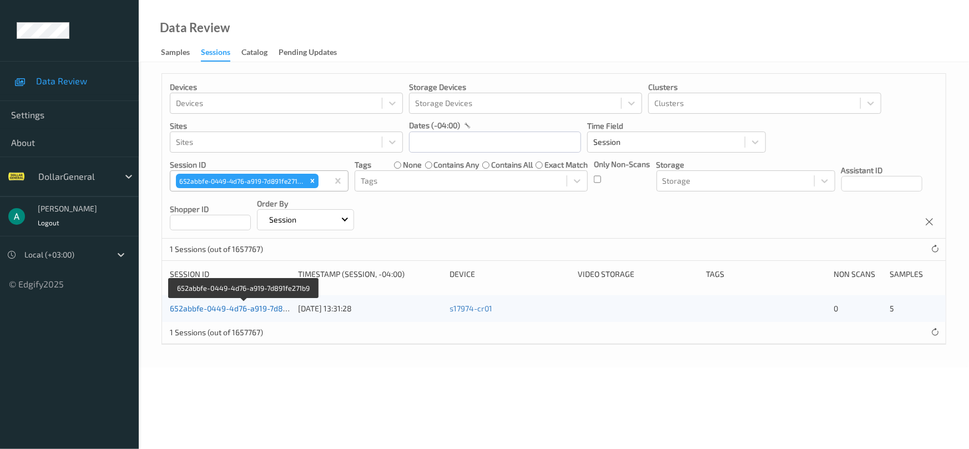
click at [209, 311] on link "652abbfe-0449-4d76-a919-7d891fe271b9" at bounding box center [244, 307] width 149 height 9
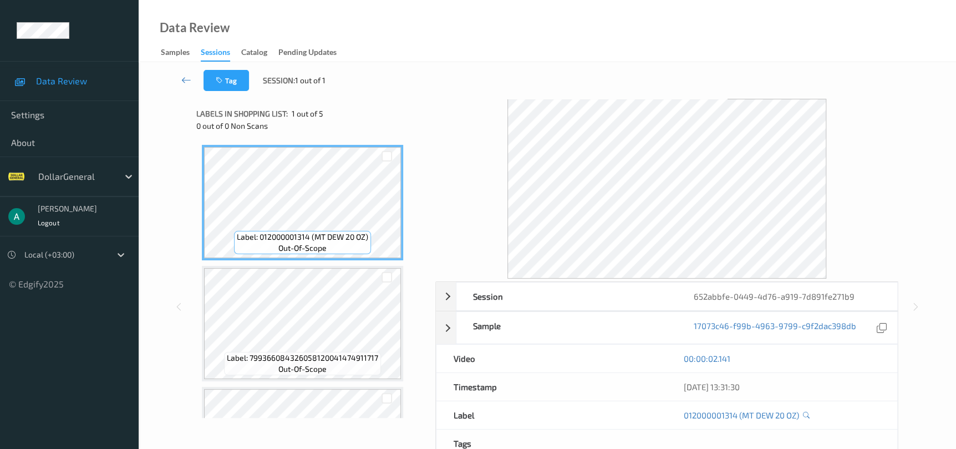
scroll to position [83, 0]
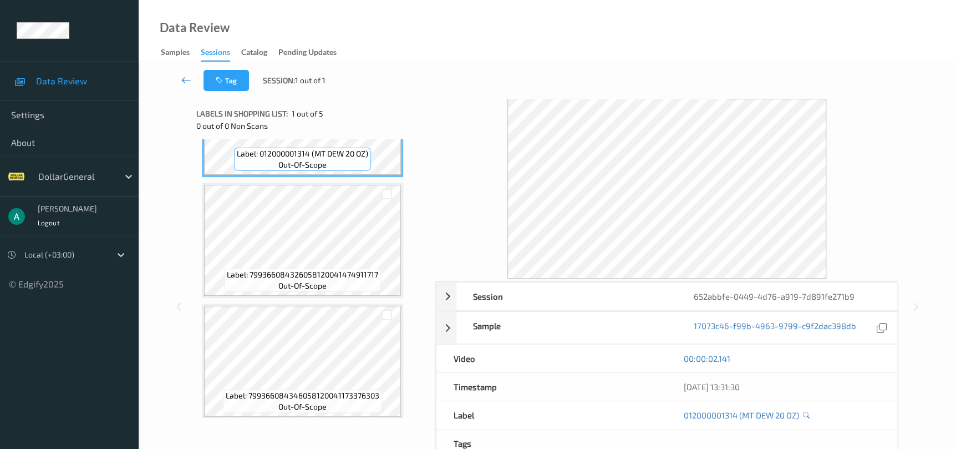
click at [183, 82] on icon at bounding box center [186, 79] width 10 height 11
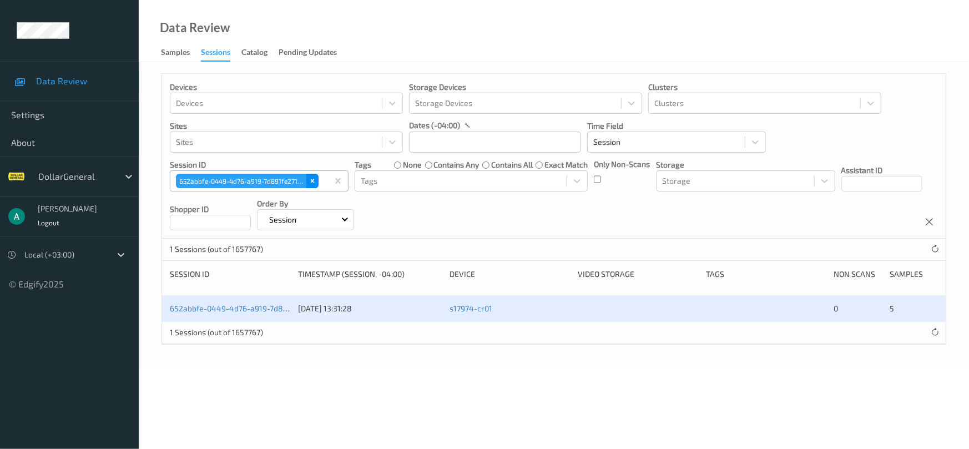
click at [313, 185] on div "Remove 652abbfe-0449-4d76-a919-7d891fe271b9" at bounding box center [312, 181] width 12 height 14
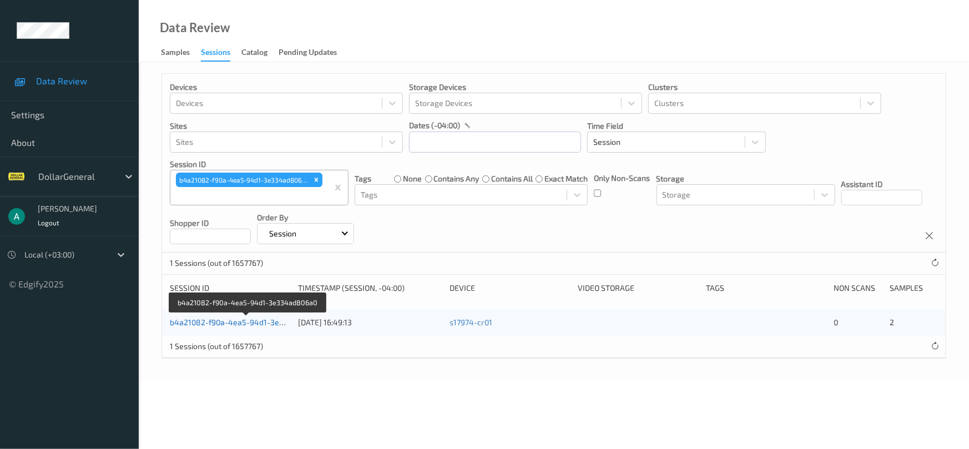
click at [244, 322] on link "b4a21082-f90a-4ea5-94d1-3e334ad806a0" at bounding box center [247, 321] width 155 height 9
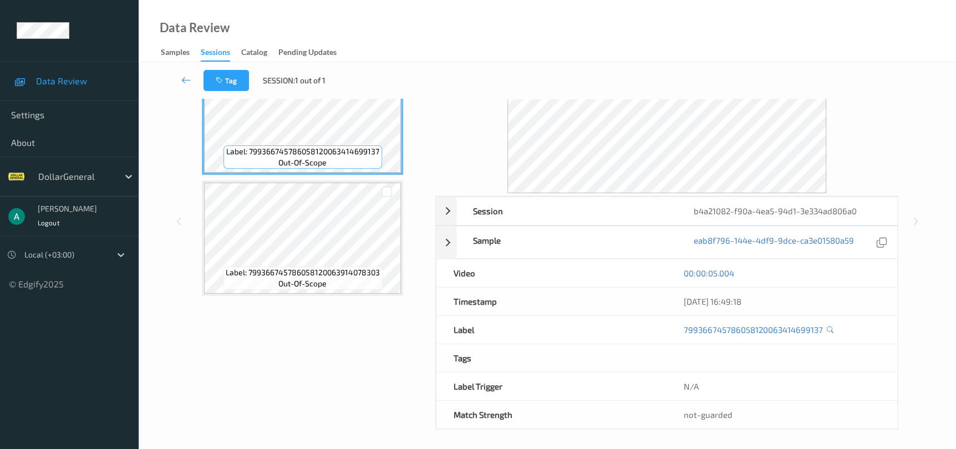
scroll to position [88, 0]
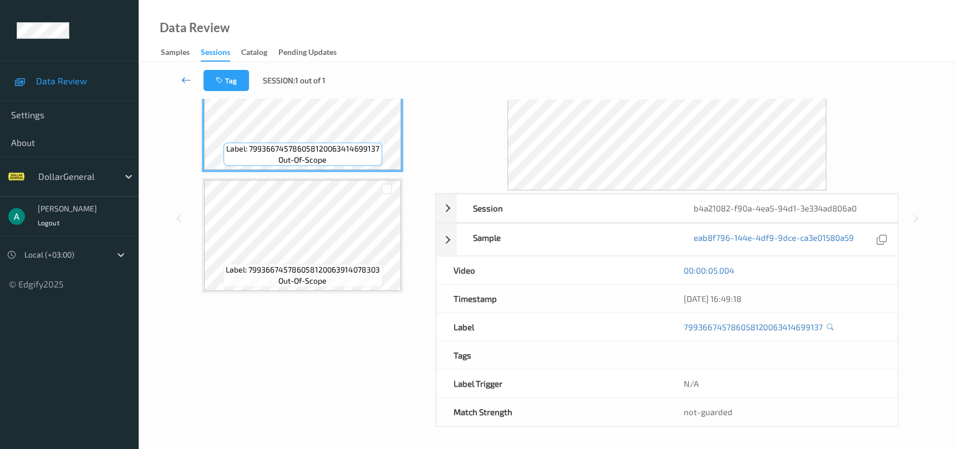
click at [183, 76] on icon at bounding box center [186, 79] width 10 height 11
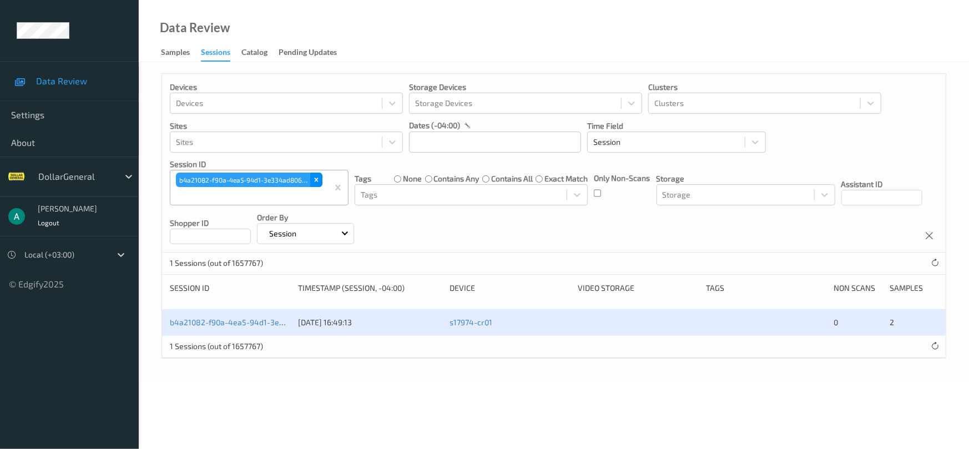
click at [315, 176] on icon "Remove b4a21082-f90a-4ea5-94d1-3e334ad806a0" at bounding box center [316, 180] width 8 height 8
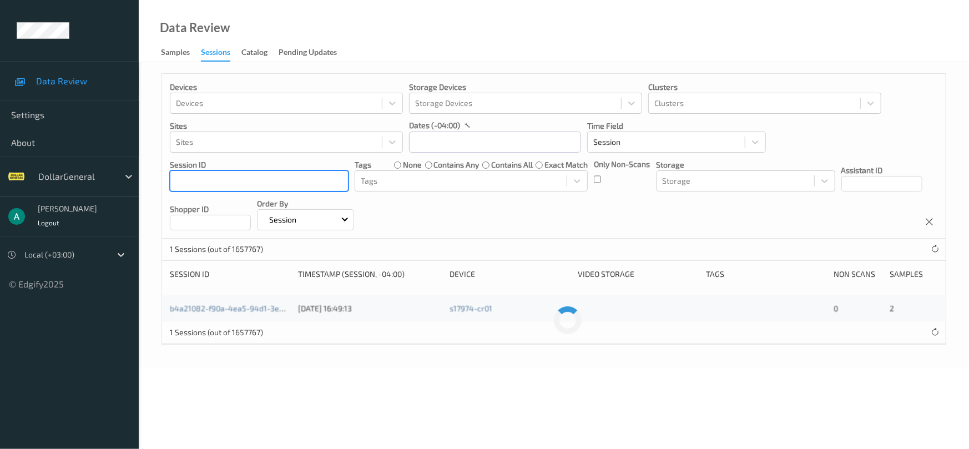
click at [290, 189] on div "b4a21082-f90a-4ea5-94d1-3e334ad806a0" at bounding box center [259, 180] width 178 height 19
click at [241, 301] on div "652abbfe-0449-4d76-a919-7d891fe271b9 [DATE] 13:31:28 s17974-cr01 0 5" at bounding box center [553, 308] width 783 height 27
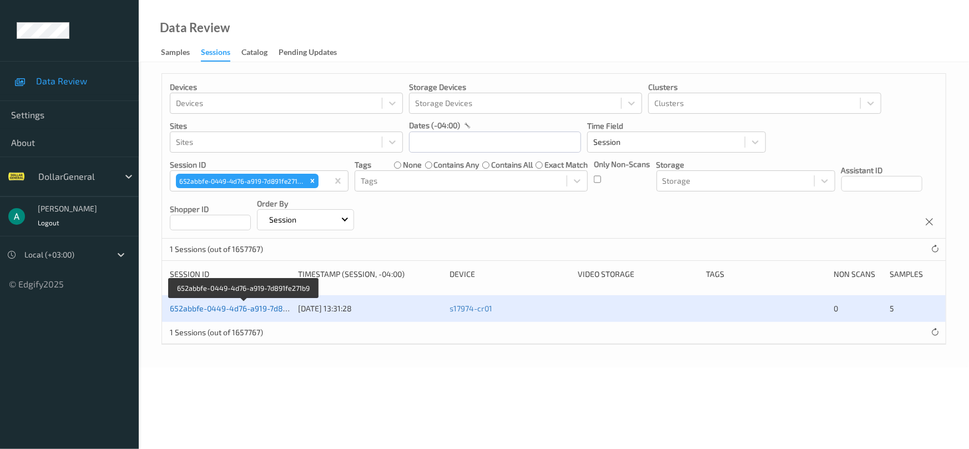
click at [239, 310] on link "652abbfe-0449-4d76-a919-7d891fe271b9" at bounding box center [244, 307] width 149 height 9
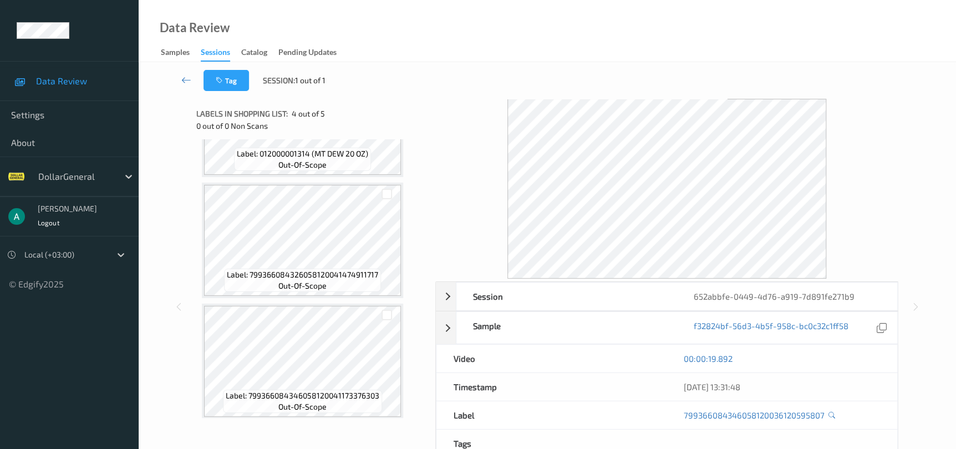
scroll to position [166, 0]
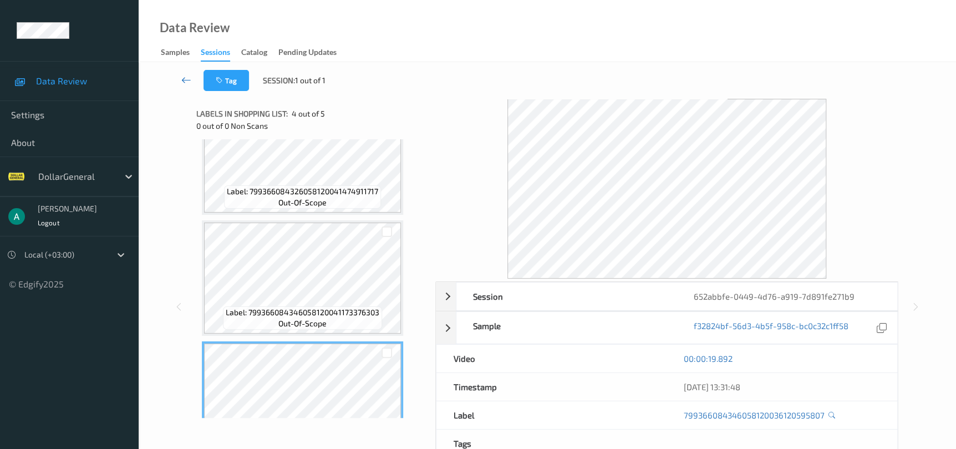
click at [193, 75] on link at bounding box center [186, 80] width 34 height 21
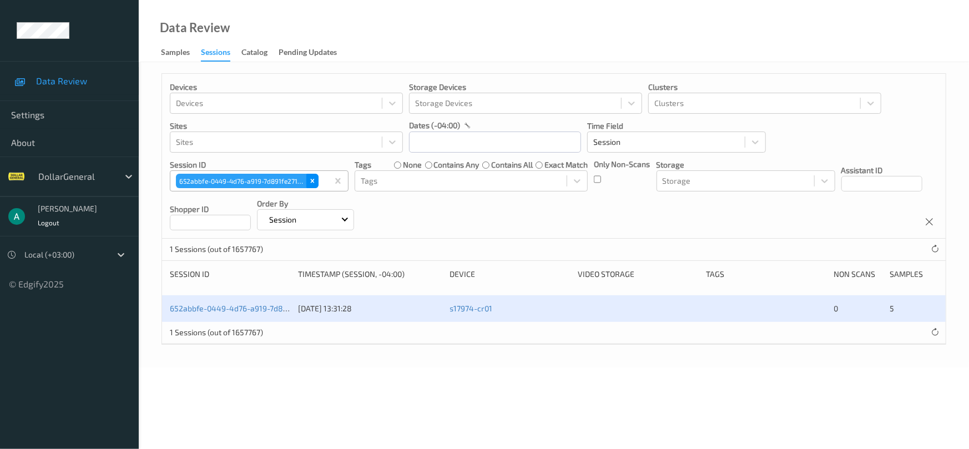
click at [307, 184] on div "Remove 652abbfe-0449-4d76-a919-7d891fe271b9" at bounding box center [312, 181] width 12 height 14
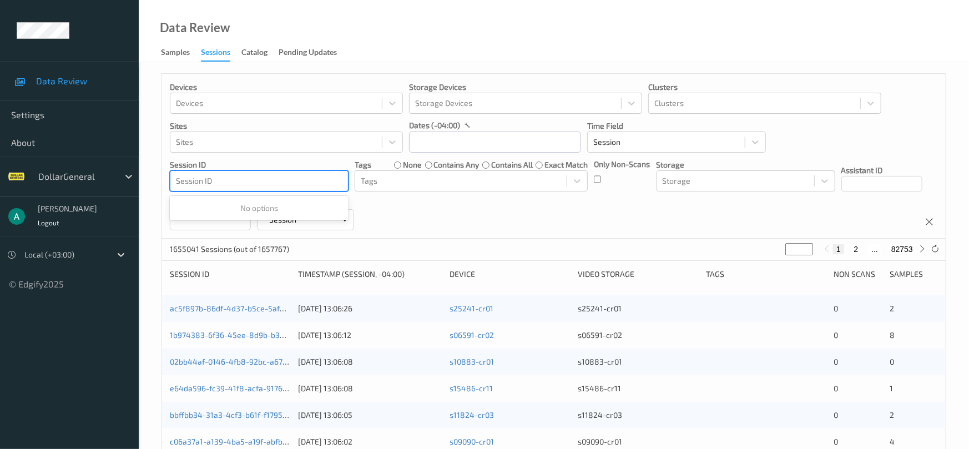
click at [292, 181] on div at bounding box center [259, 180] width 166 height 13
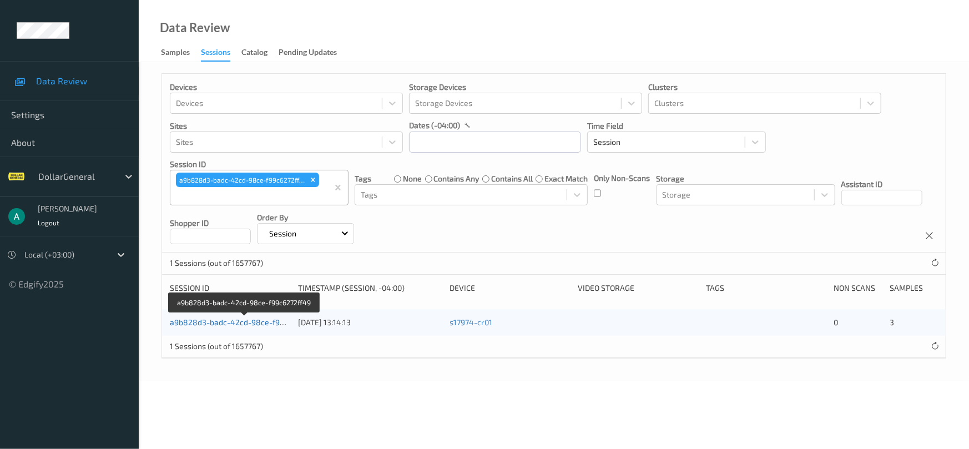
click at [235, 320] on link "a9b828d3-badc-42cd-98ce-f99c6272ff49" at bounding box center [245, 321] width 150 height 9
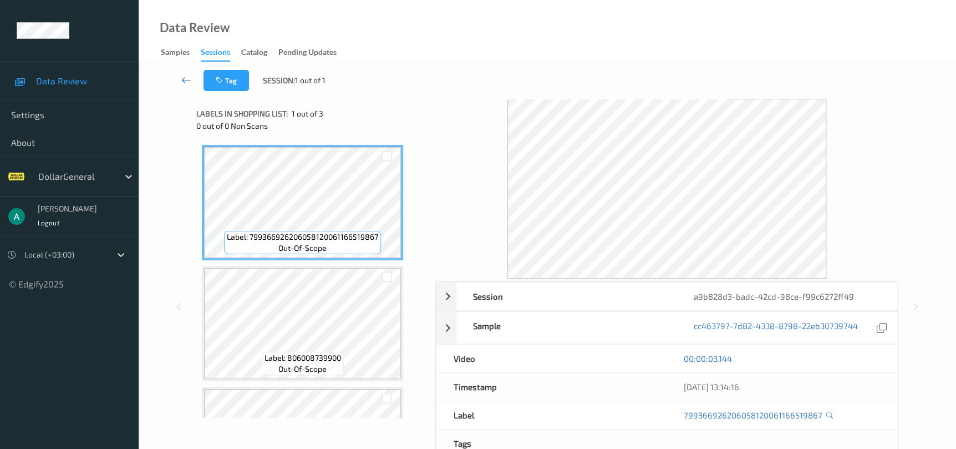
click at [192, 79] on link at bounding box center [186, 80] width 34 height 21
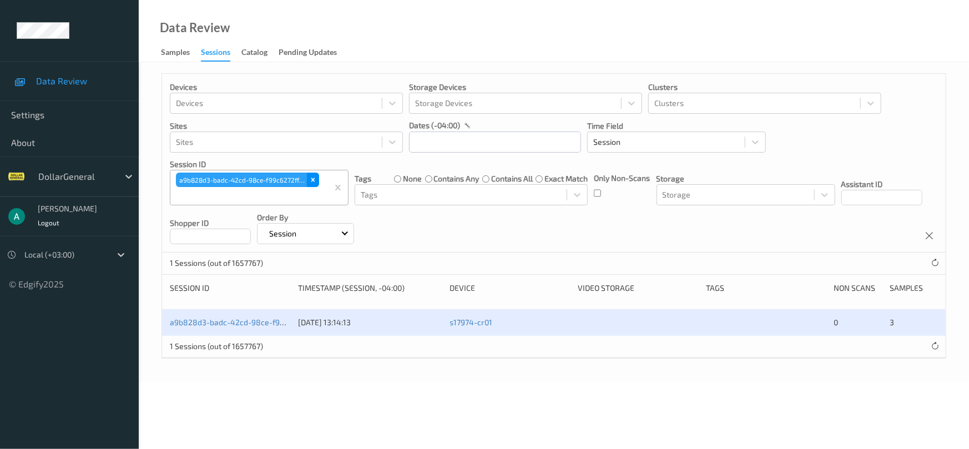
click at [312, 176] on icon "Remove a9b828d3-badc-42cd-98ce-f99c6272ff49" at bounding box center [313, 180] width 8 height 8
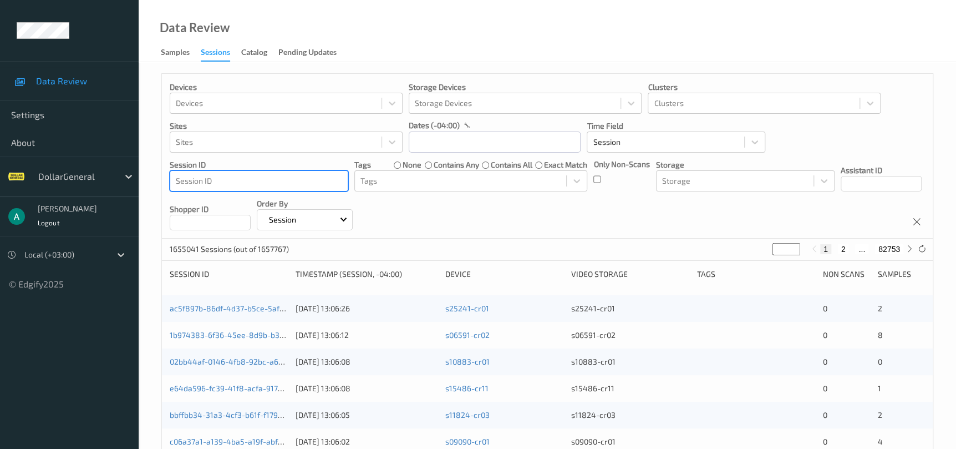
click at [285, 181] on div at bounding box center [259, 180] width 166 height 13
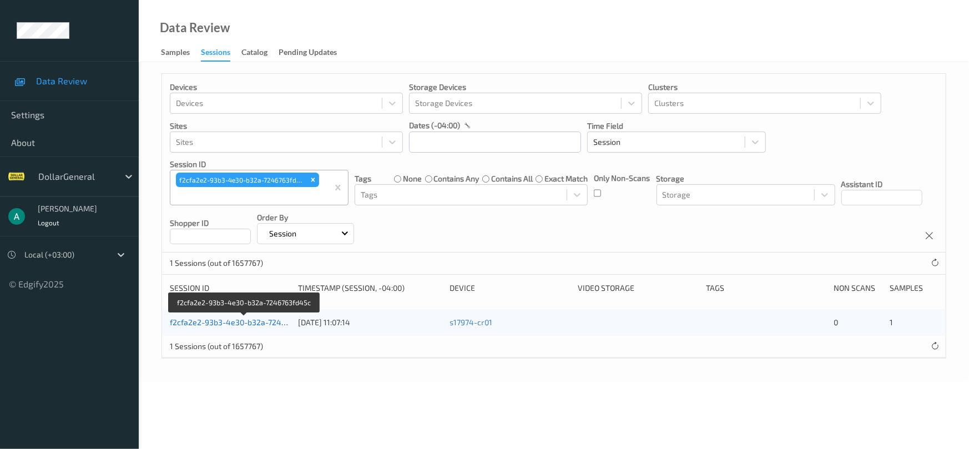
click at [219, 323] on link "f2cfa2e2-93b3-4e30-b32a-7246763fd45c" at bounding box center [244, 321] width 149 height 9
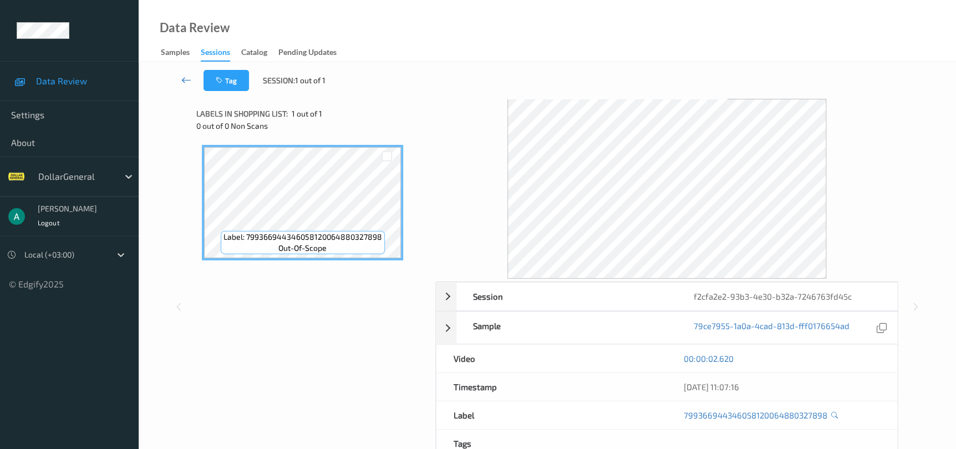
click at [184, 81] on icon at bounding box center [186, 79] width 10 height 11
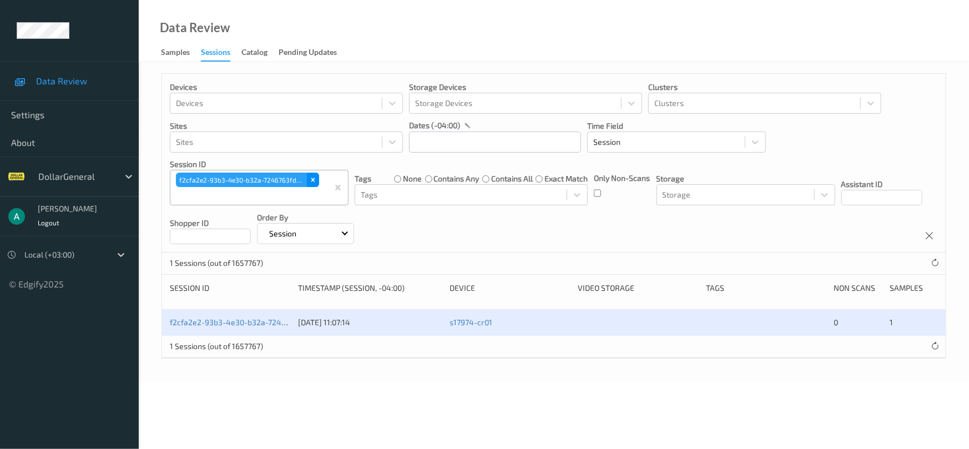
click at [314, 178] on icon "Remove f2cfa2e2-93b3-4e30-b32a-7246763fd45c" at bounding box center [313, 180] width 4 height 4
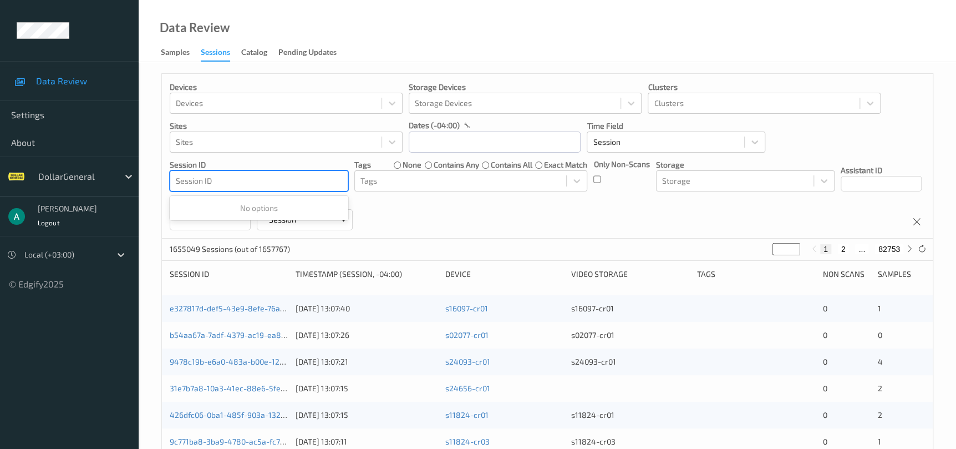
click at [300, 184] on div at bounding box center [259, 180] width 166 height 13
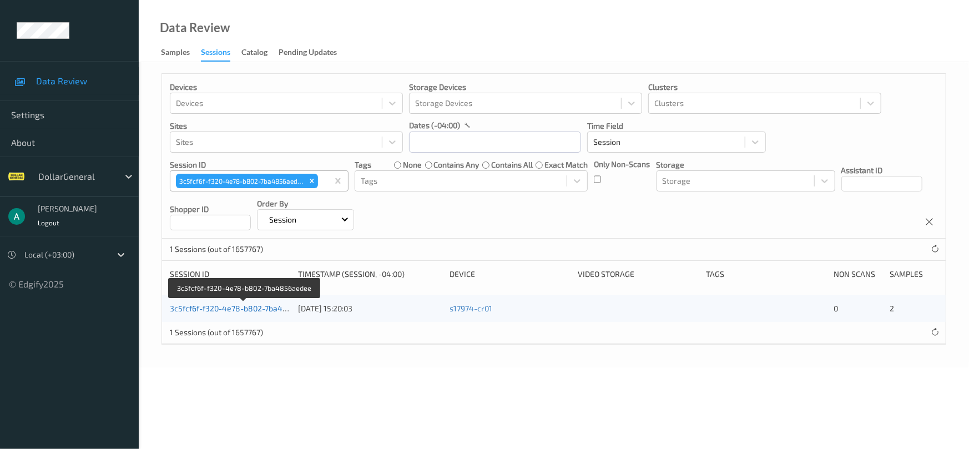
click at [223, 308] on link "3c5fcf6f-f320-4e78-b802-7ba4856aedee" at bounding box center [244, 307] width 149 height 9
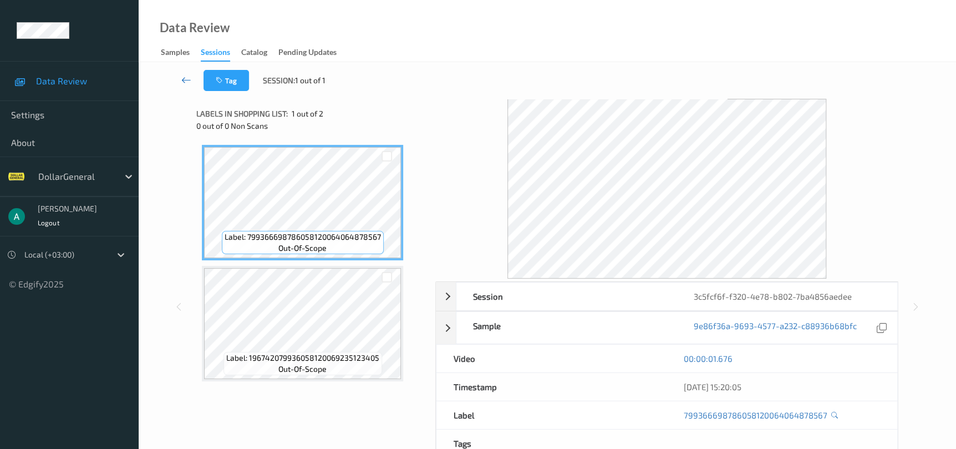
click at [189, 80] on icon at bounding box center [186, 79] width 10 height 11
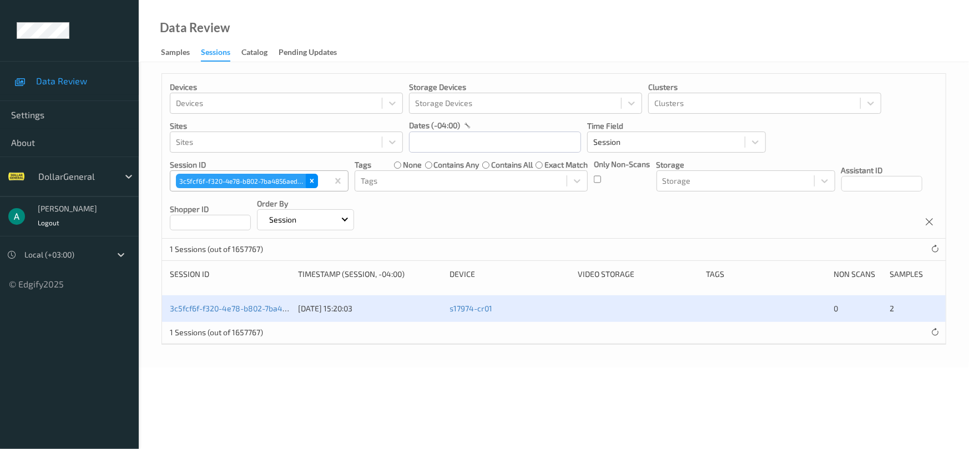
click at [312, 184] on icon "Remove 3c5fcf6f-f320-4e78-b802-7ba4856aedee" at bounding box center [312, 181] width 8 height 8
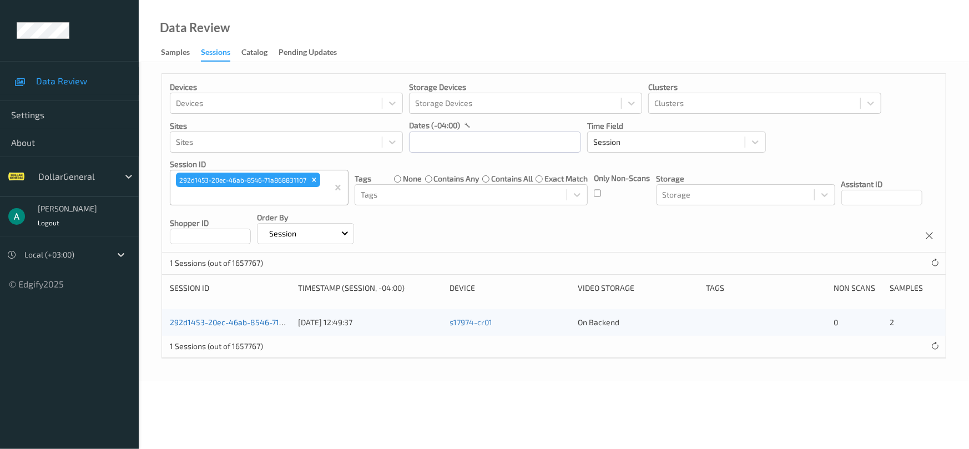
click at [250, 322] on link "292d1453-20ec-46ab-8546-71a868831107" at bounding box center [246, 321] width 153 height 9
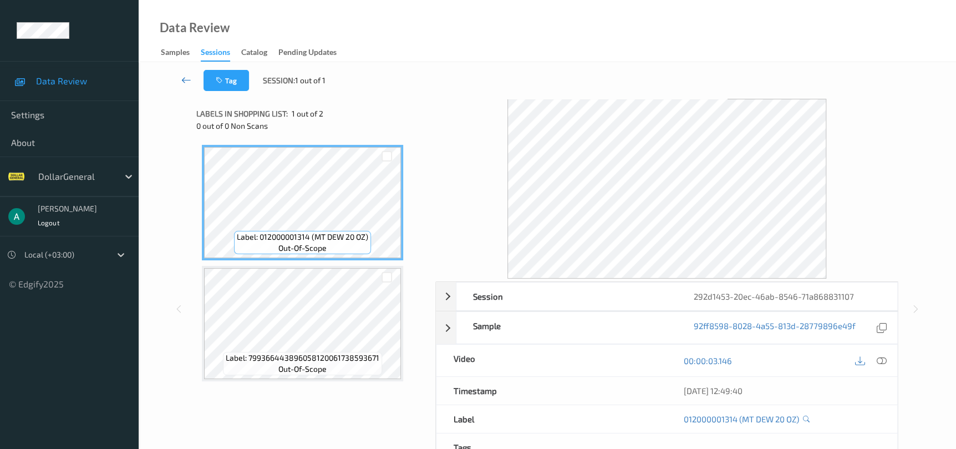
click at [188, 81] on icon at bounding box center [186, 79] width 10 height 11
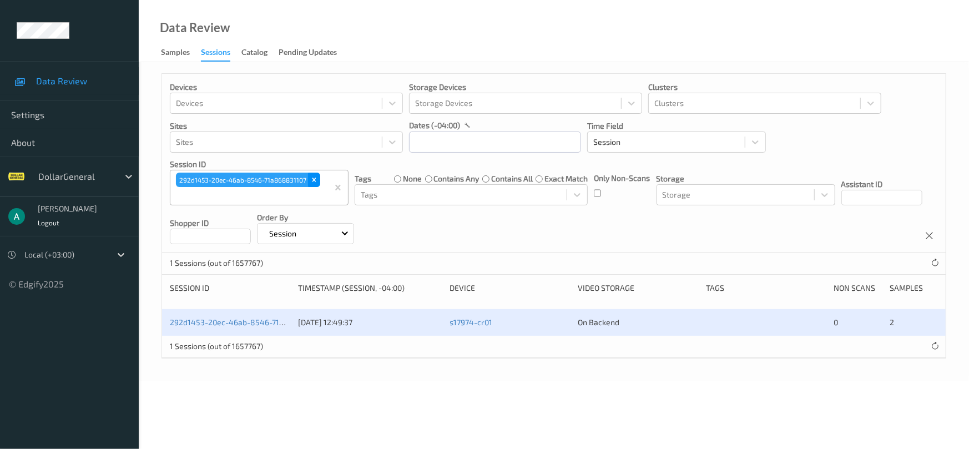
click at [316, 174] on div "Remove 292d1453-20ec-46ab-8546-71a868831107" at bounding box center [314, 180] width 12 height 14
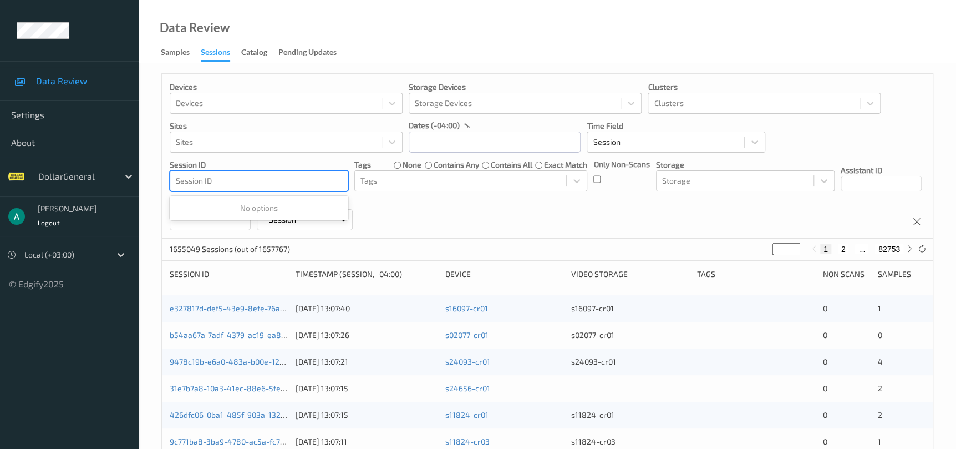
click at [306, 185] on div at bounding box center [259, 180] width 166 height 13
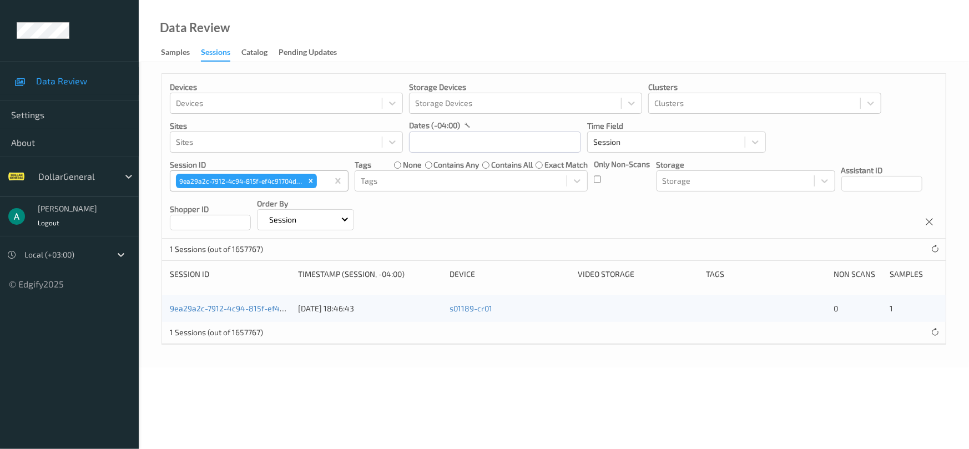
click at [246, 312] on div "9ea29a2c-7912-4c94-815f-ef4c91704d0e" at bounding box center [230, 308] width 120 height 11
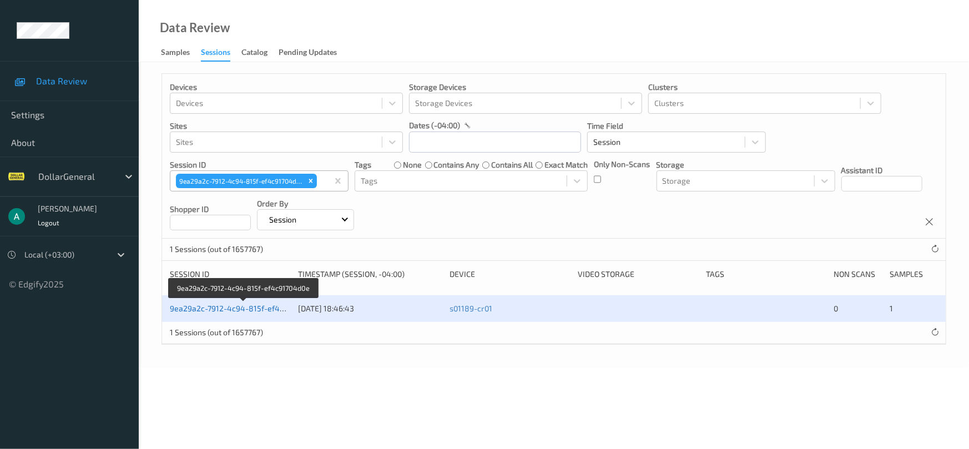
click at [245, 307] on link "9ea29a2c-7912-4c94-815f-ef4c91704d0e" at bounding box center [244, 307] width 148 height 9
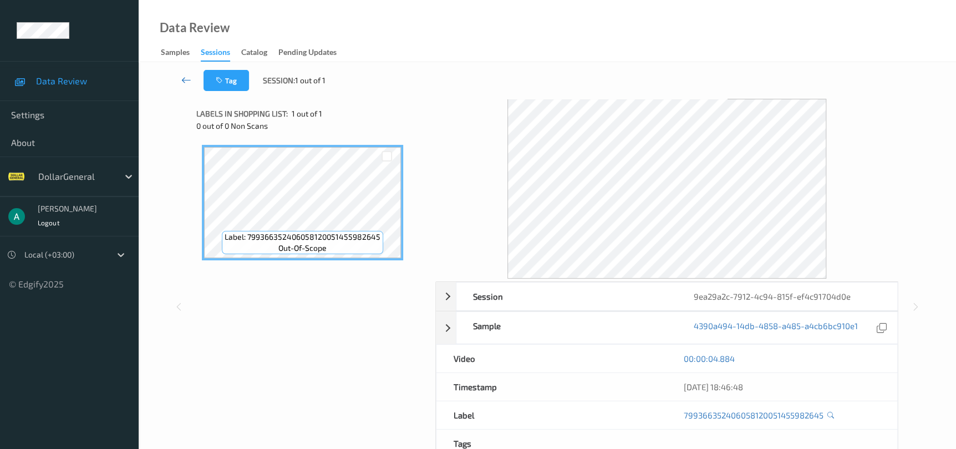
click at [182, 85] on icon at bounding box center [186, 79] width 10 height 11
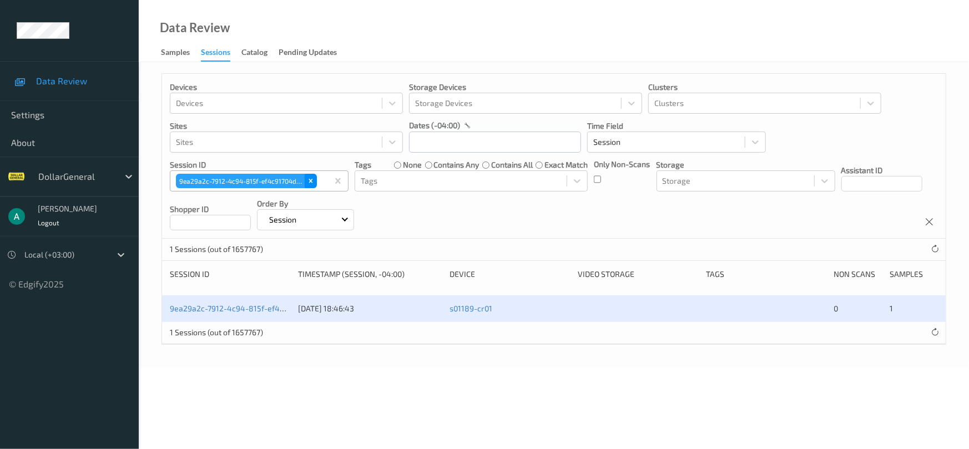
click at [305, 185] on div "Remove 9ea29a2c-7912-4c94-815f-ef4c91704d0e" at bounding box center [311, 181] width 12 height 14
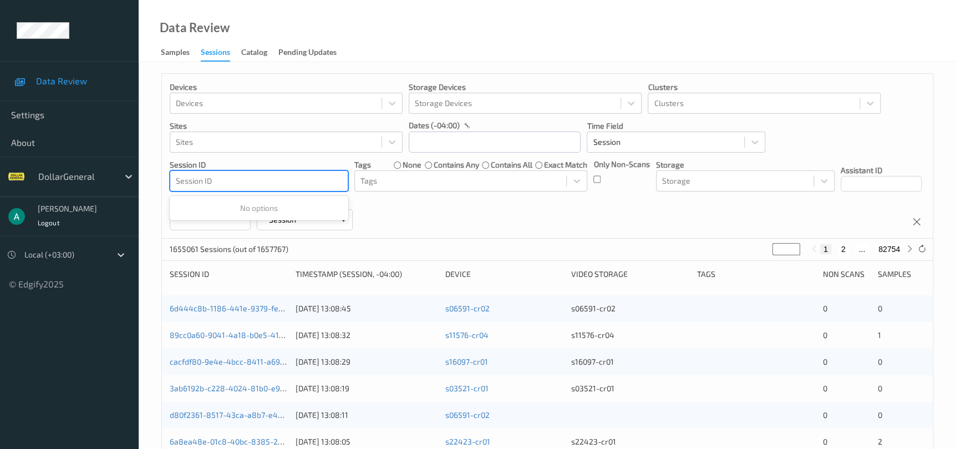
click at [273, 181] on div at bounding box center [259, 180] width 166 height 13
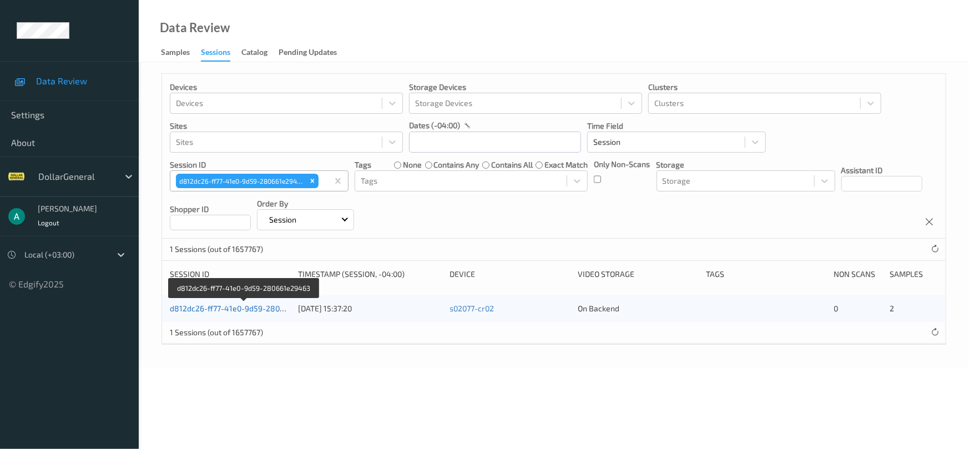
click at [218, 307] on link "d812dc26-ff77-41e0-9d59-280661e29463" at bounding box center [244, 307] width 149 height 9
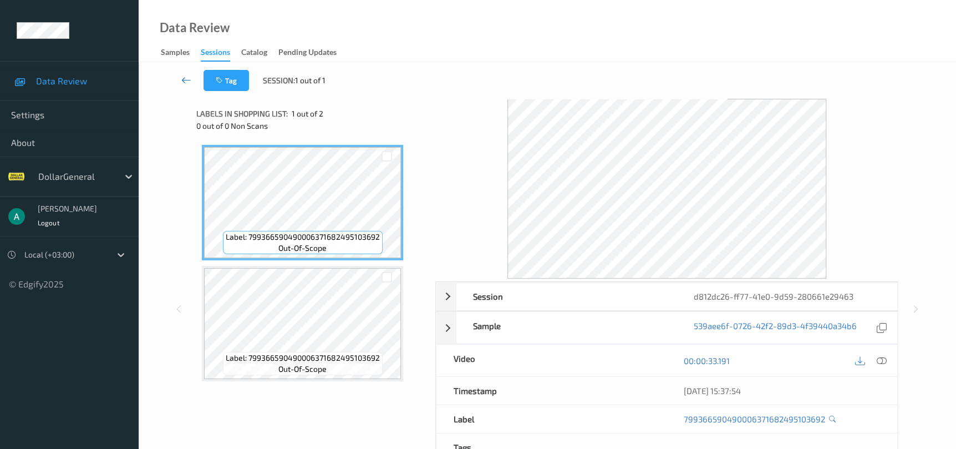
click at [189, 77] on icon at bounding box center [186, 79] width 10 height 11
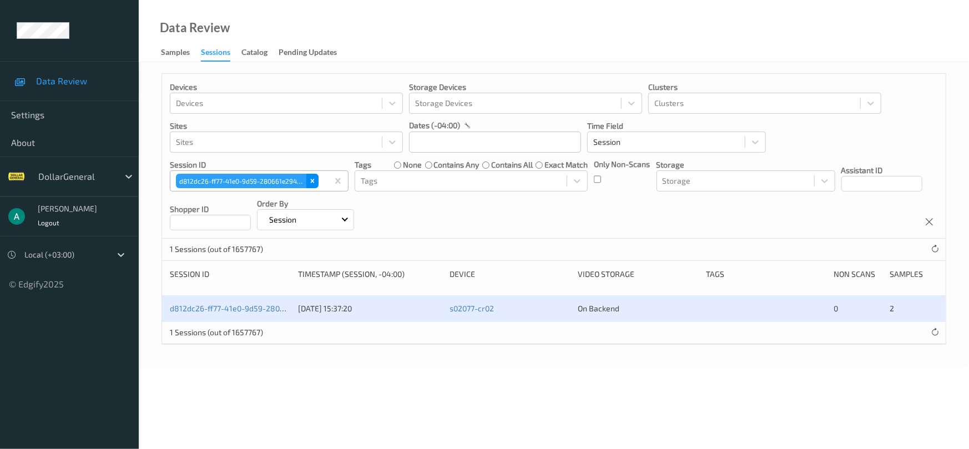
click at [316, 179] on div "Remove d812dc26-ff77-41e0-9d59-280661e29463" at bounding box center [312, 181] width 12 height 14
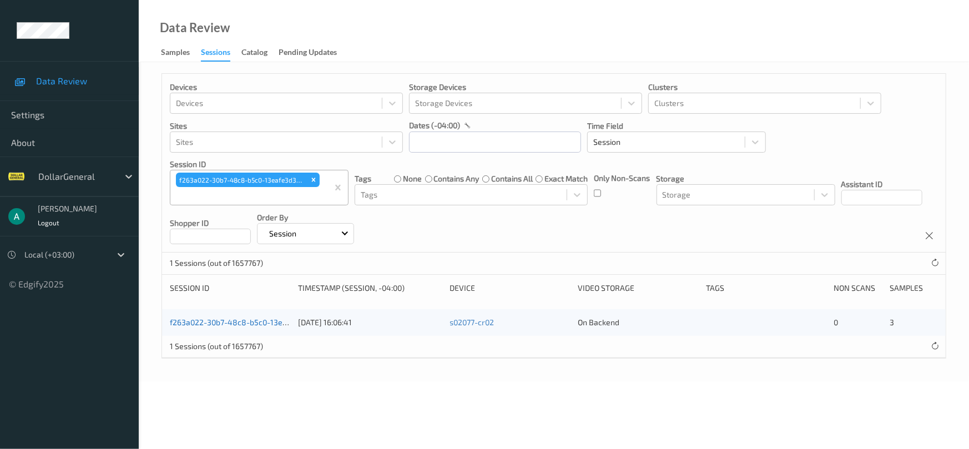
click at [234, 324] on link "f263a022-30b7-48c8-b5c0-13eafe3d3b55" at bounding box center [245, 321] width 151 height 9
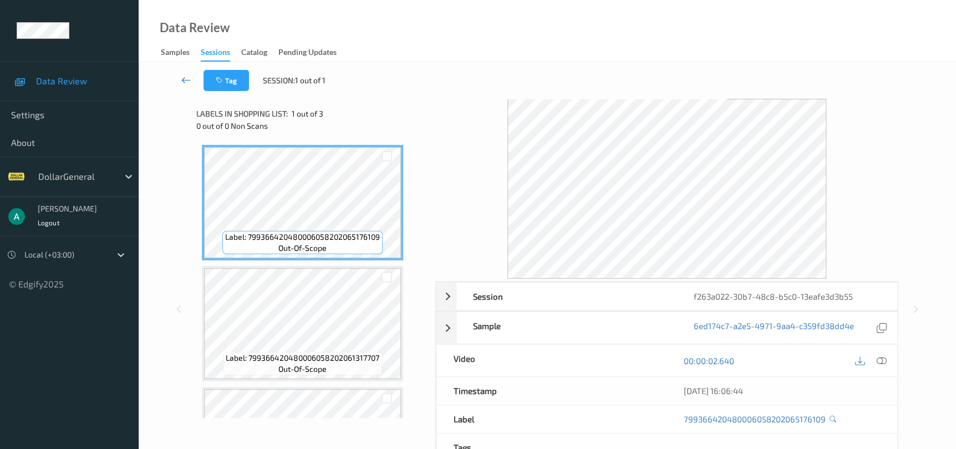
click at [187, 80] on icon at bounding box center [186, 79] width 10 height 11
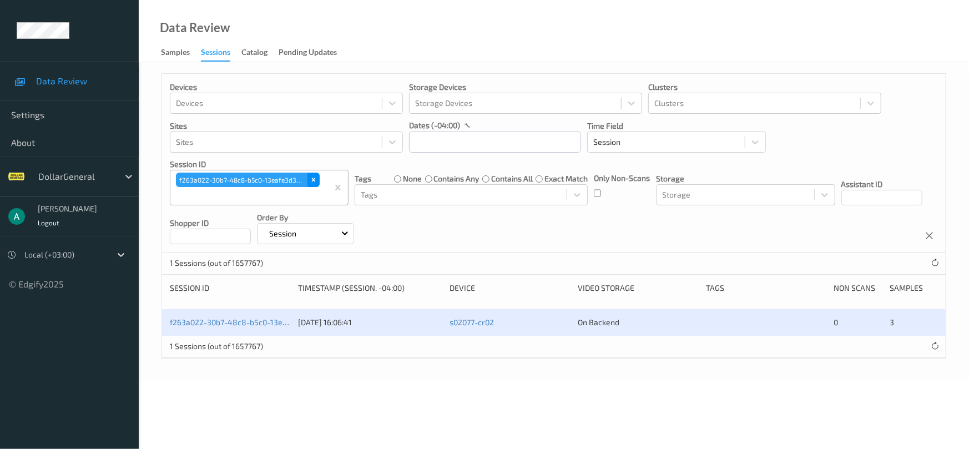
click at [316, 182] on icon "Remove f263a022-30b7-48c8-b5c0-13eafe3d3b55" at bounding box center [314, 180] width 8 height 8
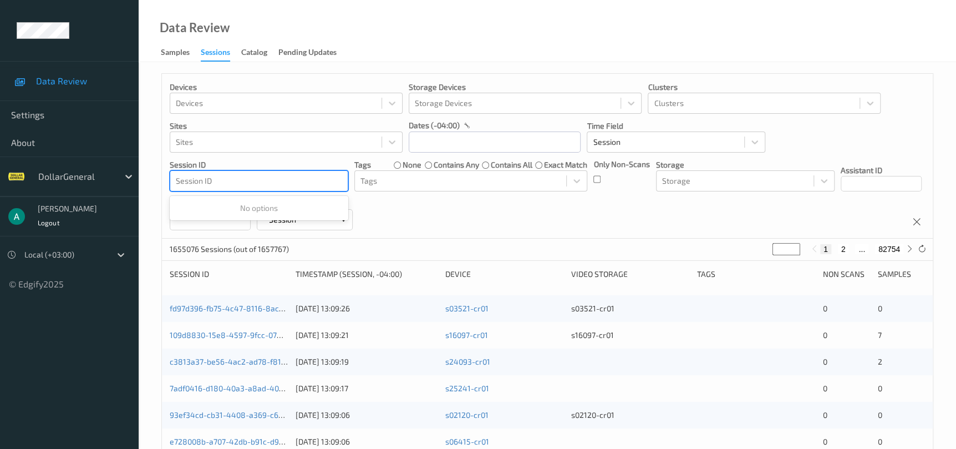
click at [275, 181] on div at bounding box center [259, 180] width 166 height 13
click at [264, 181] on div at bounding box center [259, 180] width 166 height 13
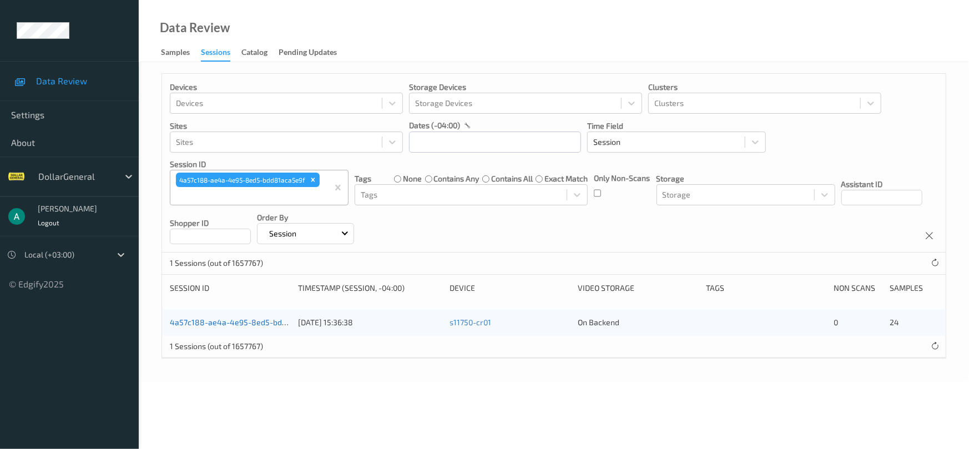
click at [211, 322] on link "4a57c188-ae4a-4e95-8ed5-bdd81aca5e9f" at bounding box center [247, 321] width 154 height 9
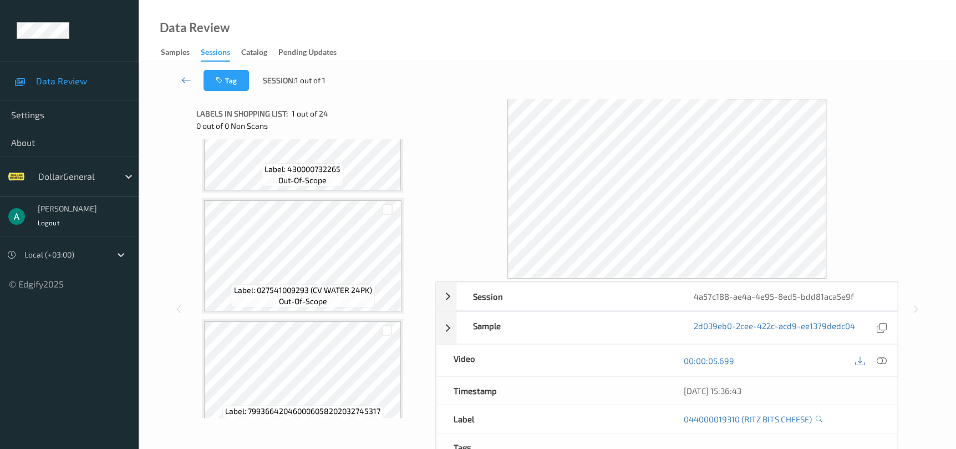
scroll to position [2619, 0]
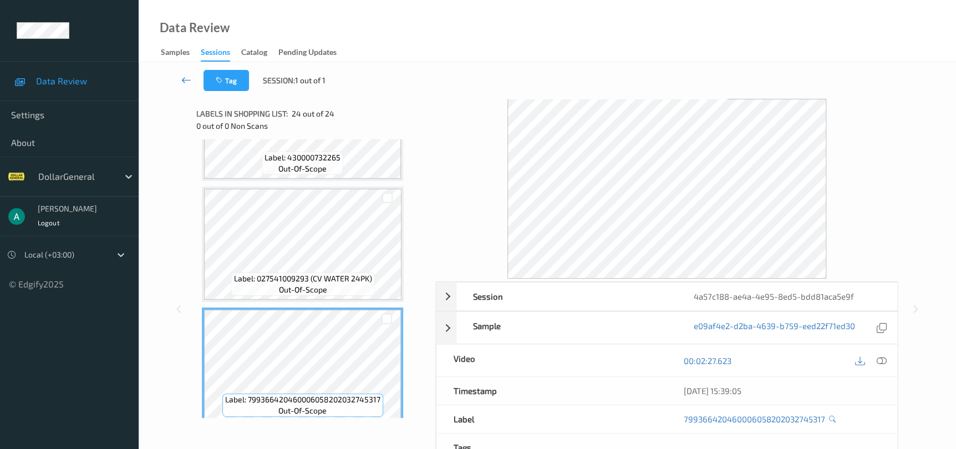
click at [186, 85] on icon at bounding box center [186, 79] width 10 height 11
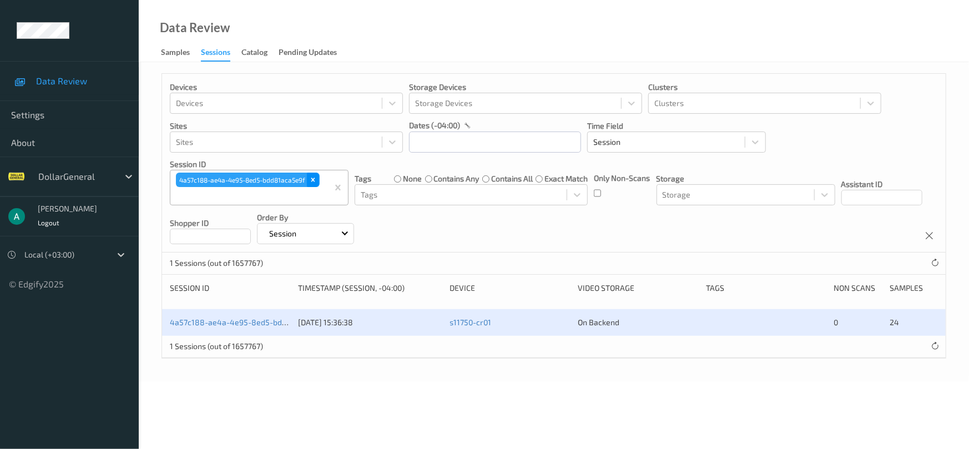
click at [316, 184] on div "Remove 4a57c188-ae4a-4e95-8ed5-bdd81aca5e9f" at bounding box center [313, 180] width 12 height 14
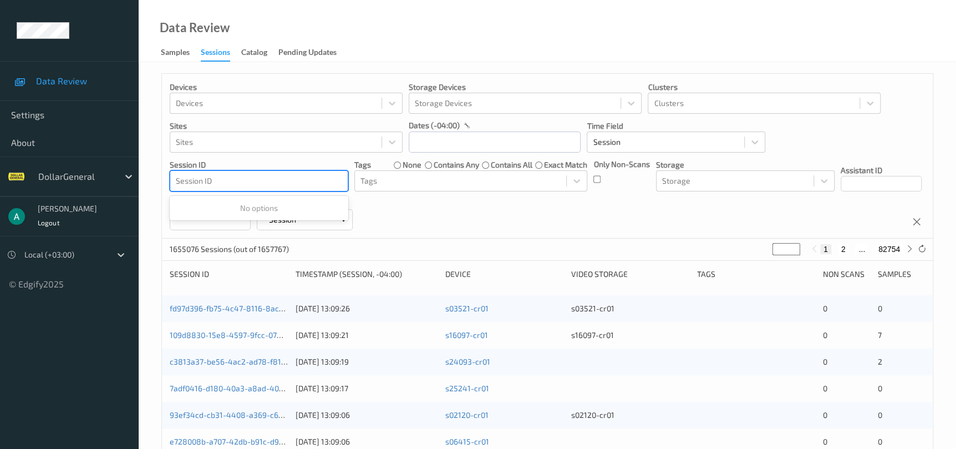
click at [304, 181] on div at bounding box center [259, 180] width 166 height 13
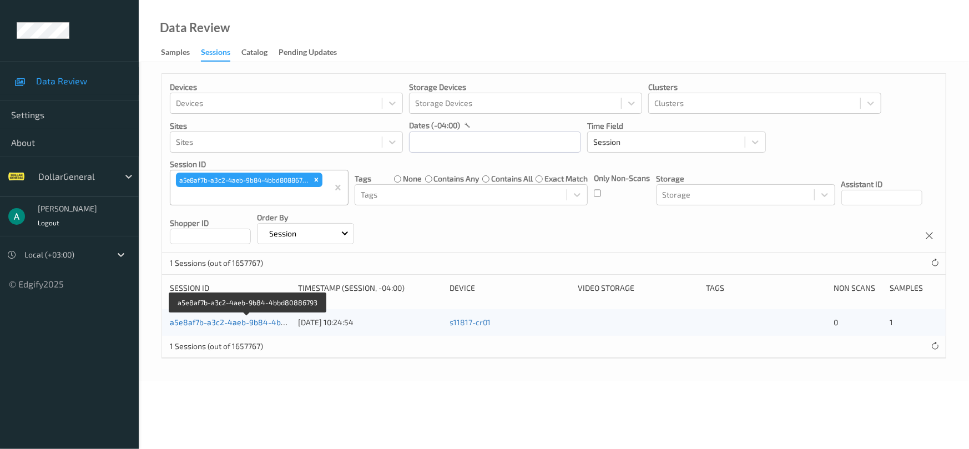
click at [239, 324] on link "a5e8af7b-a3c2-4aeb-9b84-4bbd80886793" at bounding box center [248, 321] width 156 height 9
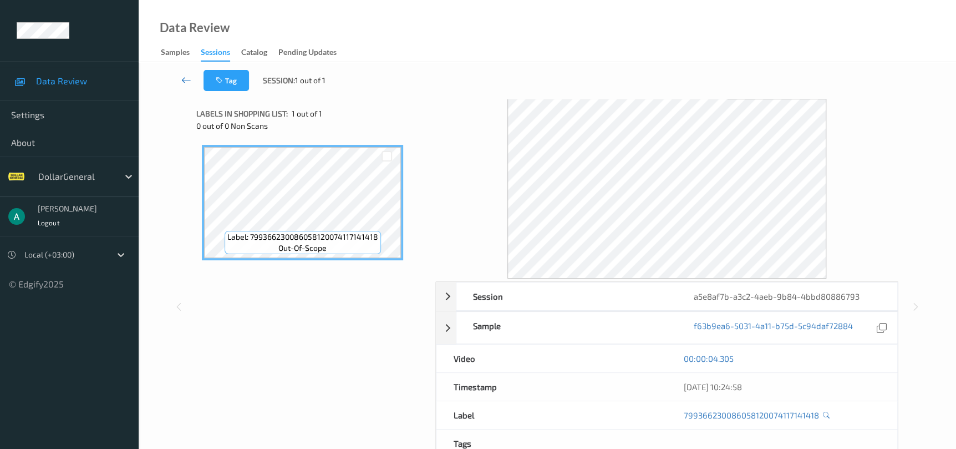
click at [189, 80] on icon at bounding box center [186, 79] width 10 height 11
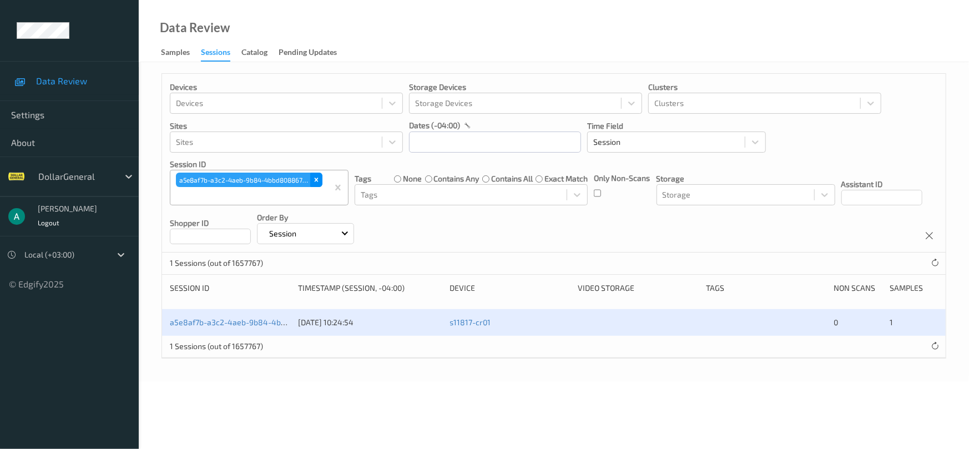
click at [318, 177] on icon "Remove a5e8af7b-a3c2-4aeb-9b84-4bbd80886793" at bounding box center [316, 180] width 8 height 8
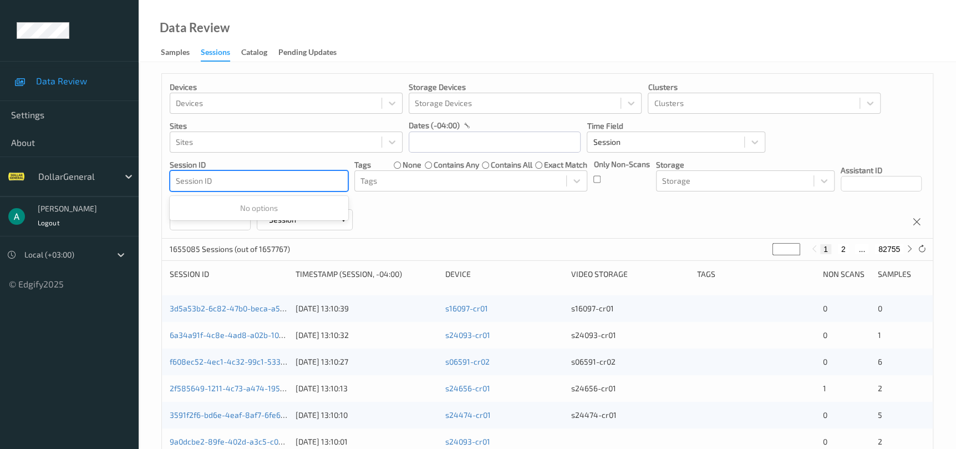
drag, startPoint x: 291, startPoint y: 184, endPoint x: 311, endPoint y: 176, distance: 21.2
click at [311, 176] on div at bounding box center [259, 180] width 166 height 13
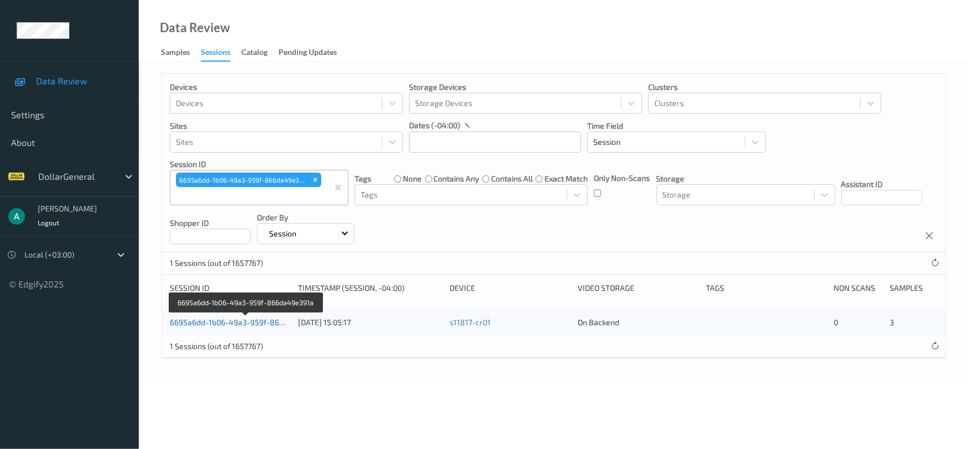
click at [215, 322] on link "6695a6dd-1b06-49a3-959f-866da49e391a" at bounding box center [246, 321] width 153 height 9
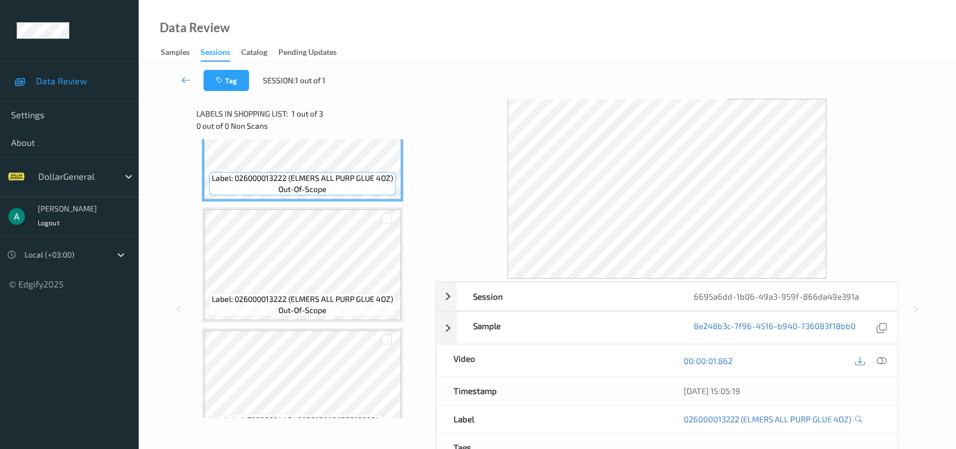
scroll to position [83, 0]
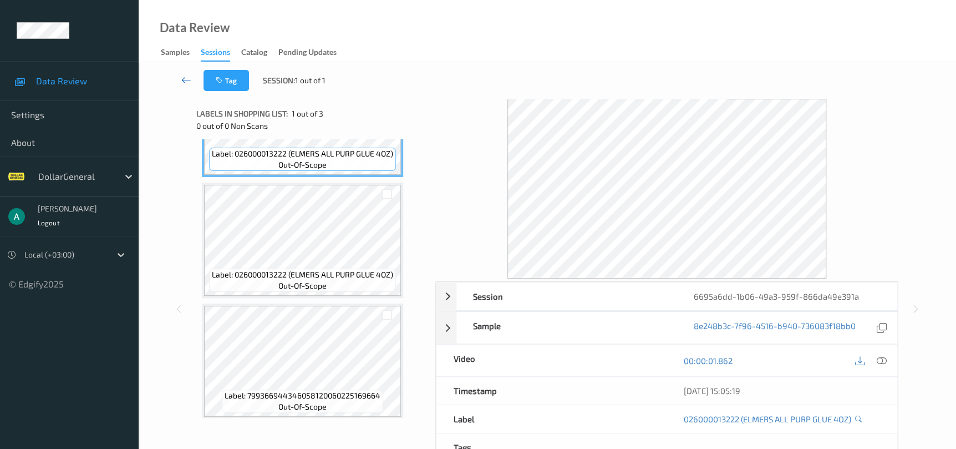
click at [183, 87] on link at bounding box center [186, 80] width 34 height 21
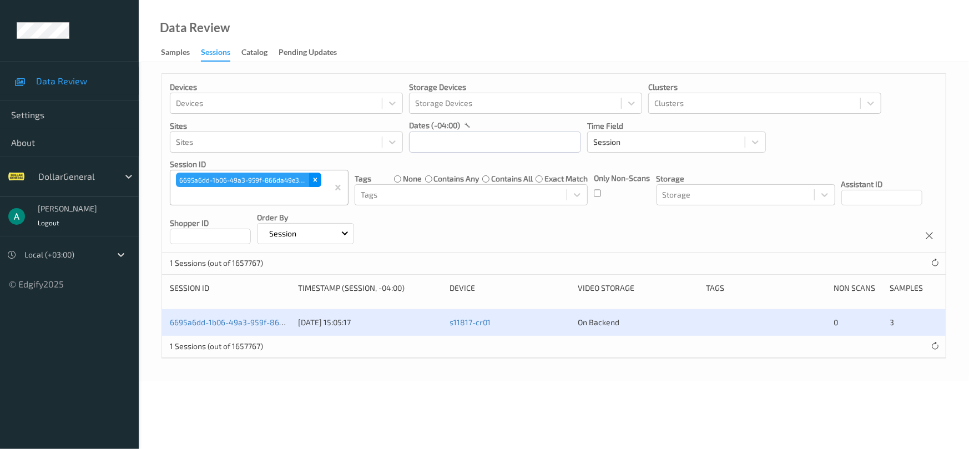
click at [315, 178] on icon "Remove 6695a6dd-1b06-49a3-959f-866da49e391a" at bounding box center [315, 180] width 8 height 8
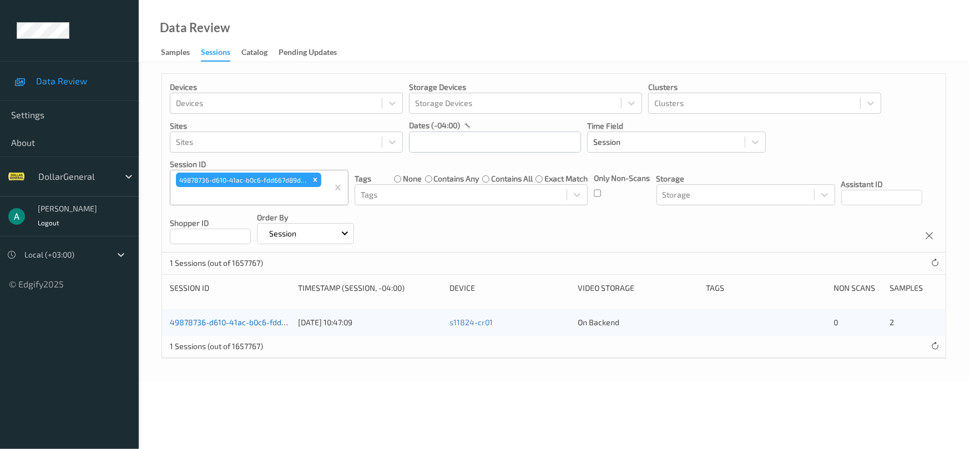
click at [239, 324] on link "49878736-d610-41ac-b0c6-fdd667d89da0" at bounding box center [245, 321] width 151 height 9
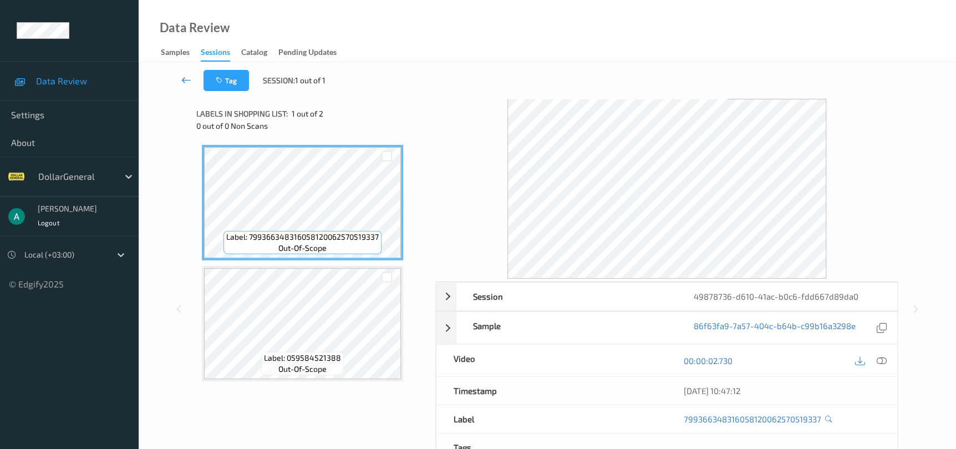
click at [189, 77] on icon at bounding box center [186, 79] width 10 height 11
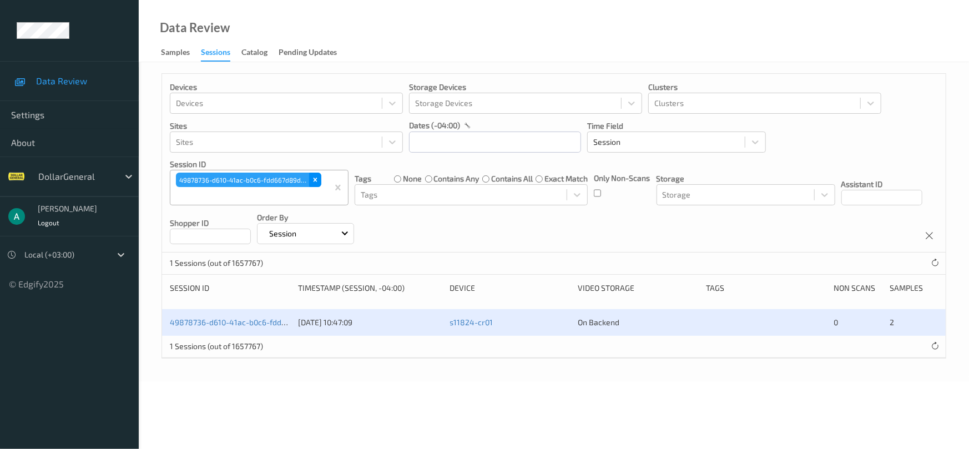
click at [317, 179] on icon "Remove 49878736-d610-41ac-b0c6-fdd667d89da0" at bounding box center [315, 180] width 8 height 8
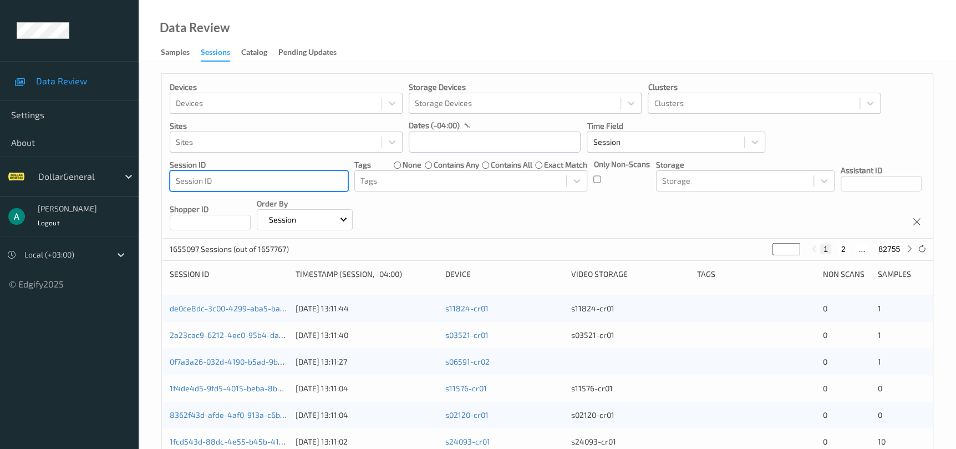
click at [300, 183] on div at bounding box center [259, 180] width 166 height 13
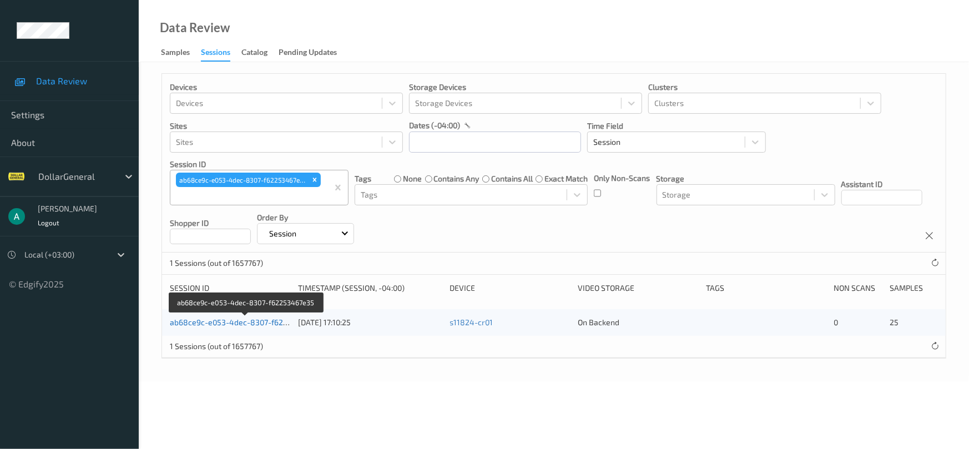
click at [261, 321] on link "ab68ce9c-e053-4dec-8307-f62253467e35" at bounding box center [246, 321] width 153 height 9
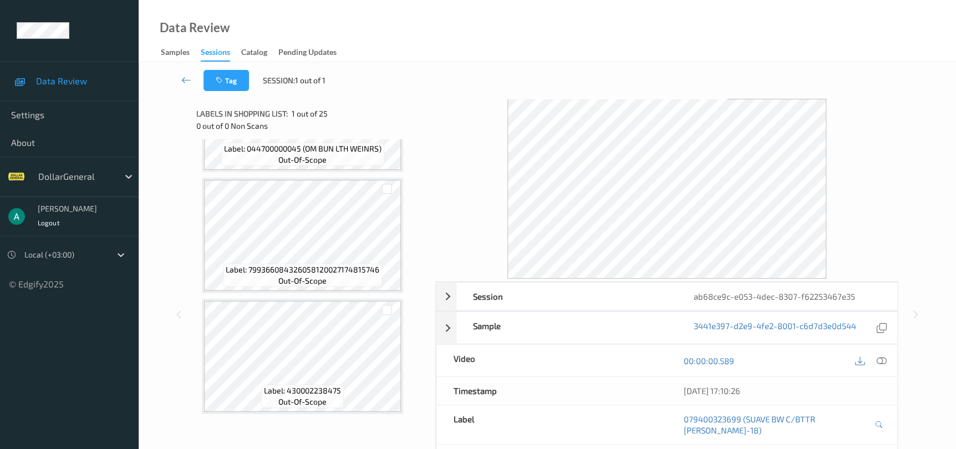
scroll to position [2241, 0]
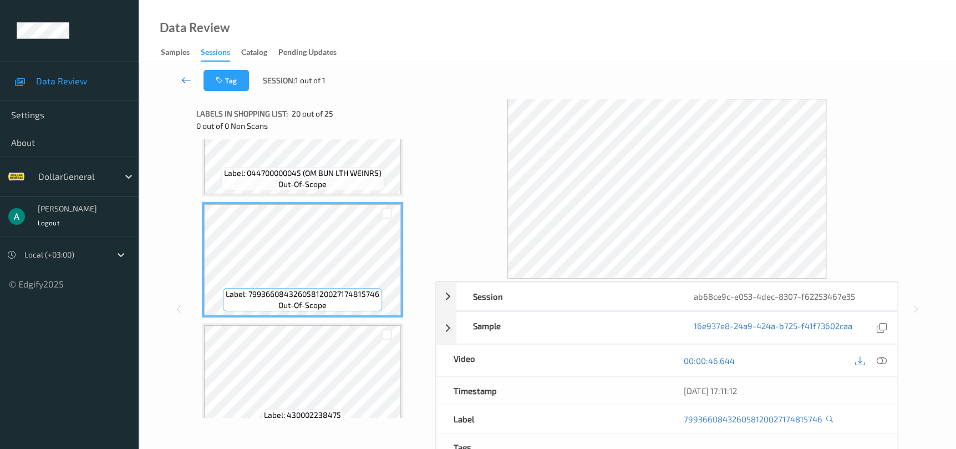
click at [183, 84] on icon at bounding box center [186, 79] width 10 height 11
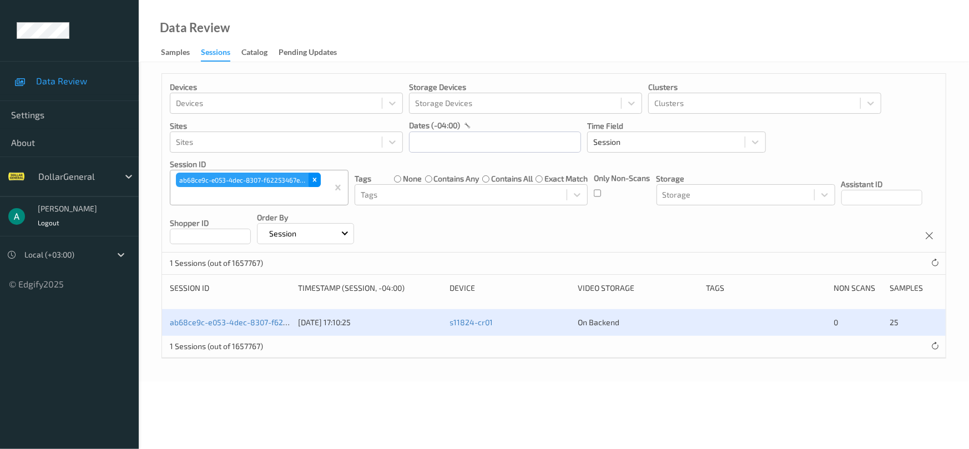
click at [314, 175] on div "Remove ab68ce9c-e053-4dec-8307-f62253467e35" at bounding box center [314, 180] width 12 height 14
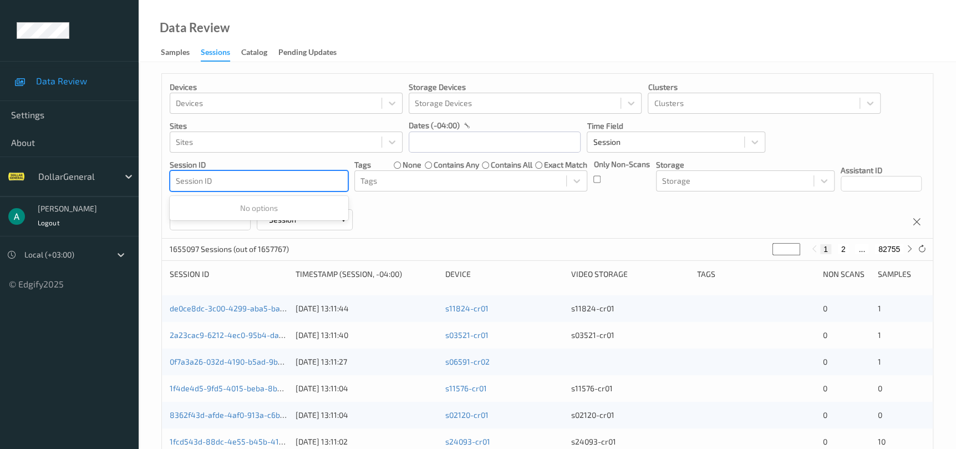
click at [265, 179] on div at bounding box center [259, 180] width 166 height 13
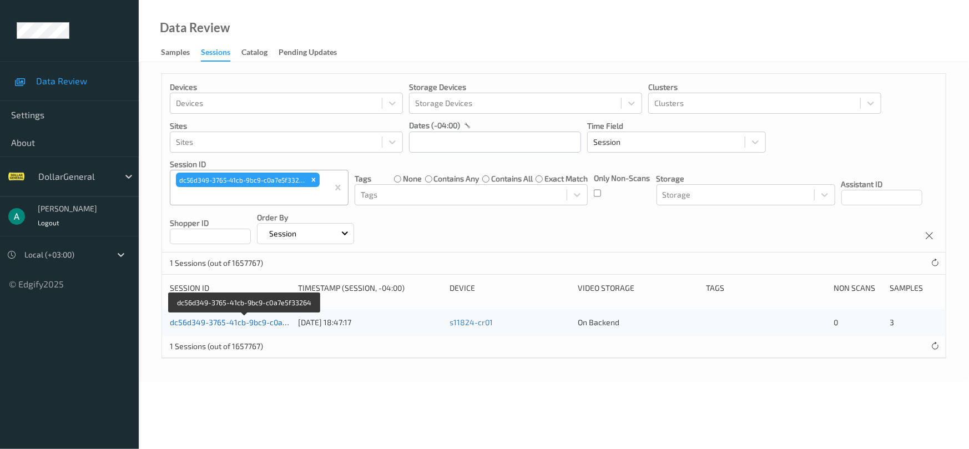
click at [252, 318] on link "dc56d349-3765-41cb-9bc9-c0a7e5f33264" at bounding box center [245, 321] width 151 height 9
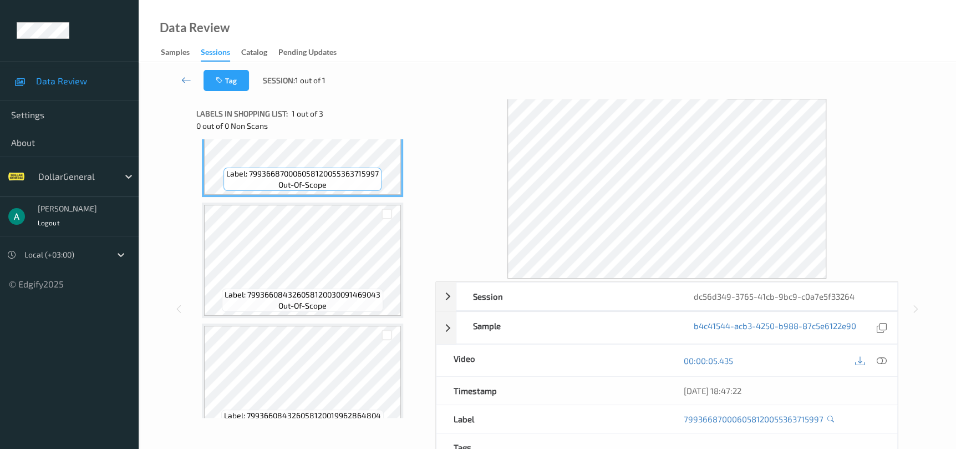
scroll to position [83, 0]
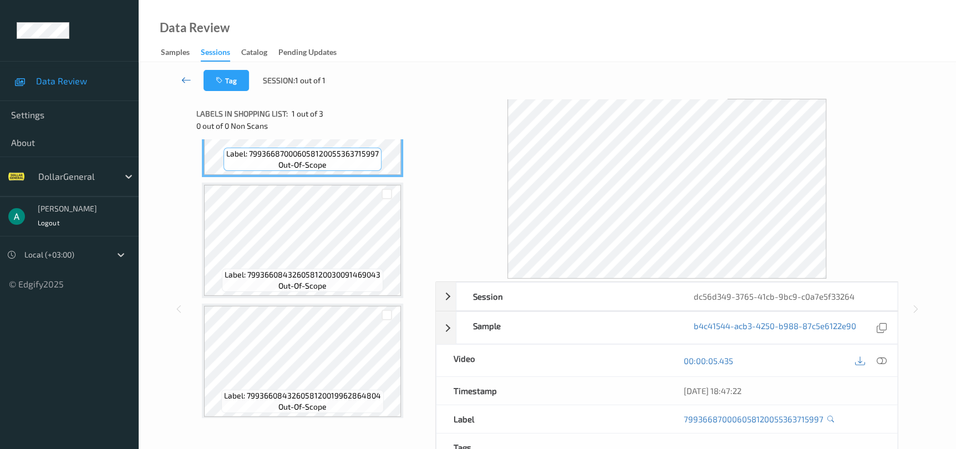
click at [189, 85] on link at bounding box center [186, 80] width 34 height 21
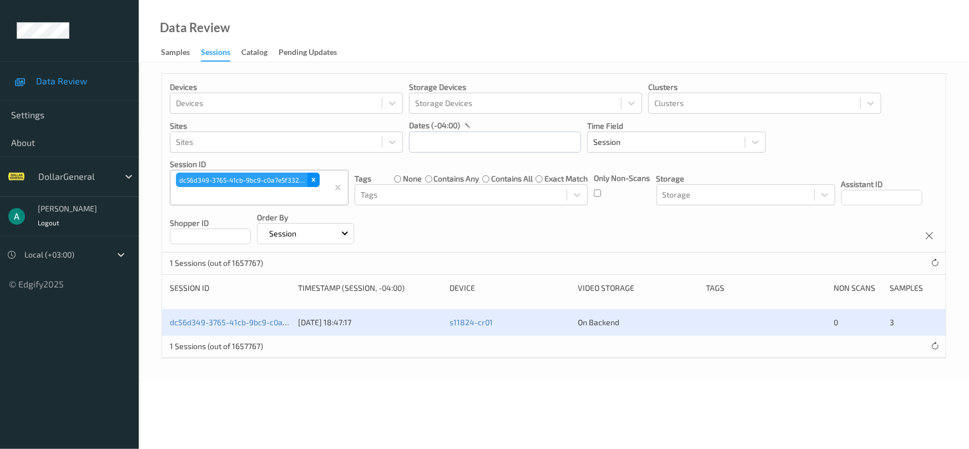
click at [311, 179] on icon "Remove dc56d349-3765-41cb-9bc9-c0a7e5f33264" at bounding box center [314, 180] width 8 height 8
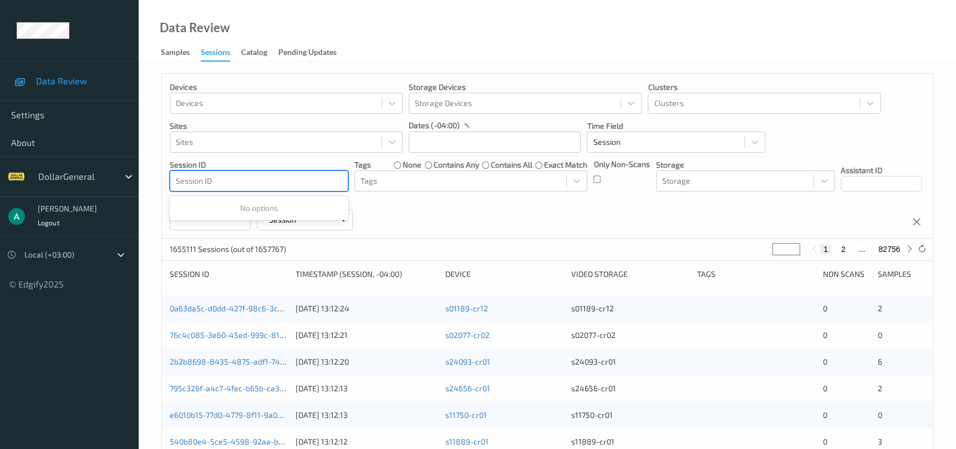
click at [310, 180] on div at bounding box center [259, 180] width 166 height 13
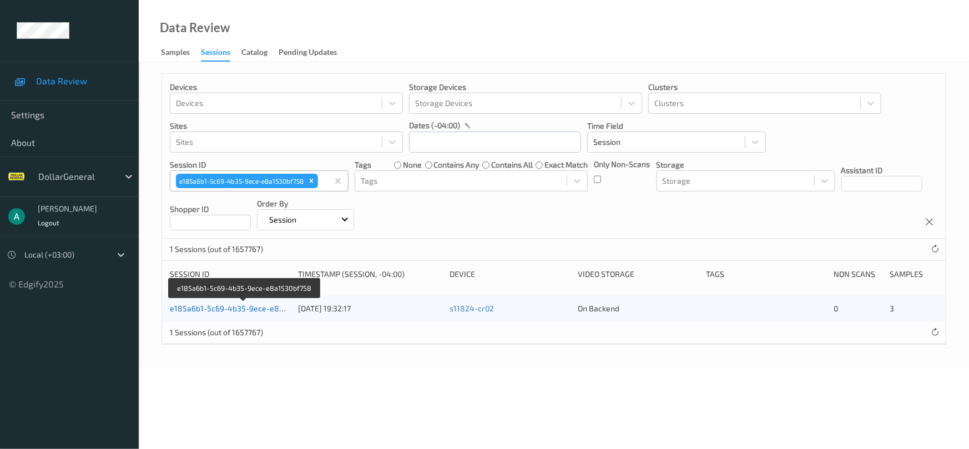
click at [236, 308] on link "e185a6b1-5c69-4b35-9ece-e8a1530bf758" at bounding box center [245, 307] width 151 height 9
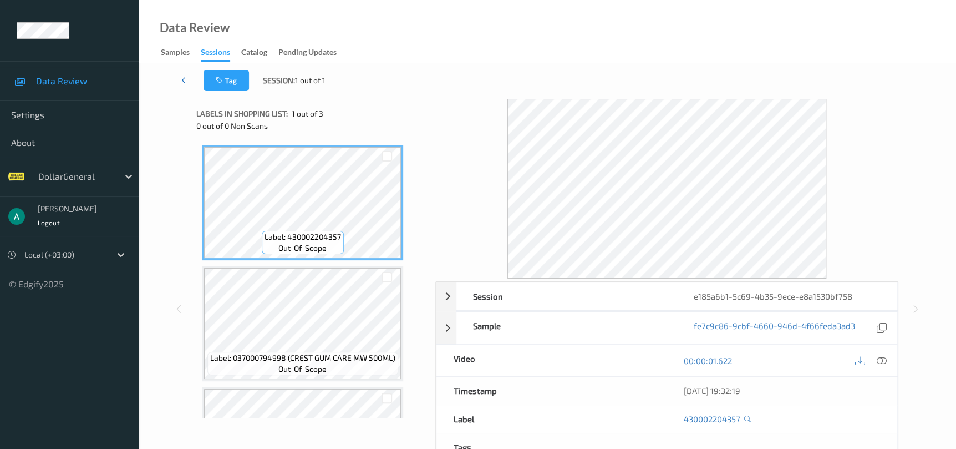
click at [191, 75] on link at bounding box center [186, 80] width 34 height 21
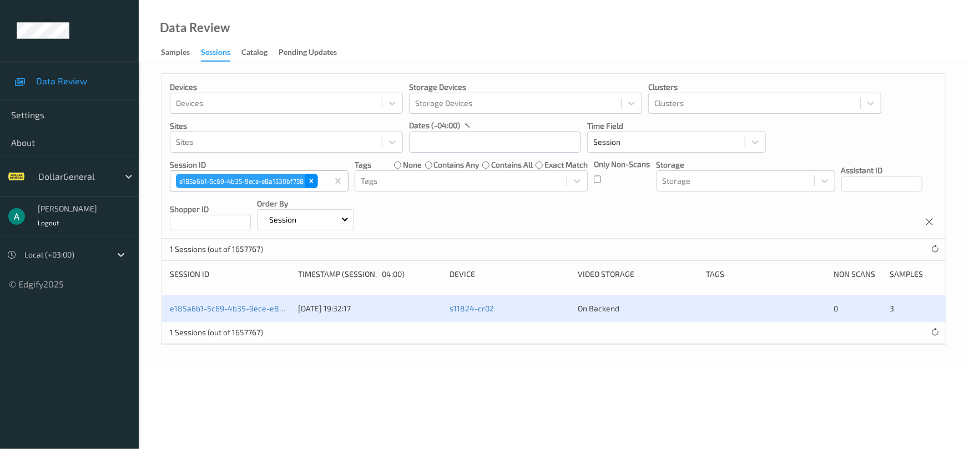
click at [309, 175] on div "Remove e185a6b1-5c69-4b35-9ece-e8a1530bf758" at bounding box center [311, 181] width 12 height 14
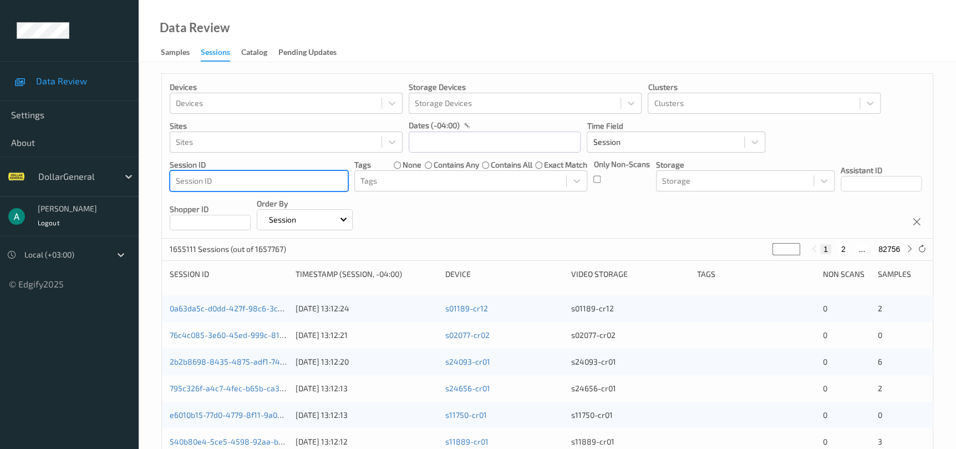
click at [295, 179] on div at bounding box center [259, 180] width 166 height 13
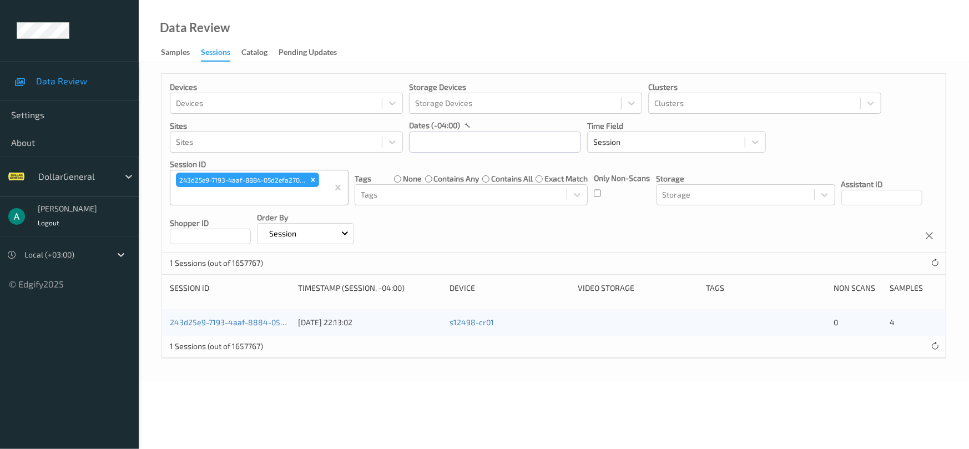
click at [239, 315] on div "243d25e9-7193-4aaf-8884-05d2efa270cf [DATE] 22:13:02 s12498-cr01 0 4" at bounding box center [553, 322] width 783 height 27
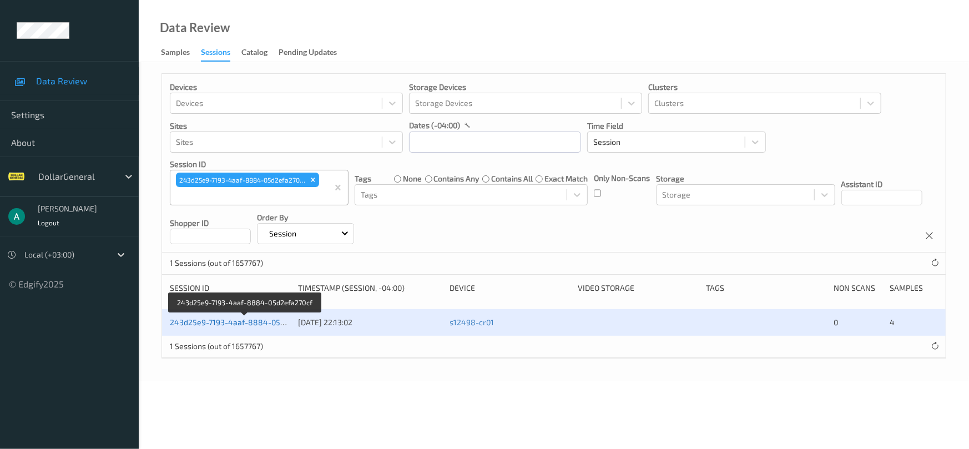
click at [239, 320] on link "243d25e9-7193-4aaf-8884-05d2efa270cf" at bounding box center [245, 321] width 150 height 9
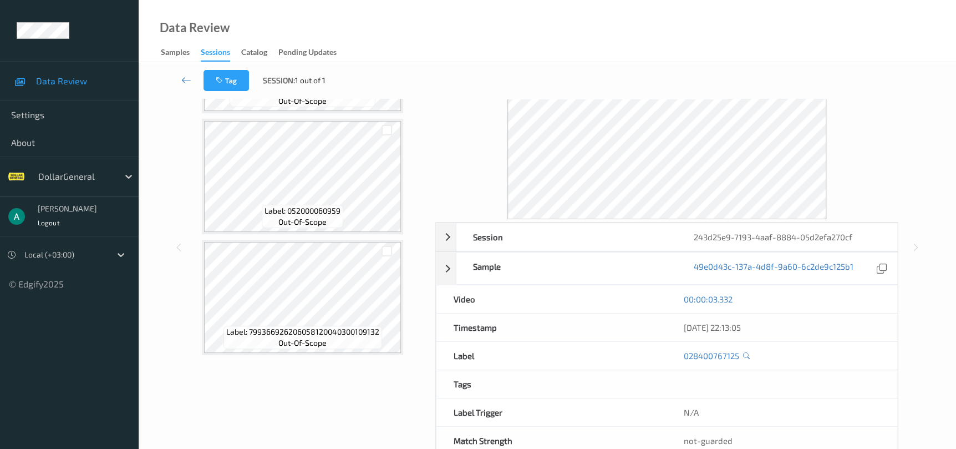
scroll to position [83, 0]
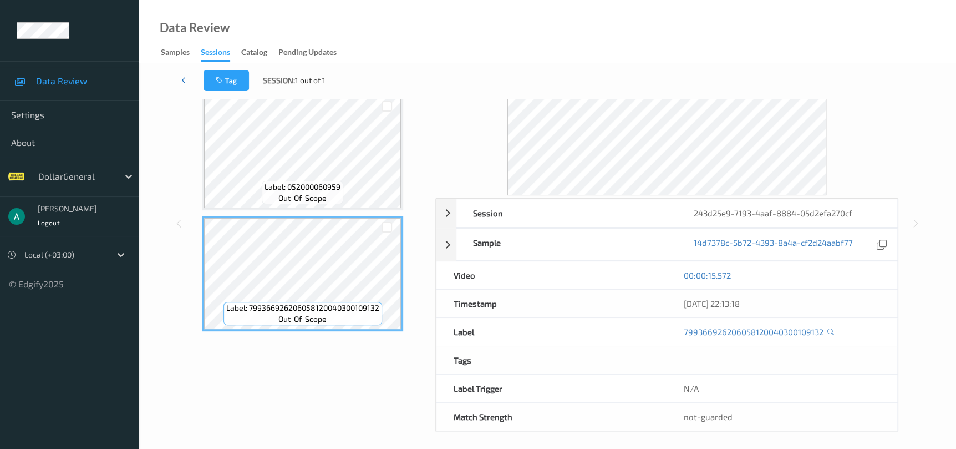
click at [186, 82] on icon at bounding box center [186, 79] width 10 height 11
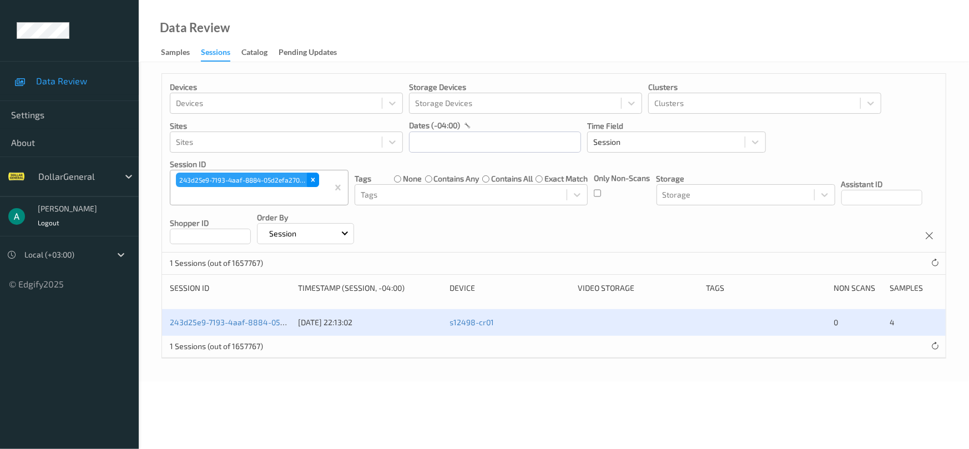
click at [315, 178] on icon "Remove 243d25e9-7193-4aaf-8884-05d2efa270cf" at bounding box center [313, 180] width 8 height 8
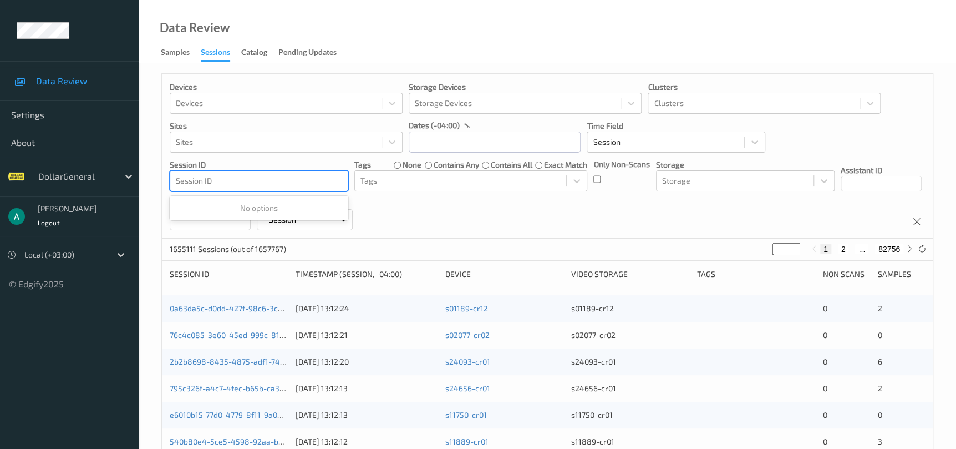
click at [289, 184] on div at bounding box center [259, 180] width 166 height 13
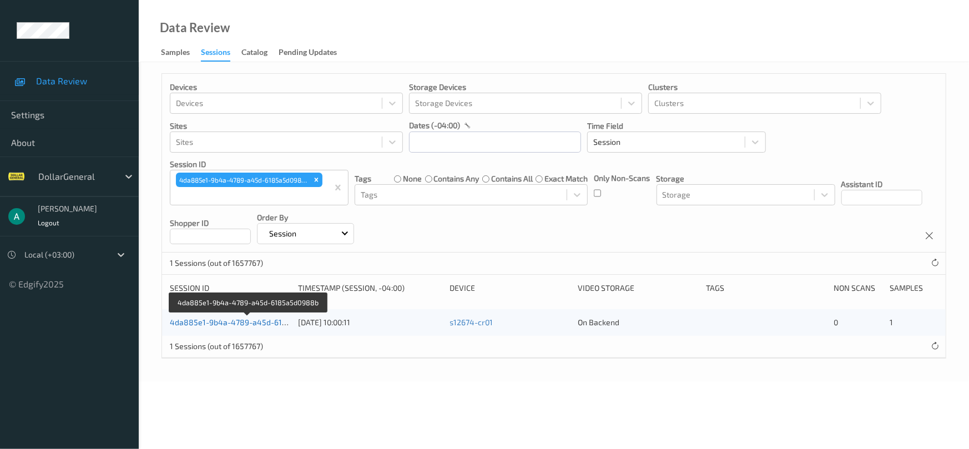
click at [240, 320] on link "4da885e1-9b4a-4789-a45d-6185a5d0988b" at bounding box center [249, 321] width 158 height 9
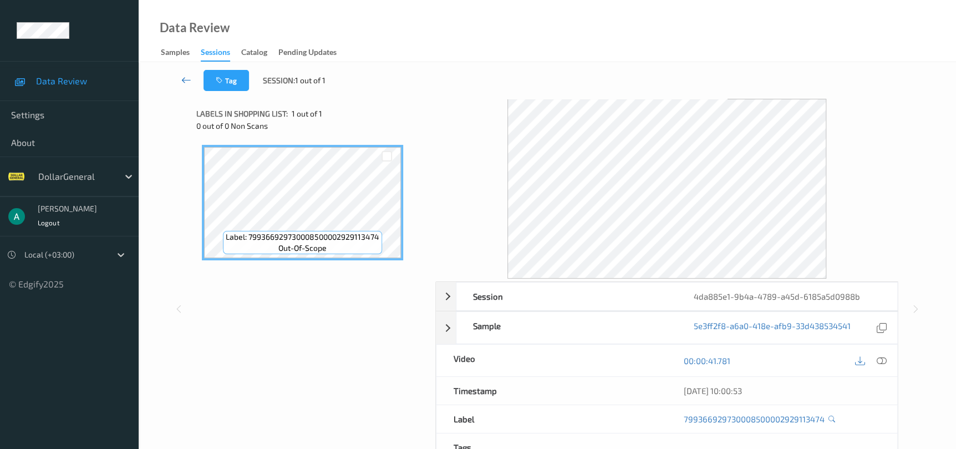
click at [189, 85] on icon at bounding box center [186, 79] width 10 height 11
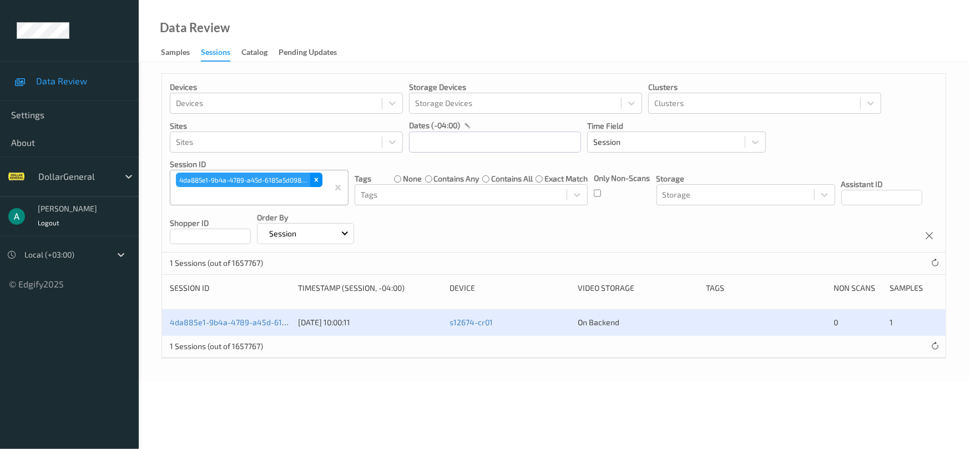
click at [313, 179] on icon "Remove 4da885e1-9b4a-4789-a45d-6185a5d0988b" at bounding box center [316, 180] width 8 height 8
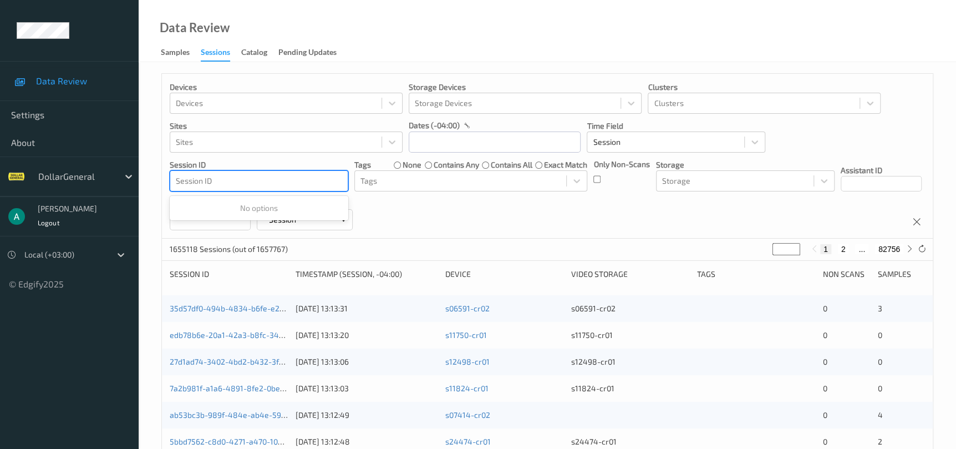
click at [255, 180] on div at bounding box center [259, 180] width 166 height 13
type input "7"
drag, startPoint x: 225, startPoint y: 175, endPoint x: 191, endPoint y: 185, distance: 35.8
click at [191, 185] on div at bounding box center [259, 180] width 166 height 13
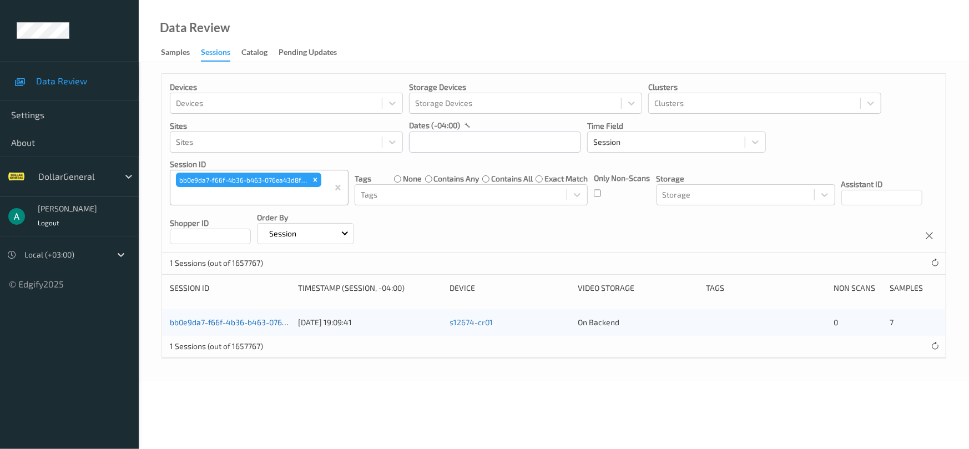
click at [214, 326] on link "bb0e9da7-f66f-4b36-b463-076ea43d8fd3" at bounding box center [245, 321] width 151 height 9
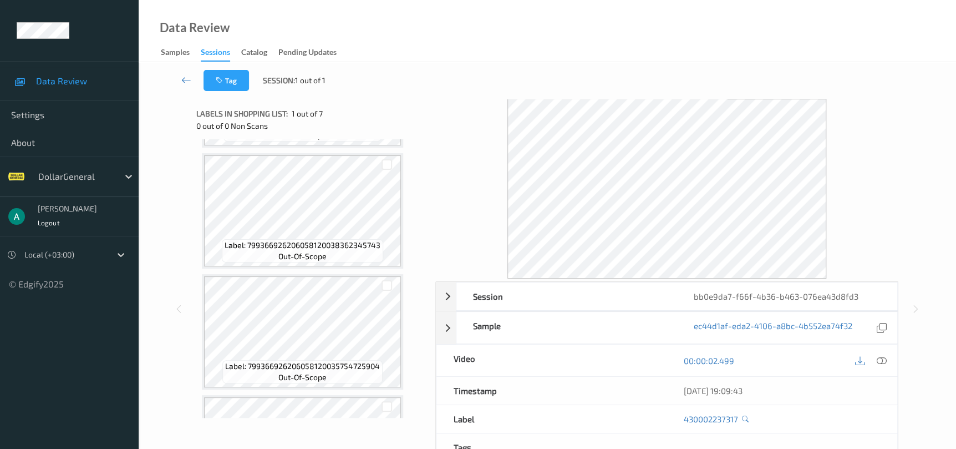
scroll to position [499, 0]
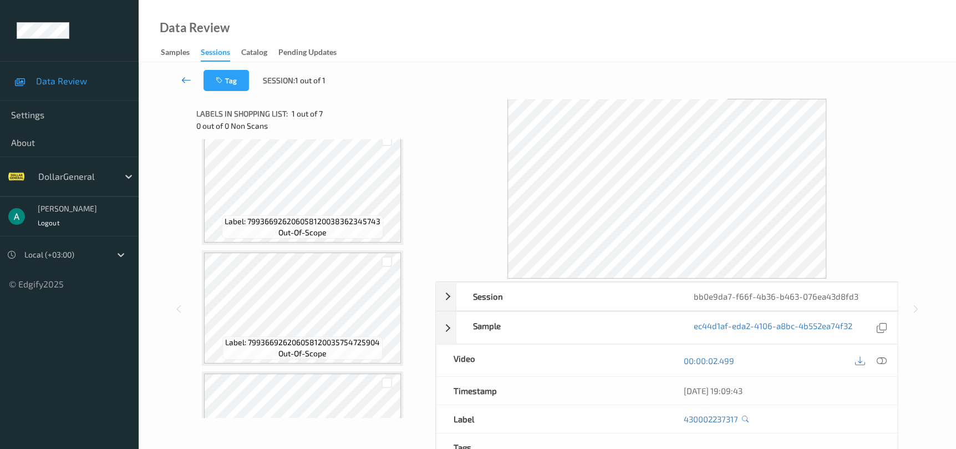
click at [186, 78] on icon at bounding box center [186, 79] width 10 height 11
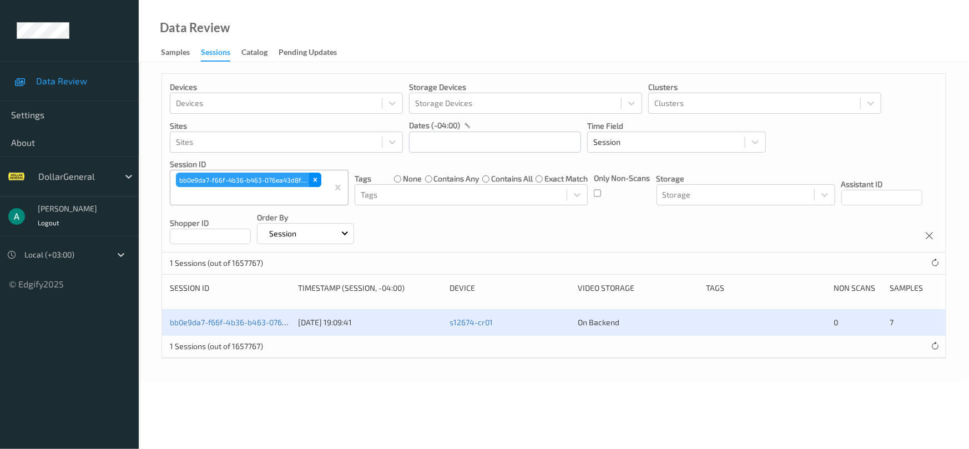
click at [314, 183] on icon "Remove bb0e9da7-f66f-4b36-b463-076ea43d8fd3" at bounding box center [315, 180] width 8 height 8
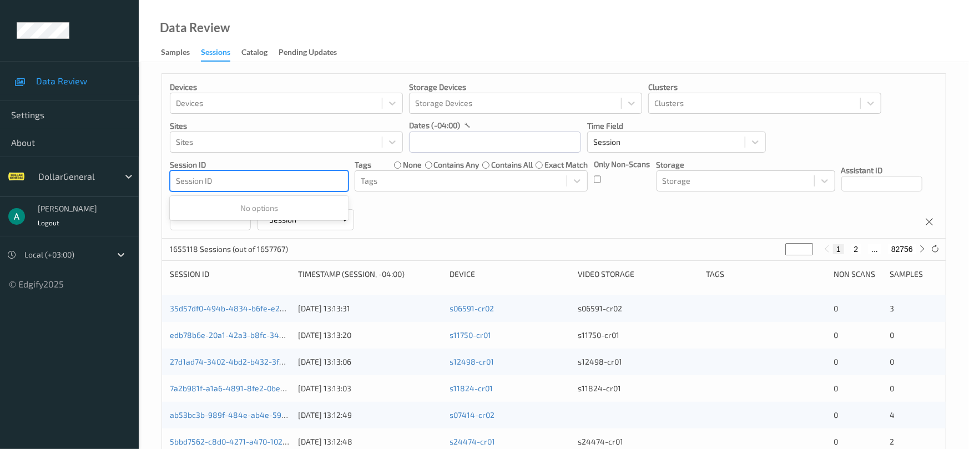
click at [295, 185] on div at bounding box center [259, 180] width 166 height 13
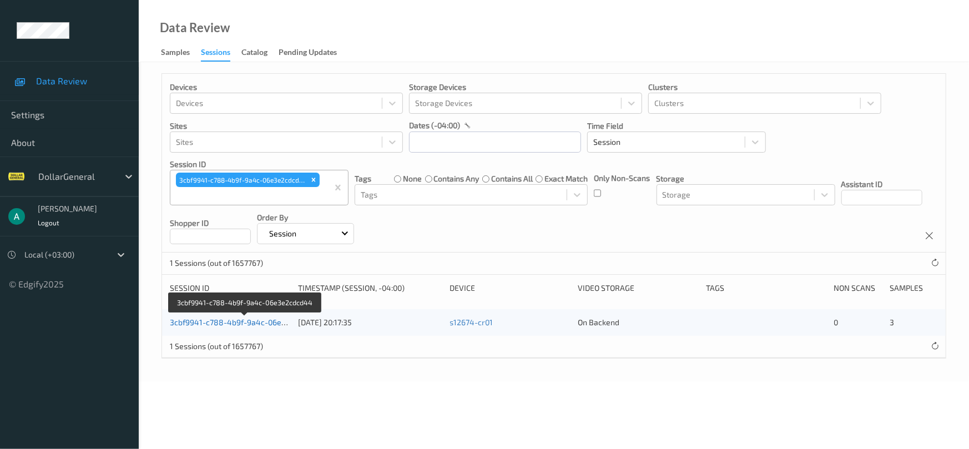
click at [232, 325] on link "3cbf9941-c788-4b9f-9a4c-06e3e2cdcd44" at bounding box center [245, 321] width 151 height 9
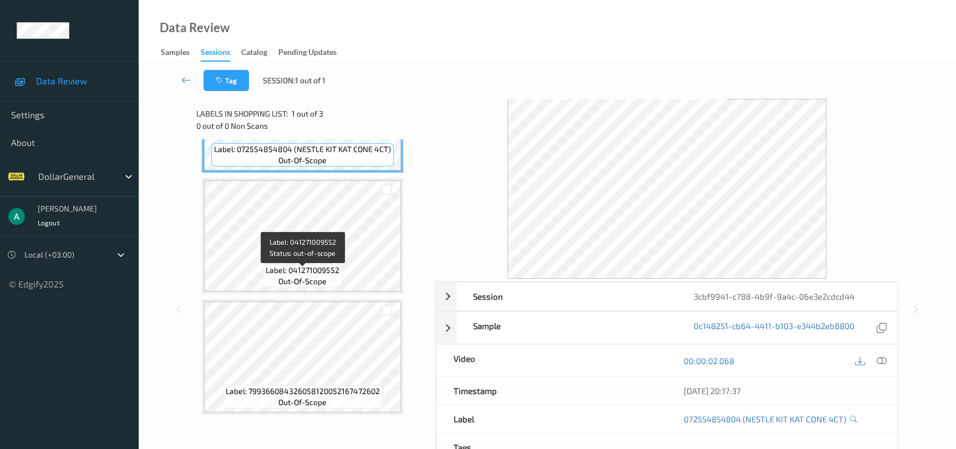
scroll to position [88, 0]
click at [190, 79] on icon at bounding box center [186, 79] width 10 height 11
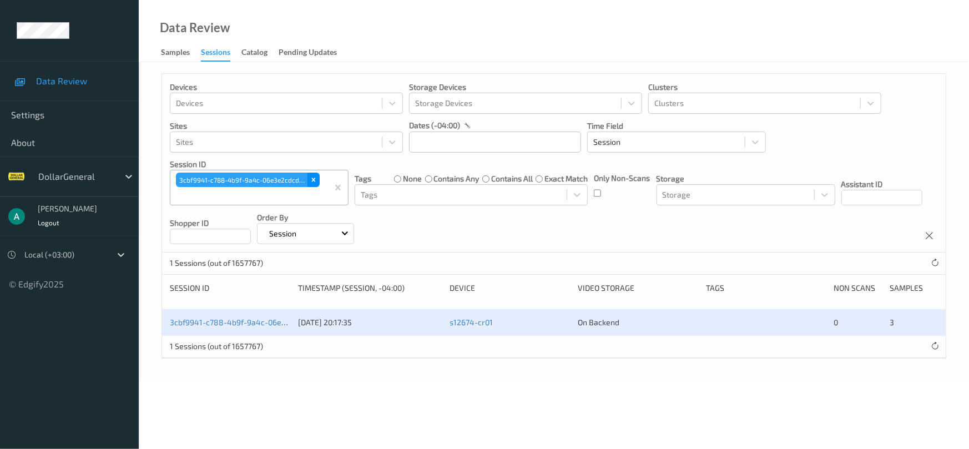
click at [314, 173] on div "Remove 3cbf9941-c788-4b9f-9a4c-06e3e2cdcd44" at bounding box center [313, 180] width 12 height 14
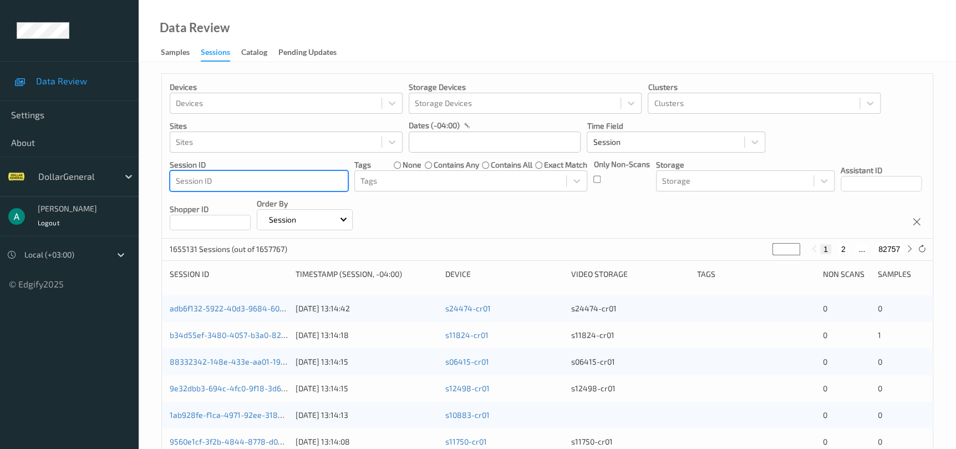
click at [294, 178] on div at bounding box center [259, 180] width 166 height 13
type input "v"
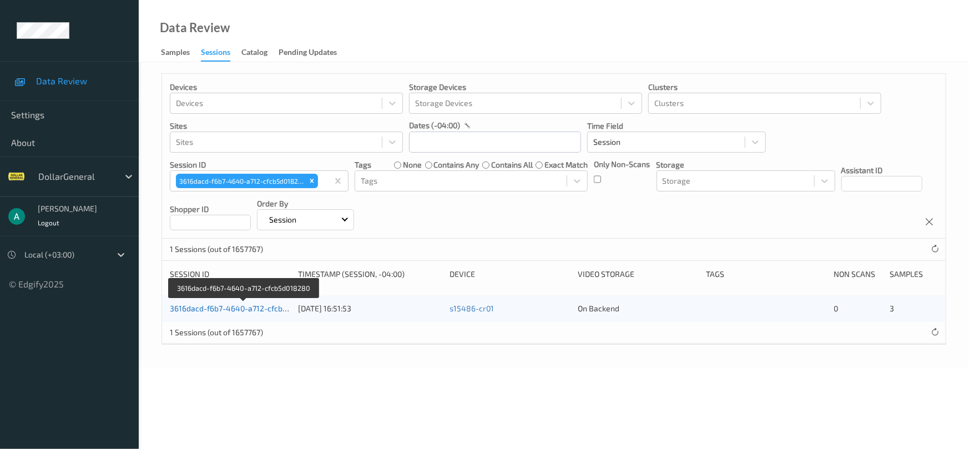
click at [259, 304] on link "3616dacd-f6b7-4640-a712-cfcb5d018280" at bounding box center [244, 307] width 148 height 9
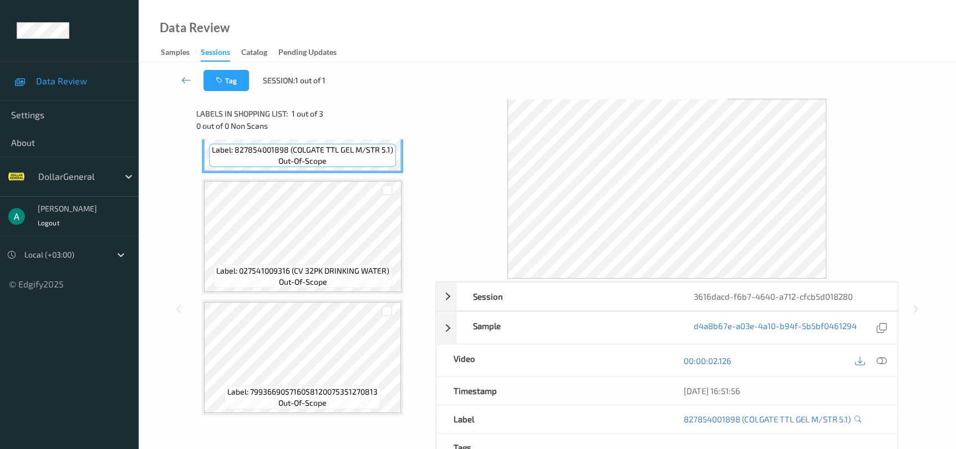
scroll to position [88, 0]
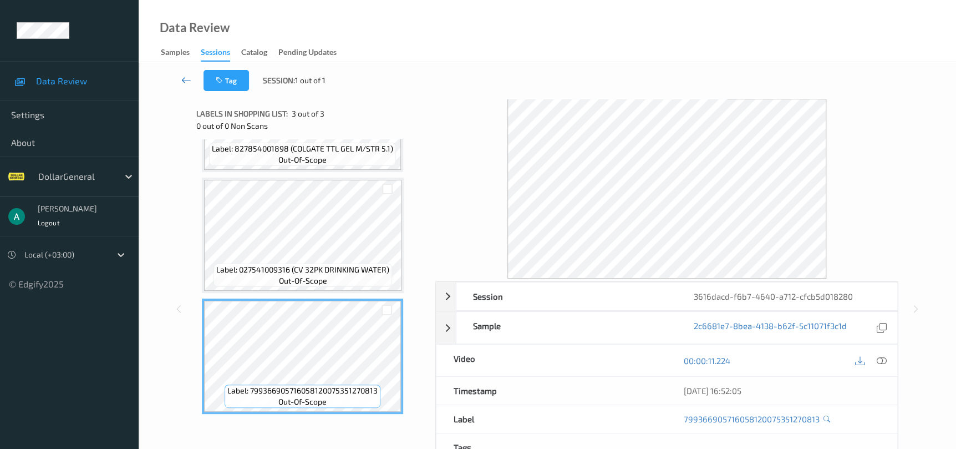
click at [189, 75] on icon at bounding box center [186, 79] width 10 height 11
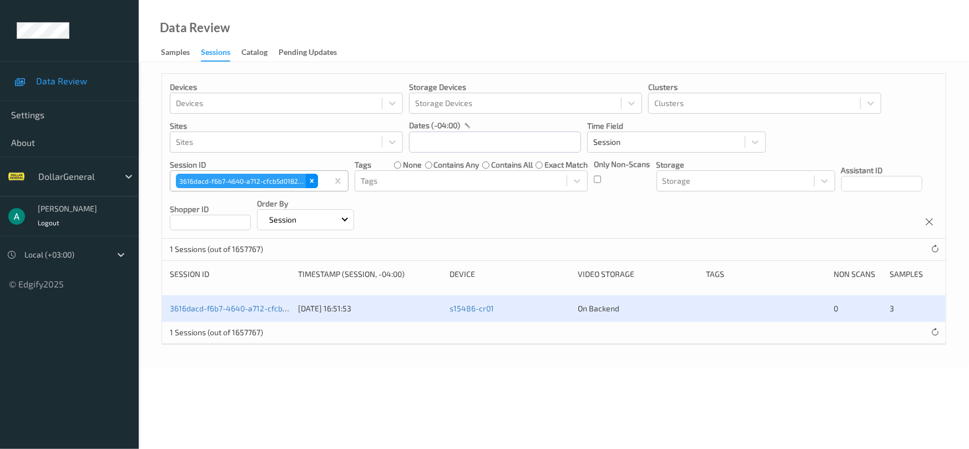
click at [308, 181] on icon "Remove 3616dacd-f6b7-4640-a712-cfcb5d018280" at bounding box center [312, 181] width 8 height 8
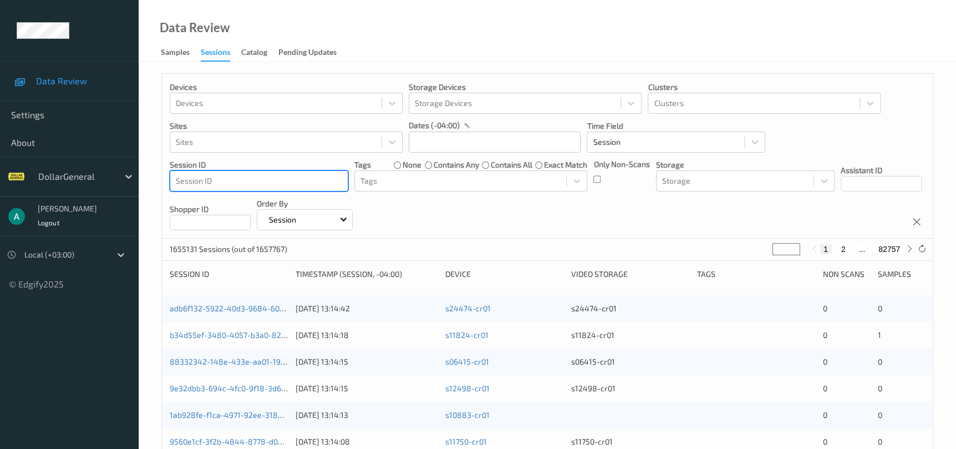
click at [273, 188] on div "Session ID" at bounding box center [259, 181] width 178 height 18
click at [266, 180] on div at bounding box center [259, 180] width 166 height 13
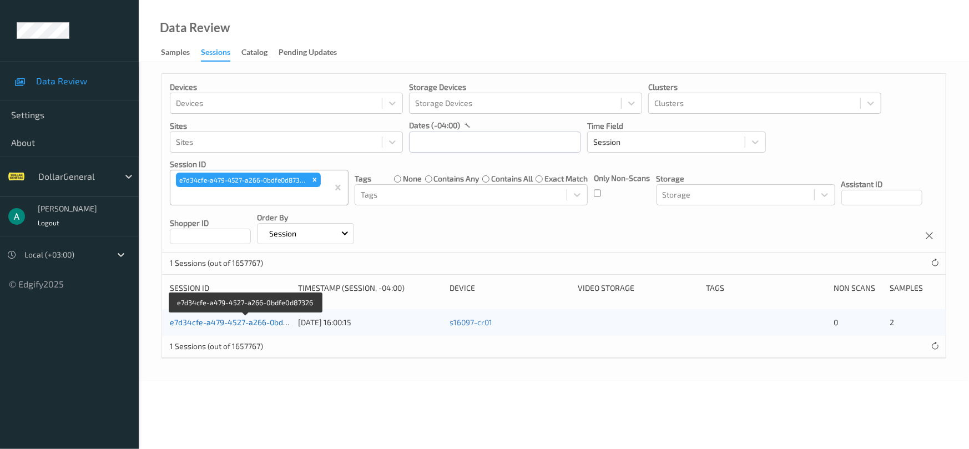
click at [218, 320] on link "e7d34cfe-a479-4527-a266-0bdfe0d87326" at bounding box center [245, 321] width 151 height 9
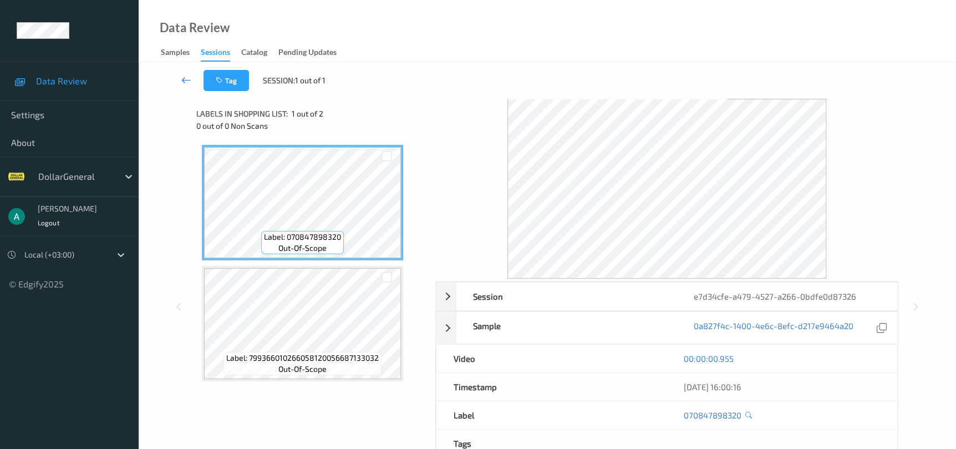
click at [193, 75] on link at bounding box center [186, 80] width 34 height 21
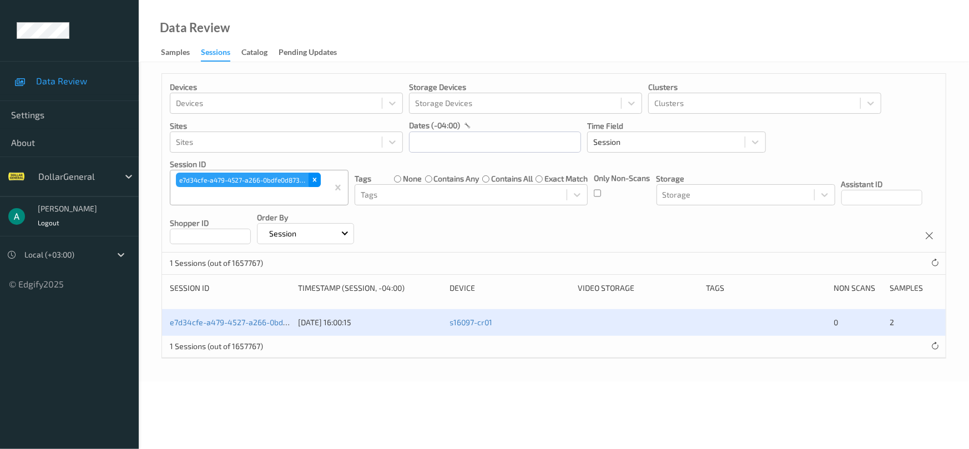
click at [316, 176] on icon "Remove e7d34cfe-a479-4527-a266-0bdfe0d87326" at bounding box center [315, 180] width 8 height 8
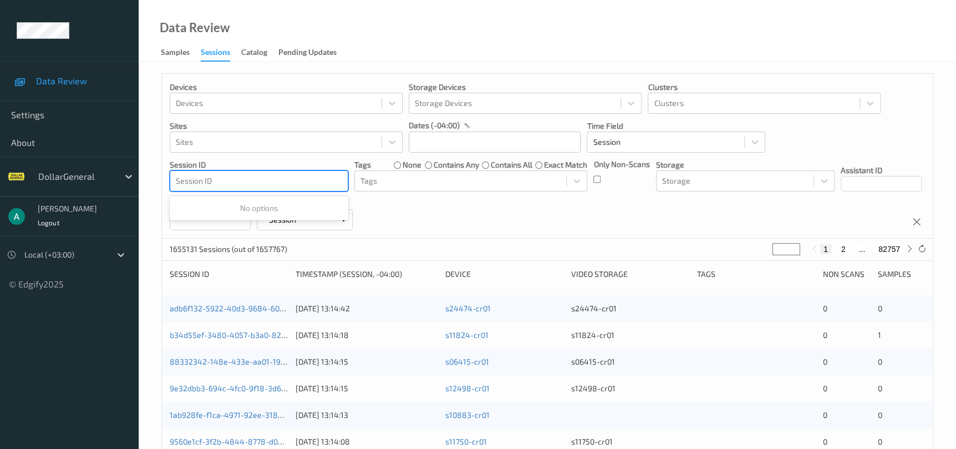
click at [299, 181] on div at bounding box center [259, 180] width 166 height 13
click at [291, 182] on div at bounding box center [259, 180] width 166 height 13
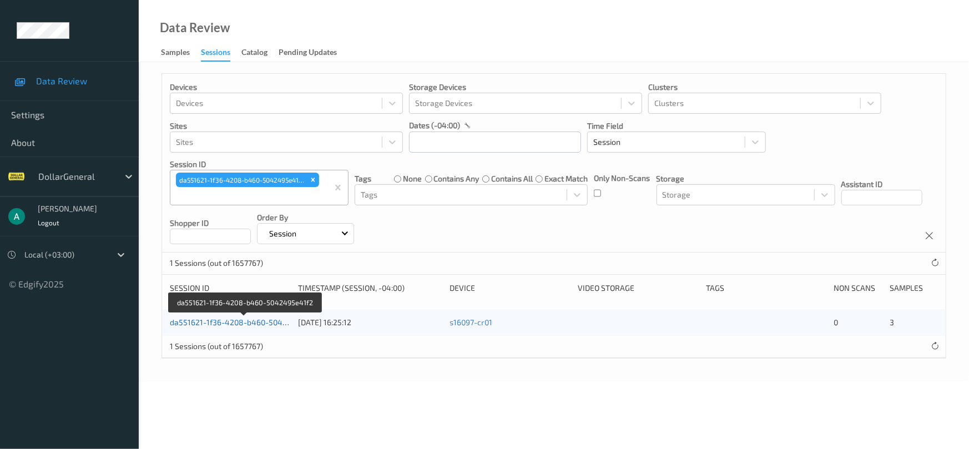
click at [234, 325] on link "da551621-1f36-4208-b460-5042495e41f2" at bounding box center [245, 321] width 151 height 9
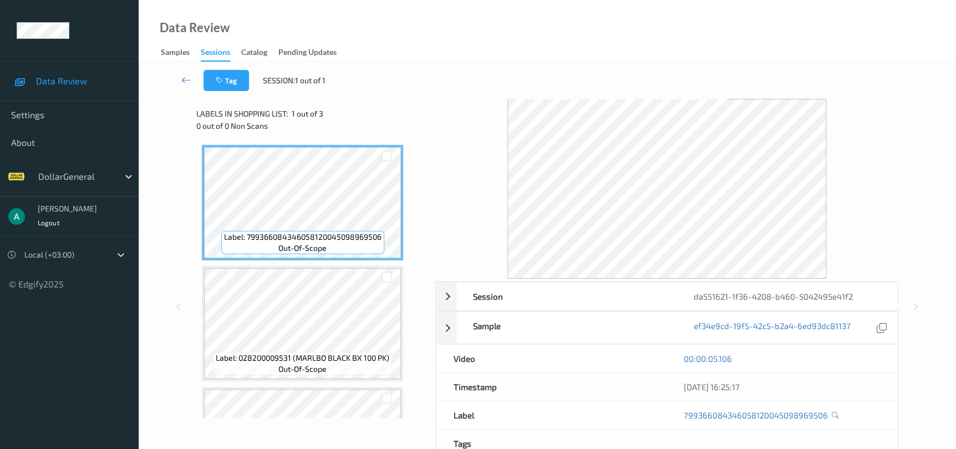
scroll to position [88, 0]
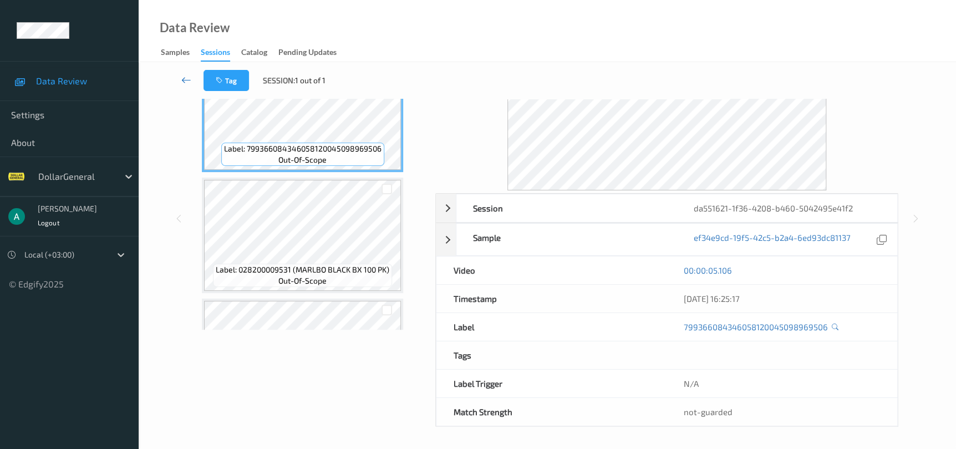
click at [189, 80] on icon at bounding box center [186, 79] width 10 height 11
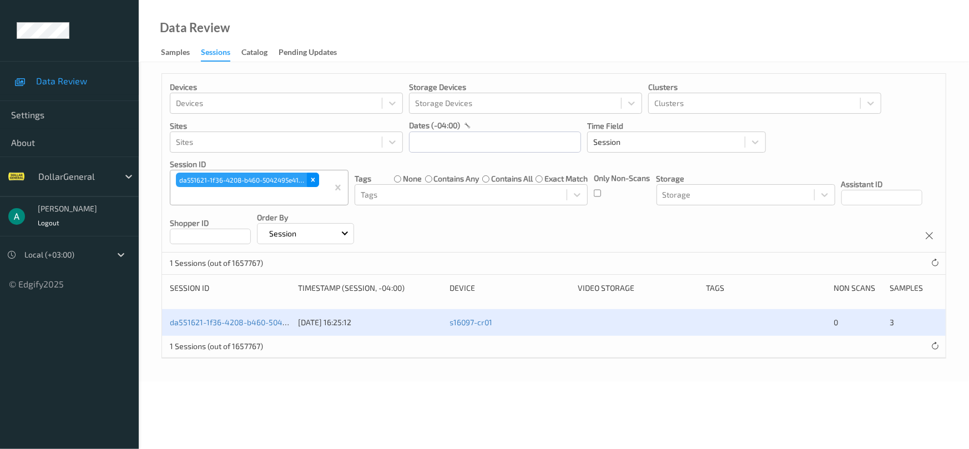
click at [316, 181] on icon "Remove da551621-1f36-4208-b460-5042495e41f2" at bounding box center [313, 180] width 8 height 8
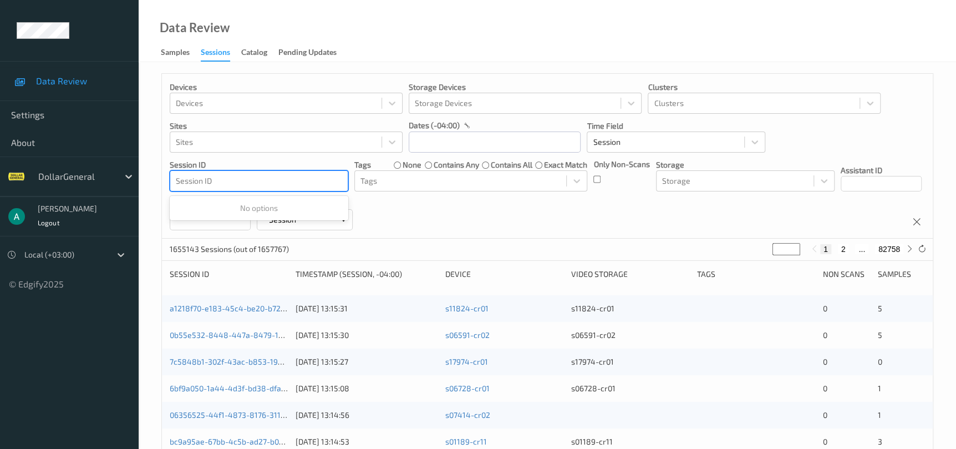
click at [285, 185] on div at bounding box center [259, 180] width 166 height 13
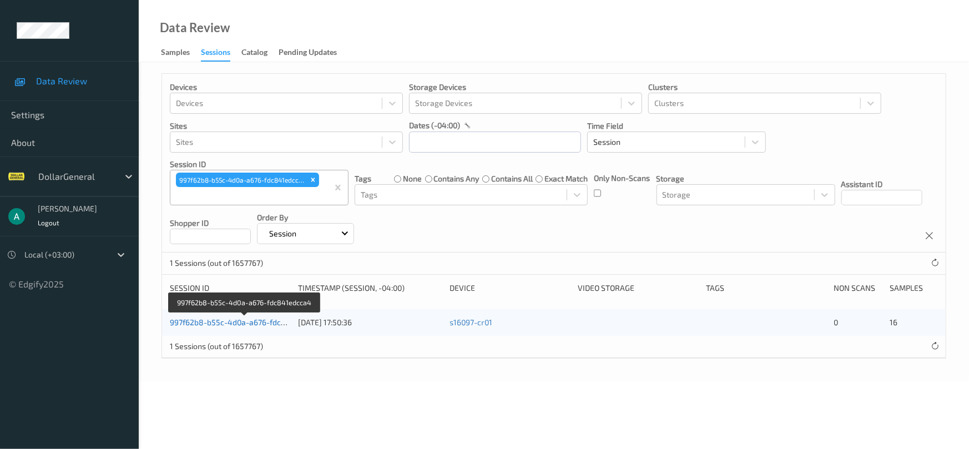
click at [242, 318] on link "997f62b8-b55c-4d0a-a676-fdc841edcca4" at bounding box center [245, 321] width 150 height 9
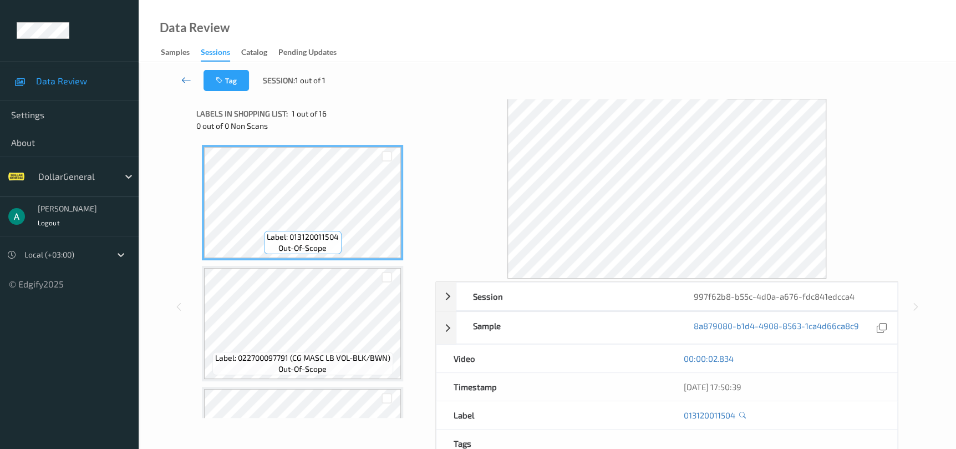
click at [193, 80] on link at bounding box center [186, 80] width 34 height 21
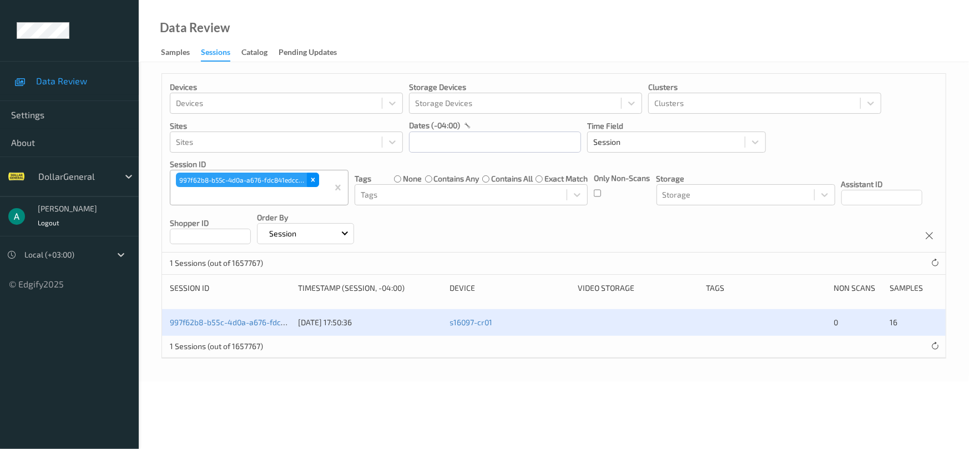
click at [307, 176] on div "Remove 997f62b8-b55c-4d0a-a676-fdc841edcca4" at bounding box center [313, 180] width 12 height 14
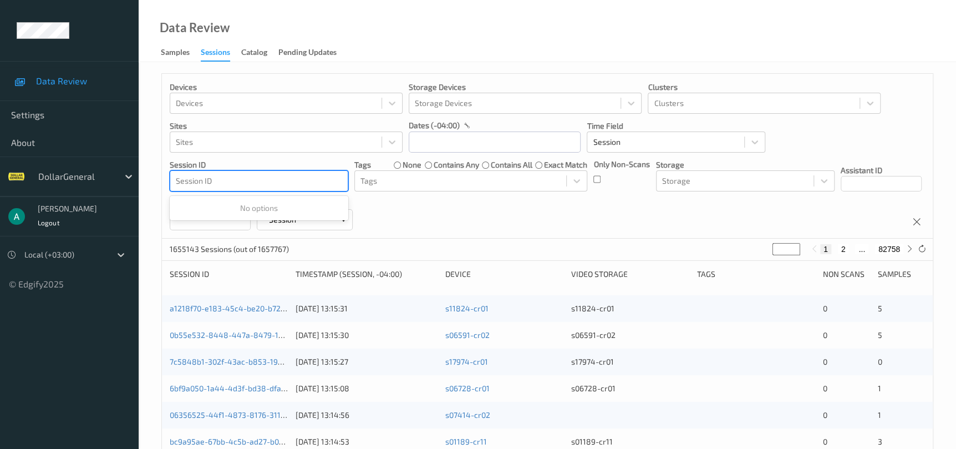
click at [296, 176] on div at bounding box center [259, 180] width 166 height 13
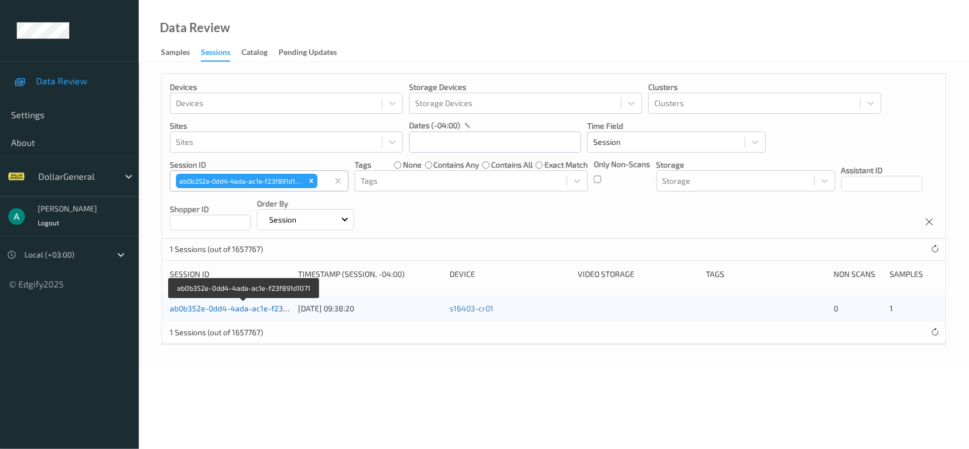
click at [236, 308] on link "ab0b352e-0dd4-4ada-ac1e-f23f891d1071" at bounding box center [244, 307] width 148 height 9
